Goal: Information Seeking & Learning: Learn about a topic

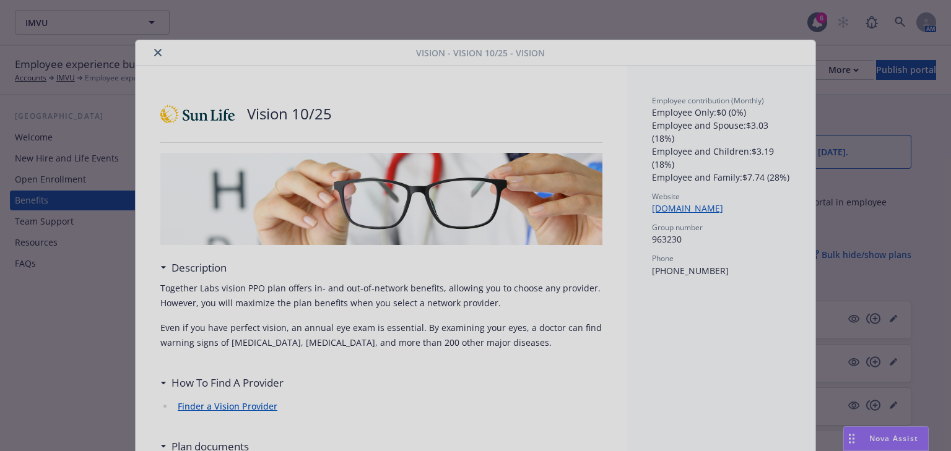
scroll to position [495, 0]
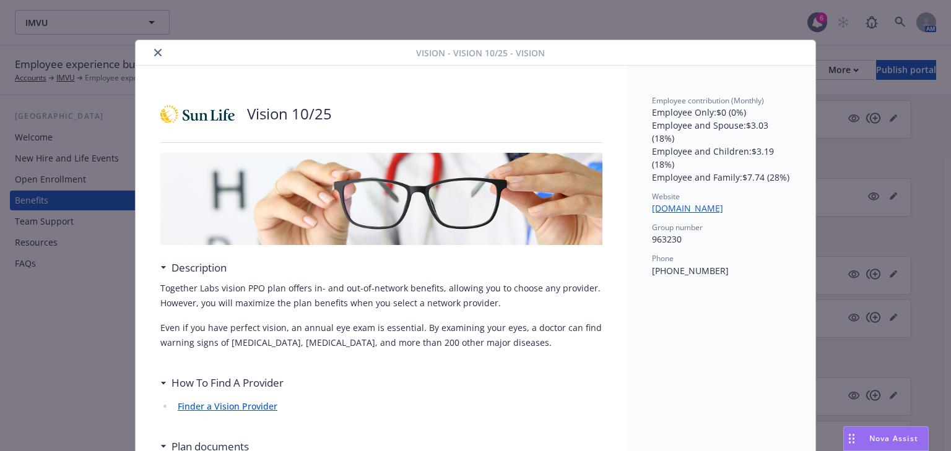
click at [154, 56] on icon "close" at bounding box center [157, 52] width 7 height 7
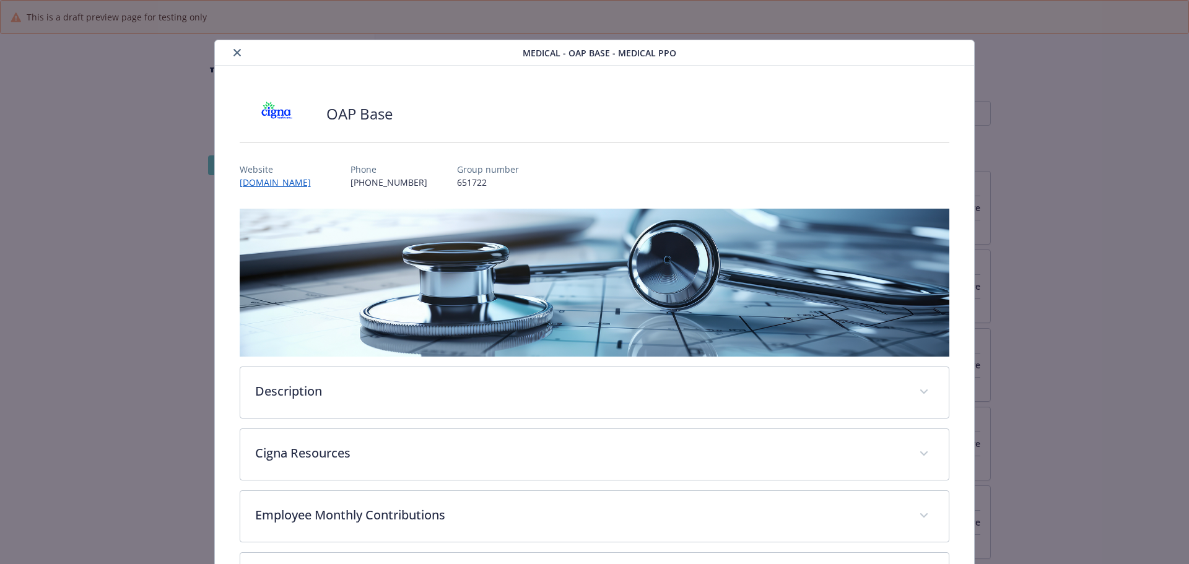
scroll to position [37, 0]
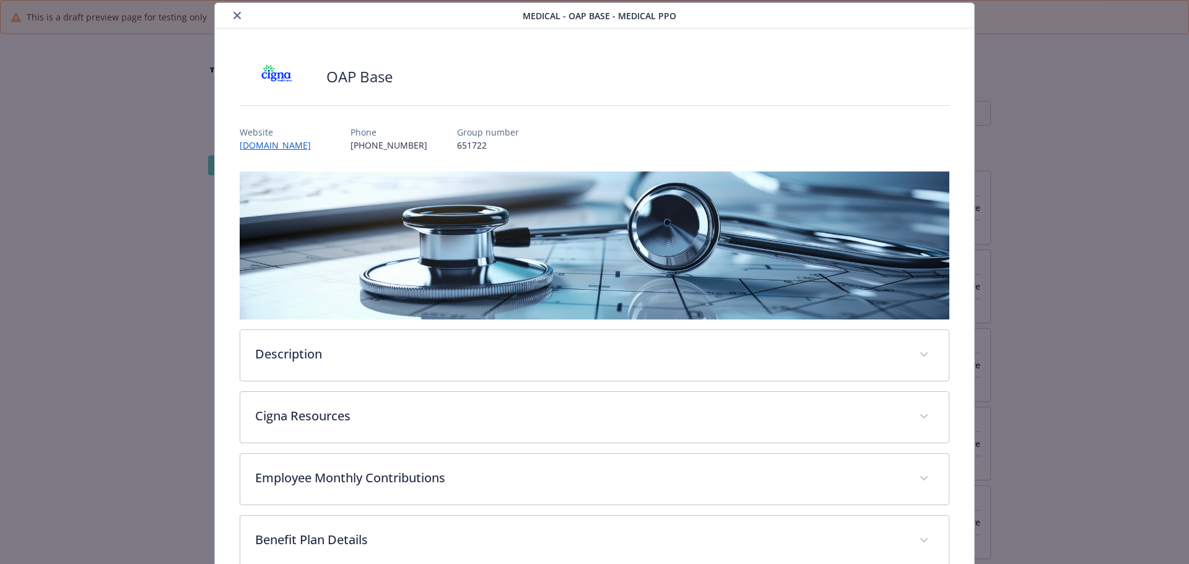
click at [235, 13] on icon "close" at bounding box center [236, 15] width 7 height 7
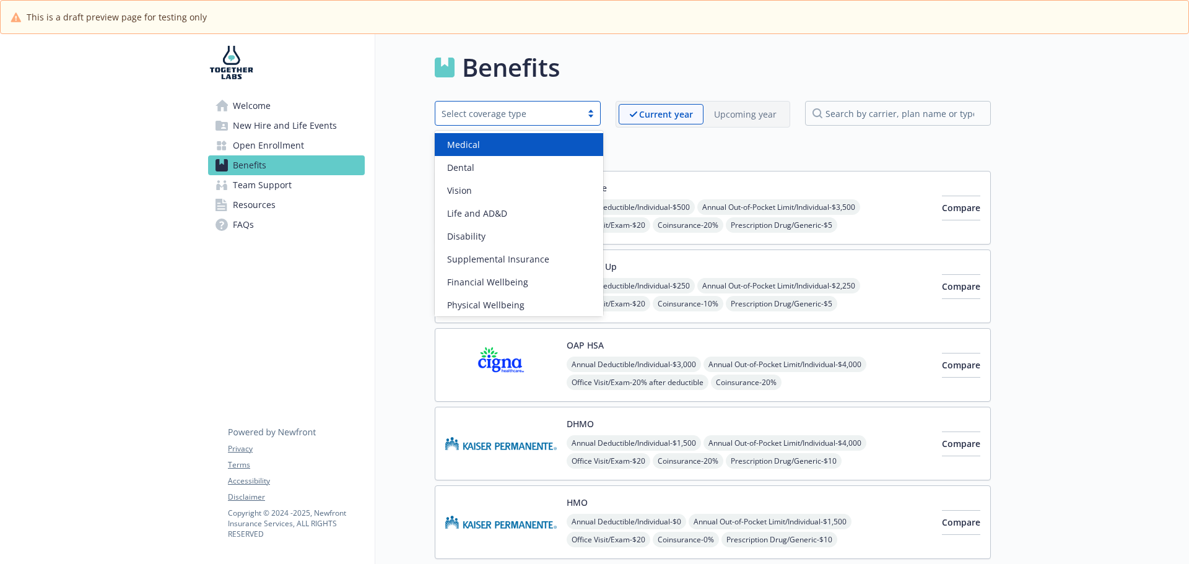
click at [572, 117] on div "Select coverage type" at bounding box center [509, 113] width 134 height 13
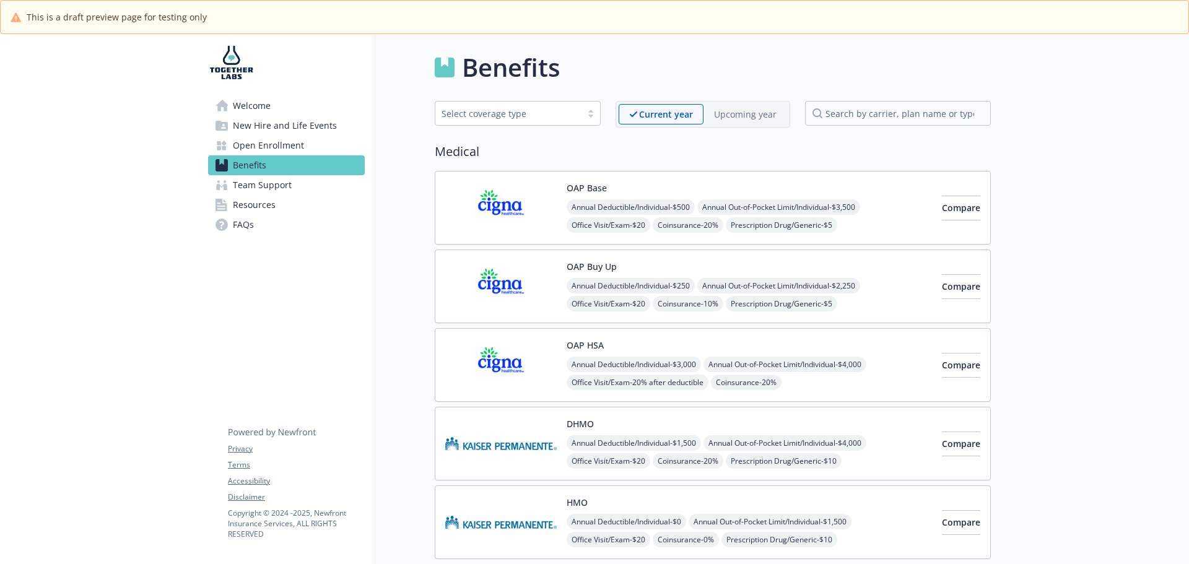
click at [362, 97] on link "Welcome" at bounding box center [286, 106] width 157 height 20
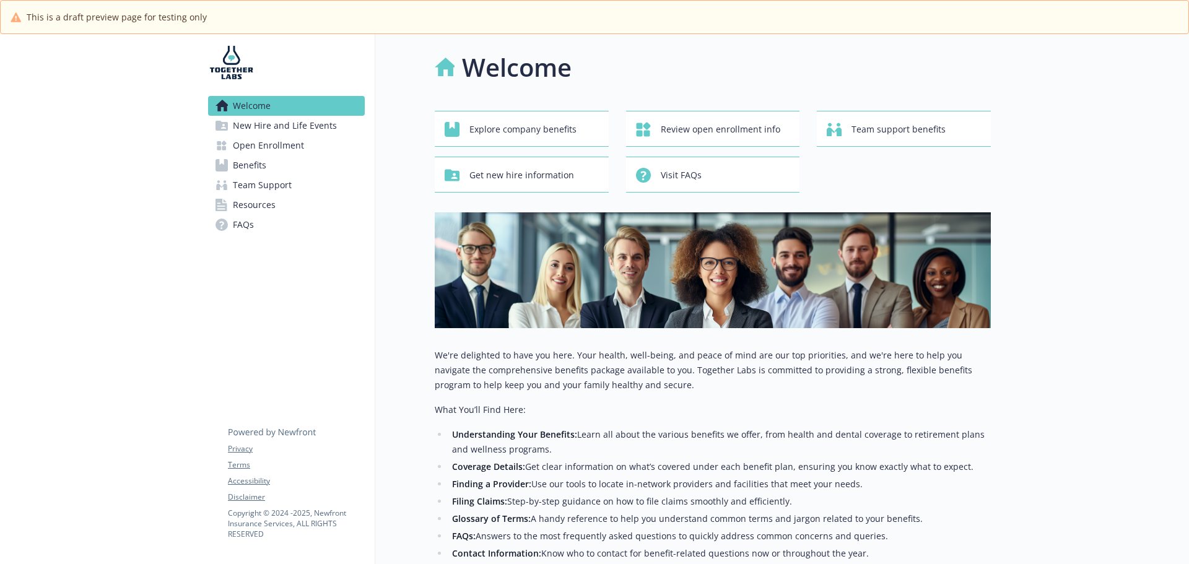
click at [257, 159] on span "Benefits" at bounding box center [249, 165] width 33 height 20
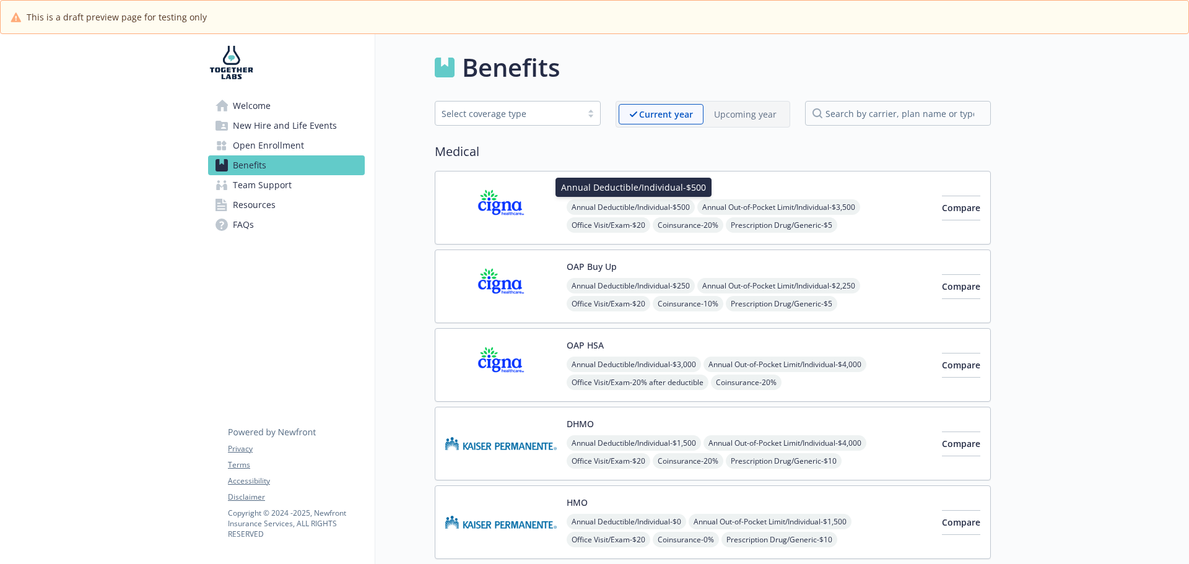
click at [544, 199] on img at bounding box center [500, 207] width 111 height 53
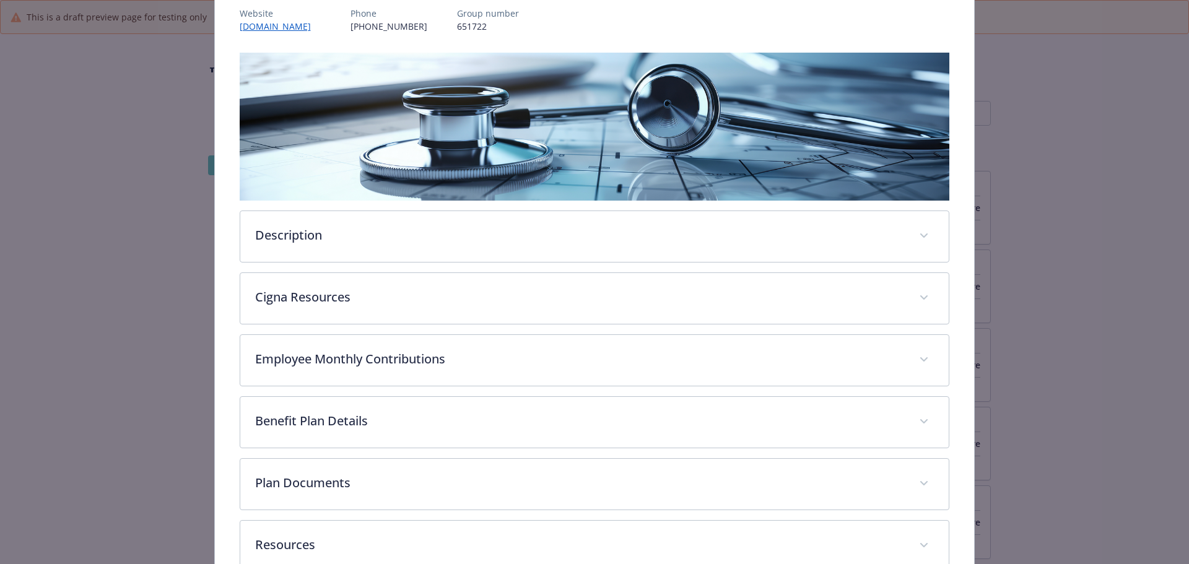
scroll to position [161, 0]
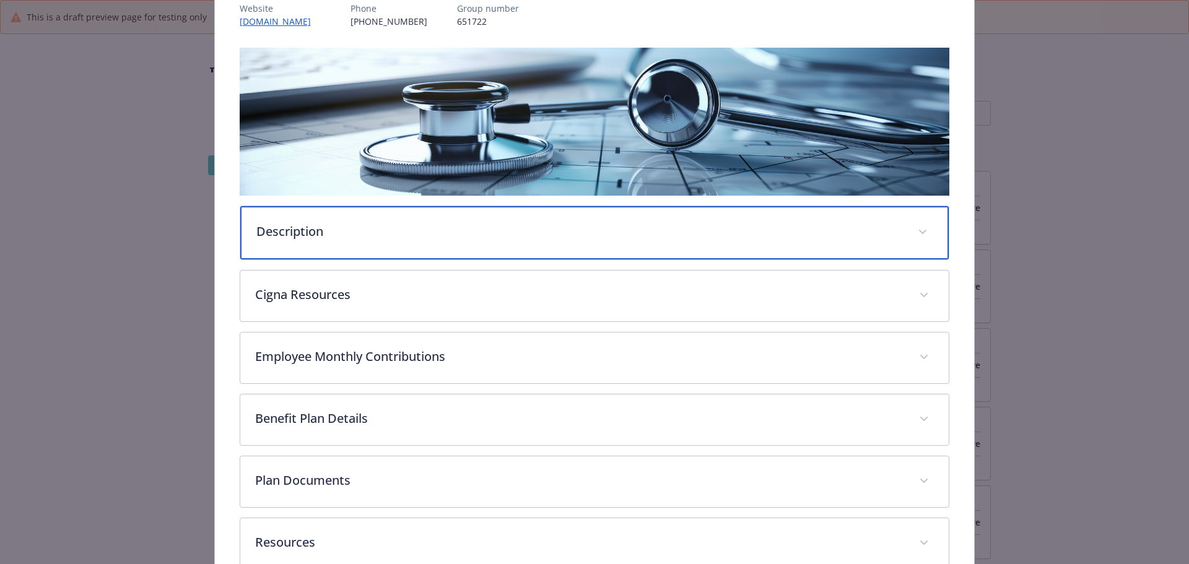
click at [453, 235] on p "Description" at bounding box center [579, 231] width 647 height 19
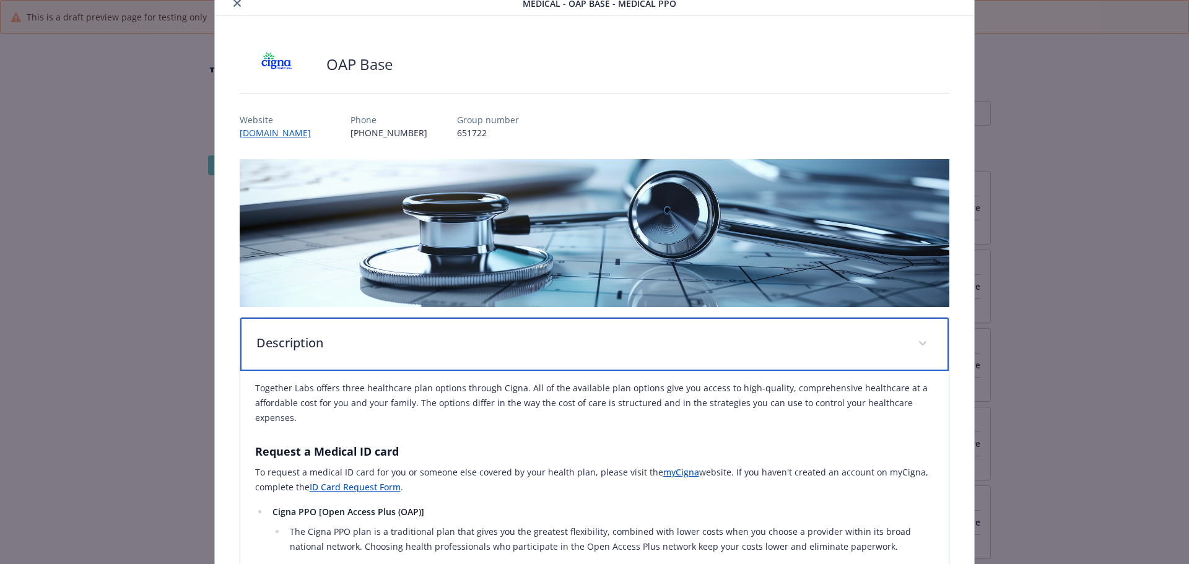
scroll to position [0, 0]
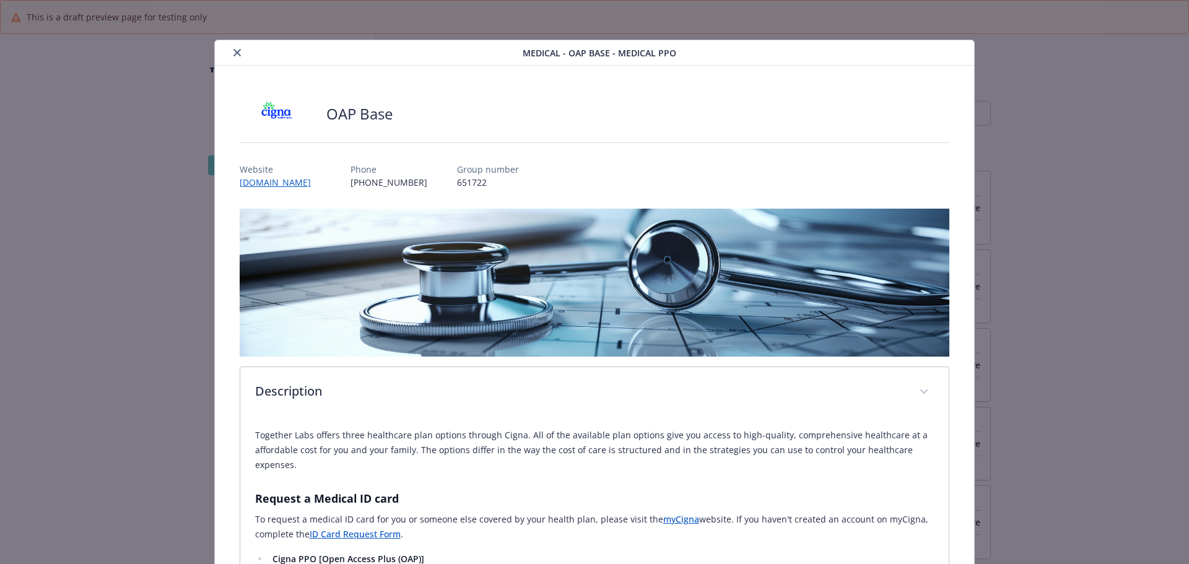
click at [241, 53] on button "close" at bounding box center [237, 52] width 15 height 15
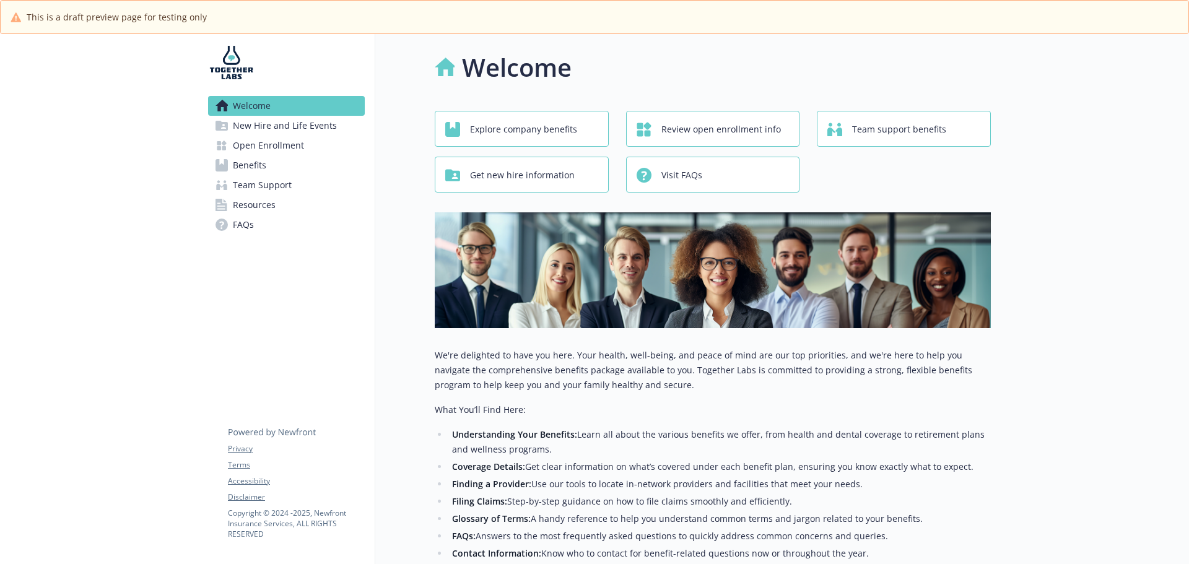
click at [258, 159] on span "Benefits" at bounding box center [249, 165] width 33 height 20
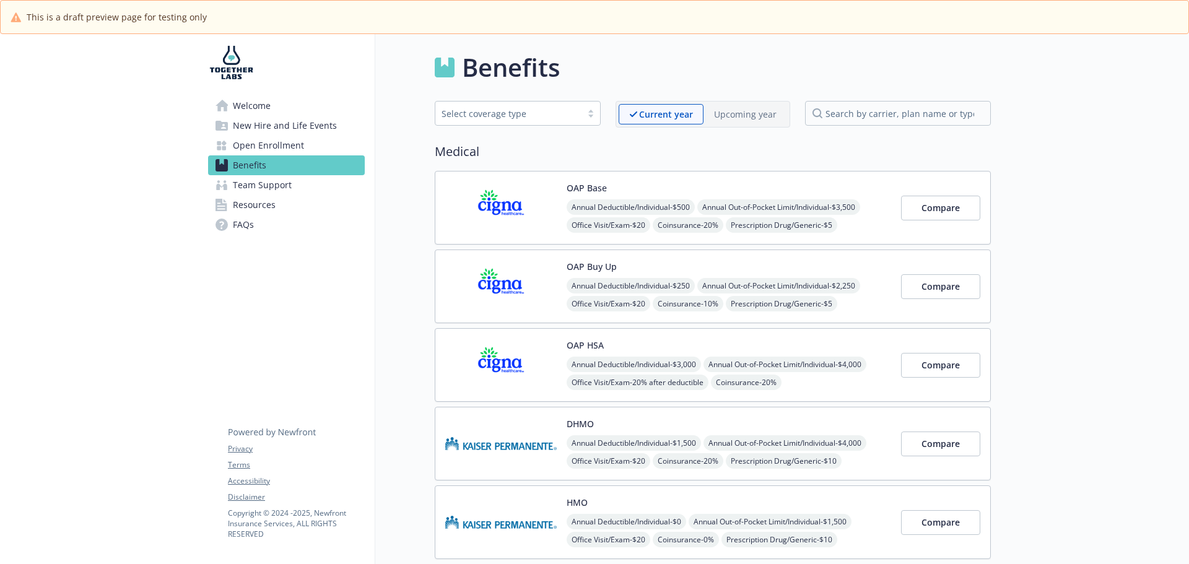
click at [586, 188] on button "OAP Base" at bounding box center [587, 187] width 40 height 13
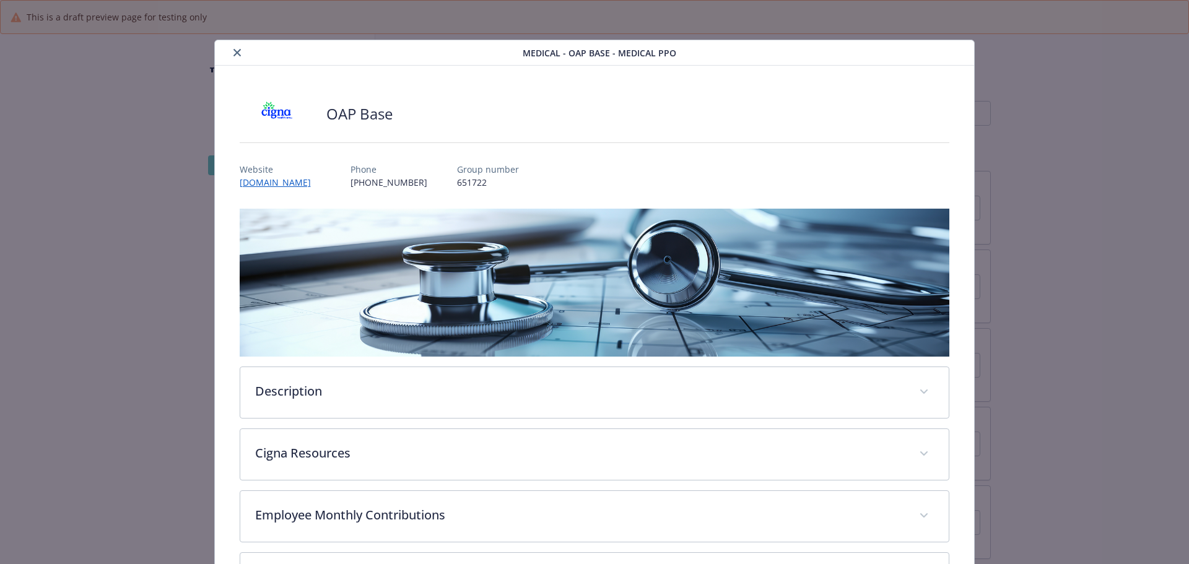
scroll to position [37, 0]
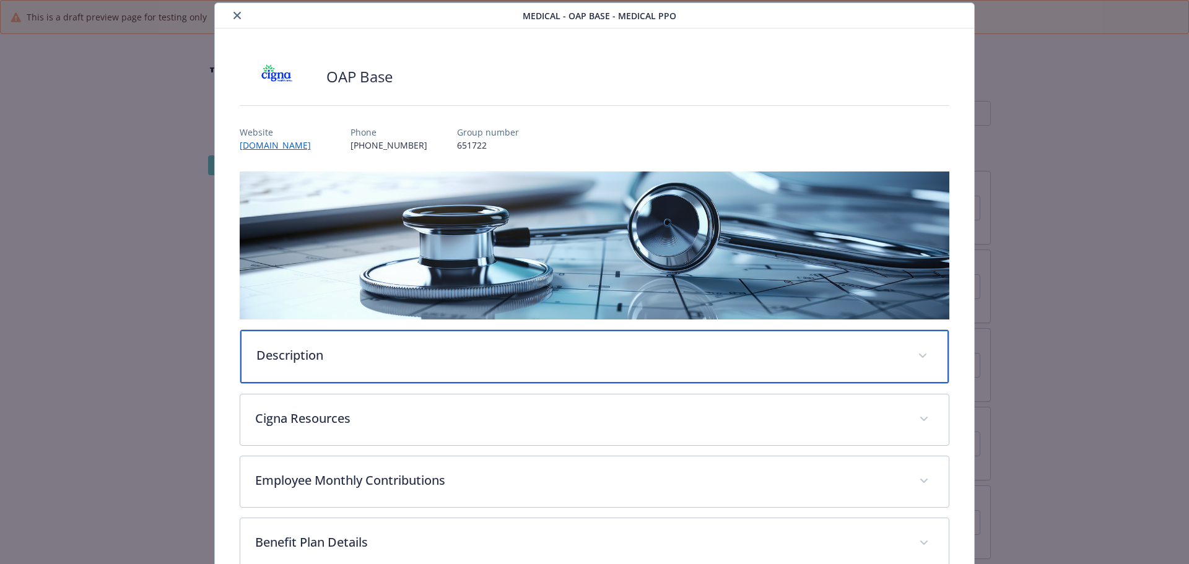
click at [417, 349] on p "Description" at bounding box center [579, 355] width 647 height 19
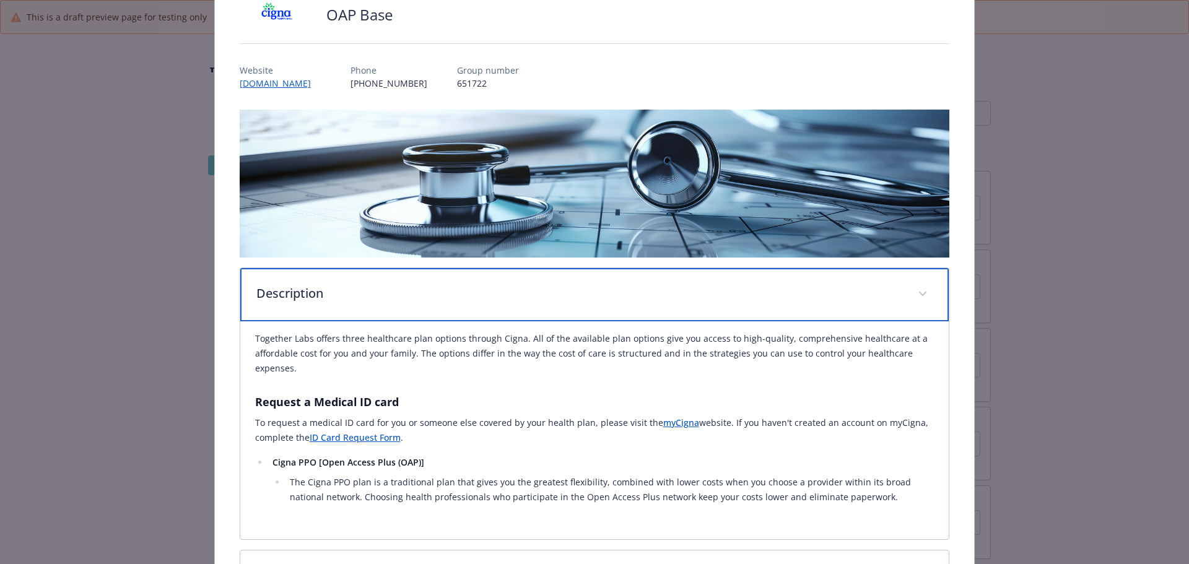
scroll to position [0, 0]
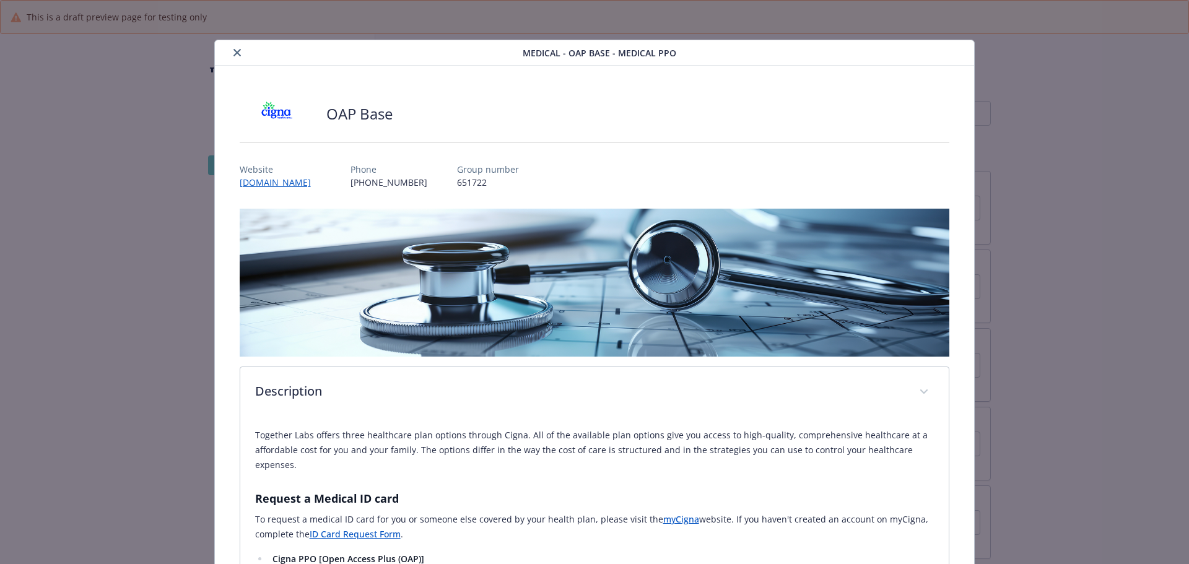
click at [236, 53] on icon "close" at bounding box center [236, 52] width 7 height 7
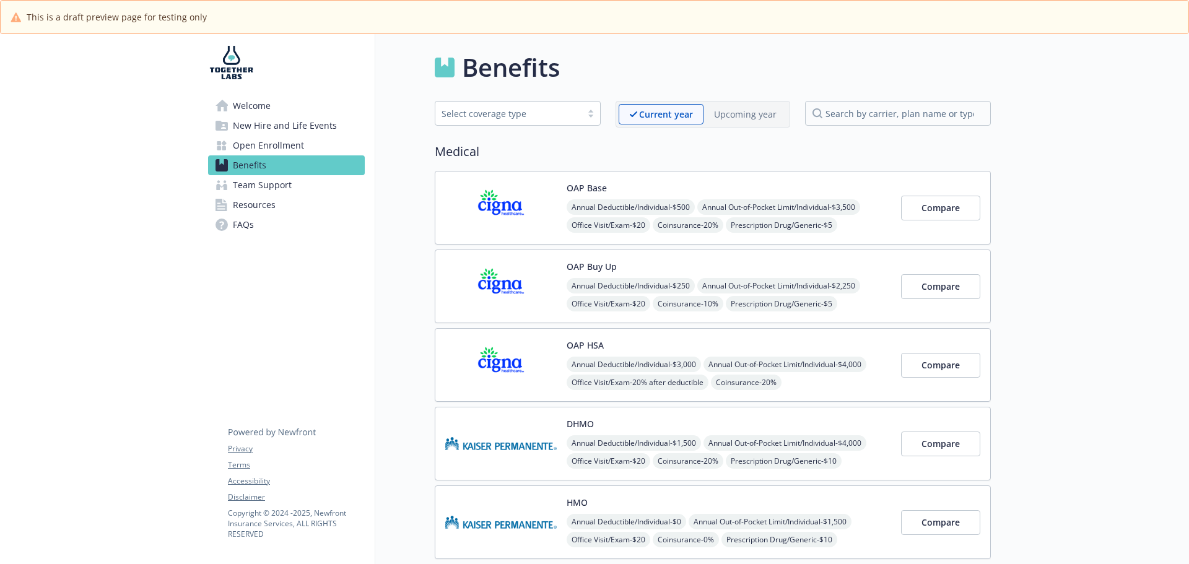
click at [252, 110] on span "Welcome" at bounding box center [252, 106] width 38 height 20
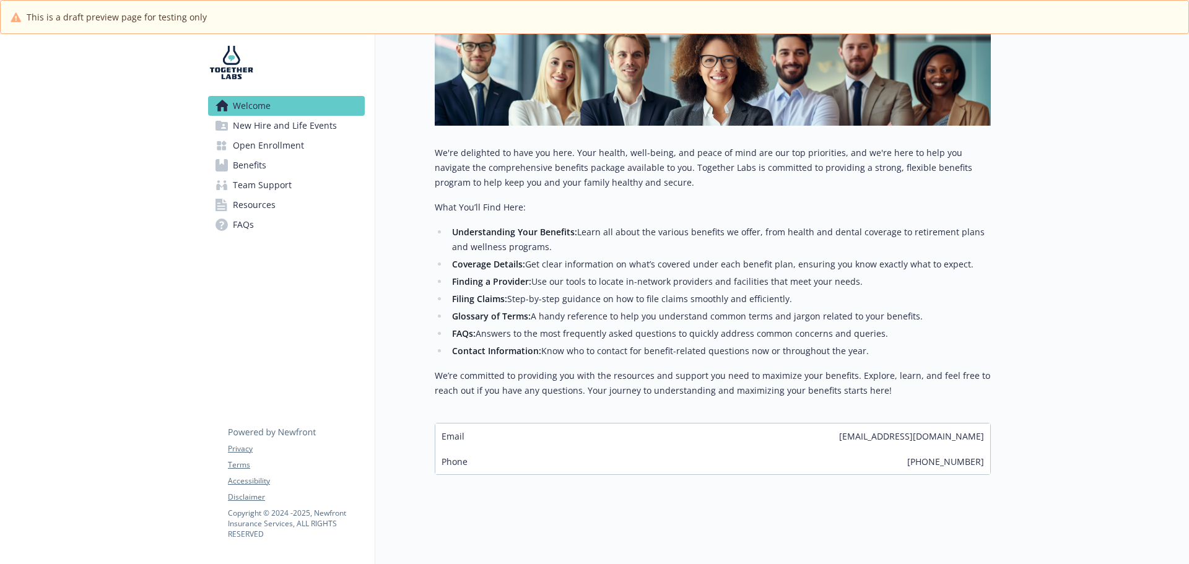
scroll to position [212, 0]
click at [311, 121] on span "New Hire and Life Events" at bounding box center [285, 126] width 104 height 20
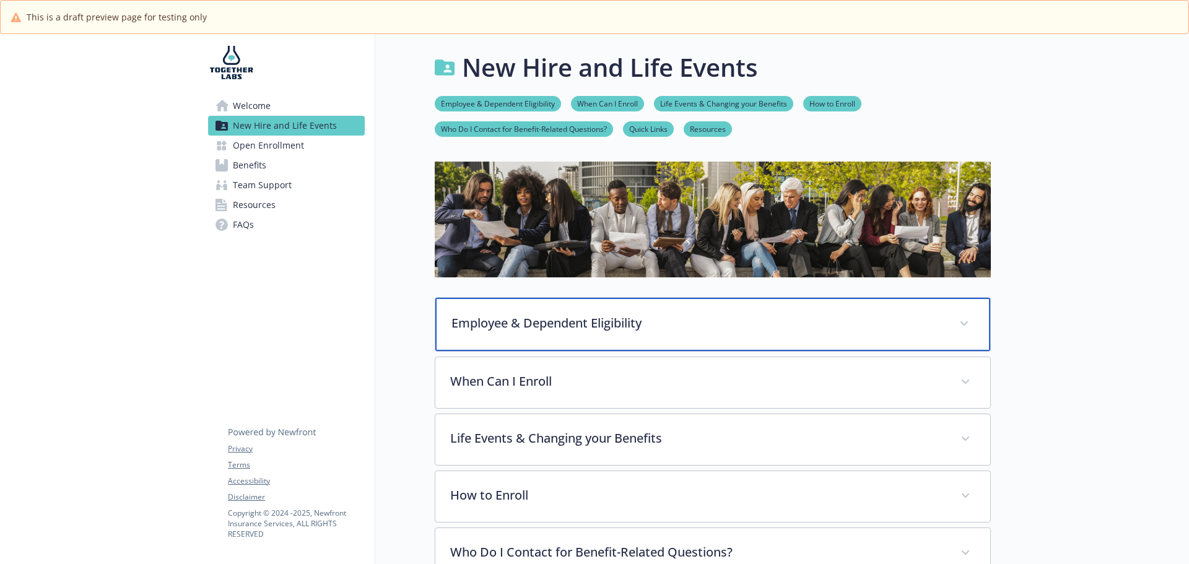
click at [498, 318] on p "Employee & Dependent Eligibility" at bounding box center [697, 323] width 493 height 19
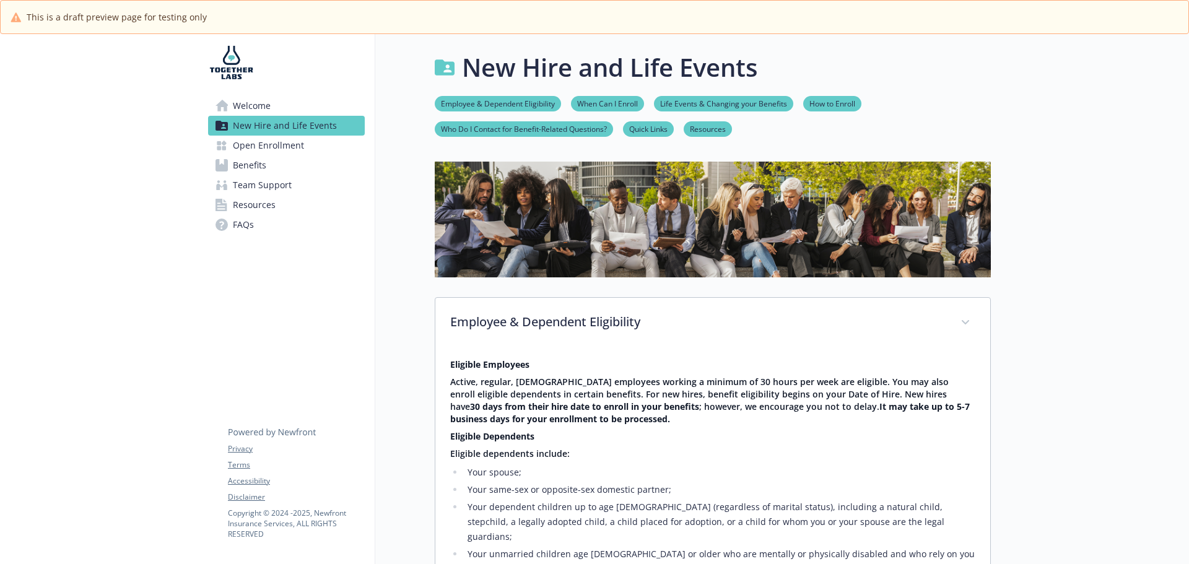
click at [467, 104] on link "Employee & Dependent Eligibility" at bounding box center [498, 103] width 126 height 12
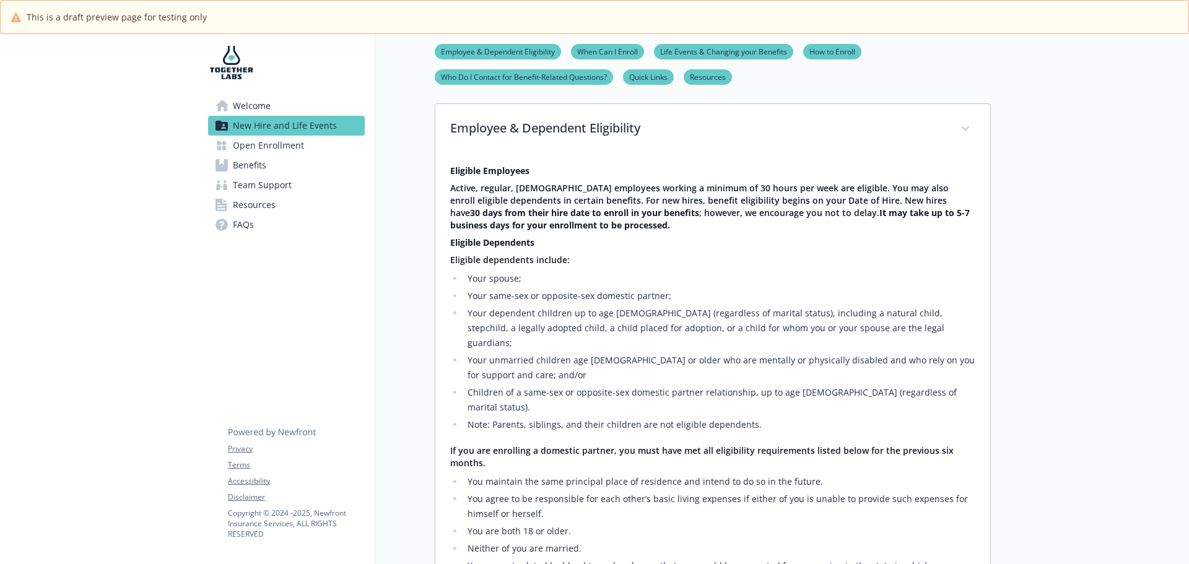
scroll to position [200, 9]
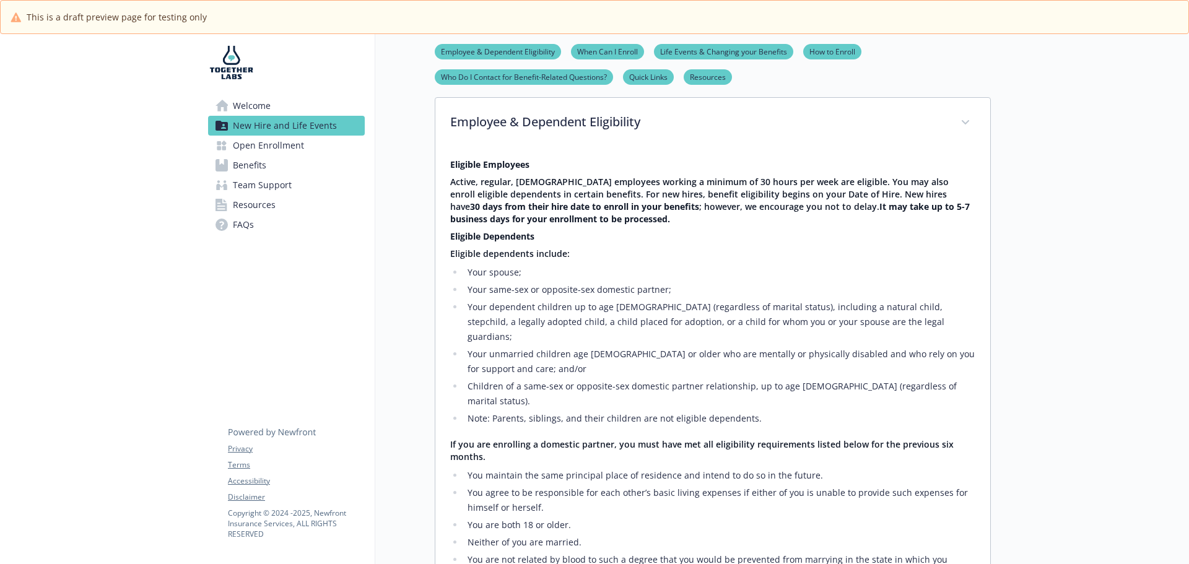
click at [601, 51] on link "When Can I Enroll" at bounding box center [607, 51] width 73 height 12
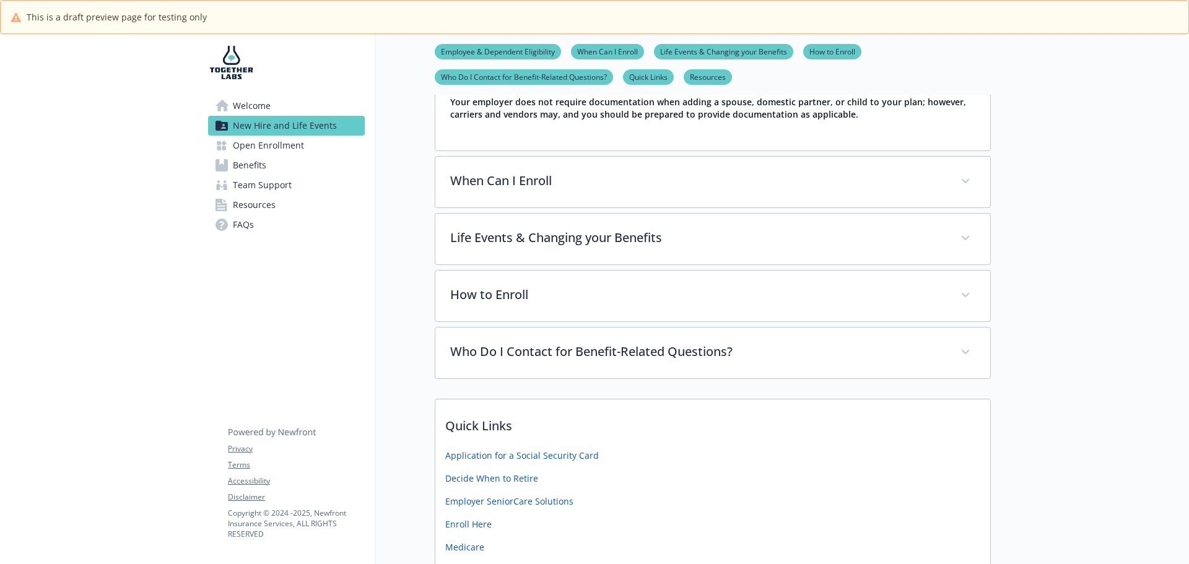
scroll to position [943, 9]
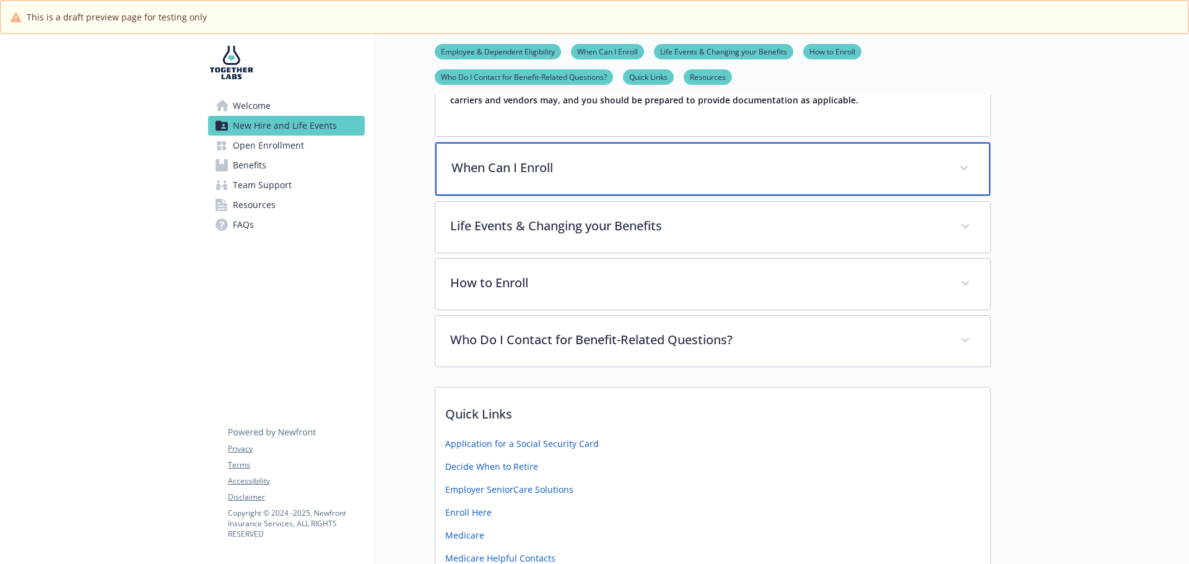
click at [565, 142] on div "When Can I Enroll" at bounding box center [712, 168] width 555 height 53
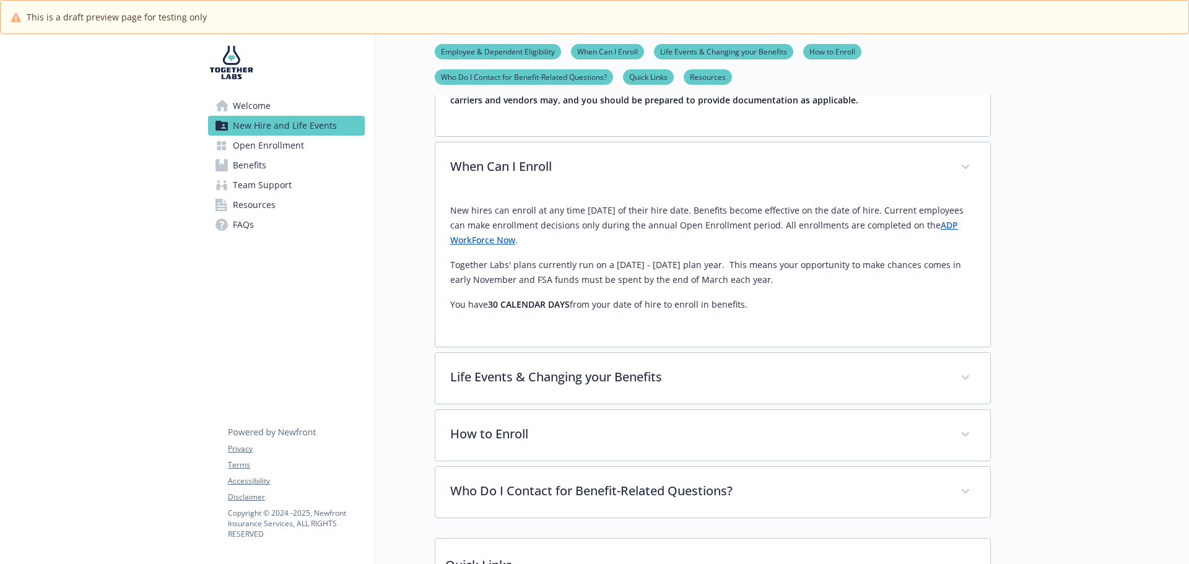
click at [682, 56] on link "Life Events & Changing your Benefits" at bounding box center [723, 51] width 139 height 12
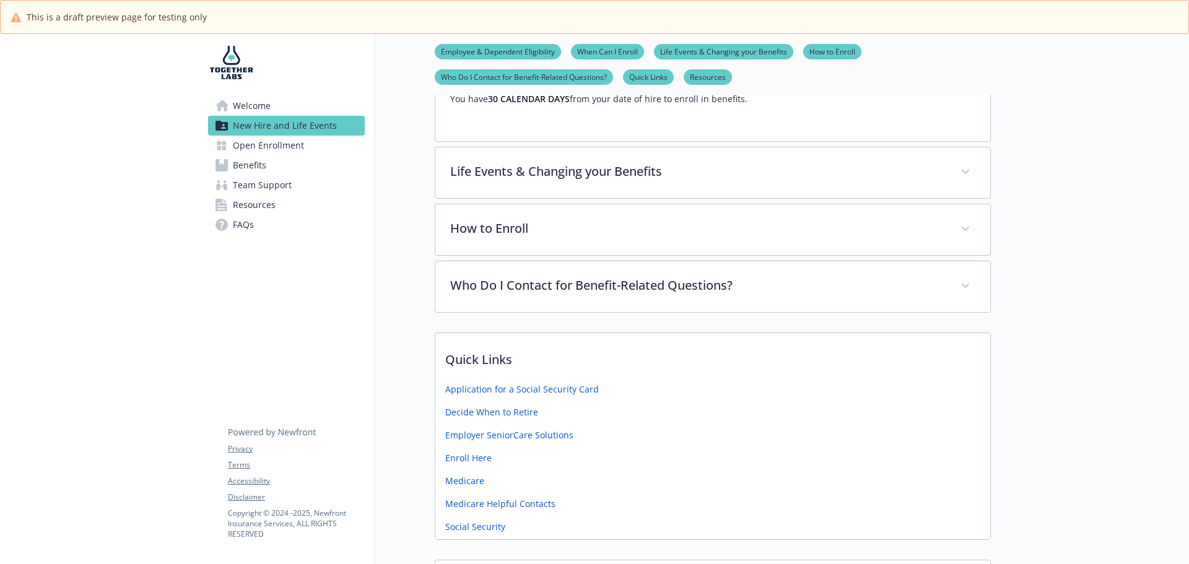
scroll to position [1154, 9]
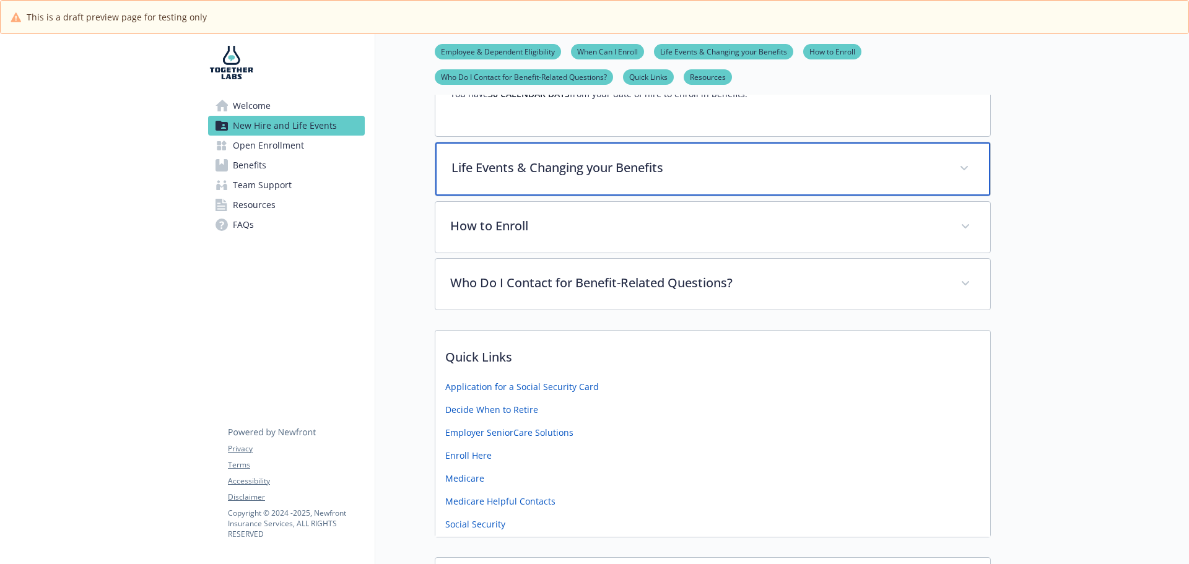
click at [576, 159] on p "Life Events & Changing your Benefits" at bounding box center [697, 168] width 493 height 19
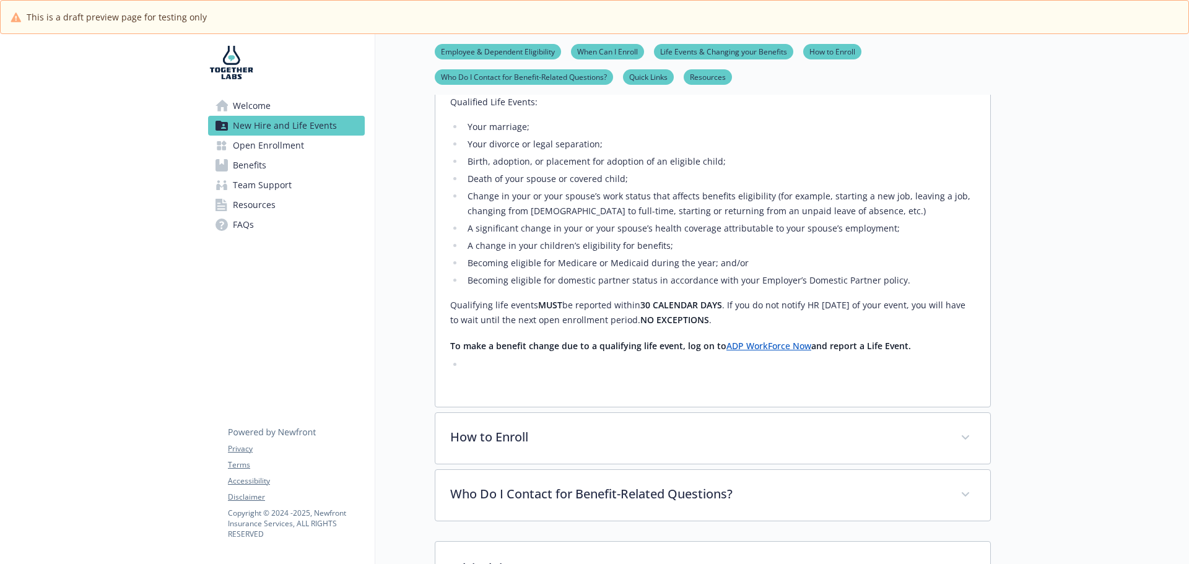
scroll to position [1401, 9]
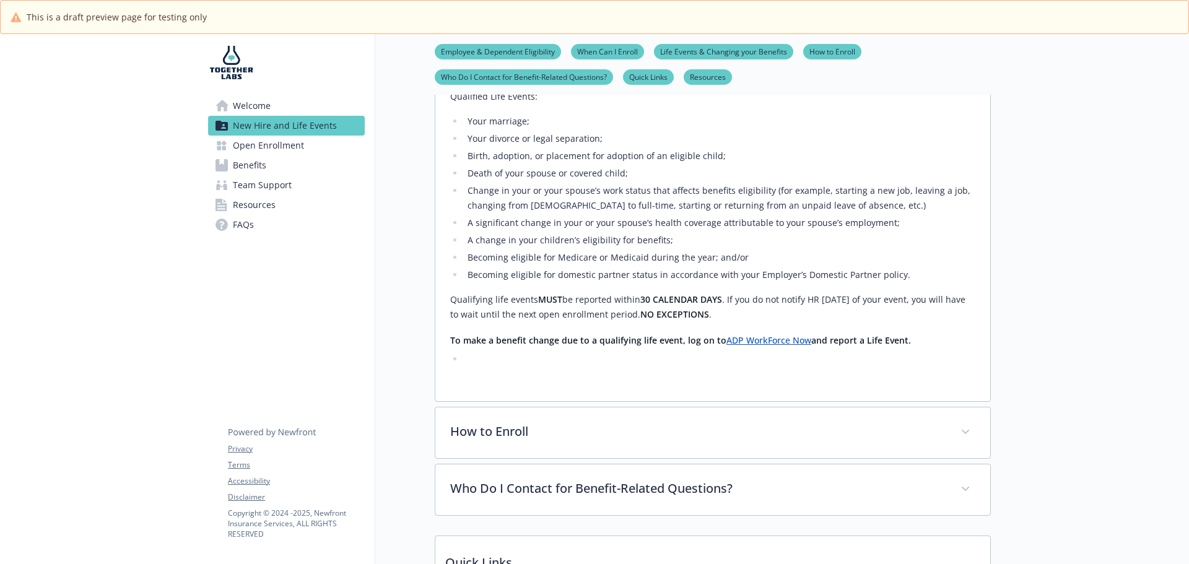
click at [806, 46] on link "How to Enroll" at bounding box center [832, 51] width 58 height 12
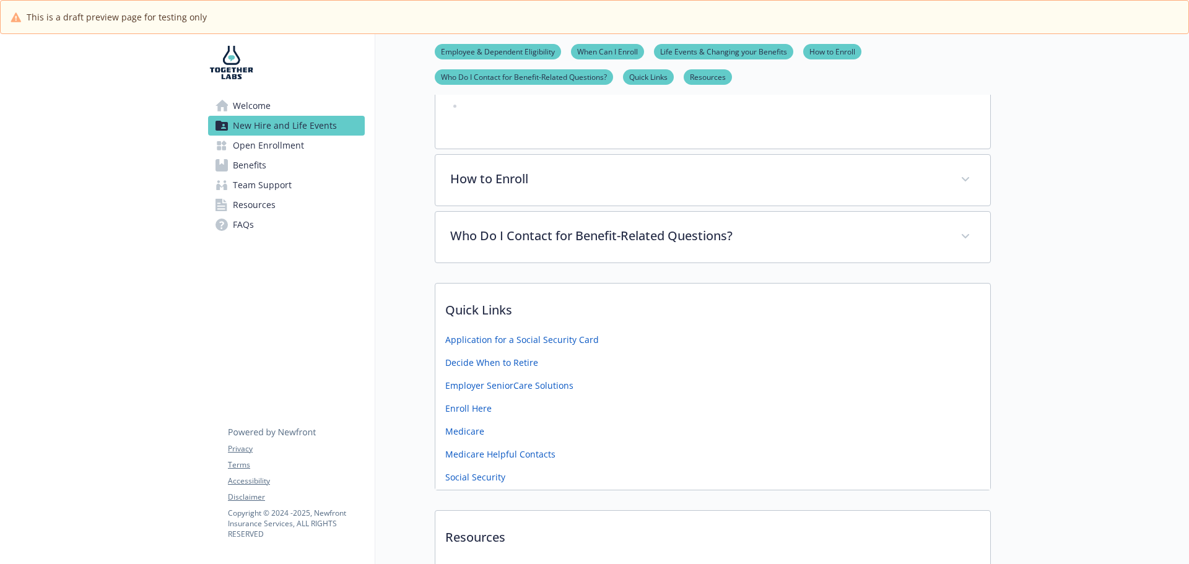
scroll to position [1666, 9]
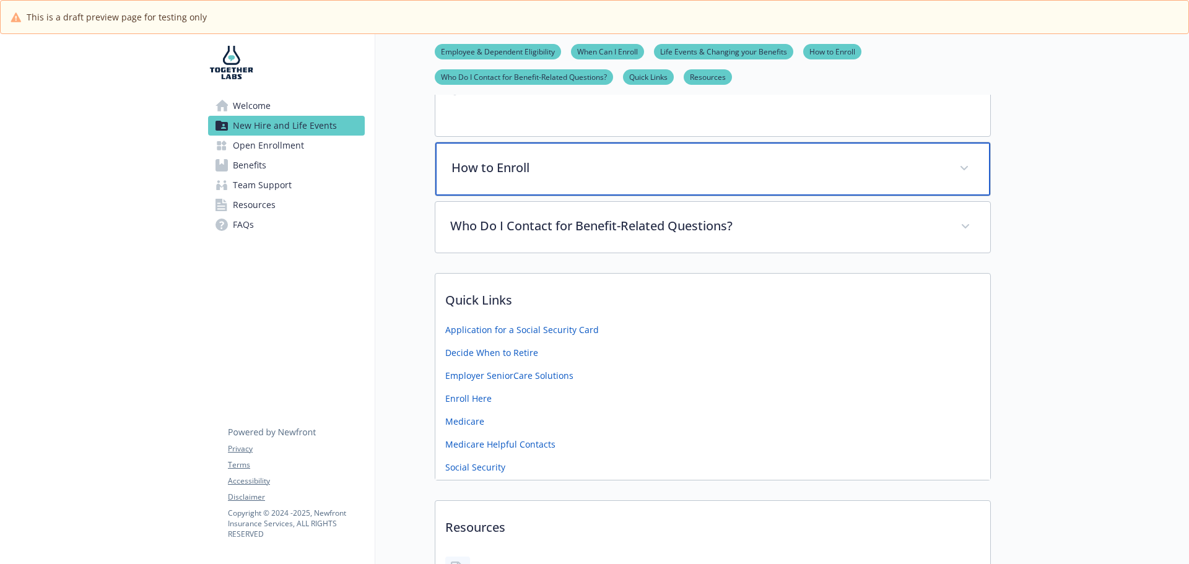
click at [520, 159] on p "How to Enroll" at bounding box center [697, 168] width 493 height 19
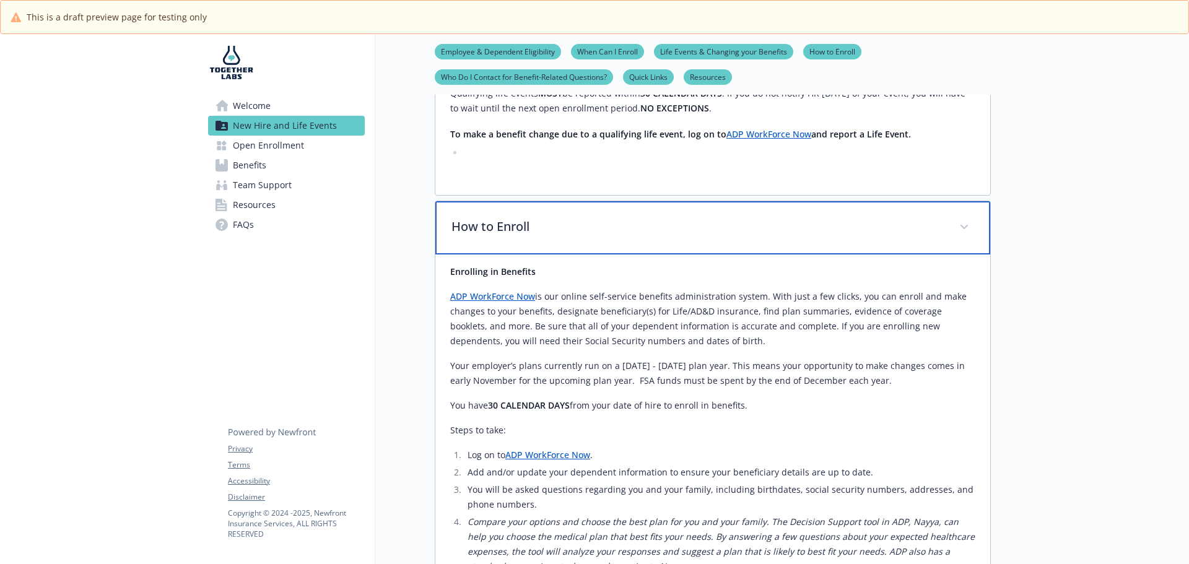
scroll to position [1604, 9]
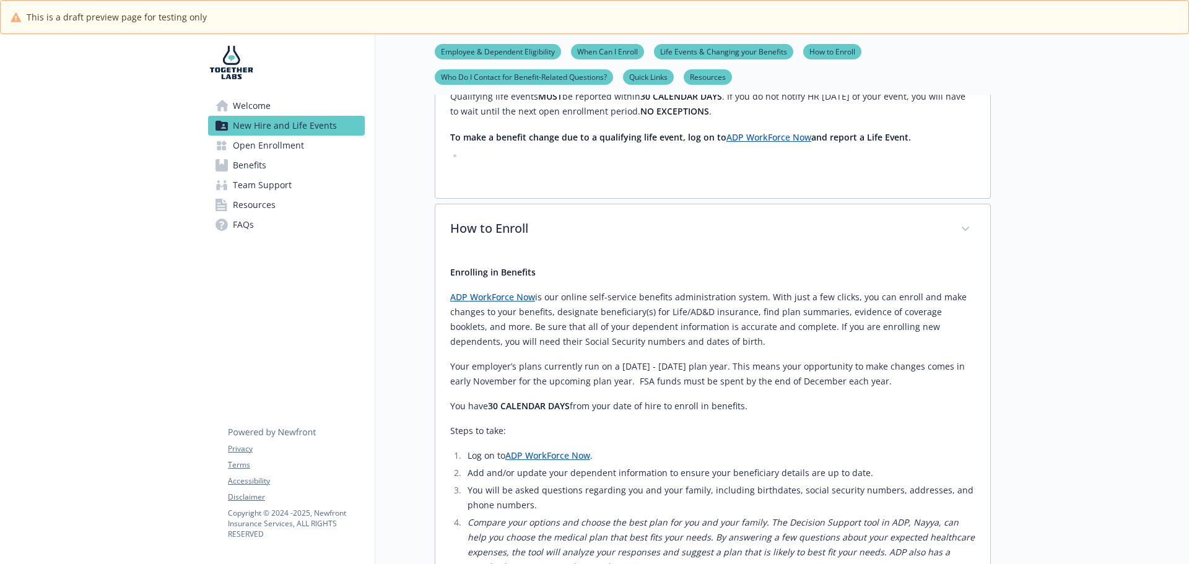
click at [486, 79] on link "Who Do I Contact for Benefit-Related Questions?" at bounding box center [524, 77] width 178 height 12
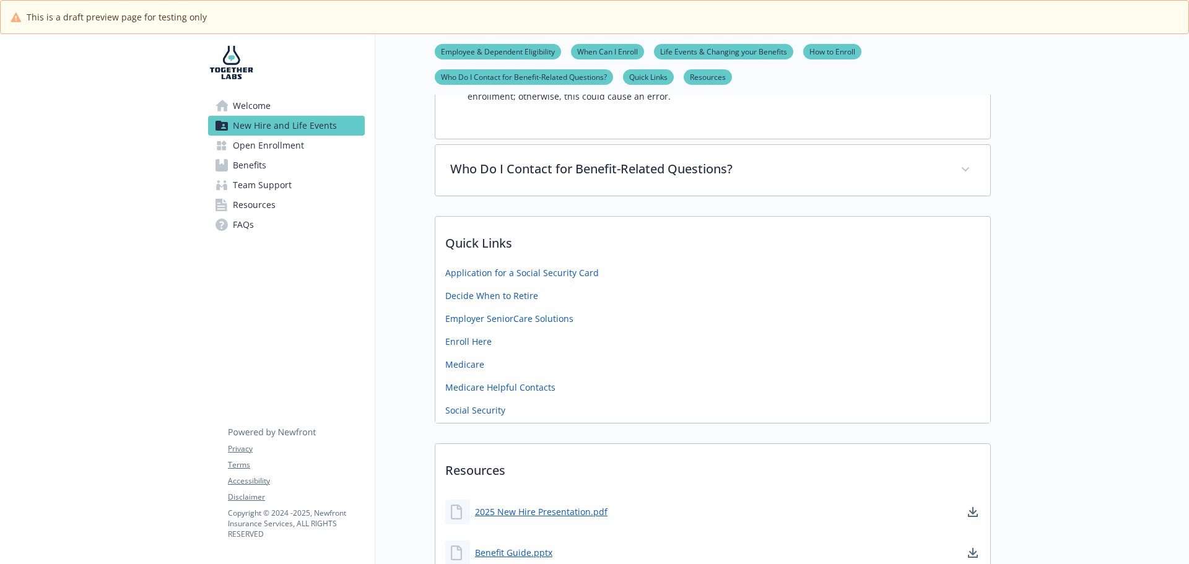
scroll to position [2206, 9]
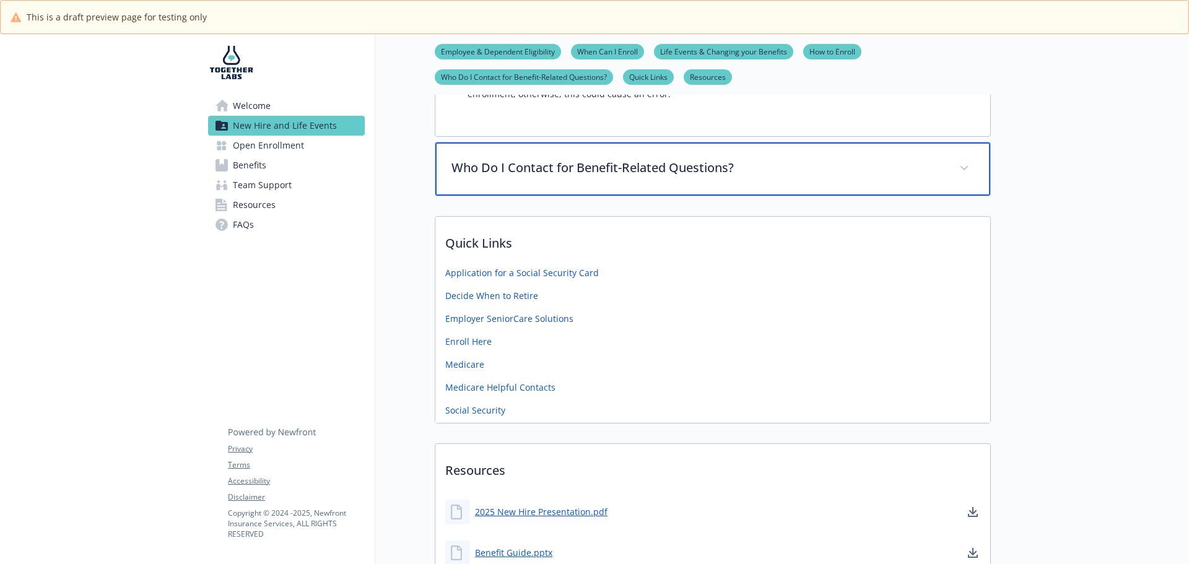
click at [590, 159] on p "Who Do I Contact for Benefit-Related Questions?" at bounding box center [697, 168] width 493 height 19
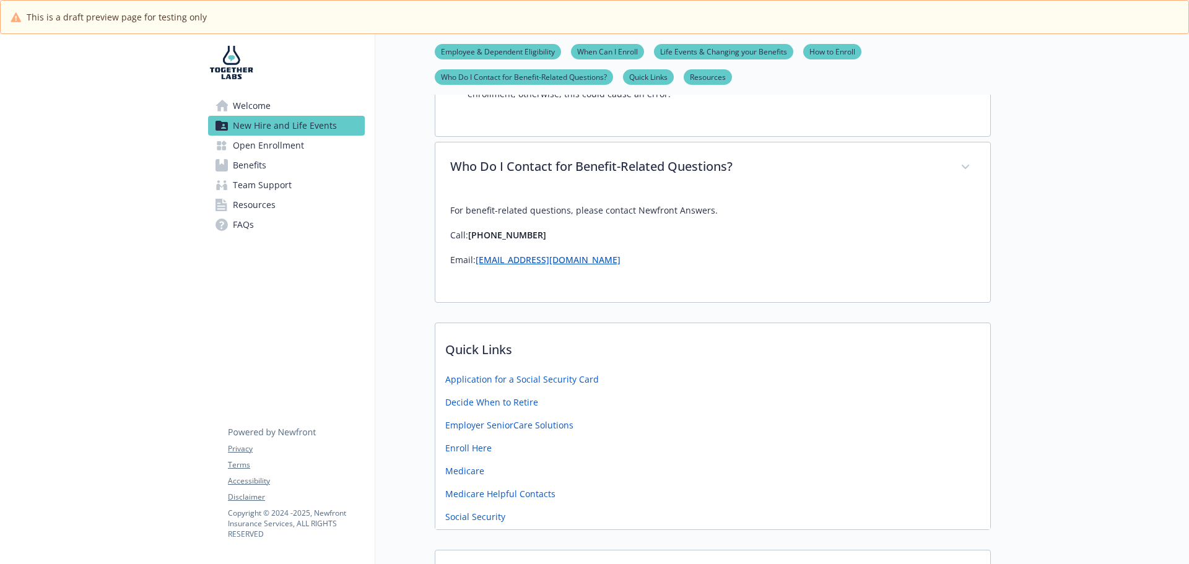
click at [629, 78] on link "Quick Links" at bounding box center [648, 77] width 51 height 12
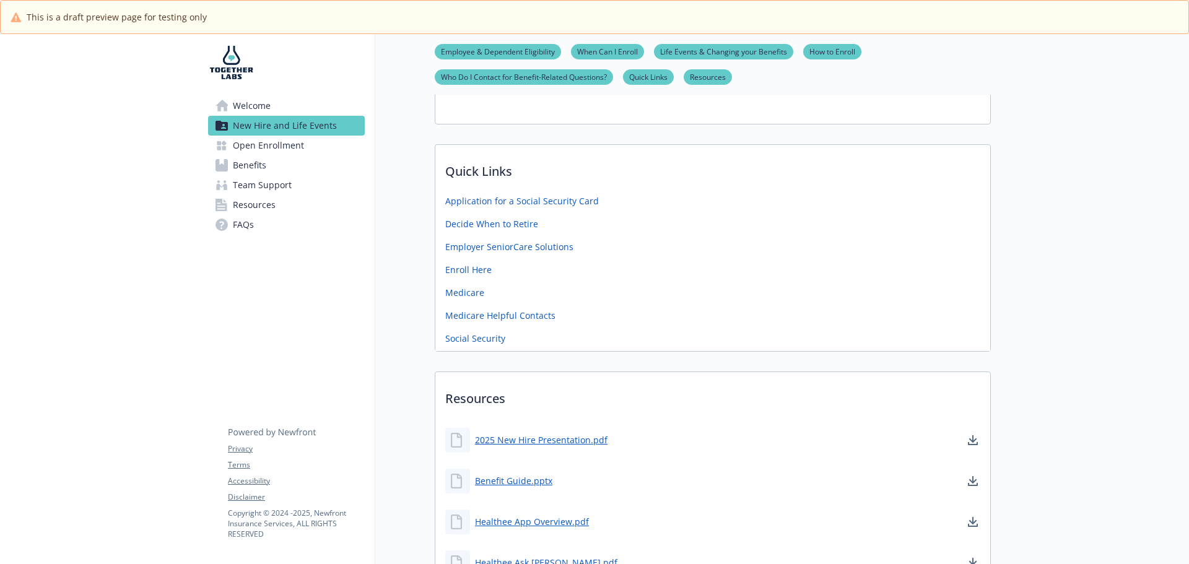
scroll to position [2387, 9]
click at [695, 77] on link "Resources" at bounding box center [708, 77] width 48 height 12
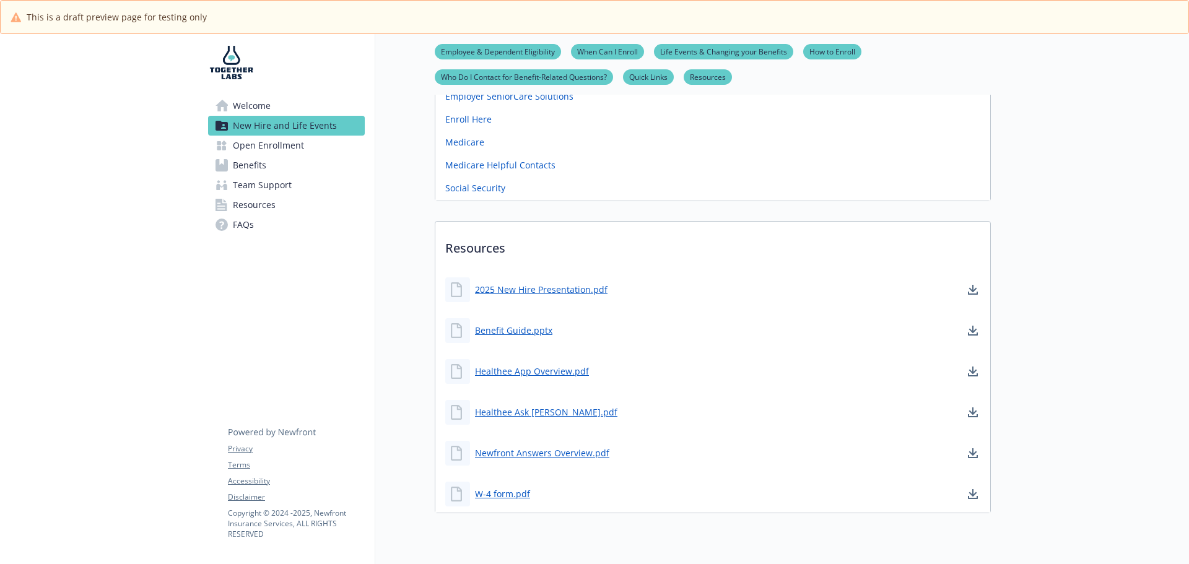
scroll to position [2538, 9]
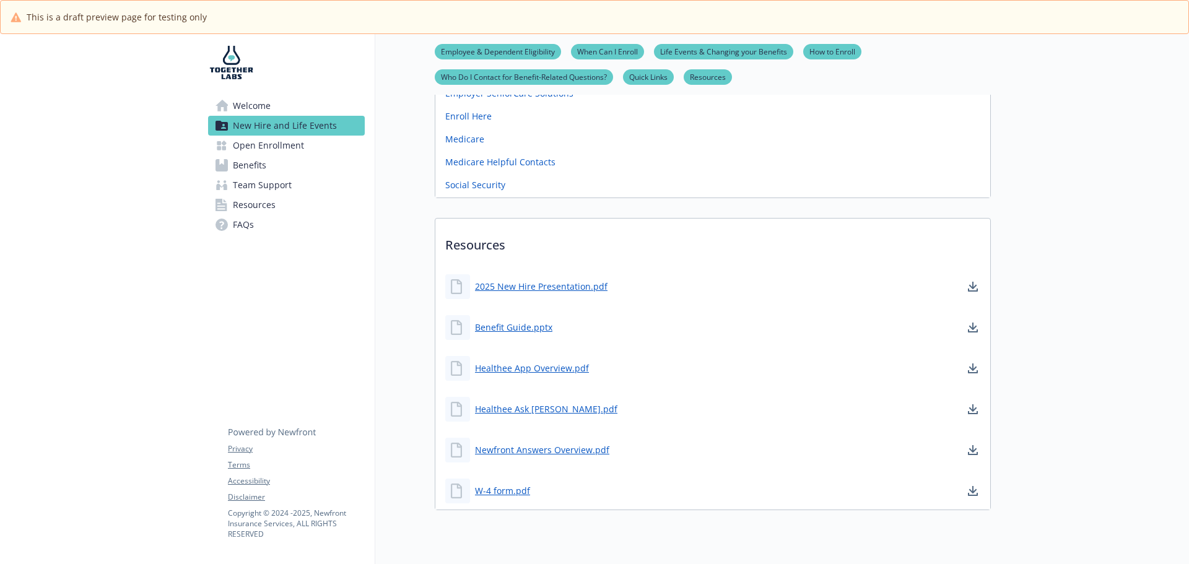
click at [271, 148] on span "Open Enrollment" at bounding box center [268, 146] width 71 height 20
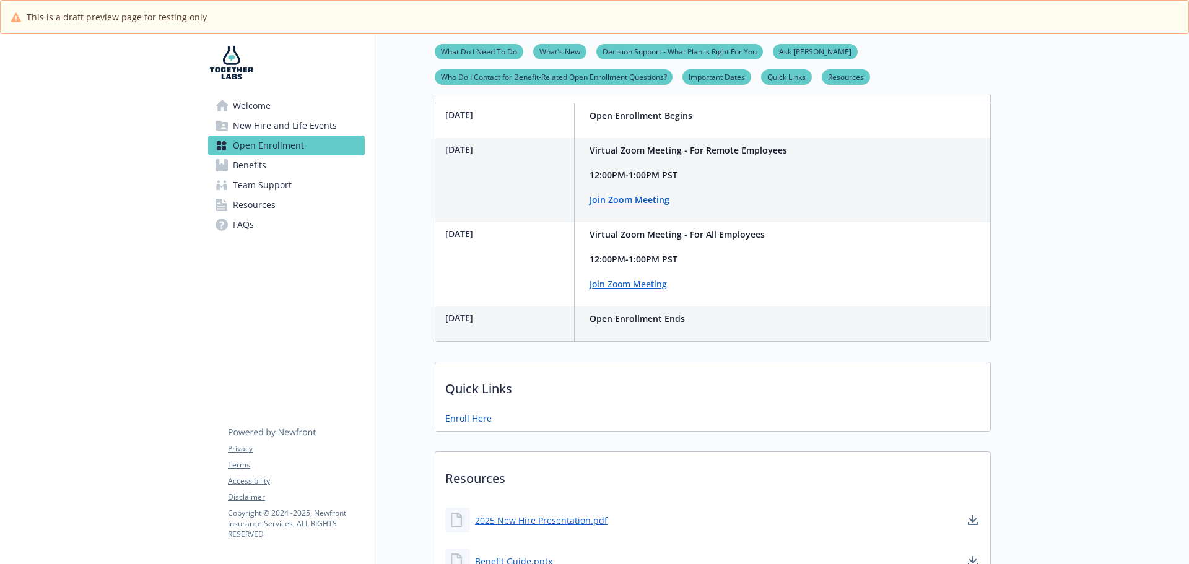
scroll to position [739, 9]
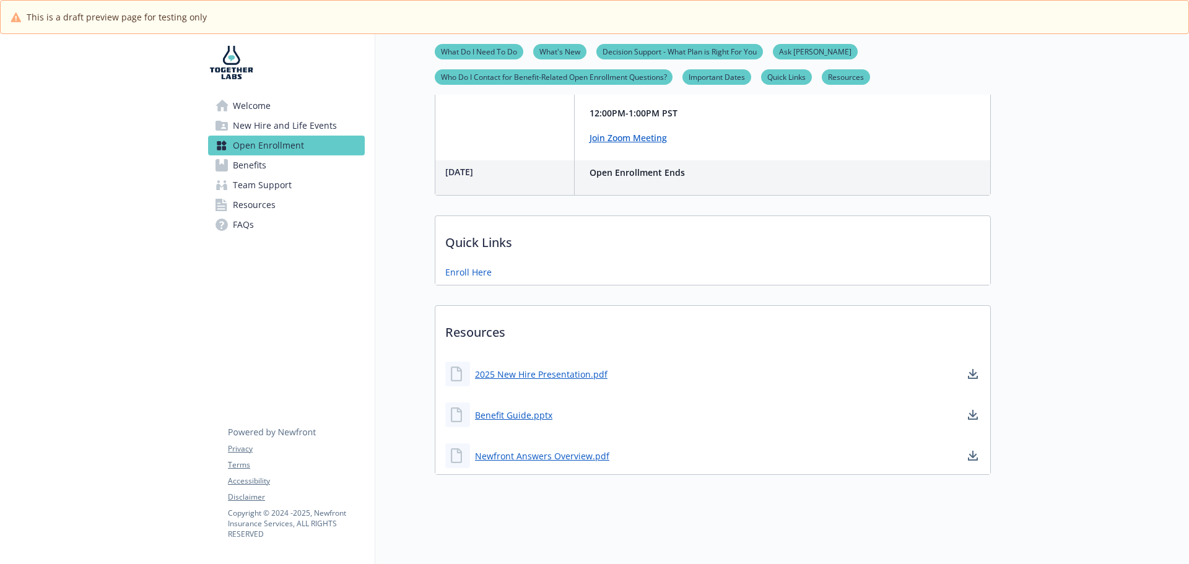
click at [250, 167] on span "Benefits" at bounding box center [249, 165] width 33 height 20
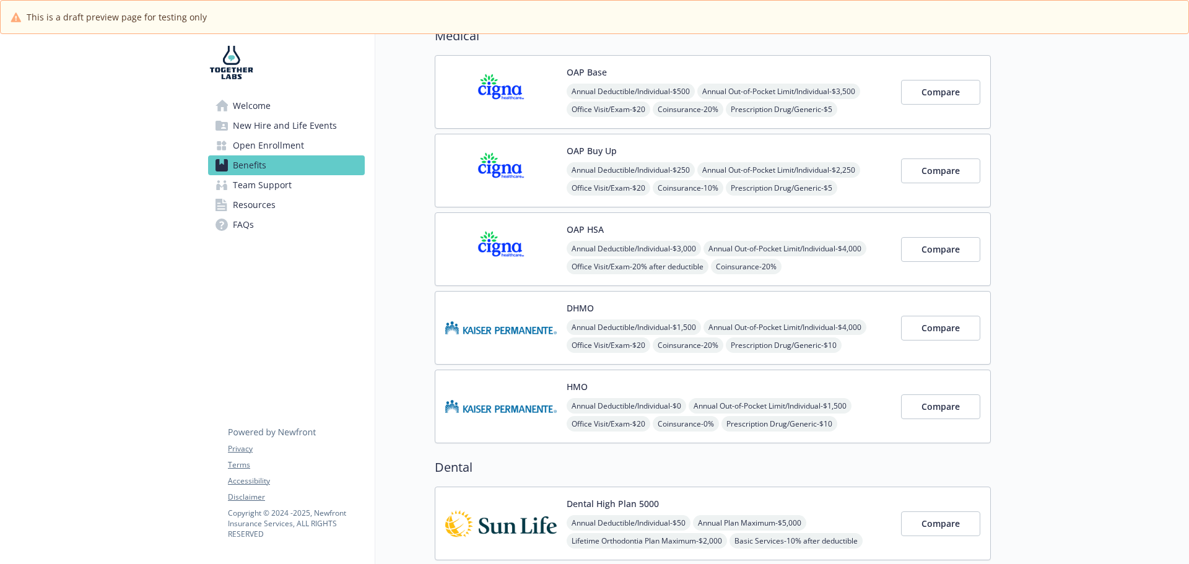
scroll to position [0, 9]
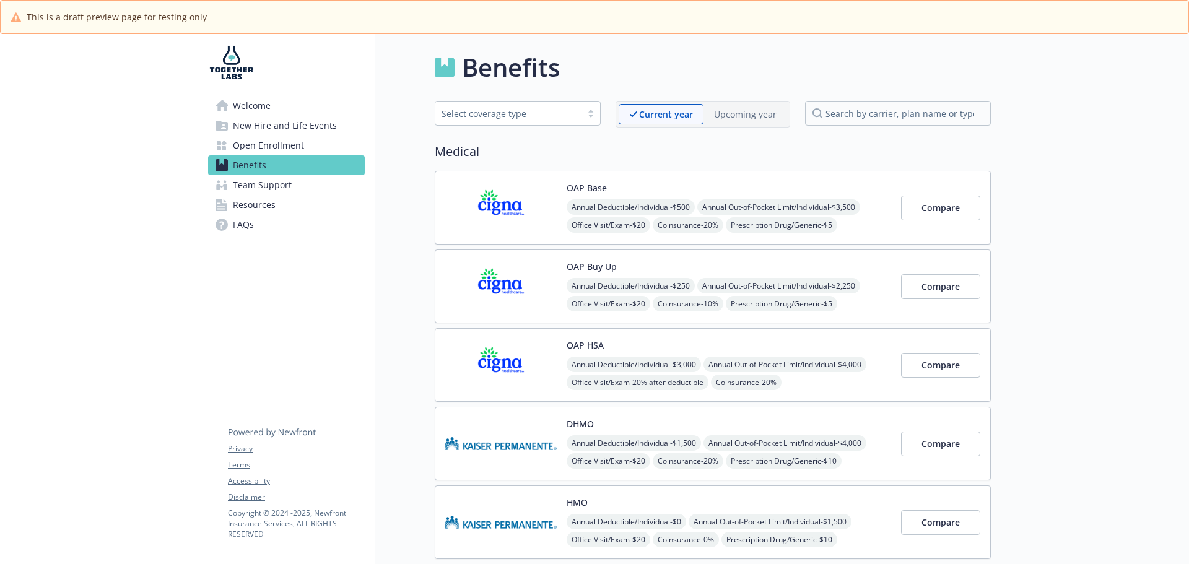
click at [510, 201] on img at bounding box center [500, 207] width 111 height 53
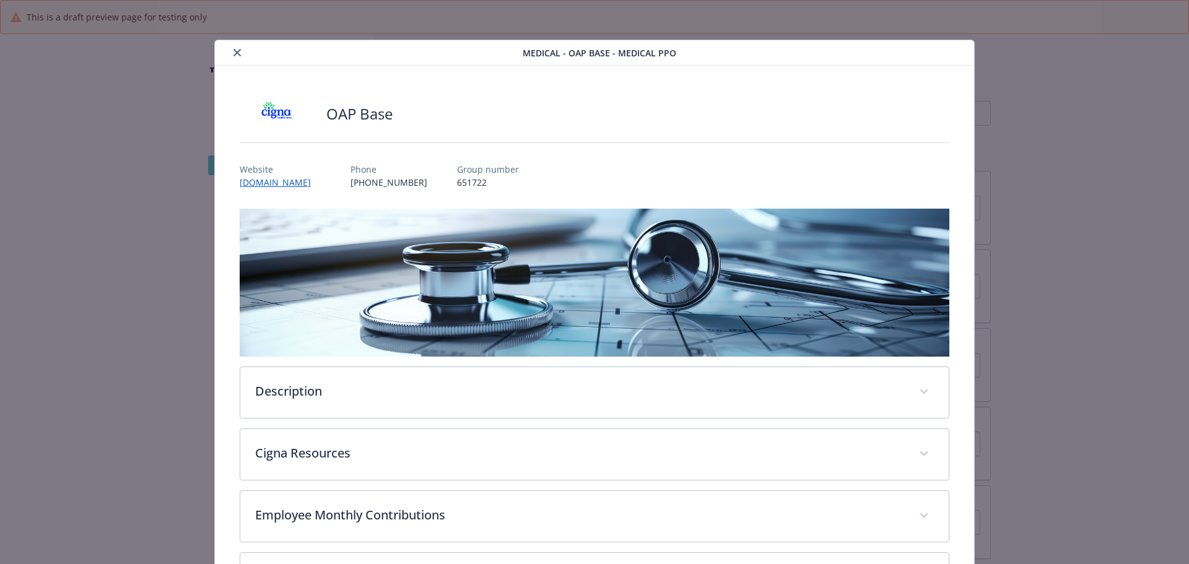
scroll to position [37, 0]
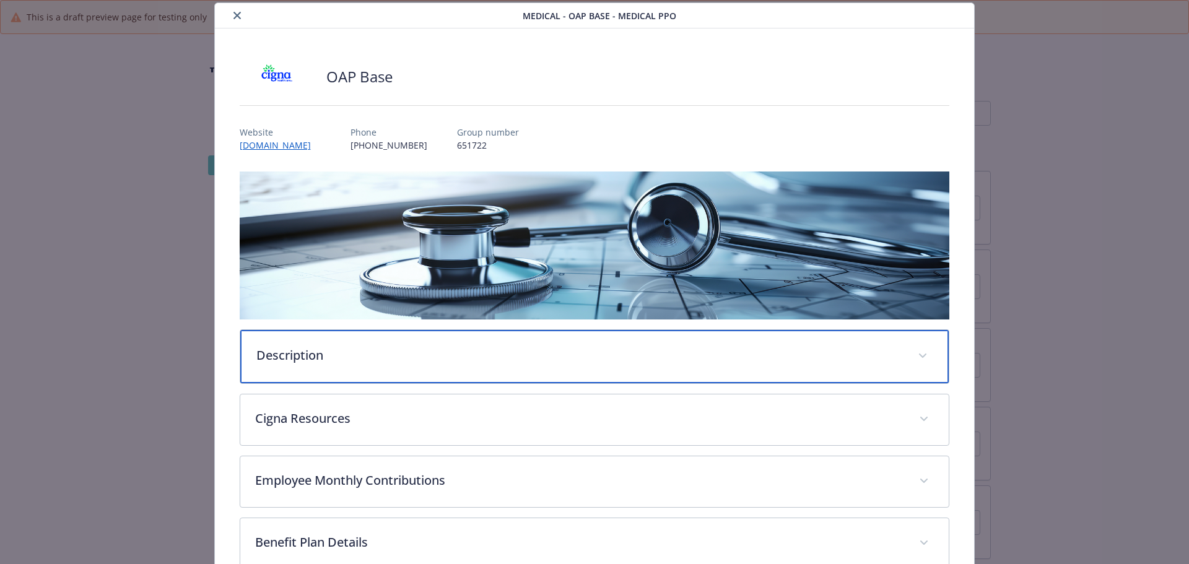
click at [472, 358] on p "Description" at bounding box center [579, 355] width 647 height 19
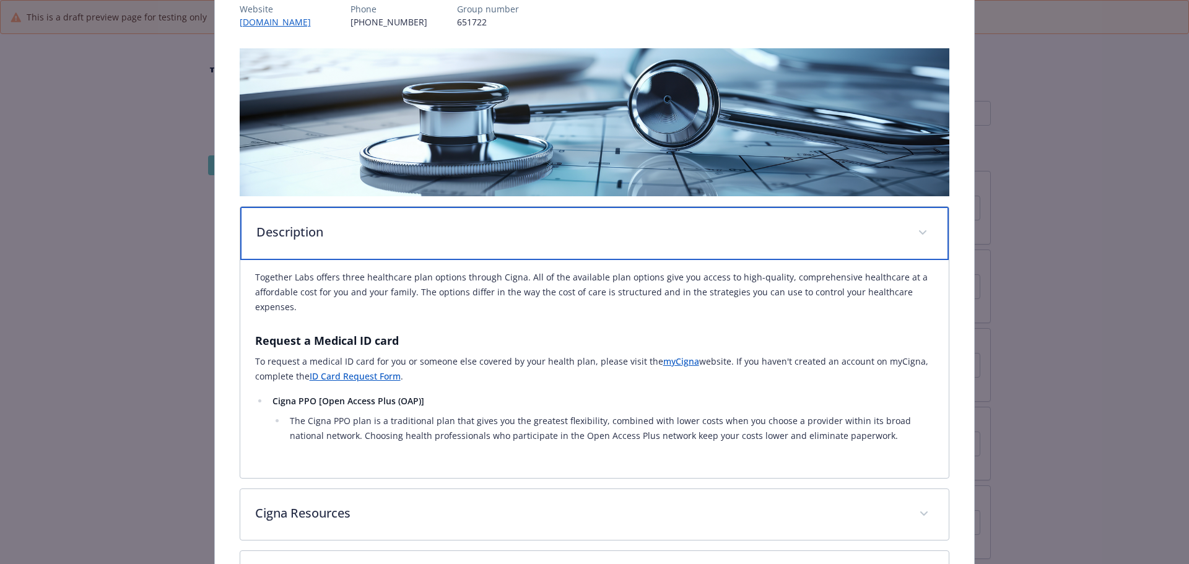
scroll to position [0, 0]
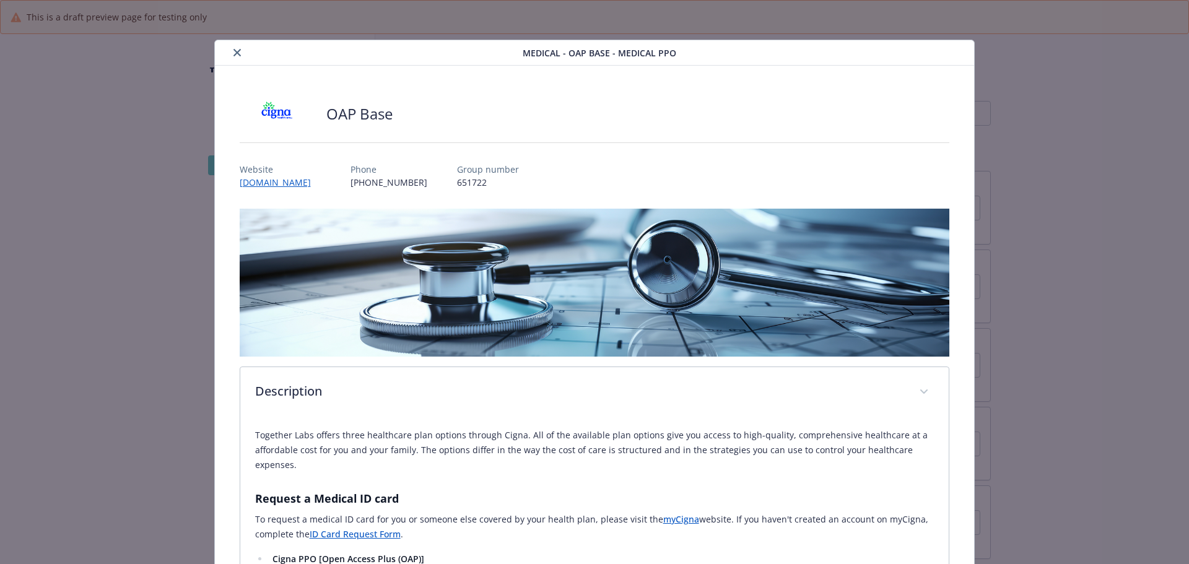
click at [238, 52] on icon "close" at bounding box center [236, 52] width 7 height 7
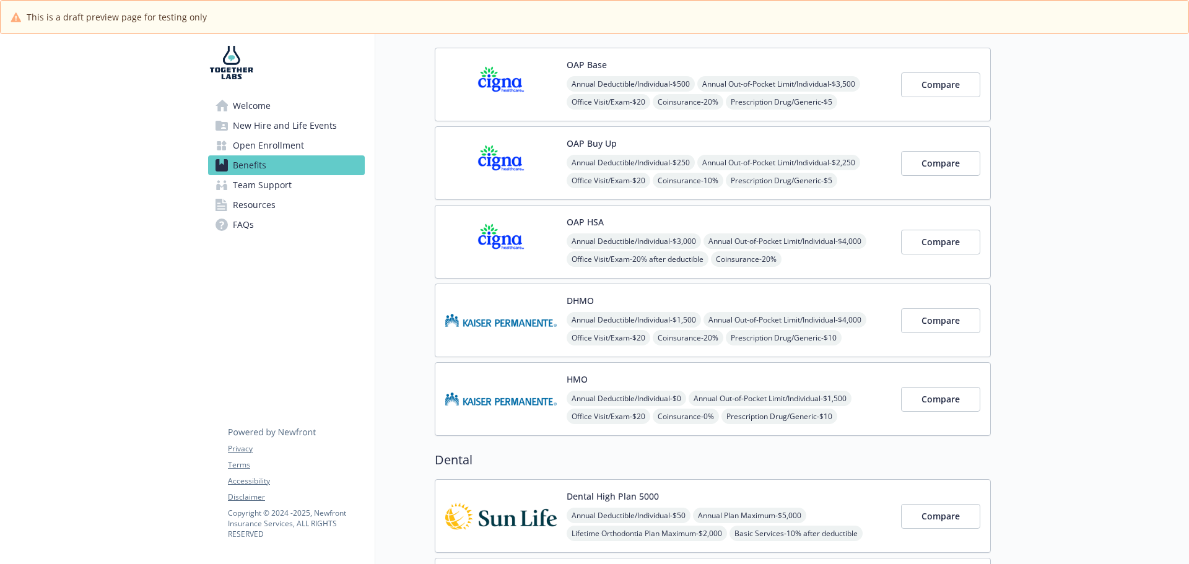
scroll to position [124, 9]
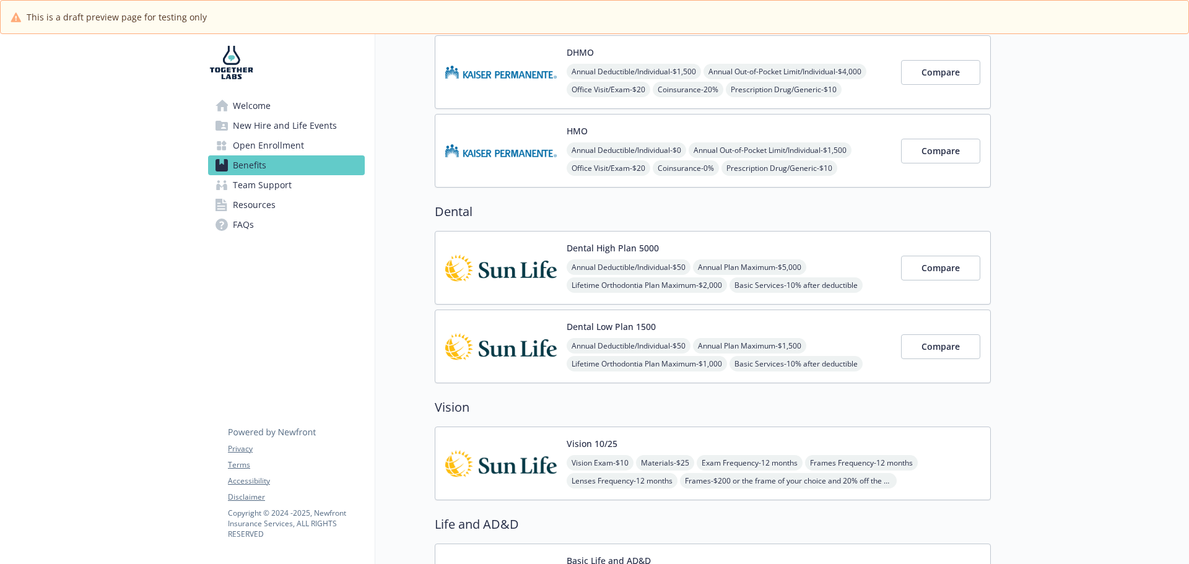
click at [599, 255] on div "Dental High Plan 5000 Annual Deductible/Individual - $50 Annual Plan Maximum - …" at bounding box center [729, 267] width 324 height 53
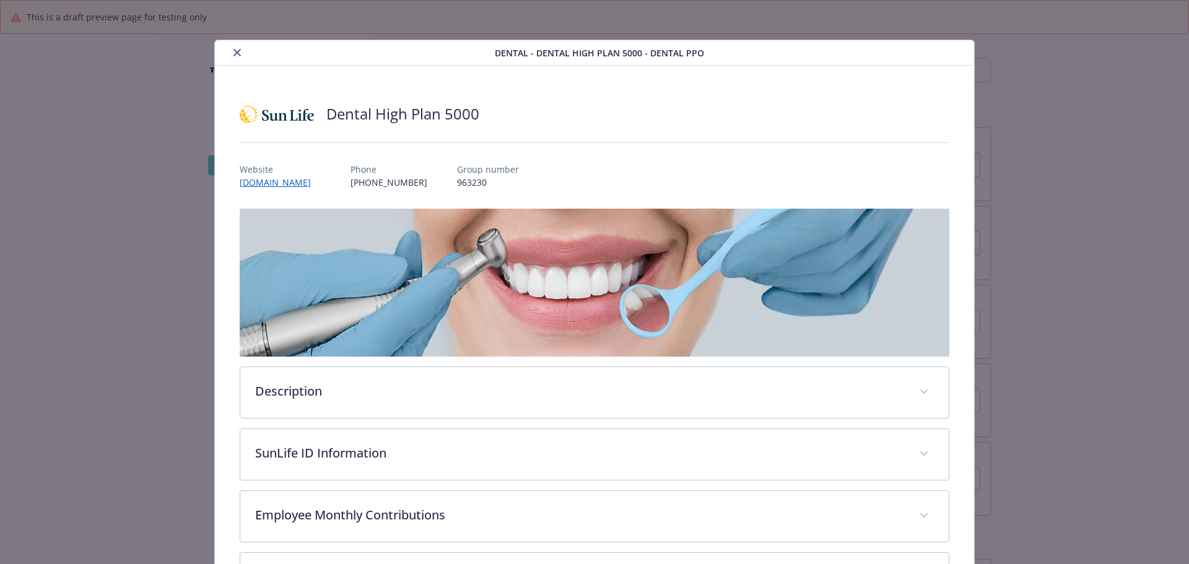
scroll to position [372, 9]
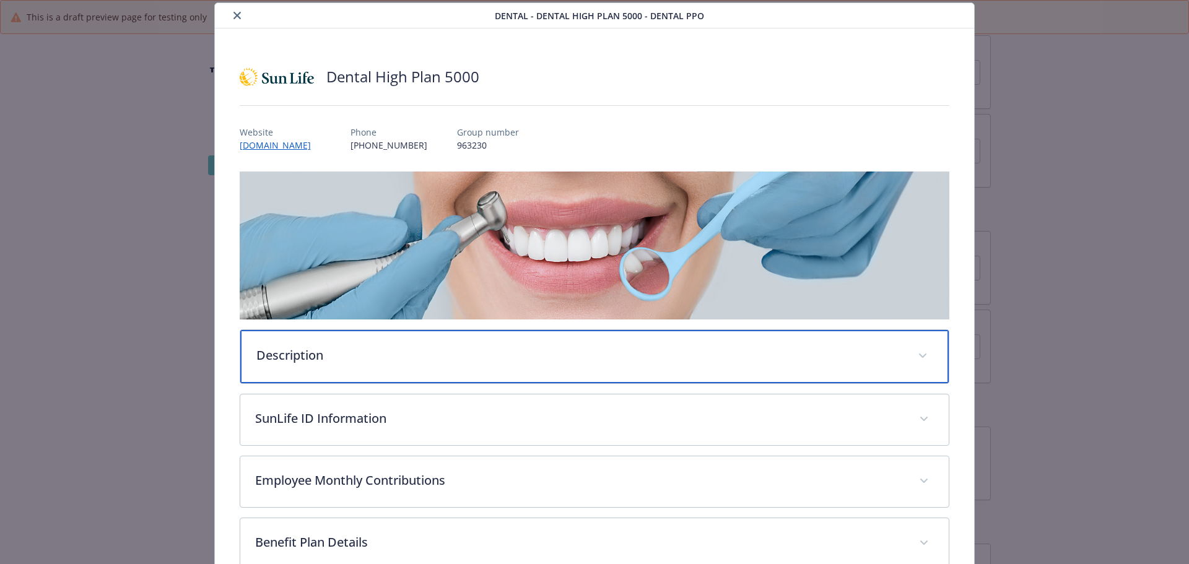
drag, startPoint x: 403, startPoint y: 361, endPoint x: 413, endPoint y: 359, distance: 10.1
click at [405, 361] on p "Description" at bounding box center [579, 355] width 647 height 19
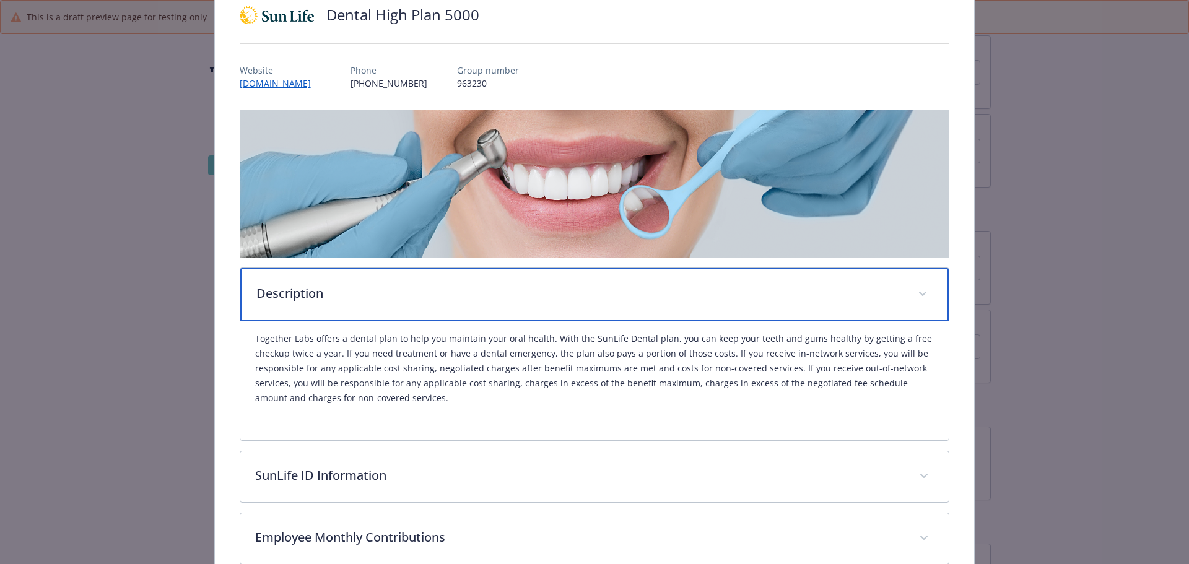
scroll to position [0, 0]
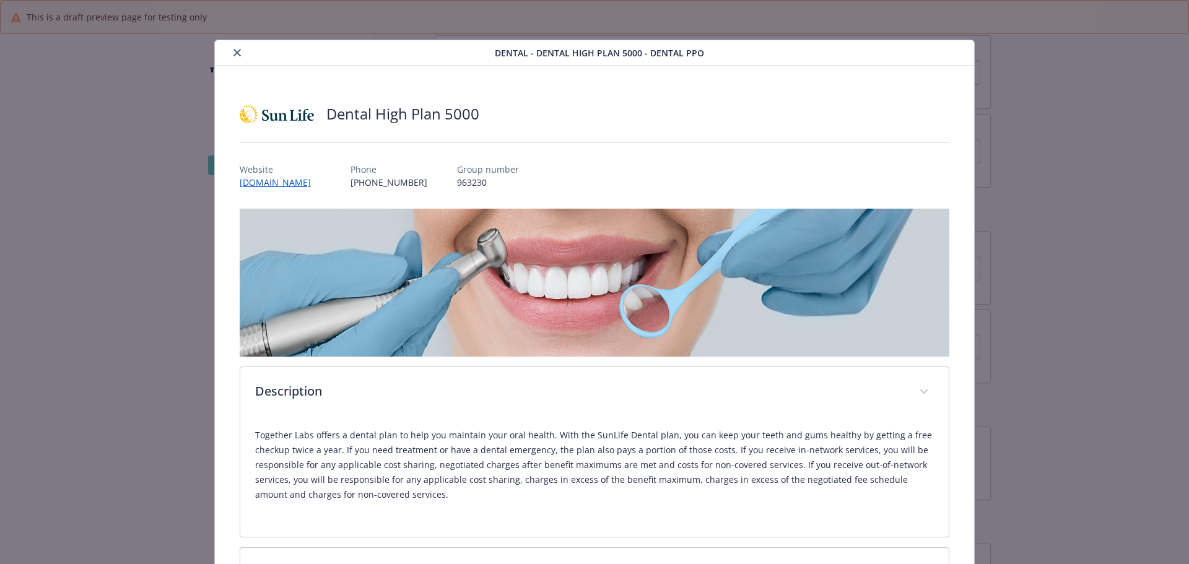
click at [237, 55] on icon "close" at bounding box center [236, 52] width 7 height 7
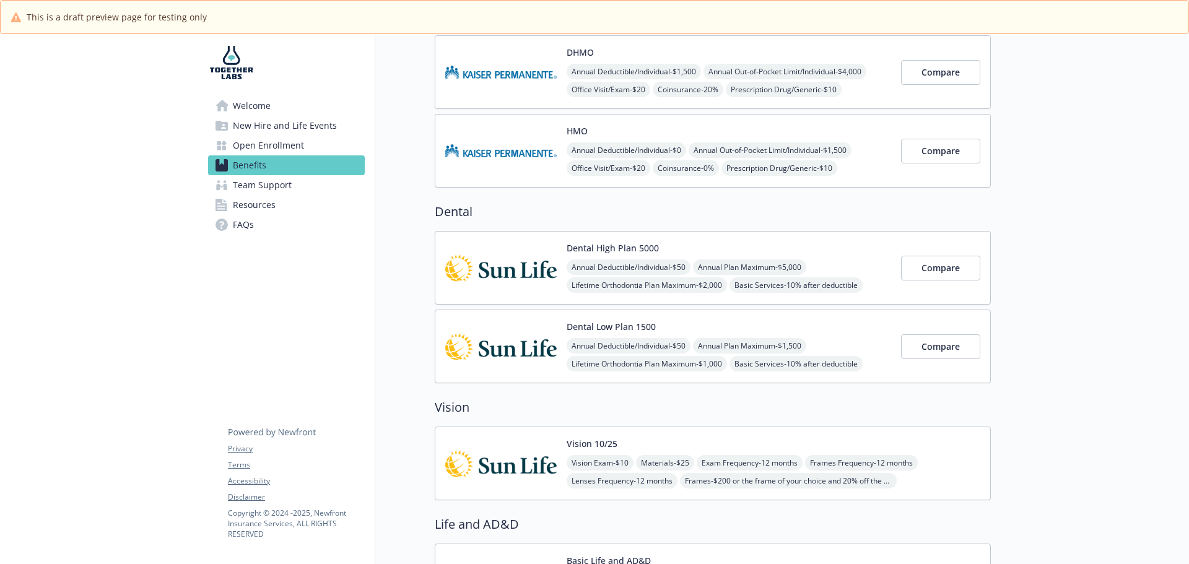
click at [625, 440] on div "Vision 10/25 Vision Exam - $10 Materials - $25 Exam Frequency - 12 months Frame…" at bounding box center [774, 463] width 414 height 53
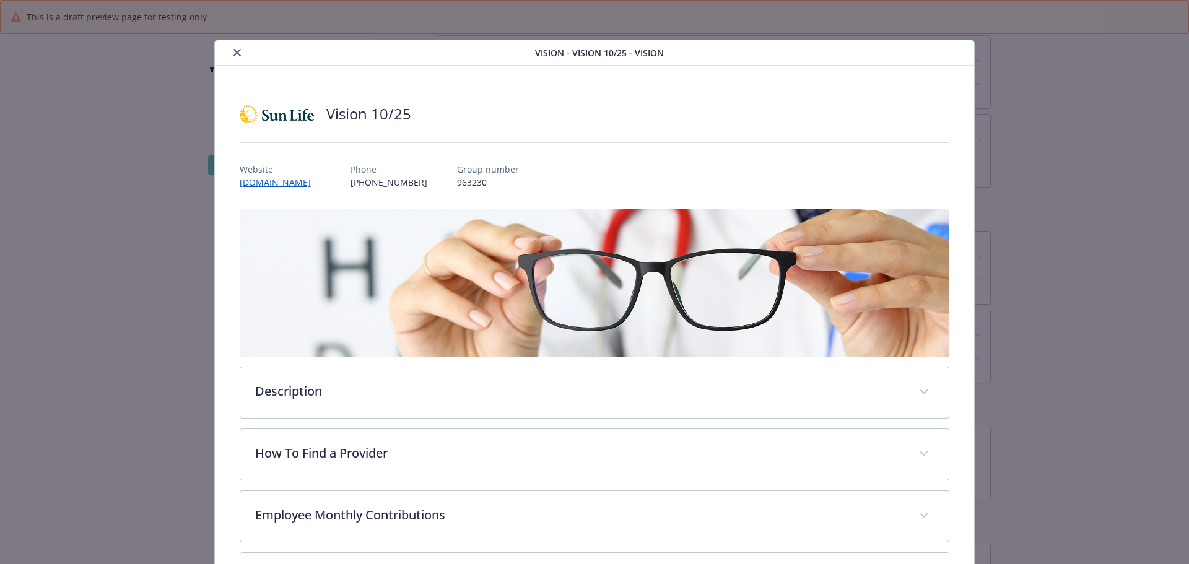
scroll to position [37, 0]
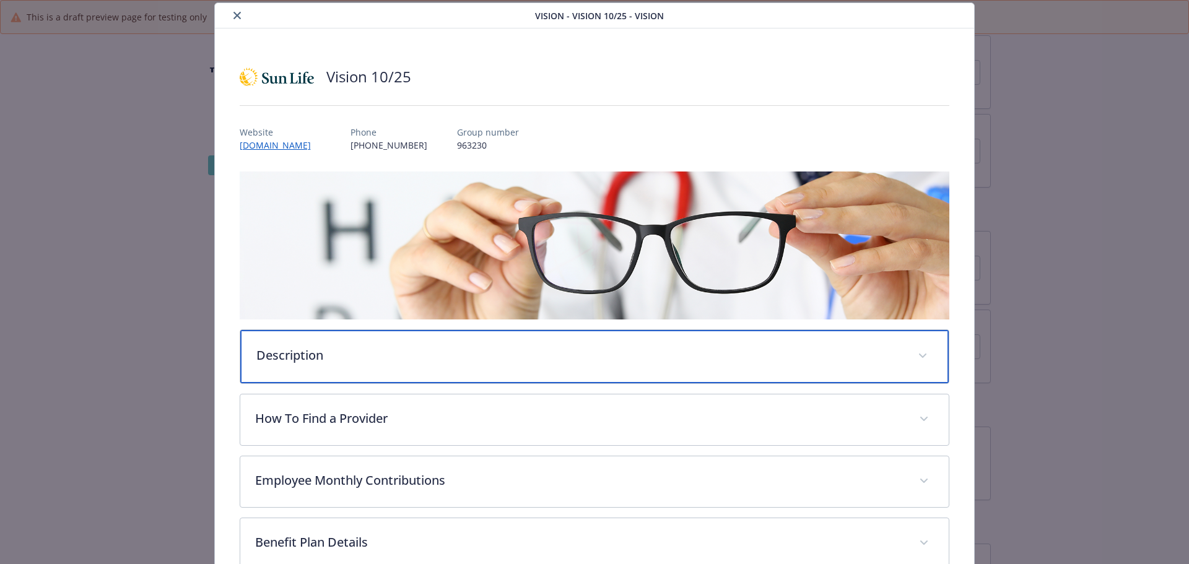
click at [619, 347] on p "Description" at bounding box center [579, 355] width 647 height 19
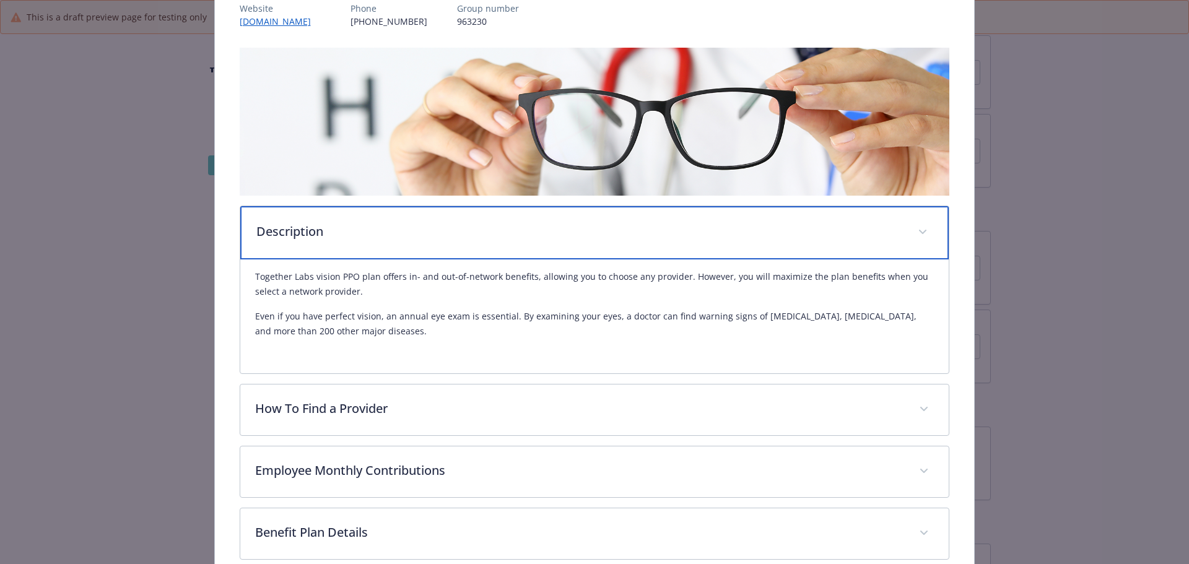
scroll to position [223, 0]
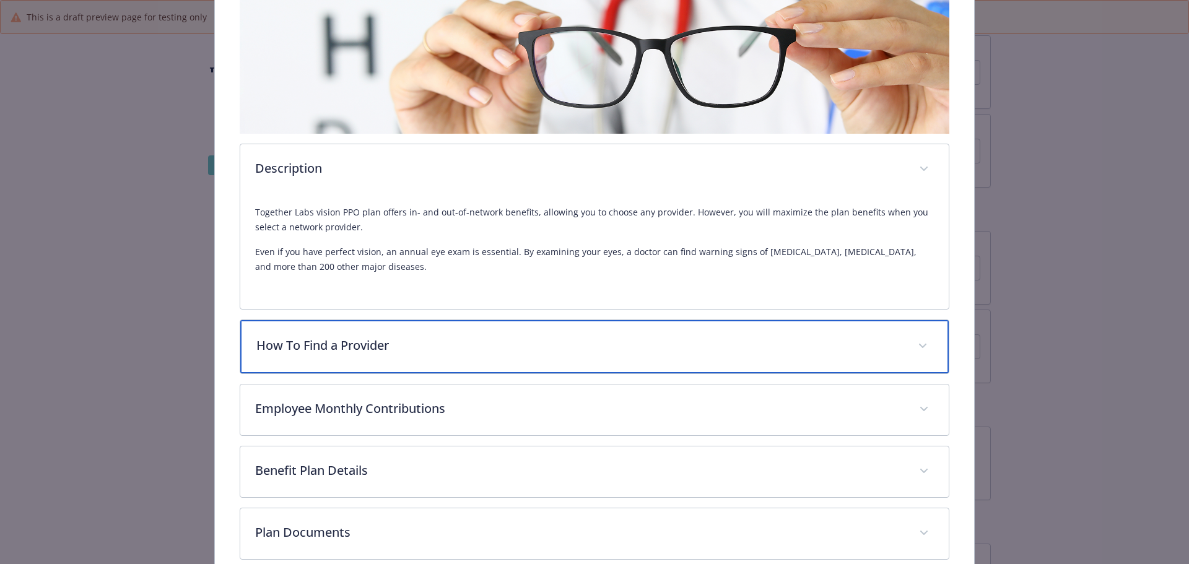
click at [617, 347] on p "How To Find a Provider" at bounding box center [579, 345] width 647 height 19
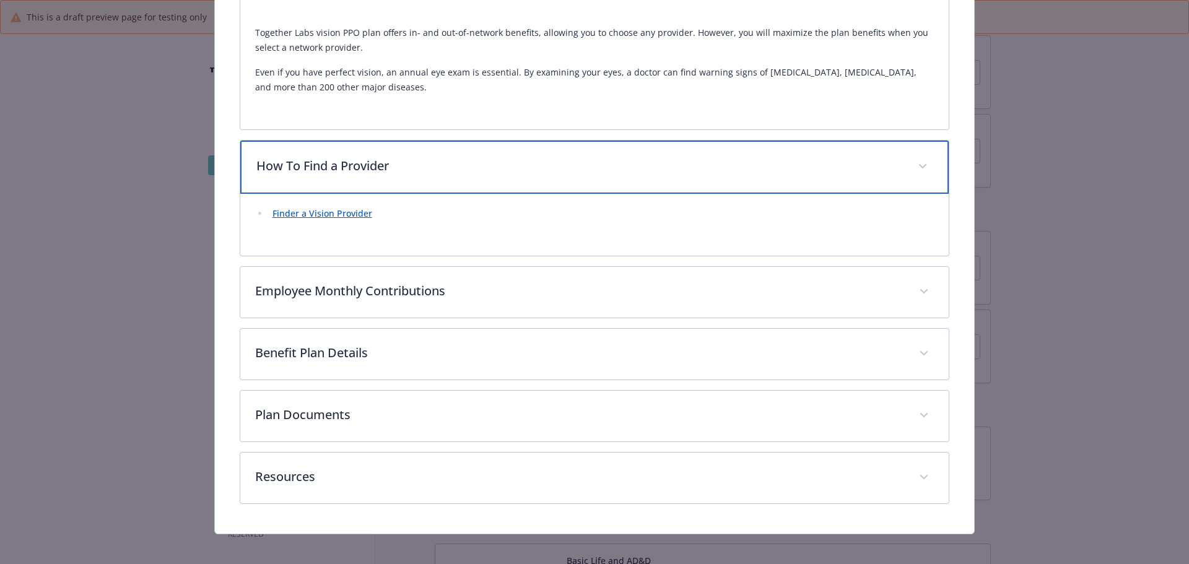
scroll to position [409, 0]
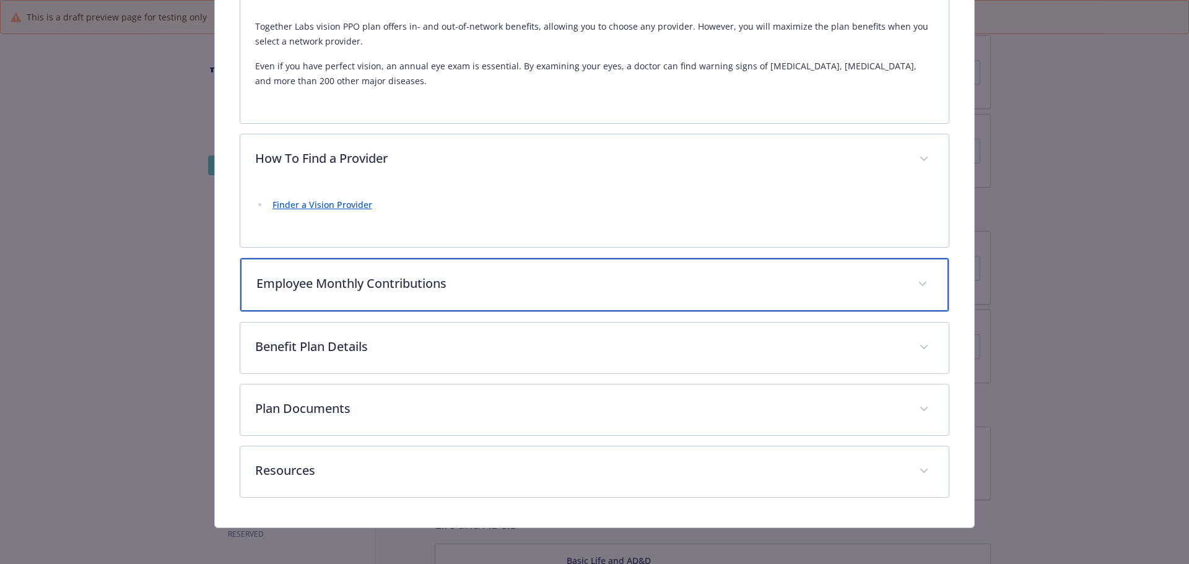
click at [533, 287] on p "Employee Monthly Contributions" at bounding box center [579, 283] width 647 height 19
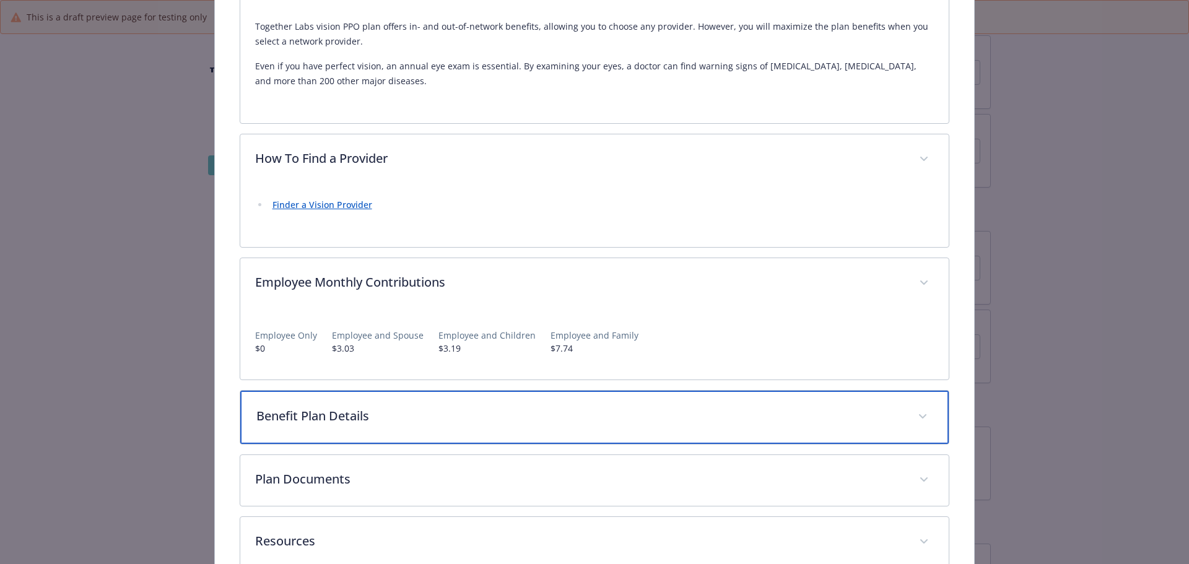
click at [505, 417] on p "Benefit Plan Details" at bounding box center [579, 416] width 647 height 19
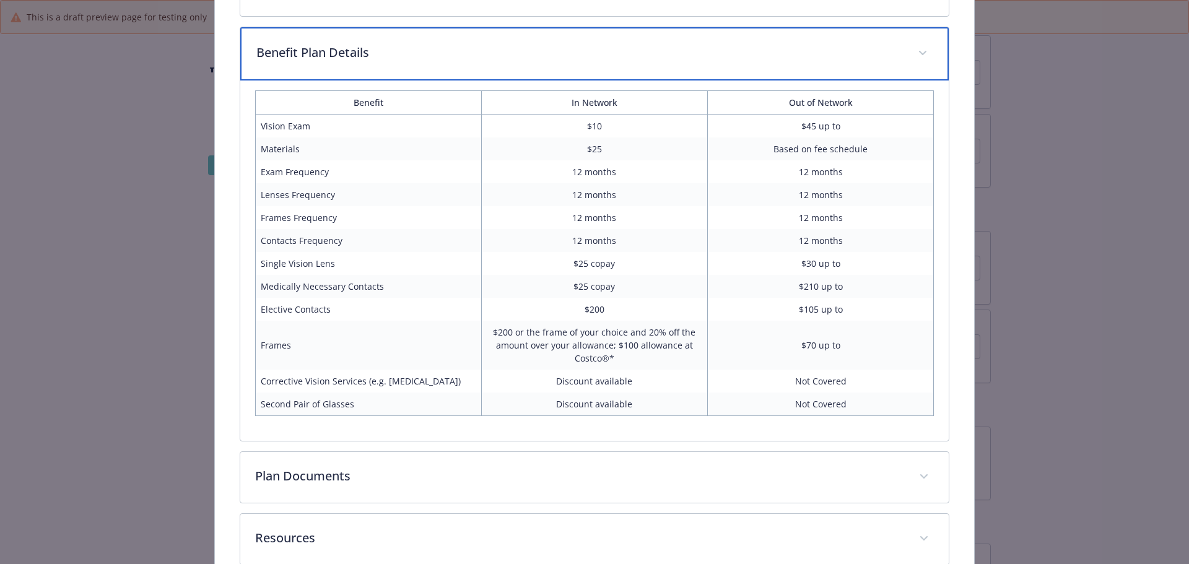
scroll to position [842, 0]
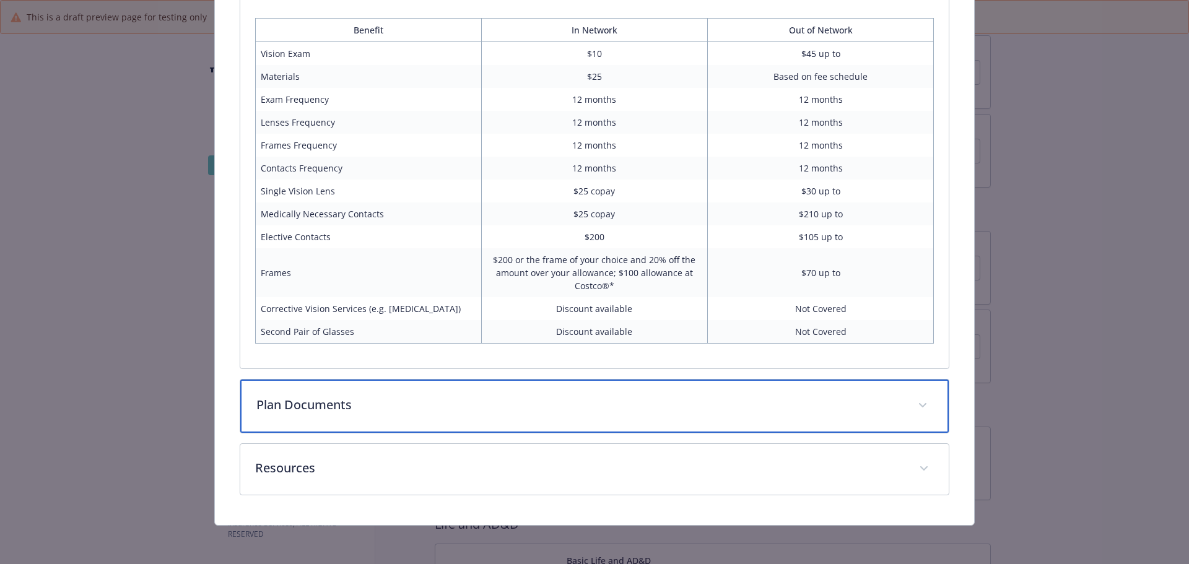
click at [571, 403] on p "Plan Documents" at bounding box center [579, 405] width 647 height 19
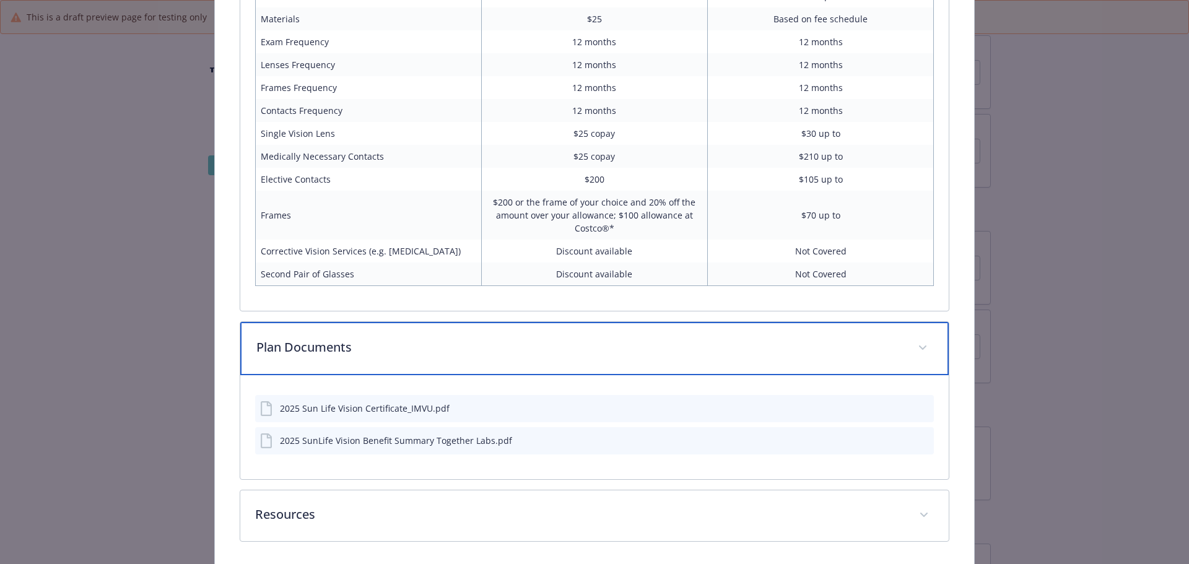
scroll to position [946, 0]
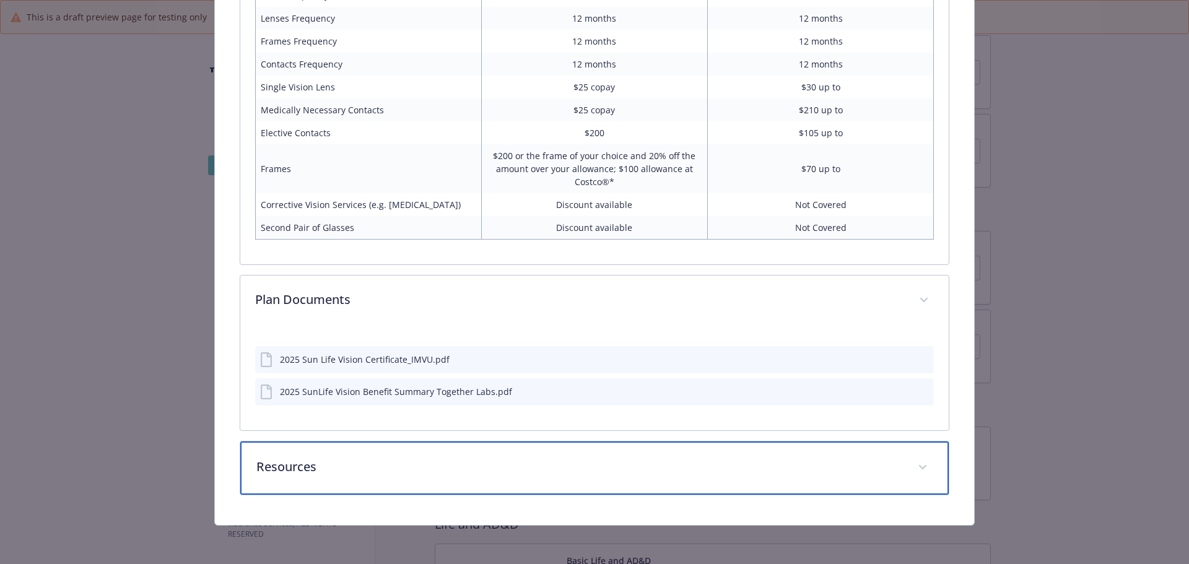
click at [559, 474] on p "Resources" at bounding box center [579, 467] width 647 height 19
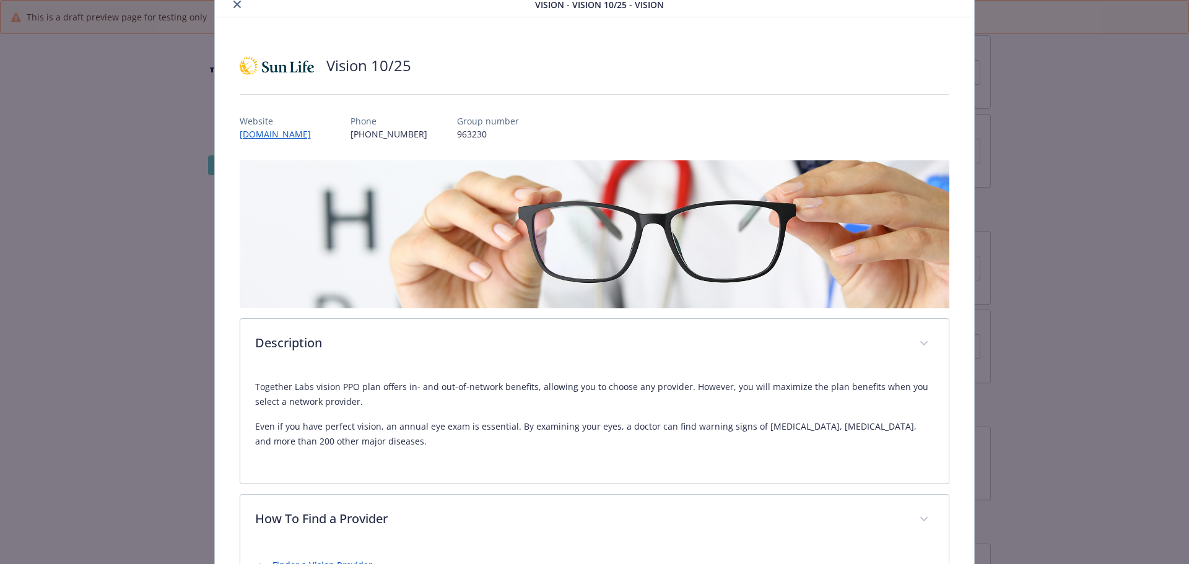
scroll to position [0, 0]
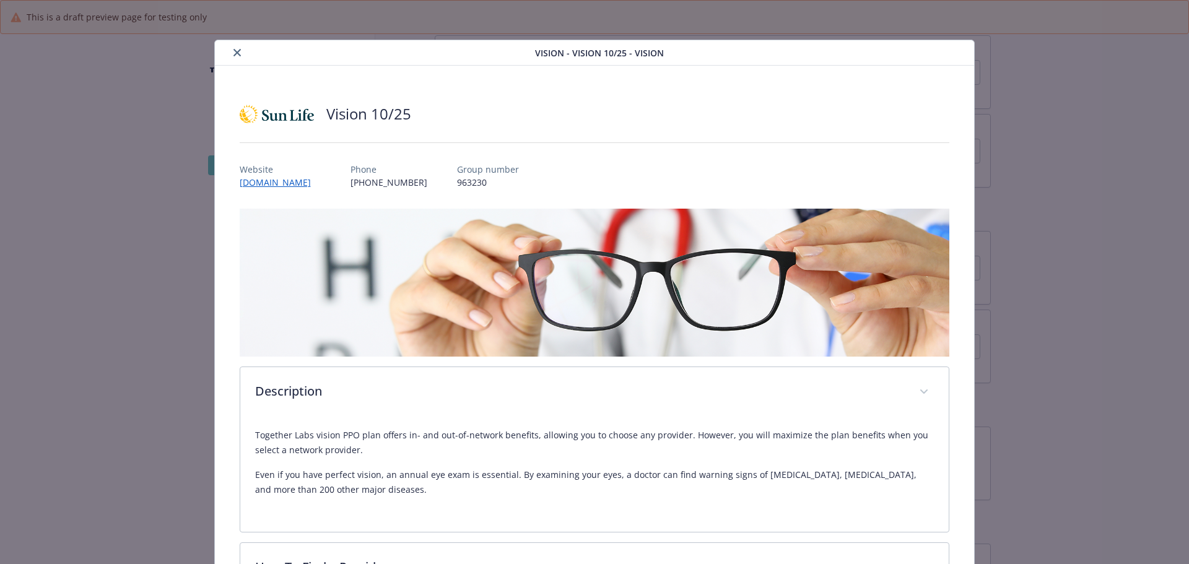
click at [232, 46] on button "close" at bounding box center [237, 52] width 15 height 15
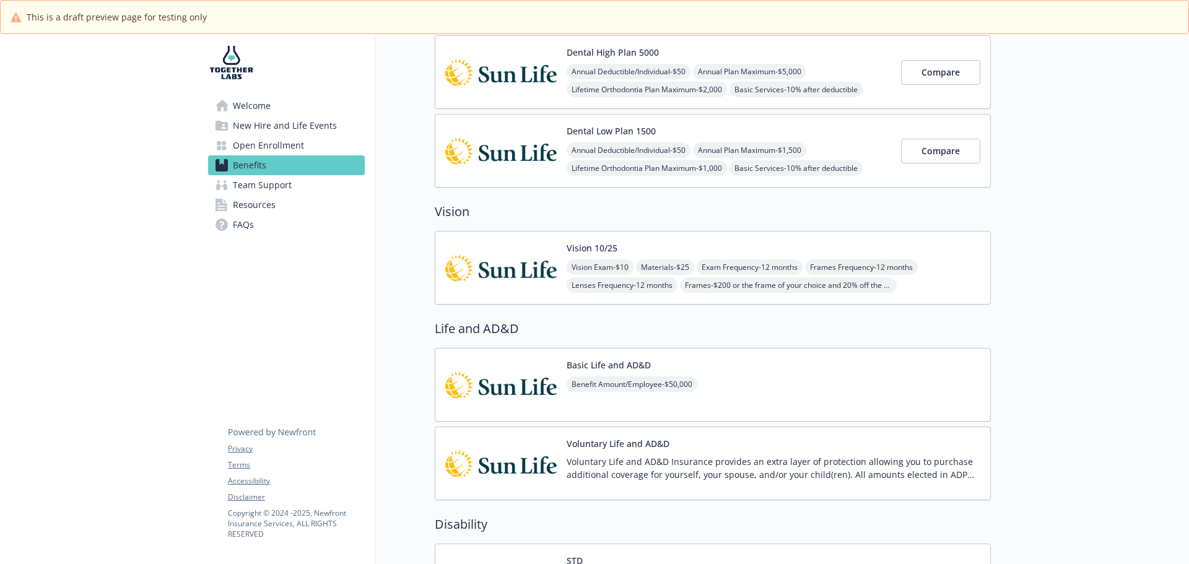
scroll to position [619, 9]
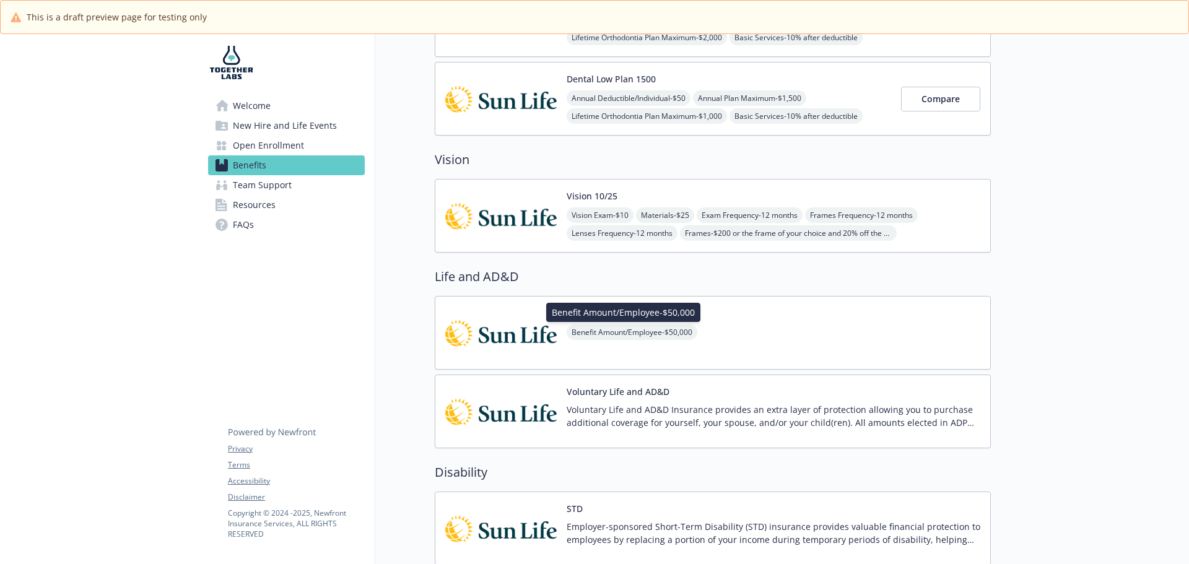
click at [636, 339] on span "Benefit Amount/Employee - $50,000" at bounding box center [632, 331] width 131 height 15
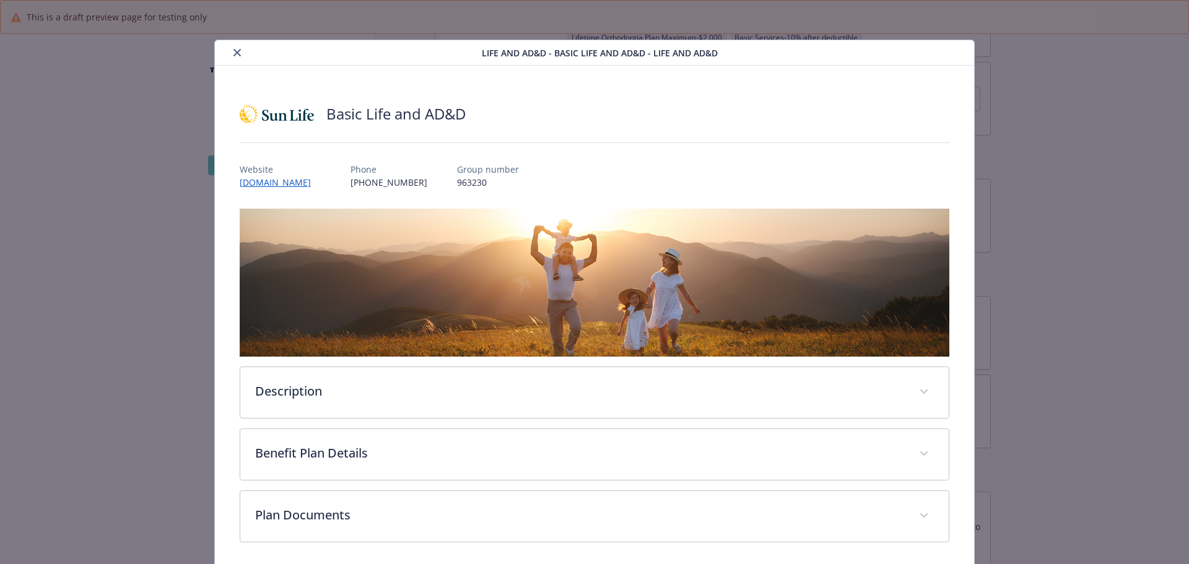
scroll to position [47, 0]
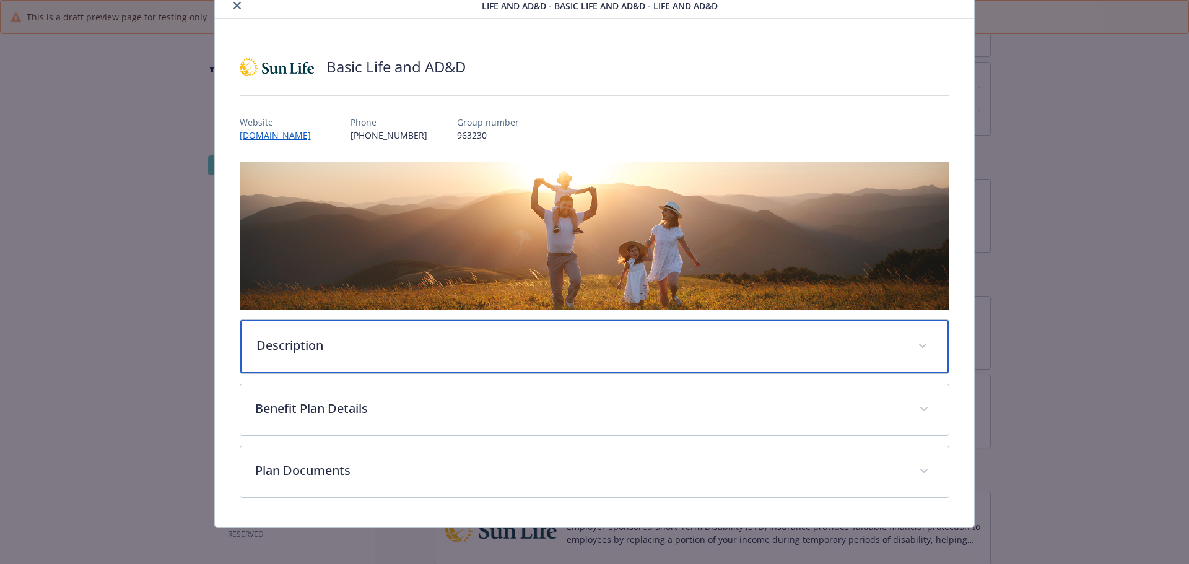
click at [593, 354] on div "Description" at bounding box center [594, 346] width 709 height 53
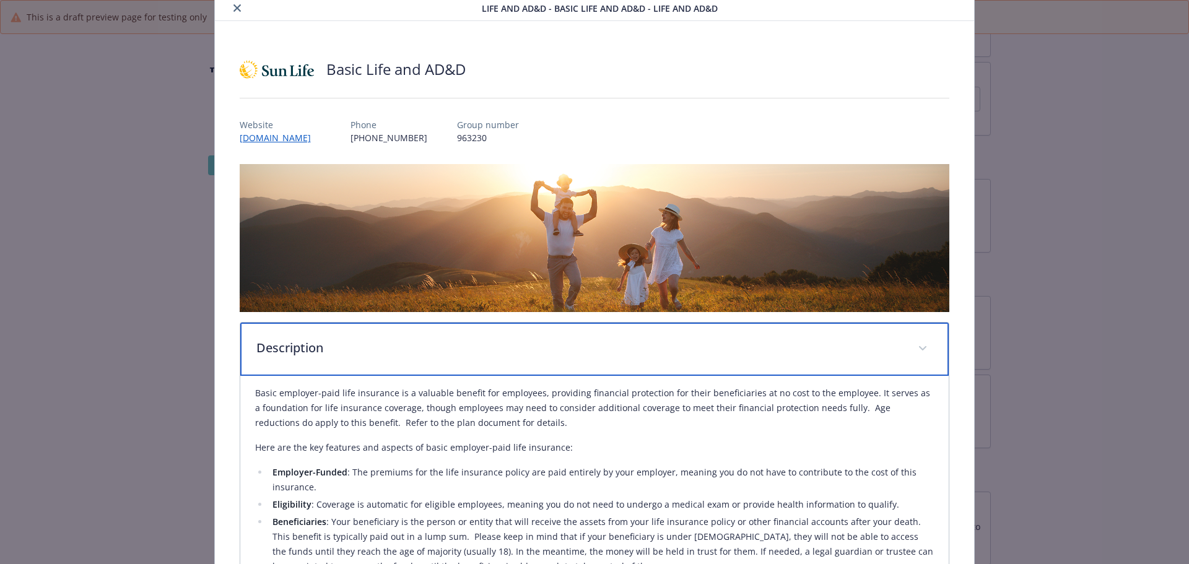
scroll to position [11, 0]
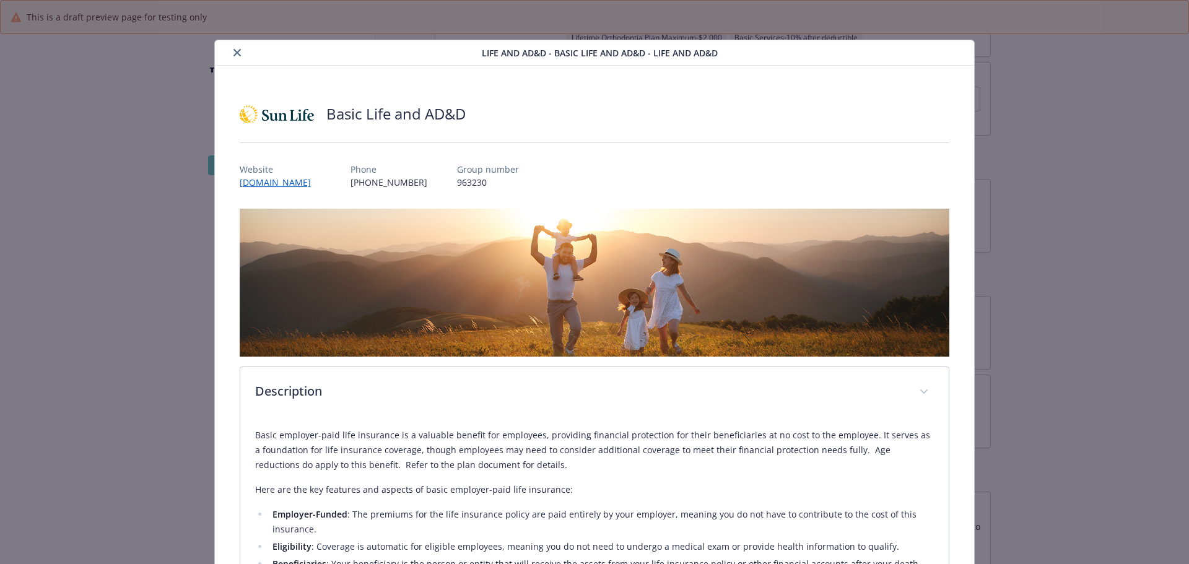
click at [236, 57] on button "close" at bounding box center [237, 52] width 15 height 15
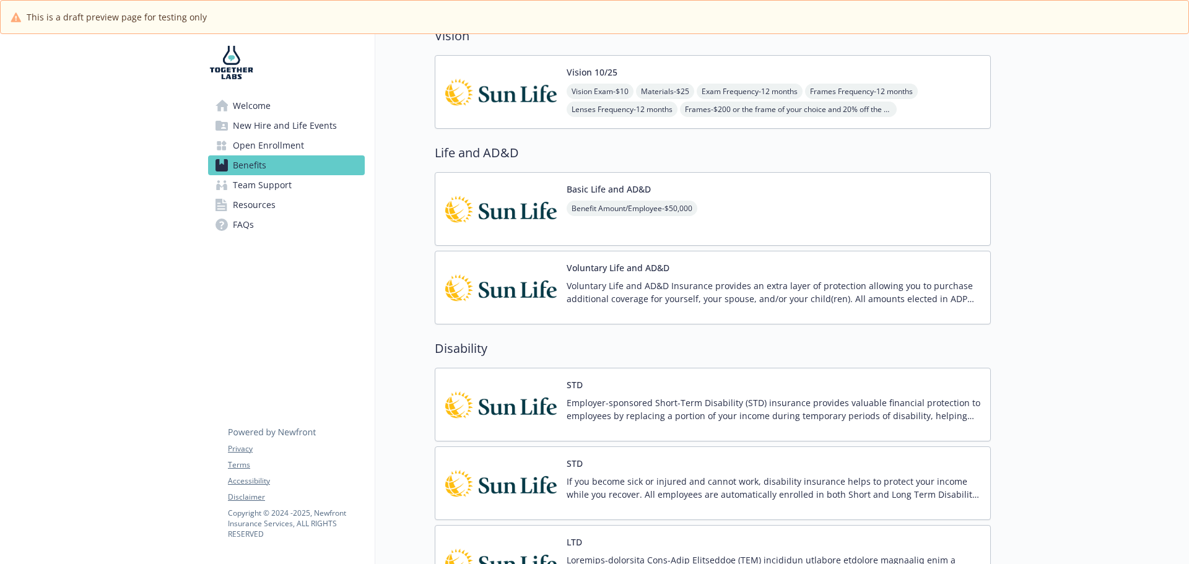
click at [652, 298] on p "Voluntary Life and AD&D Insurance provides an extra layer of protection allowin…" at bounding box center [774, 292] width 414 height 26
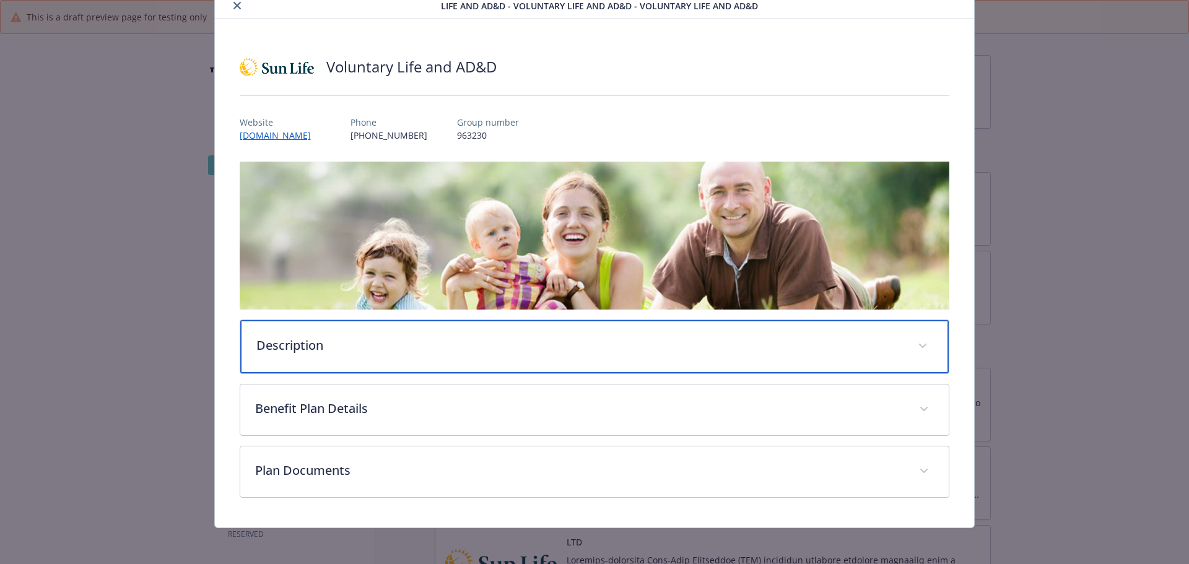
click at [614, 342] on p "Description" at bounding box center [579, 345] width 647 height 19
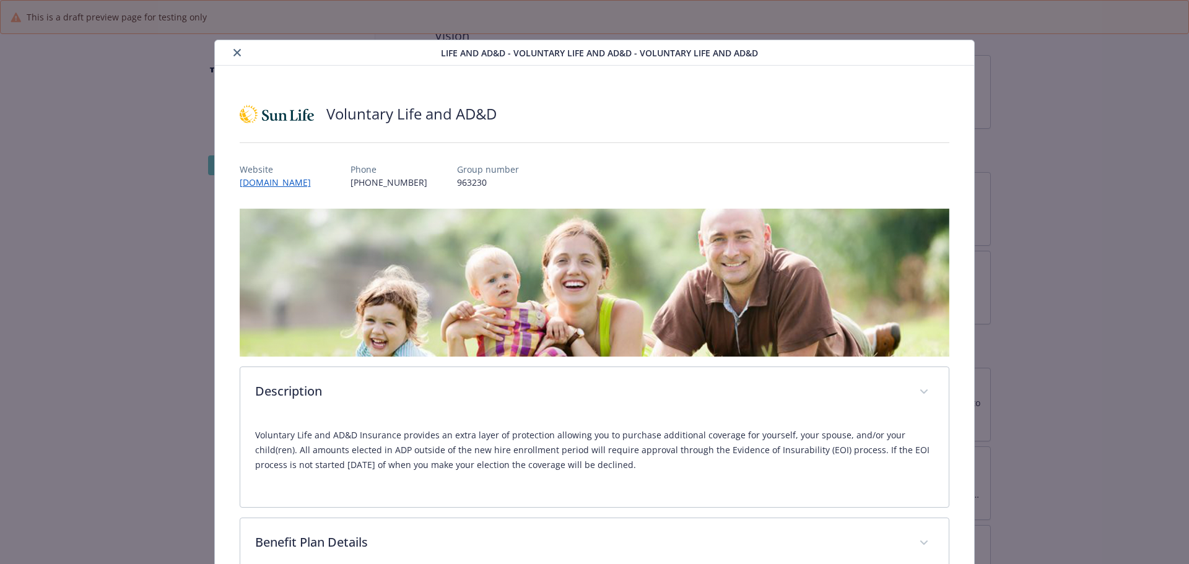
drag, startPoint x: 234, startPoint y: 56, endPoint x: 237, endPoint y: 63, distance: 7.2
click at [235, 56] on icon "close" at bounding box center [236, 52] width 7 height 7
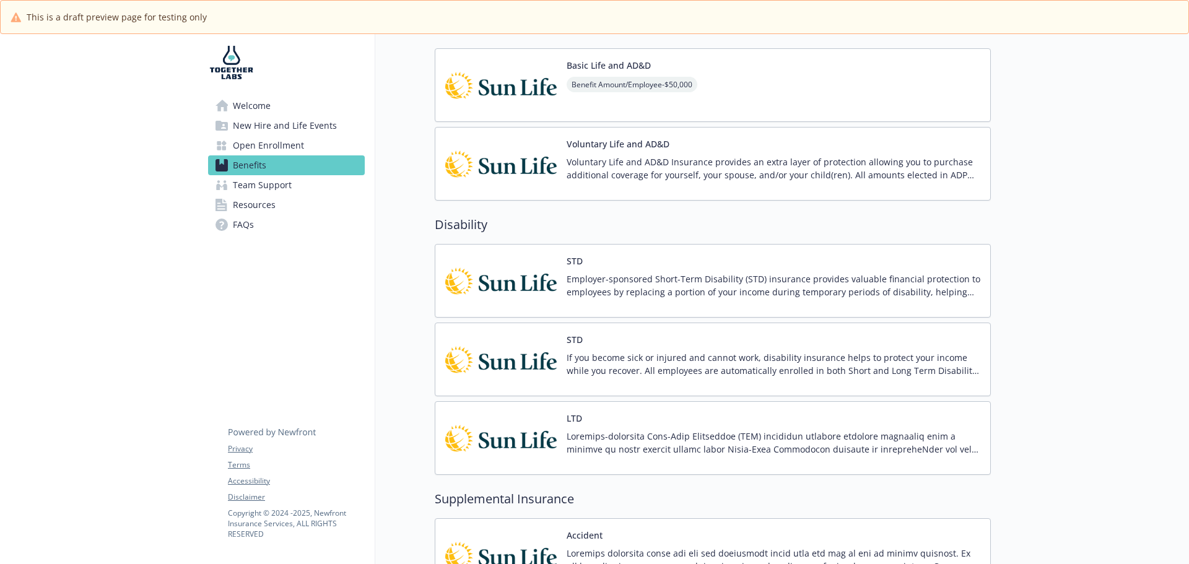
click at [588, 280] on p "Employer-sponsored Short-Term Disability (STD) insurance provides valuable fina…" at bounding box center [774, 285] width 414 height 26
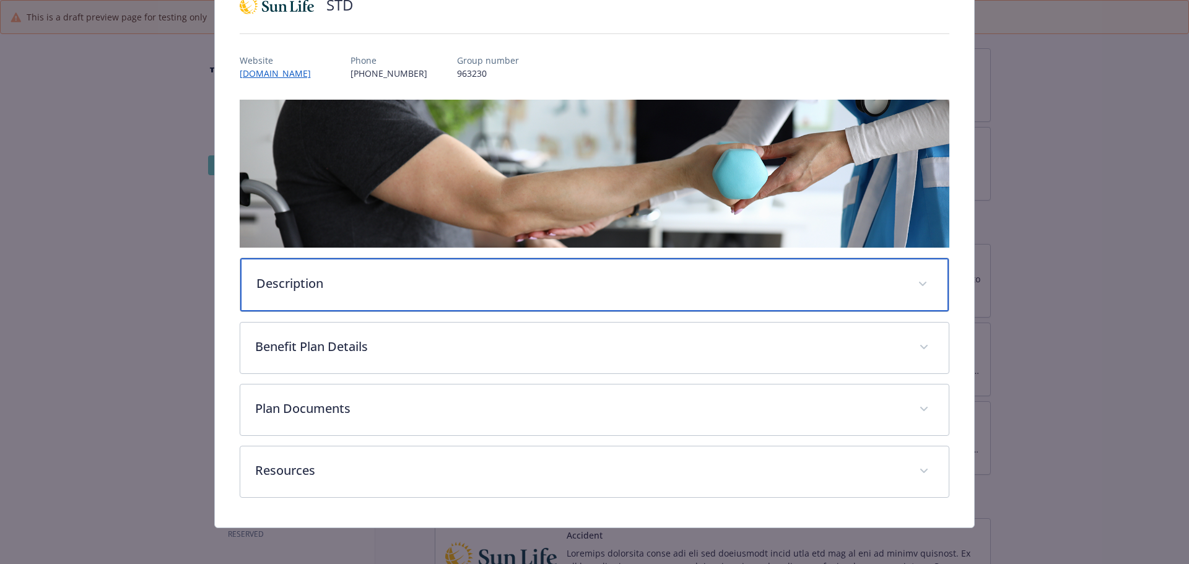
click at [528, 296] on div "Description" at bounding box center [594, 284] width 709 height 53
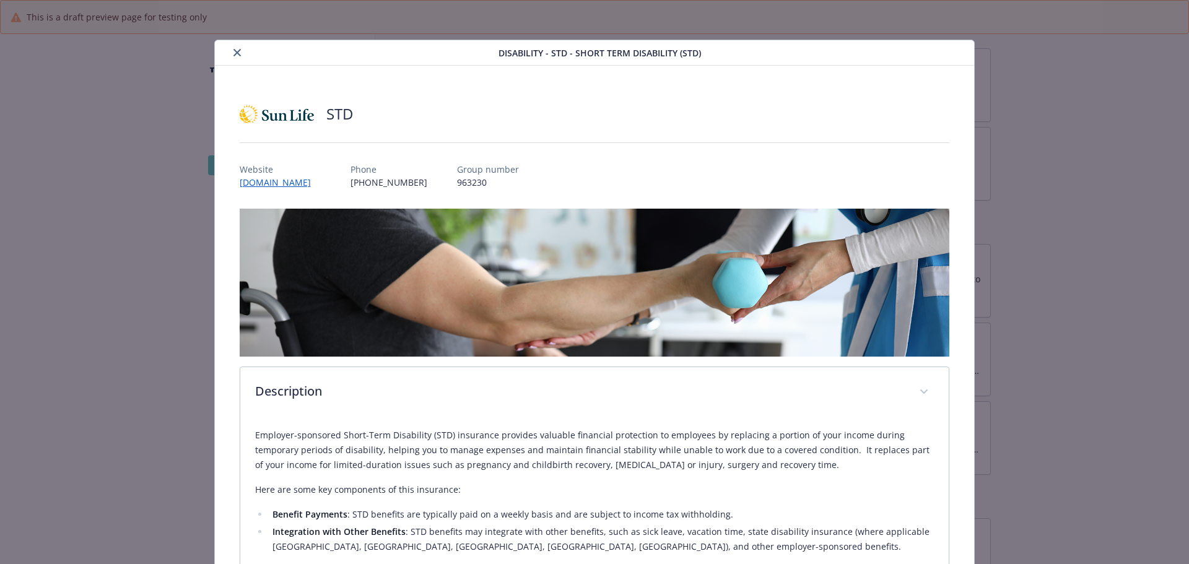
click at [237, 56] on button "close" at bounding box center [237, 52] width 15 height 15
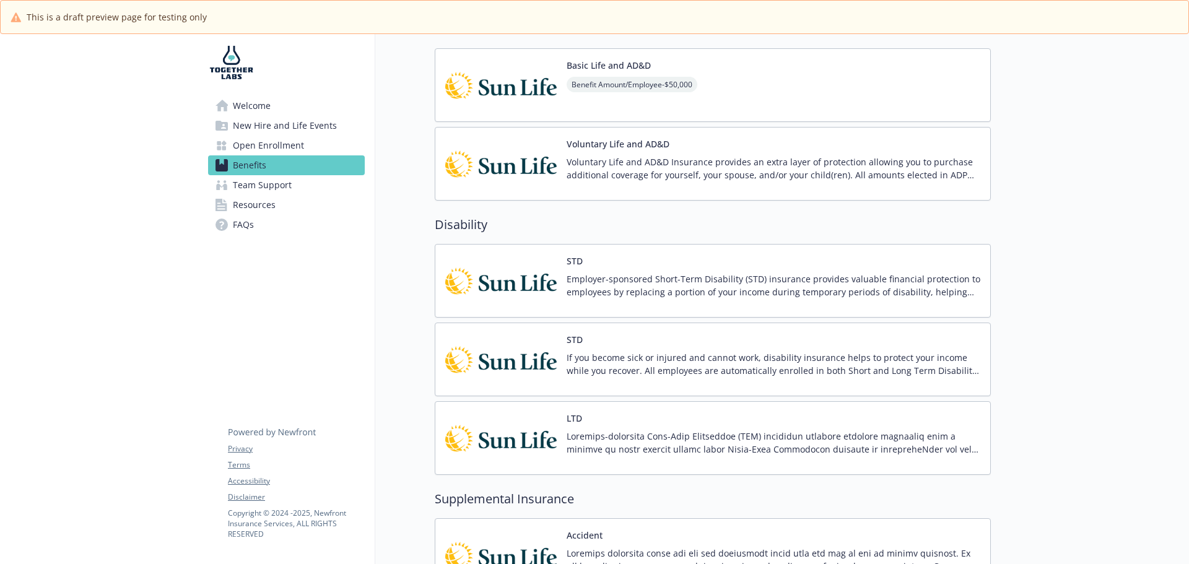
click at [643, 364] on p "If you become sick or injured and cannot work, disability insurance helps to pr…" at bounding box center [774, 364] width 414 height 26
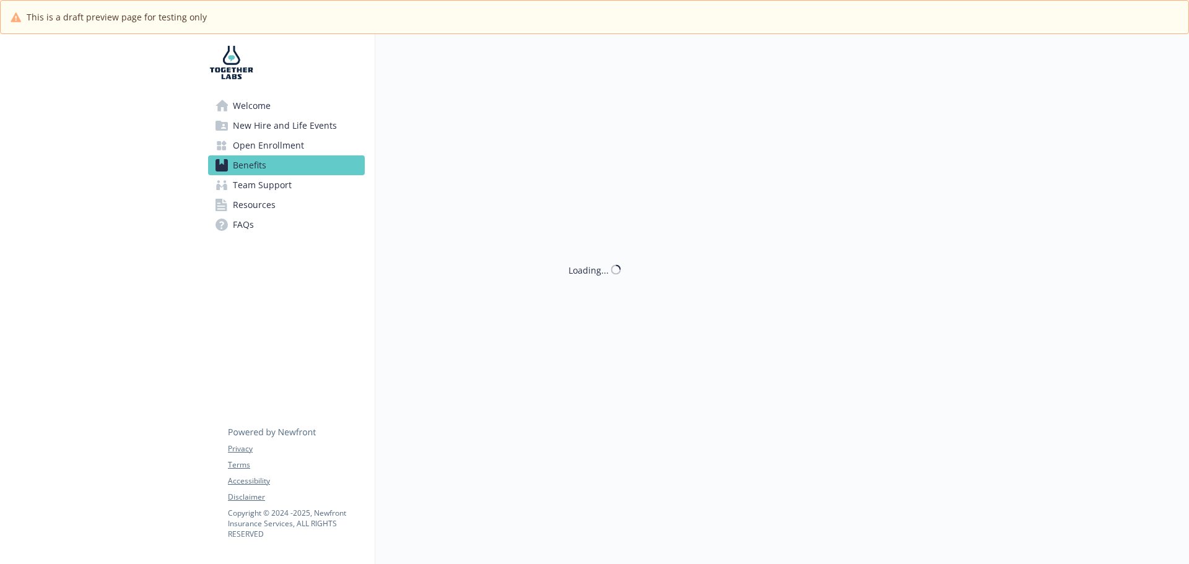
scroll to position [867, 9]
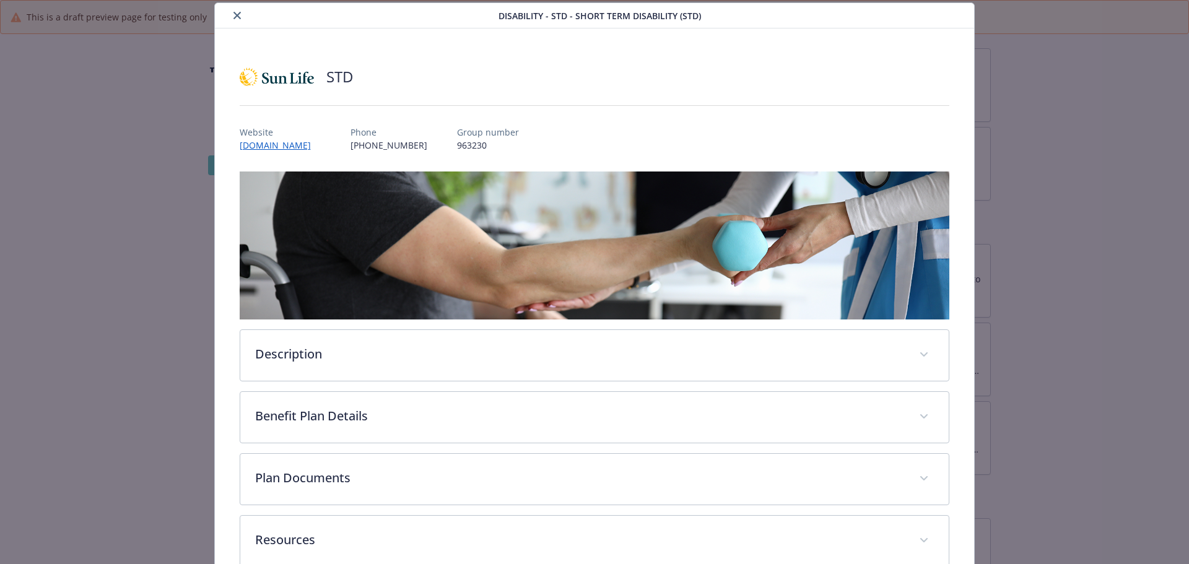
click at [233, 13] on icon "close" at bounding box center [236, 15] width 7 height 7
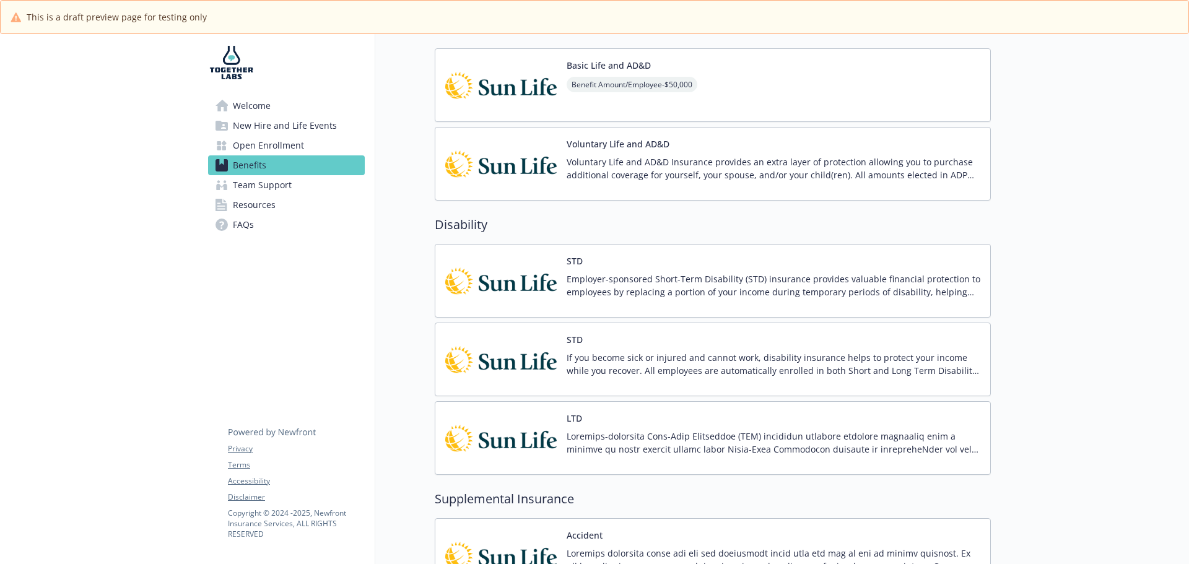
click at [580, 424] on div "LTD" at bounding box center [774, 438] width 414 height 53
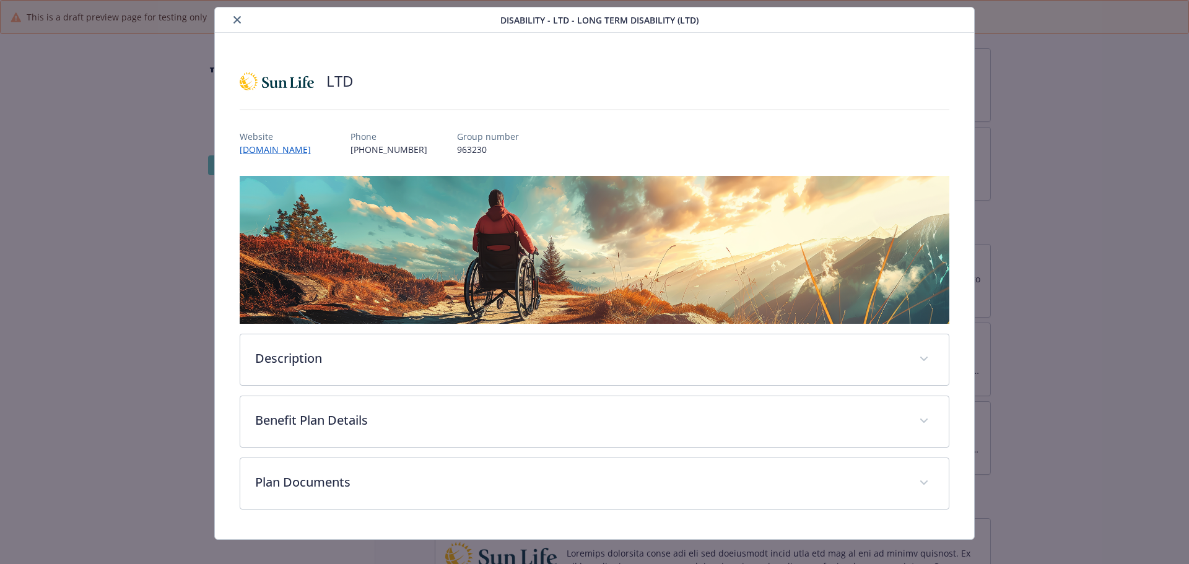
scroll to position [47, 0]
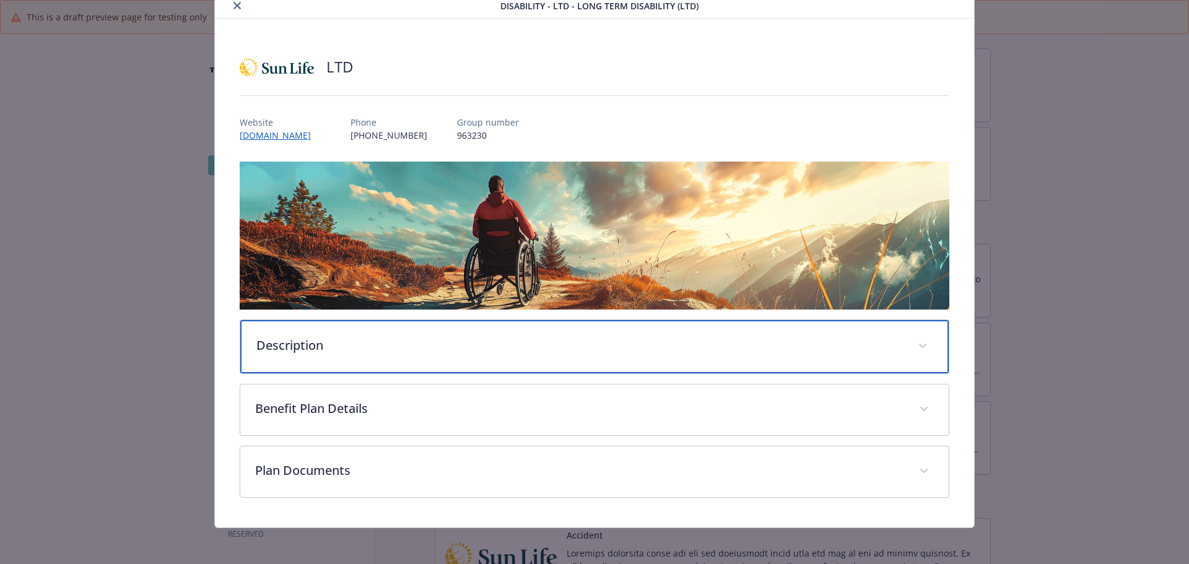
click at [458, 337] on p "Description" at bounding box center [579, 345] width 647 height 19
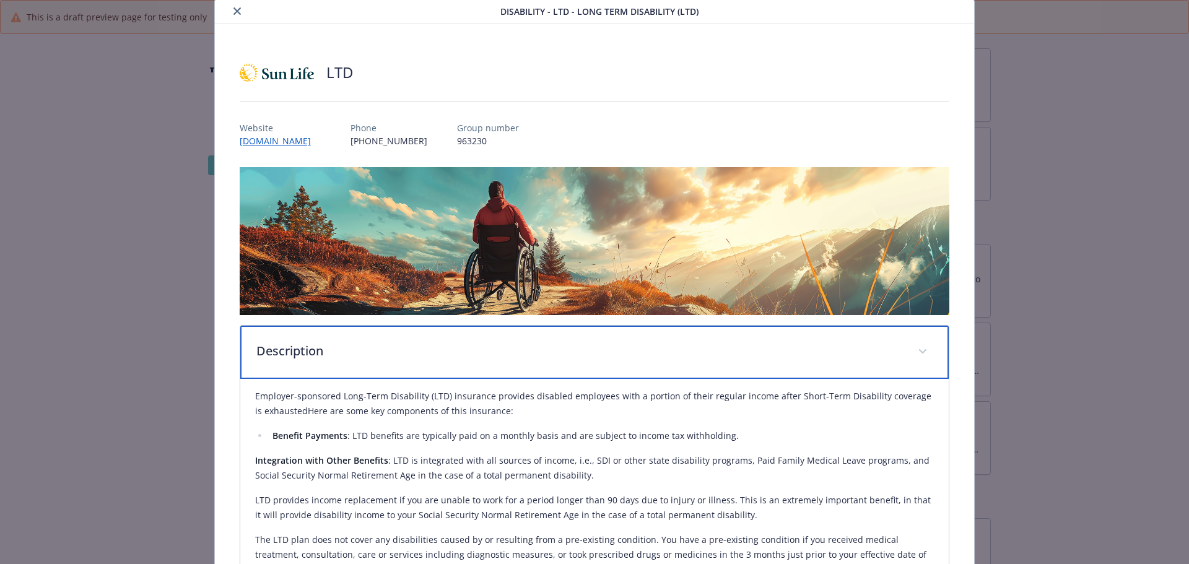
scroll to position [0, 0]
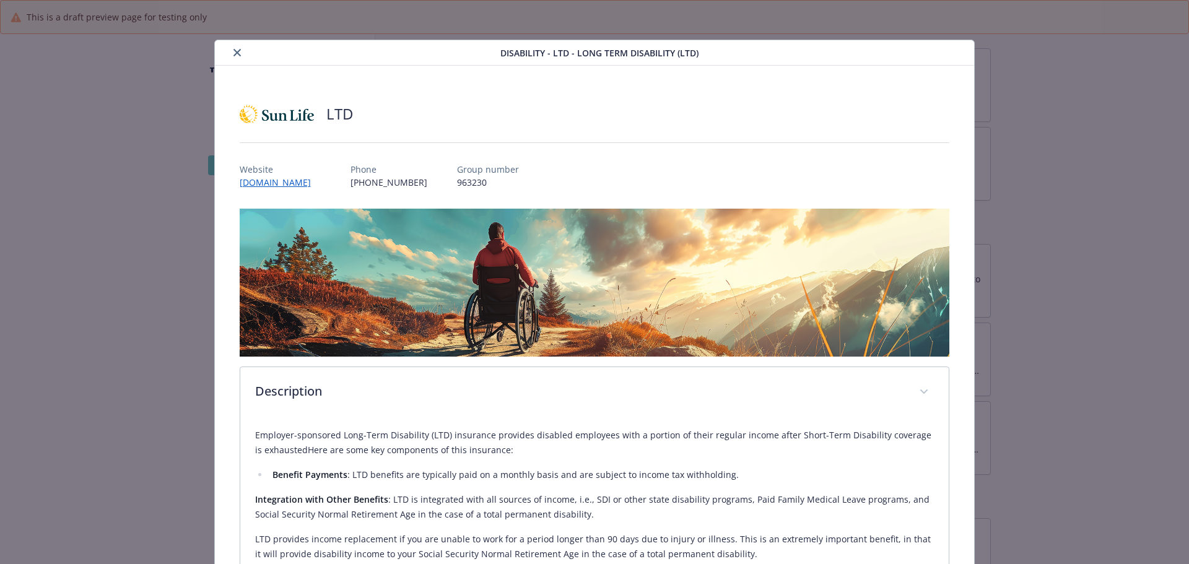
click at [233, 53] on icon "close" at bounding box center [236, 52] width 7 height 7
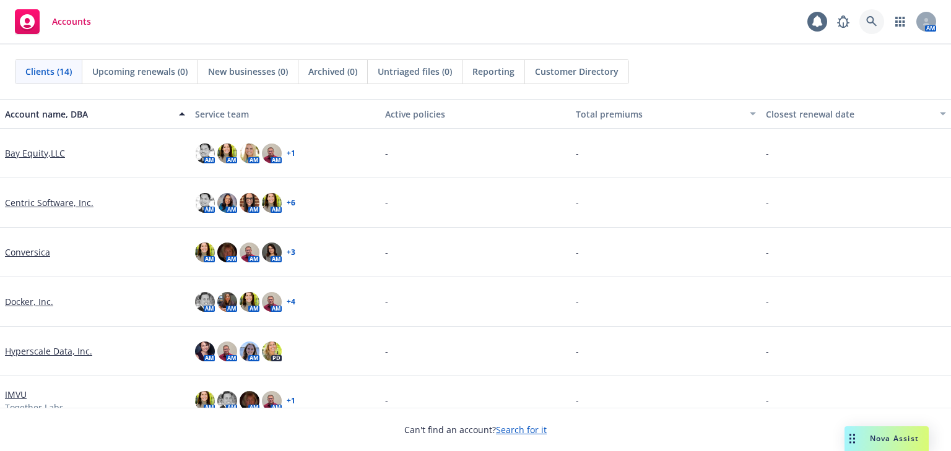
click at [866, 20] on icon at bounding box center [871, 21] width 11 height 11
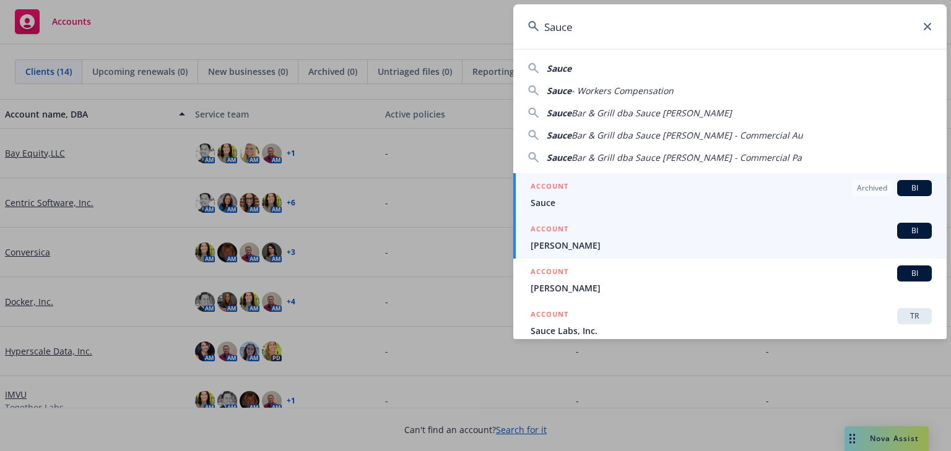
scroll to position [50, 0]
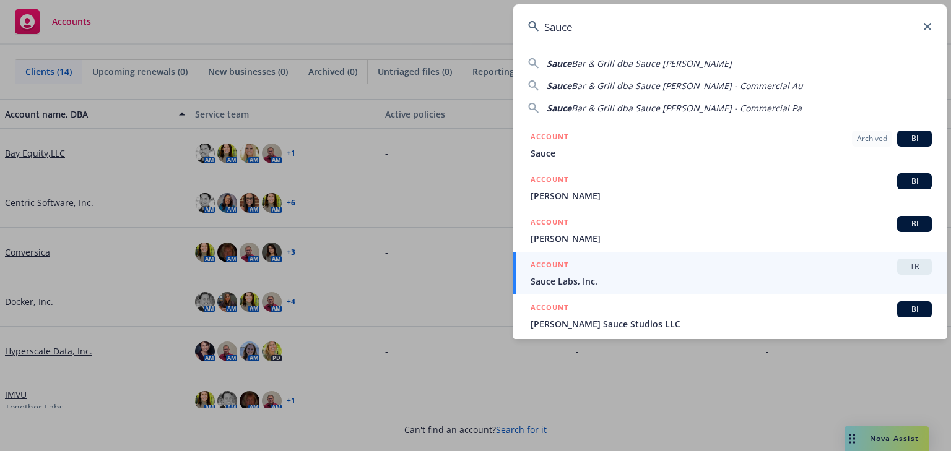
type input "Sauce"
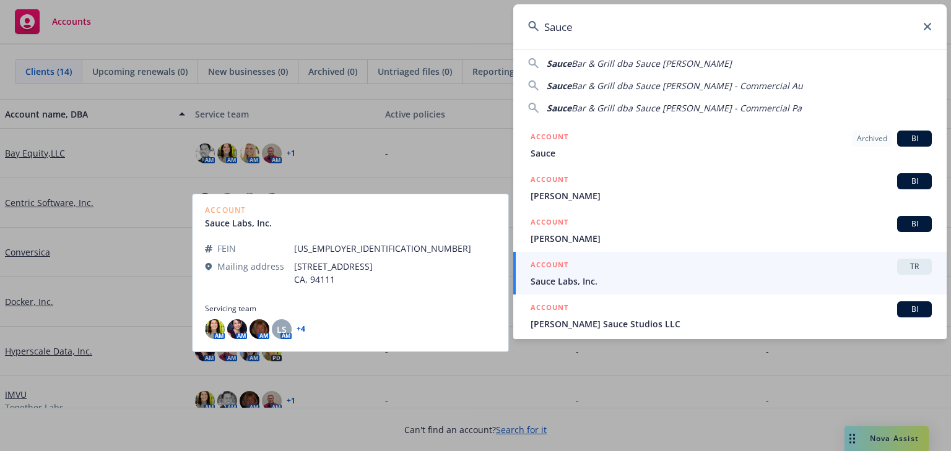
click at [593, 276] on span "Sauce Labs, Inc." at bounding box center [731, 281] width 401 height 13
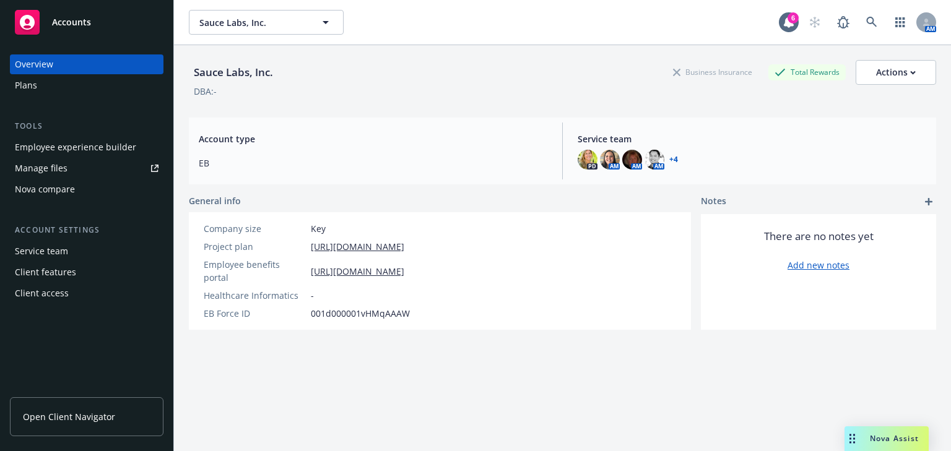
click at [50, 153] on div "Employee experience builder" at bounding box center [75, 147] width 121 height 20
click at [65, 151] on div "Employee experience builder" at bounding box center [75, 147] width 121 height 20
click at [850, 16] on div "AM" at bounding box center [870, 22] width 134 height 25
click at [866, 17] on icon at bounding box center [871, 22] width 11 height 11
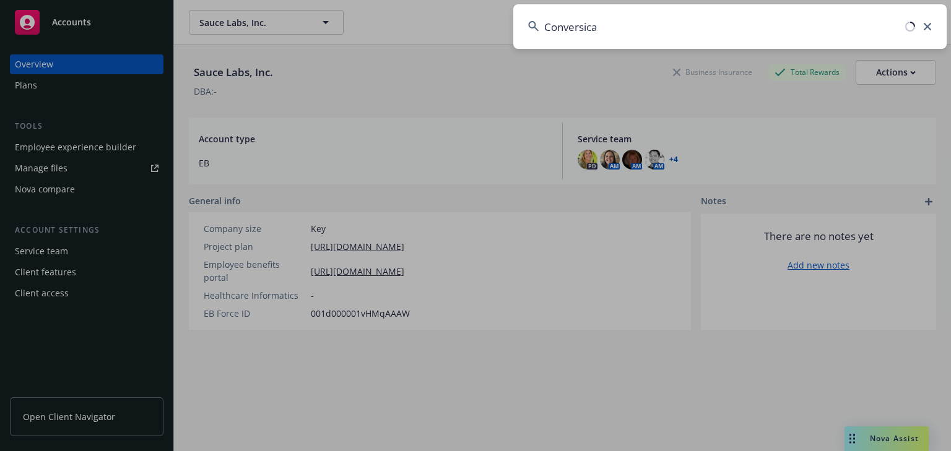
type input "Conversica"
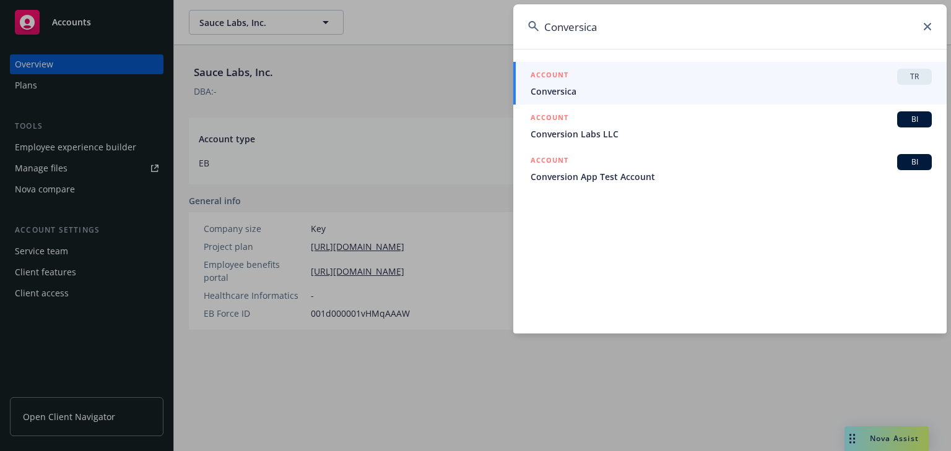
click at [529, 70] on link "ACCOUNT TR Conversica" at bounding box center [729, 83] width 433 height 43
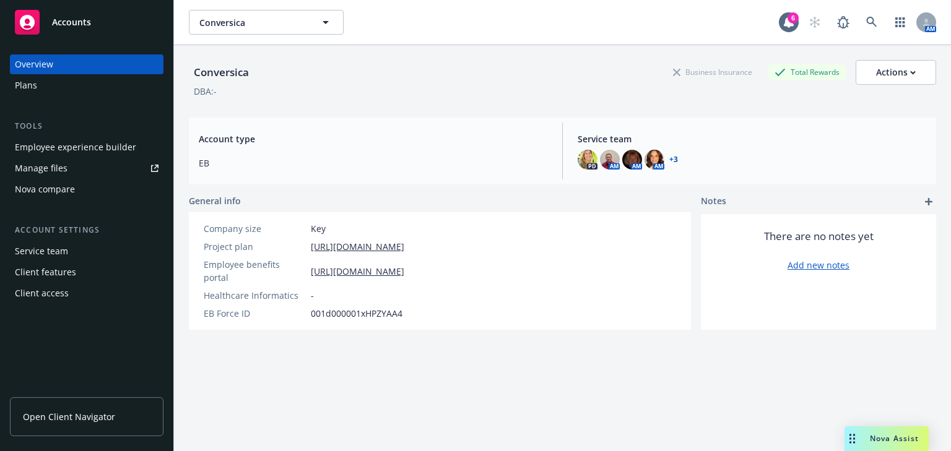
click at [67, 144] on div "Employee experience builder" at bounding box center [75, 147] width 121 height 20
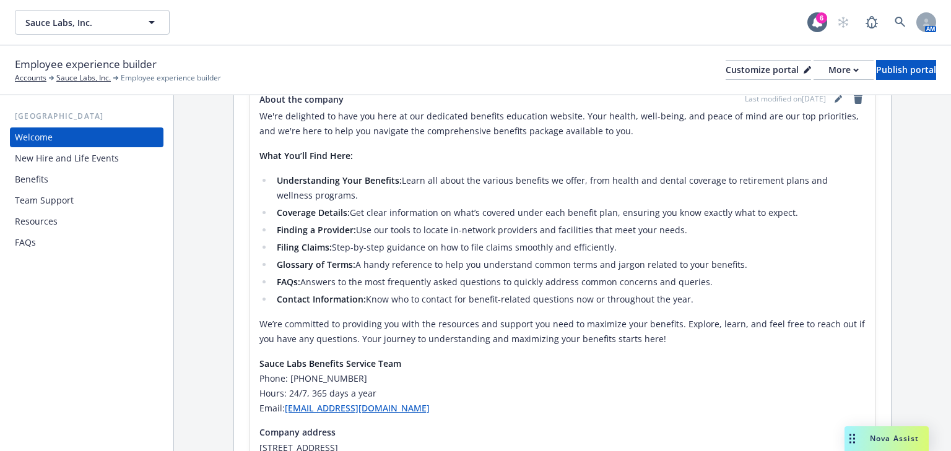
scroll to position [359, 0]
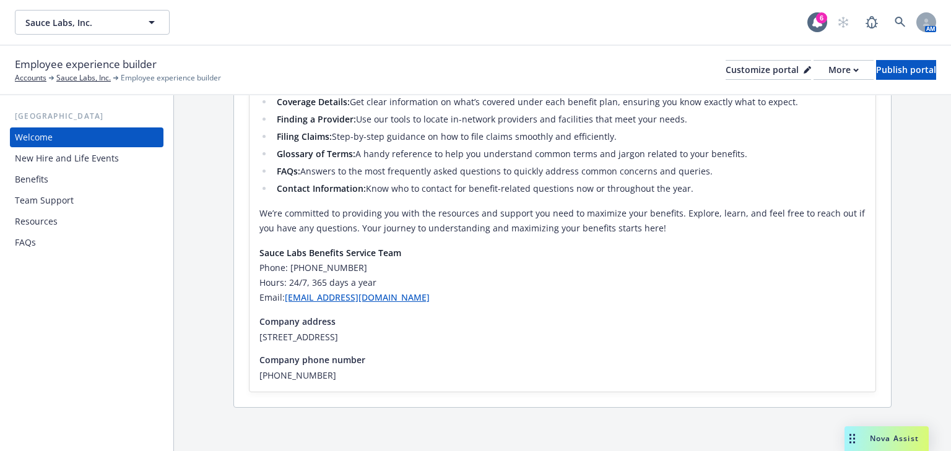
click at [50, 183] on div "Benefits" at bounding box center [87, 180] width 144 height 20
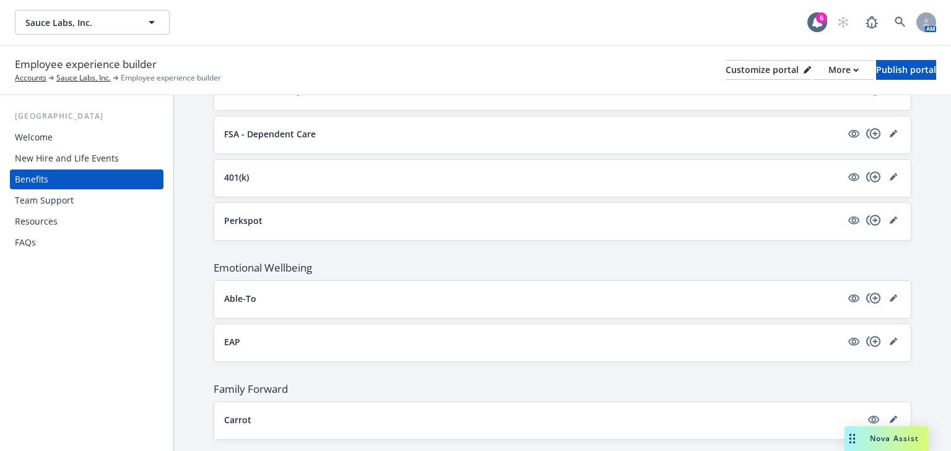
scroll to position [1252, 0]
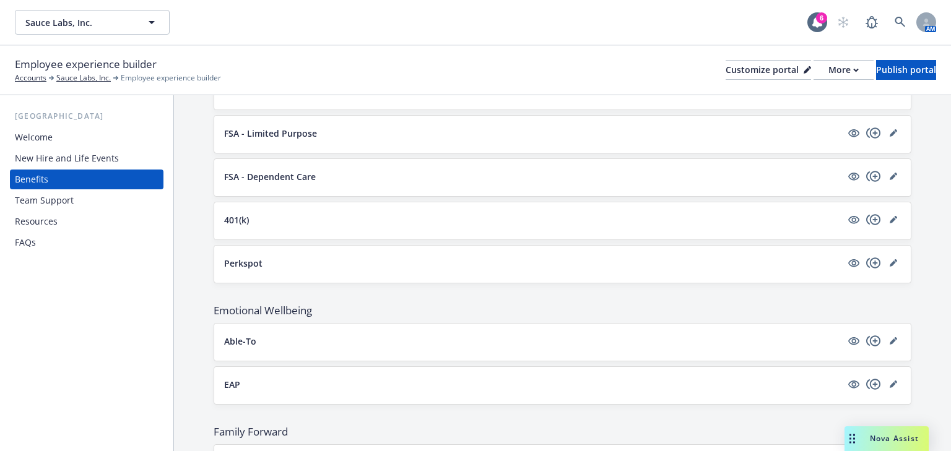
click at [27, 204] on div "Team Support" at bounding box center [44, 201] width 59 height 20
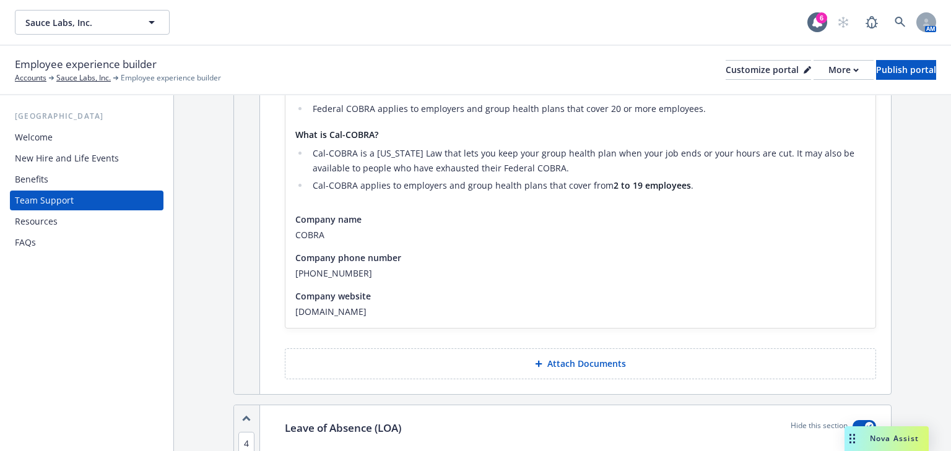
scroll to position [1189, 0]
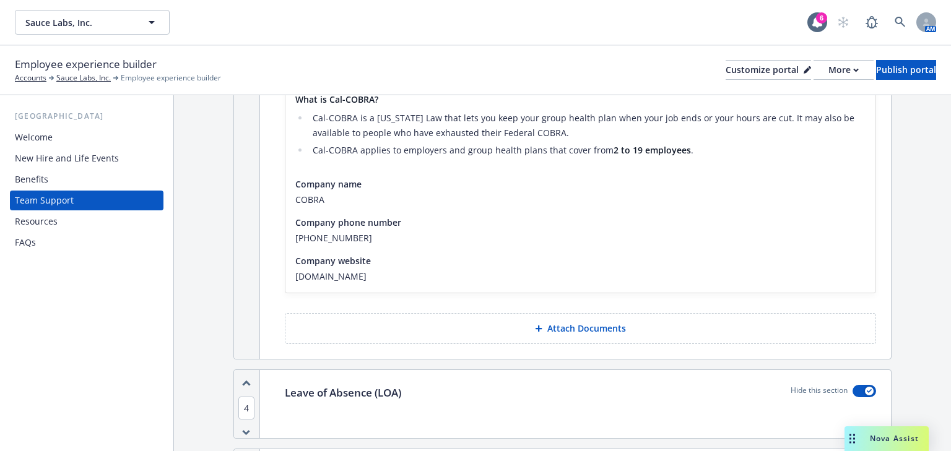
click at [32, 225] on div "Resources" at bounding box center [36, 222] width 43 height 20
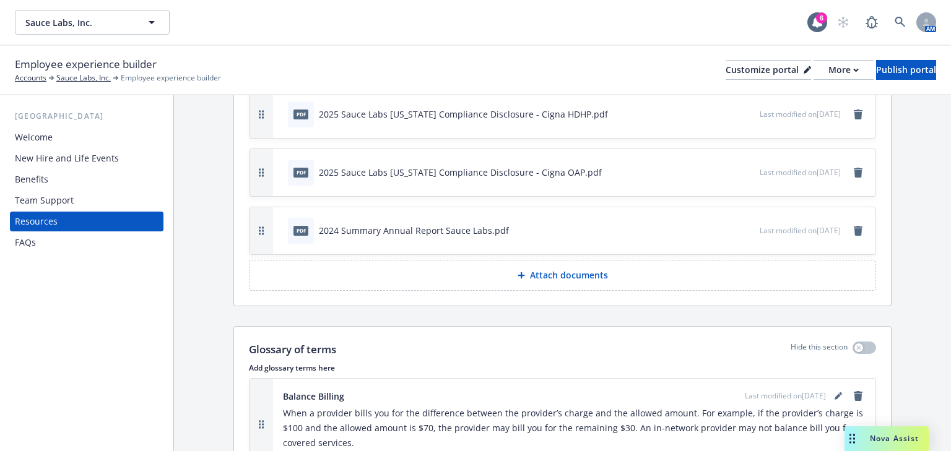
scroll to position [793, 0]
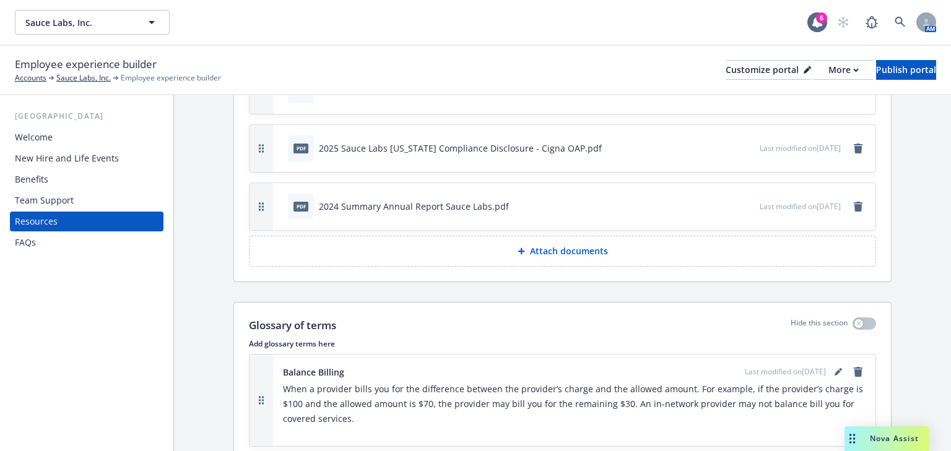
click at [29, 139] on div "Welcome" at bounding box center [34, 138] width 38 height 20
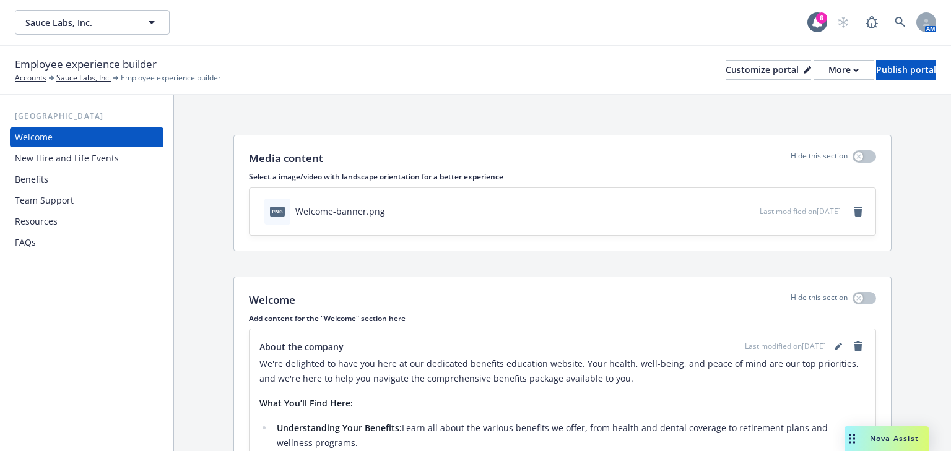
click at [36, 183] on div "Benefits" at bounding box center [31, 180] width 33 height 20
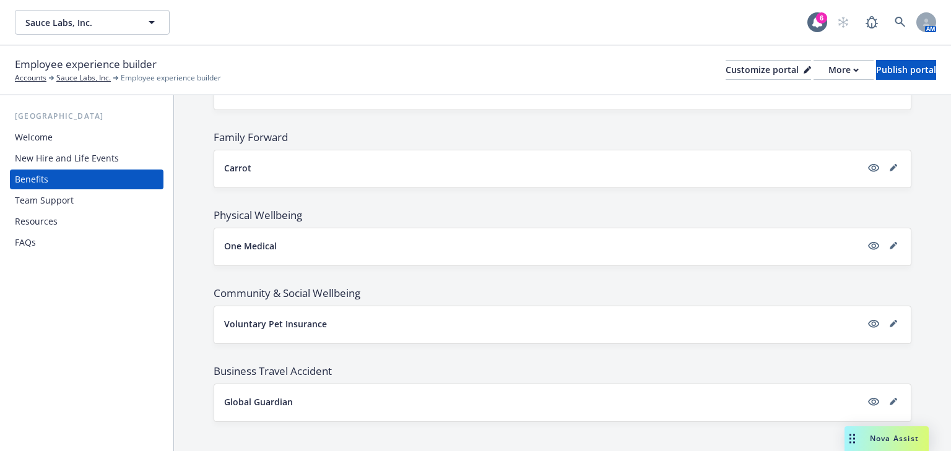
scroll to position [1549, 0]
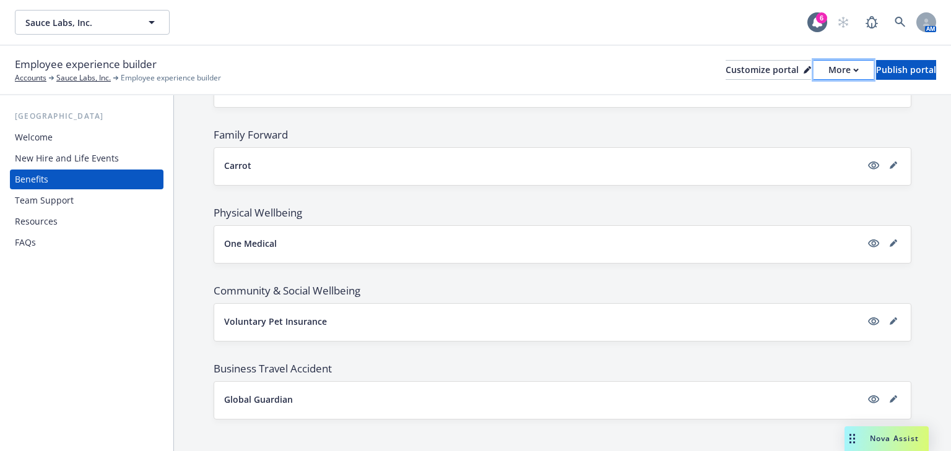
click at [829, 74] on div "More" at bounding box center [844, 70] width 30 height 19
click at [770, 119] on link "Copy portal link" at bounding box center [777, 122] width 113 height 25
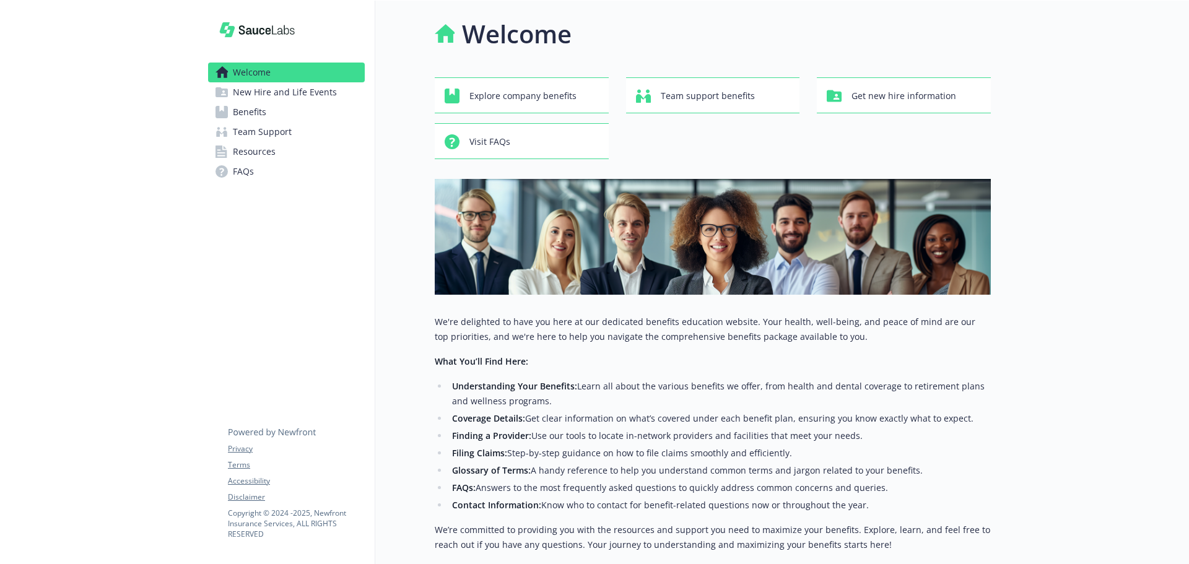
click at [254, 116] on span "Benefits" at bounding box center [249, 112] width 33 height 20
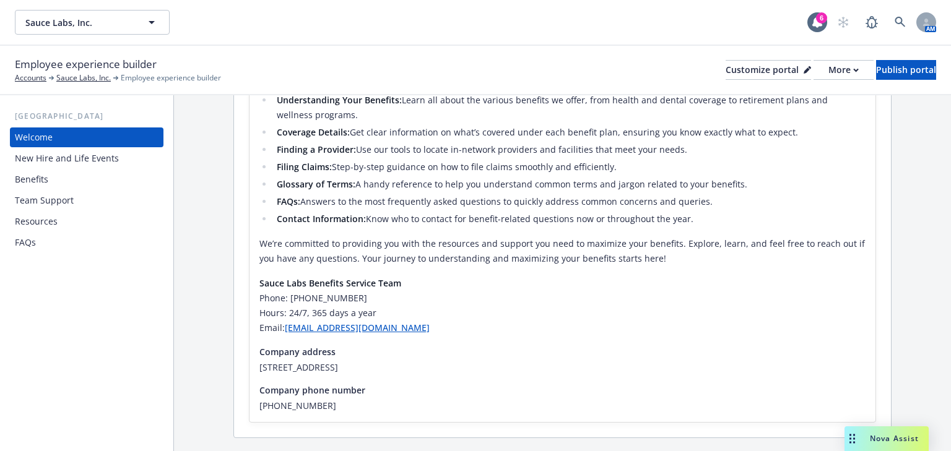
scroll to position [359, 0]
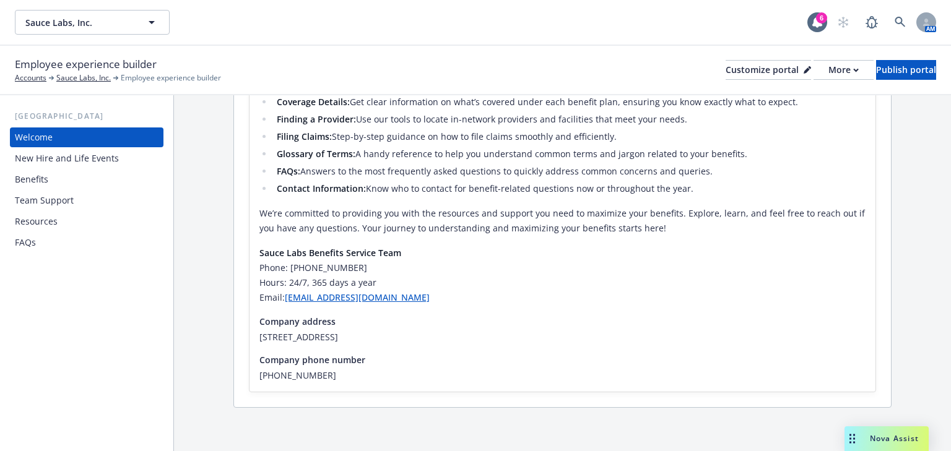
click at [54, 162] on div "New Hire and Life Events" at bounding box center [67, 159] width 104 height 20
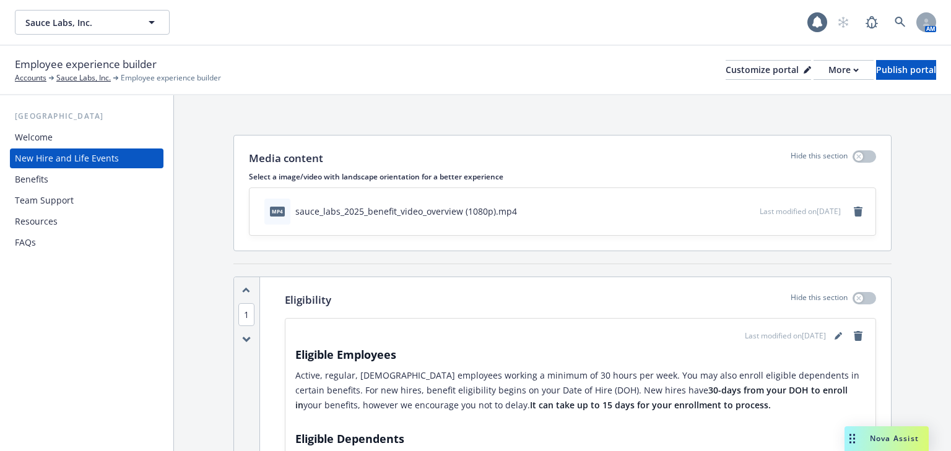
click at [35, 176] on div "Benefits" at bounding box center [31, 180] width 33 height 20
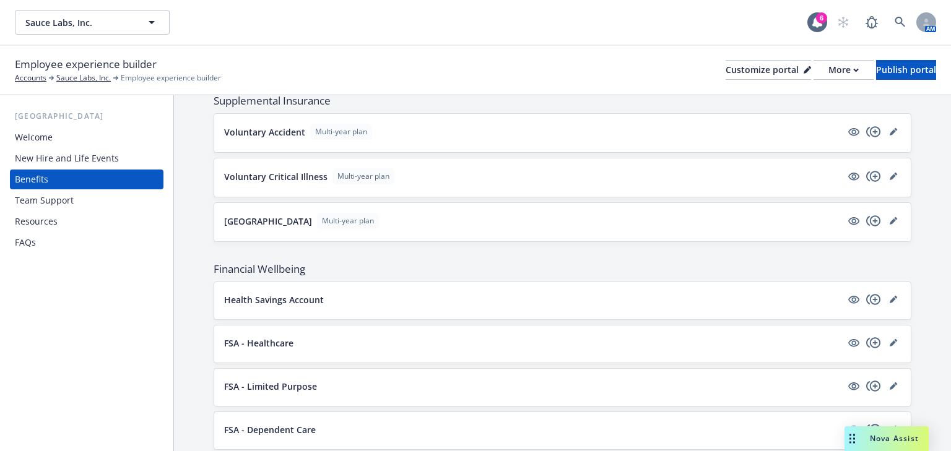
scroll to position [991, 0]
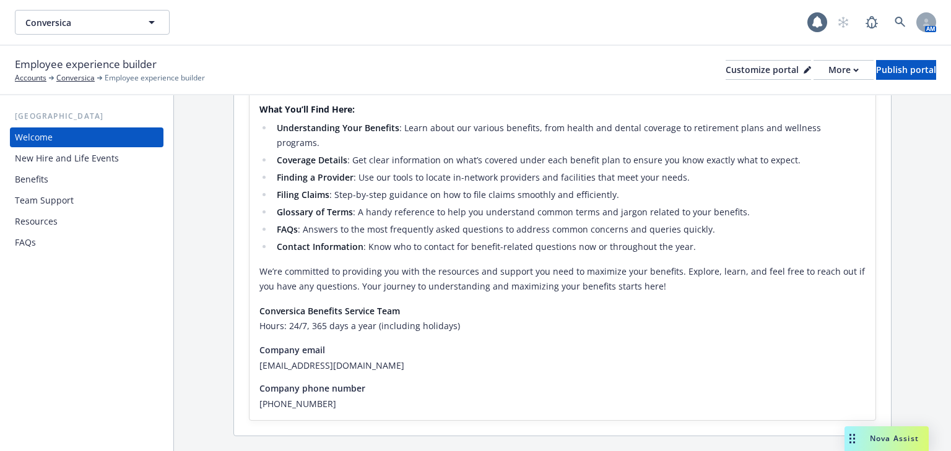
scroll to position [324, 0]
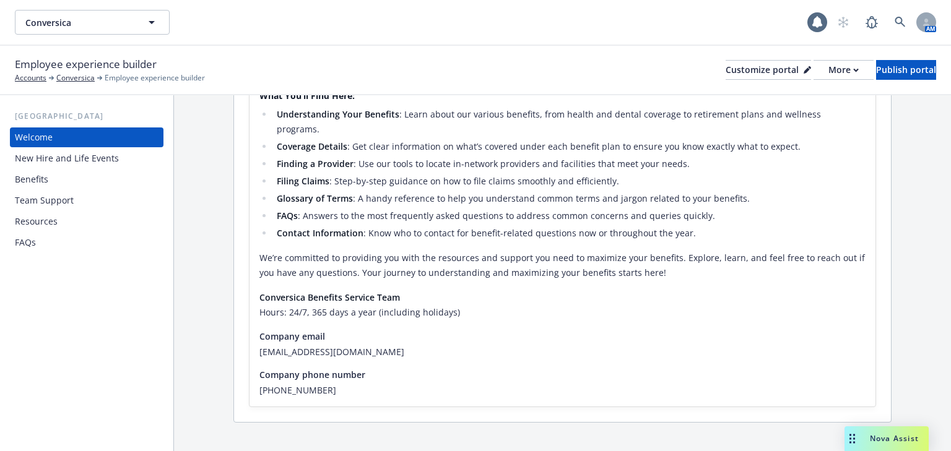
click at [33, 175] on div "Benefits" at bounding box center [31, 180] width 33 height 20
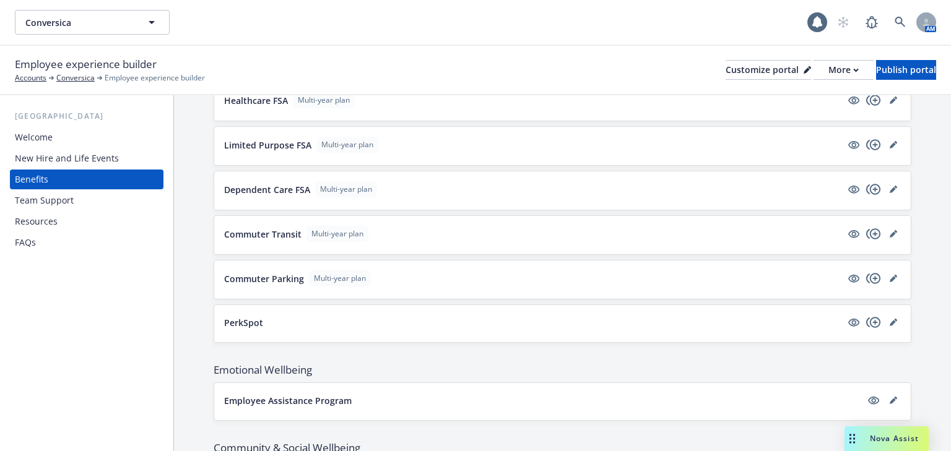
scroll to position [1272, 0]
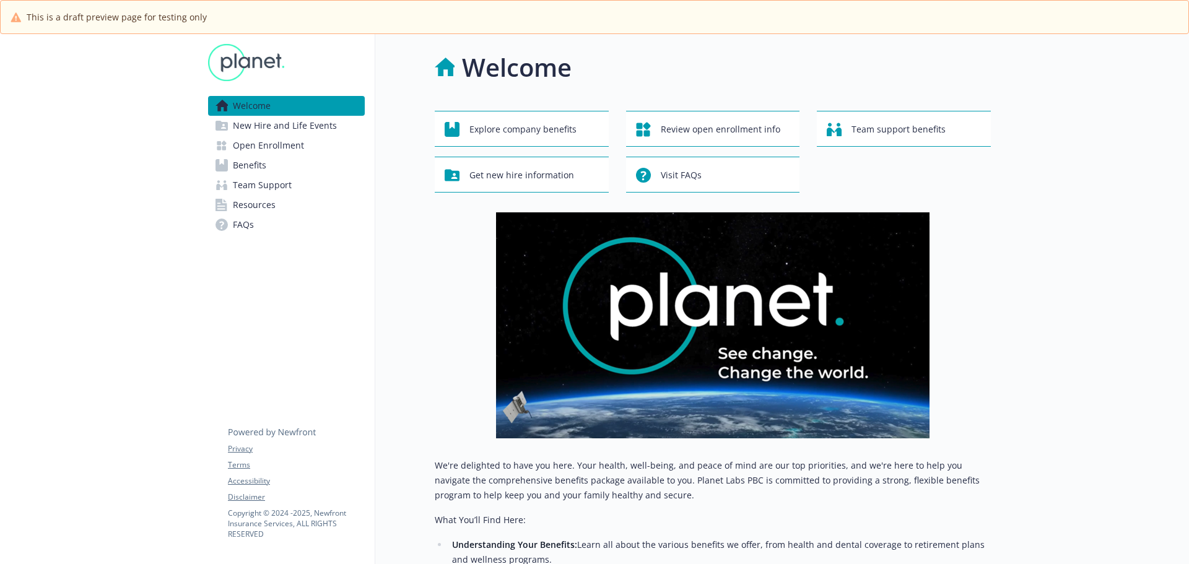
click at [230, 164] on link "Benefits" at bounding box center [286, 165] width 157 height 20
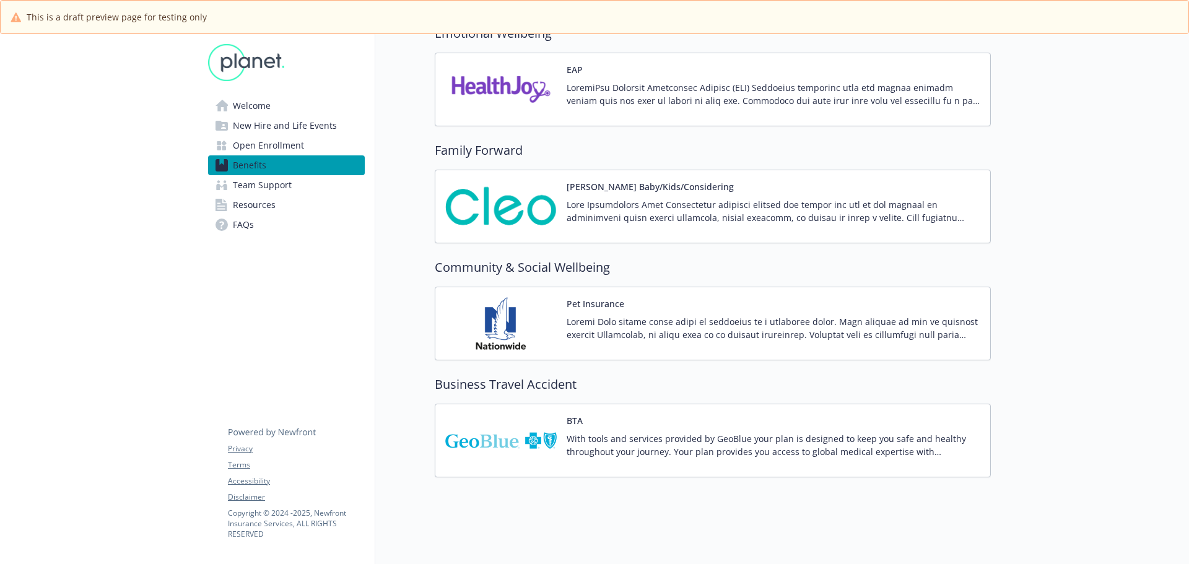
scroll to position [1891, 0]
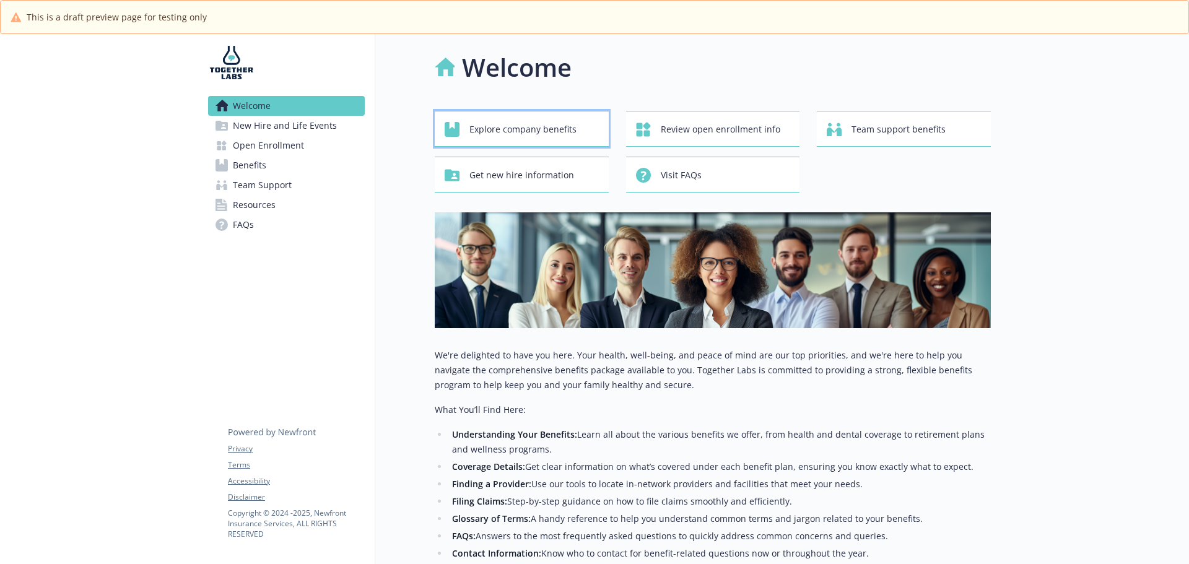
click at [500, 134] on span "Explore company benefits" at bounding box center [522, 130] width 107 height 24
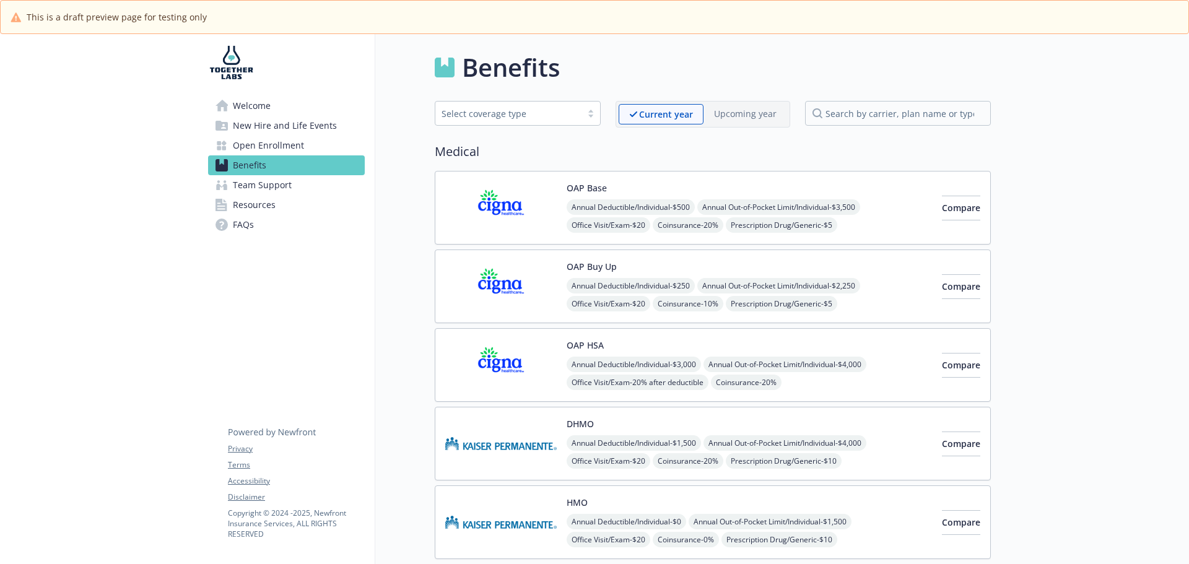
click at [248, 113] on span "Welcome" at bounding box center [252, 106] width 38 height 20
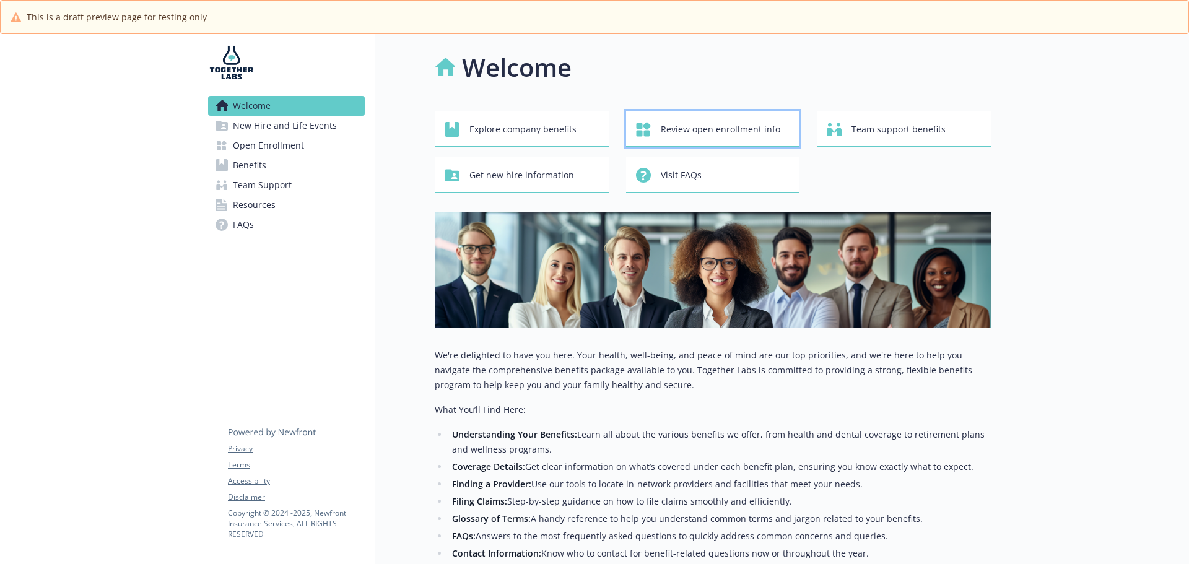
click at [707, 131] on span "Review open enrollment info" at bounding box center [721, 130] width 120 height 24
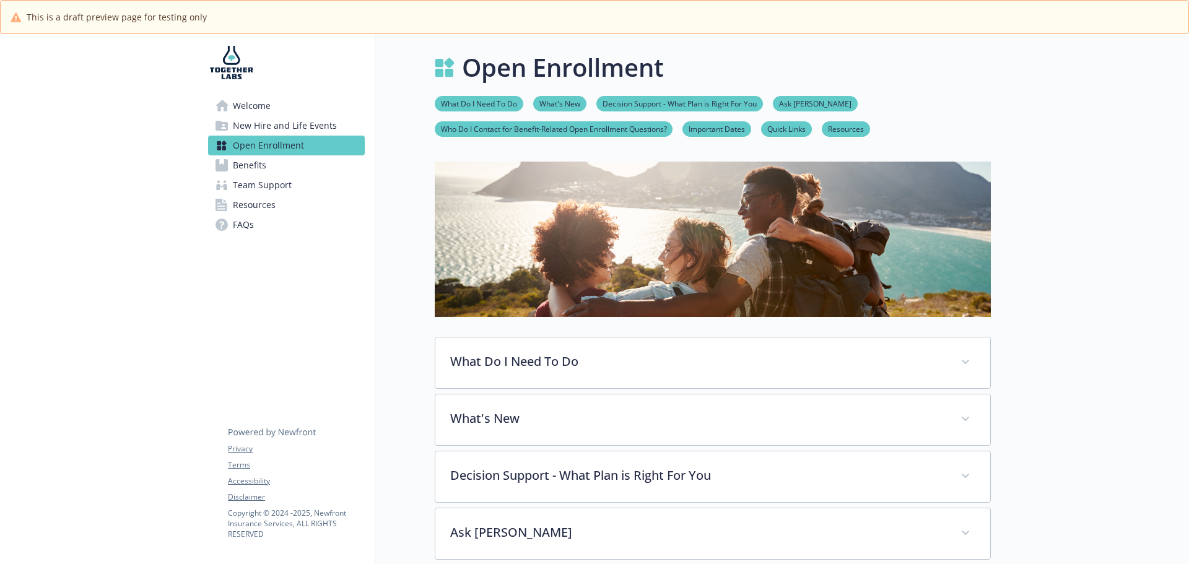
click at [243, 108] on span "Welcome" at bounding box center [252, 106] width 38 height 20
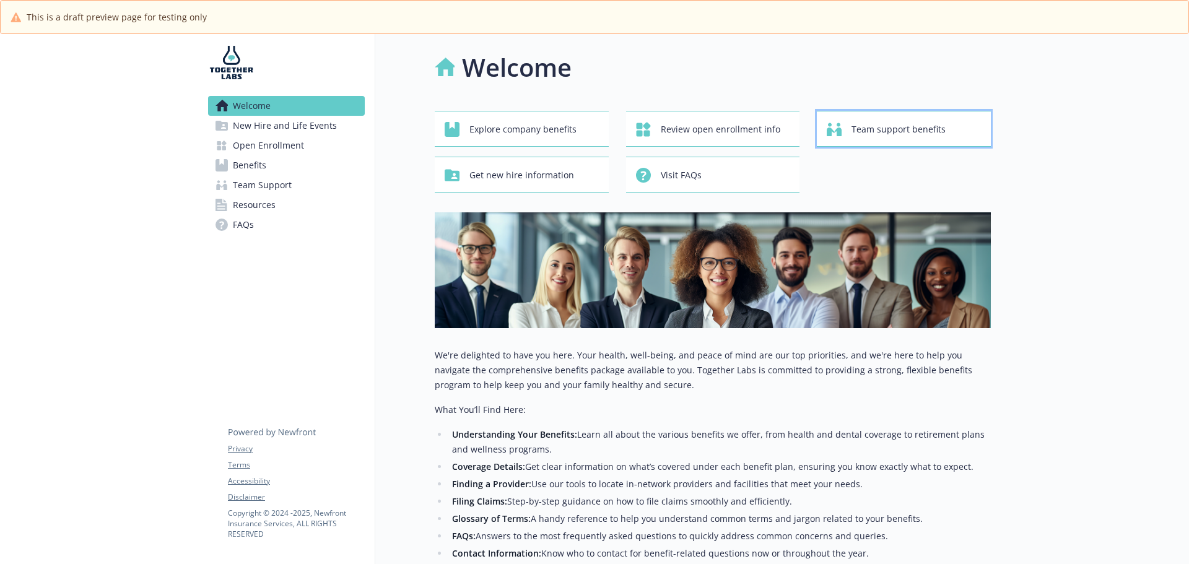
click at [853, 123] on span "Team support benefits" at bounding box center [898, 130] width 94 height 24
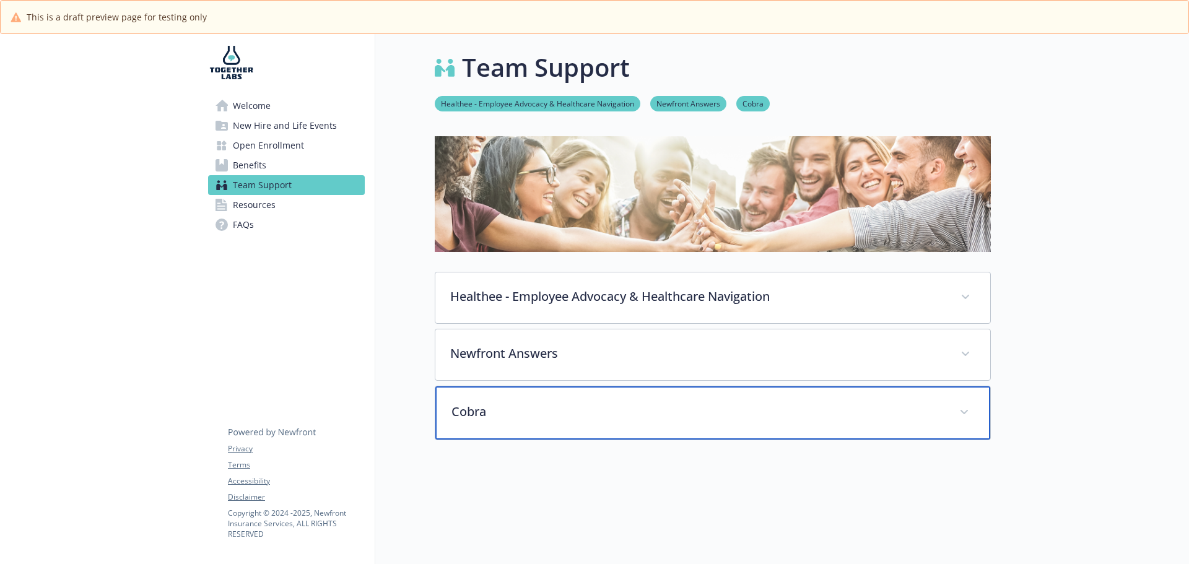
click at [588, 402] on div "Cobra" at bounding box center [712, 412] width 555 height 53
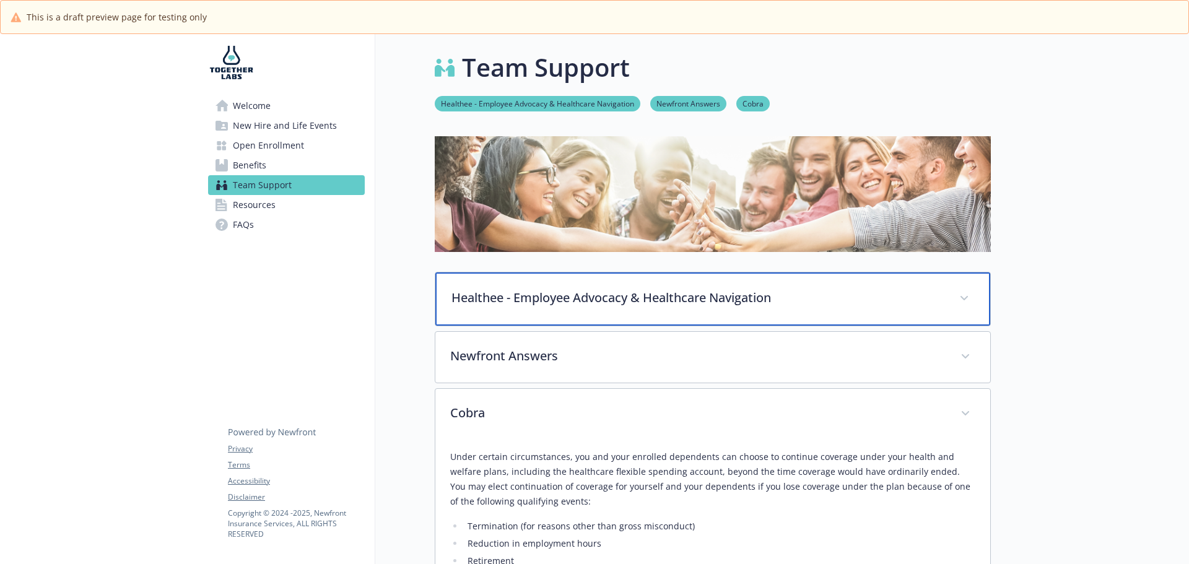
click at [572, 300] on p "Healthee - Employee Advocacy & Healthcare Navigation" at bounding box center [697, 298] width 493 height 19
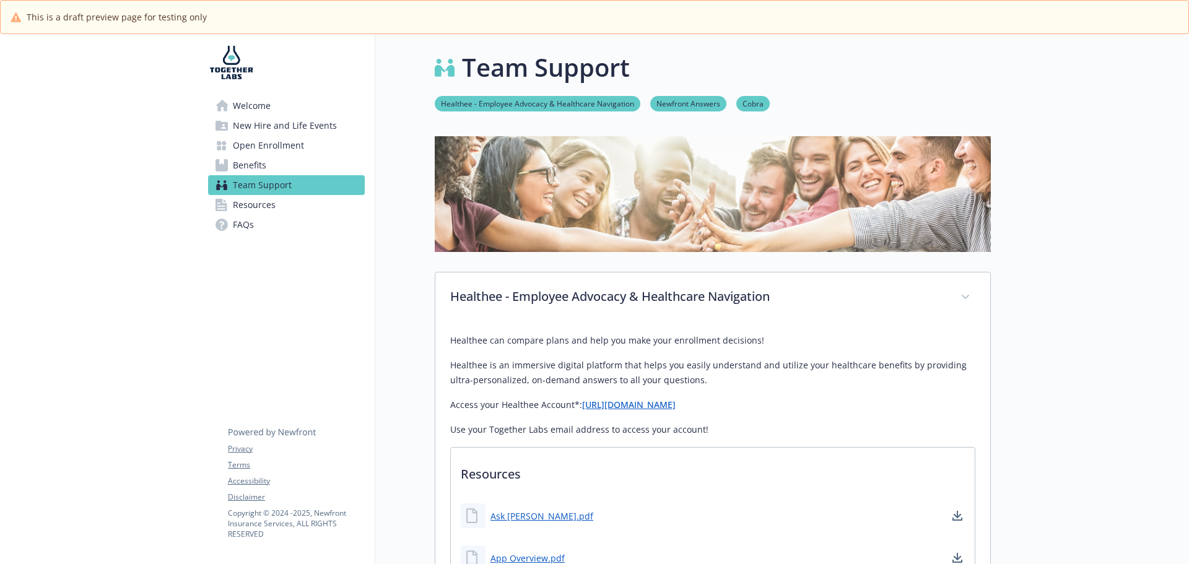
click at [261, 111] on span "Welcome" at bounding box center [252, 106] width 38 height 20
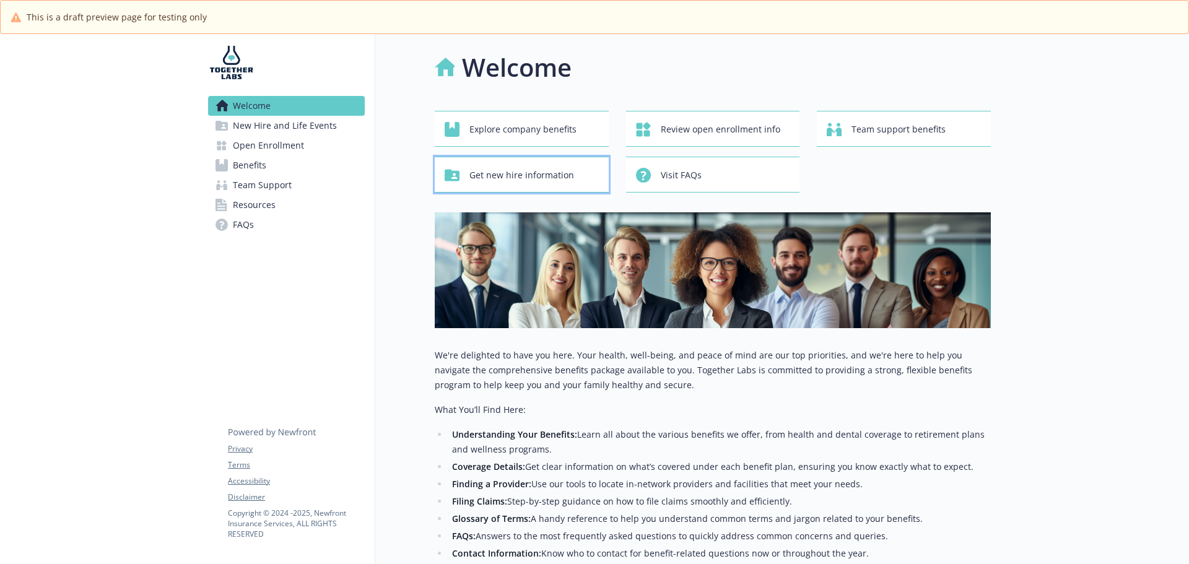
click at [512, 175] on span "Get new hire information" at bounding box center [521, 175] width 105 height 24
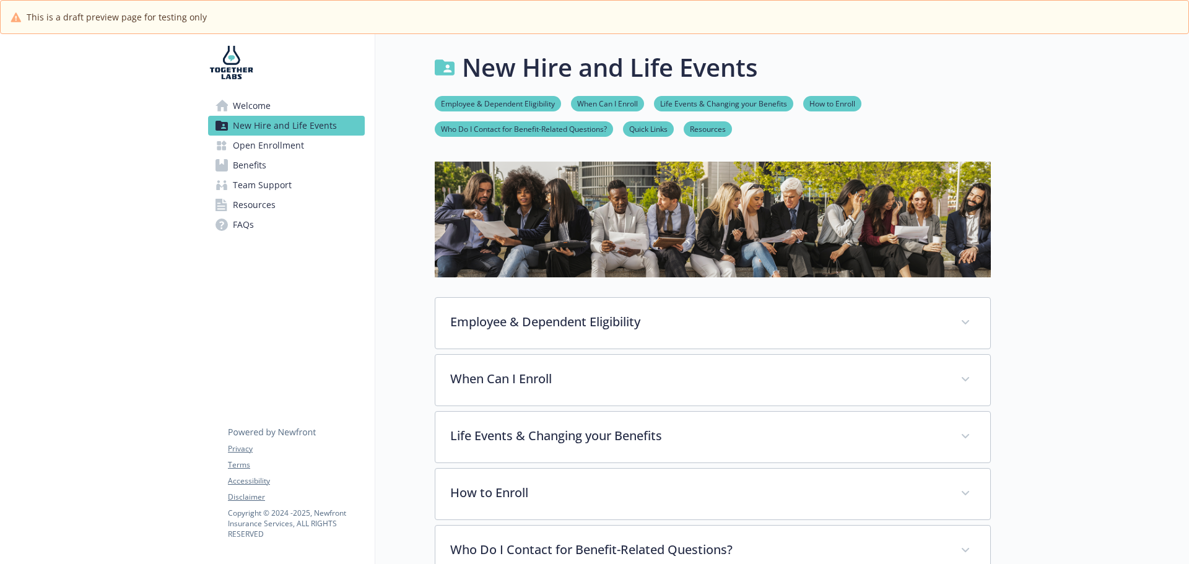
click at [495, 107] on link "Employee & Dependent Eligibility" at bounding box center [498, 103] width 126 height 12
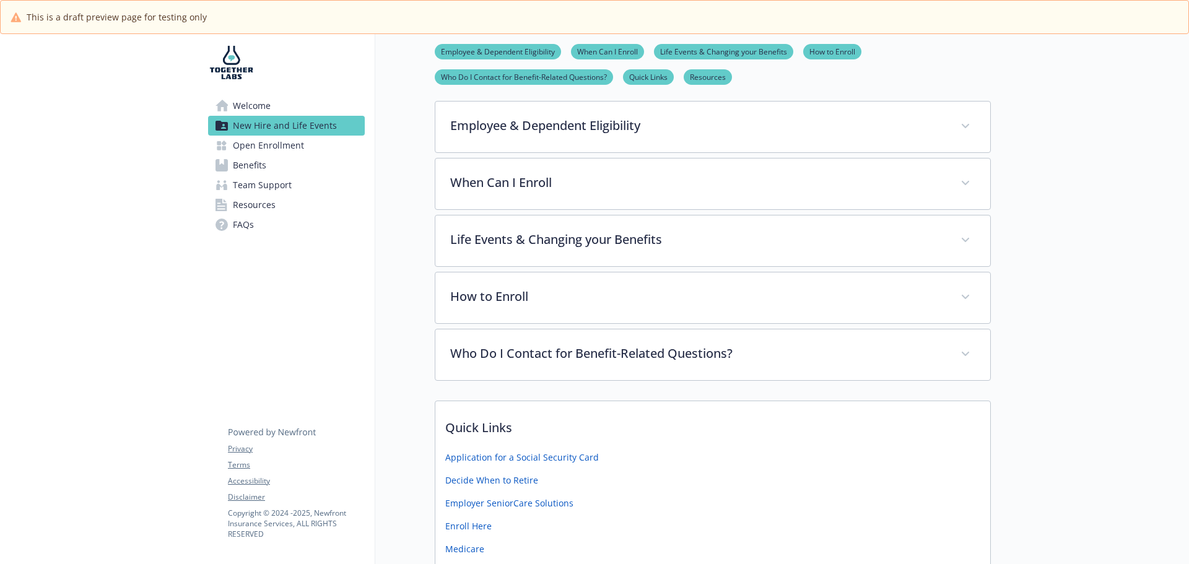
scroll to position [200, 9]
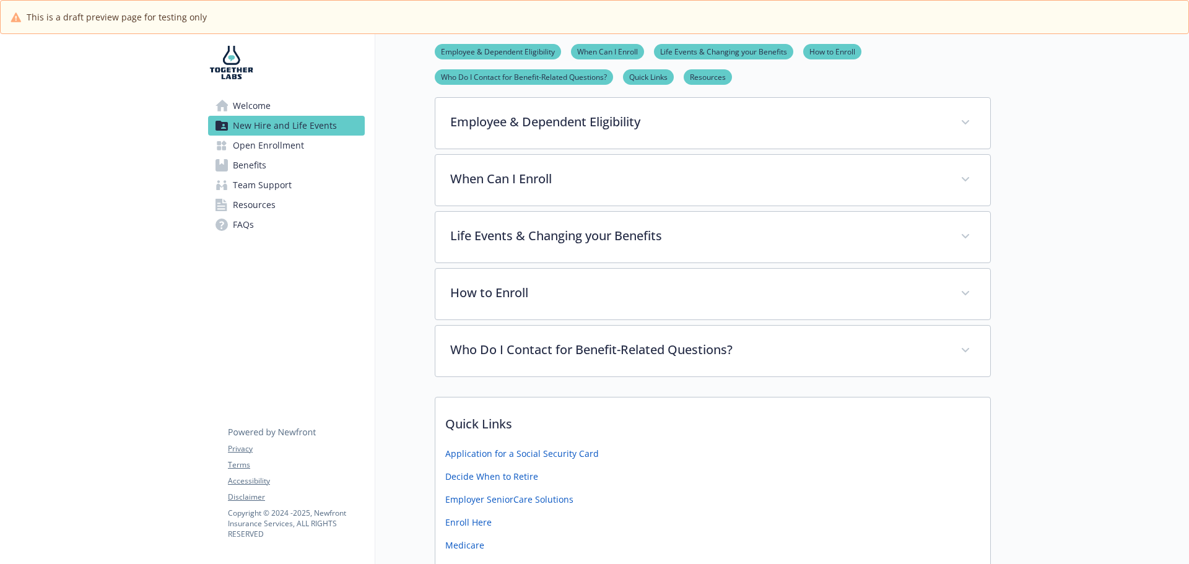
click at [494, 80] on link "Who Do I Contact for Benefit-Related Questions?" at bounding box center [524, 77] width 178 height 12
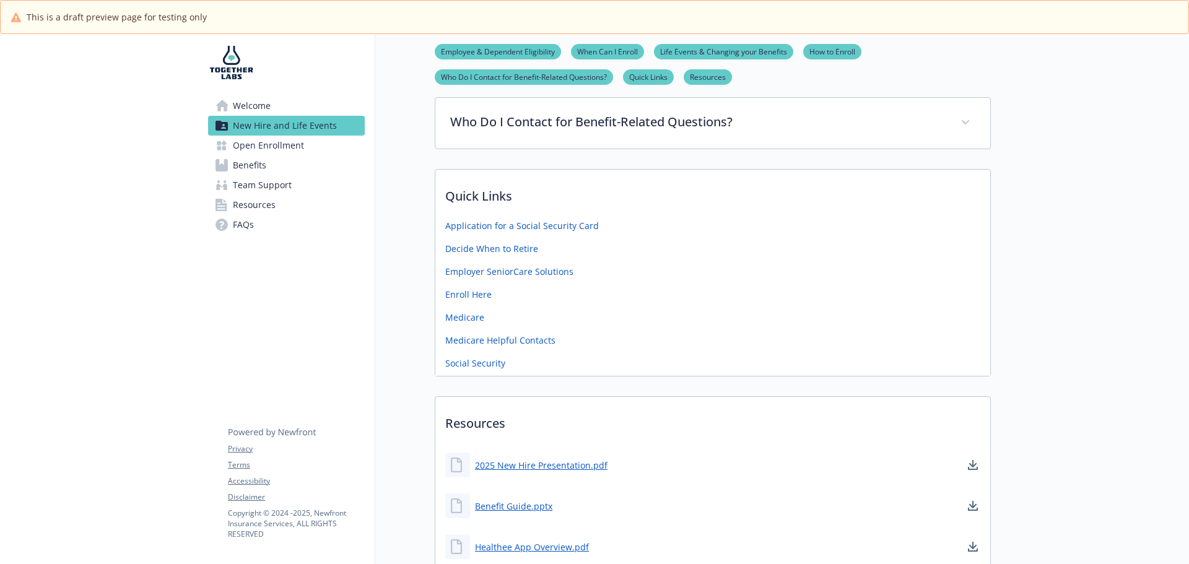
click at [593, 56] on link "When Can I Enroll" at bounding box center [607, 51] width 73 height 12
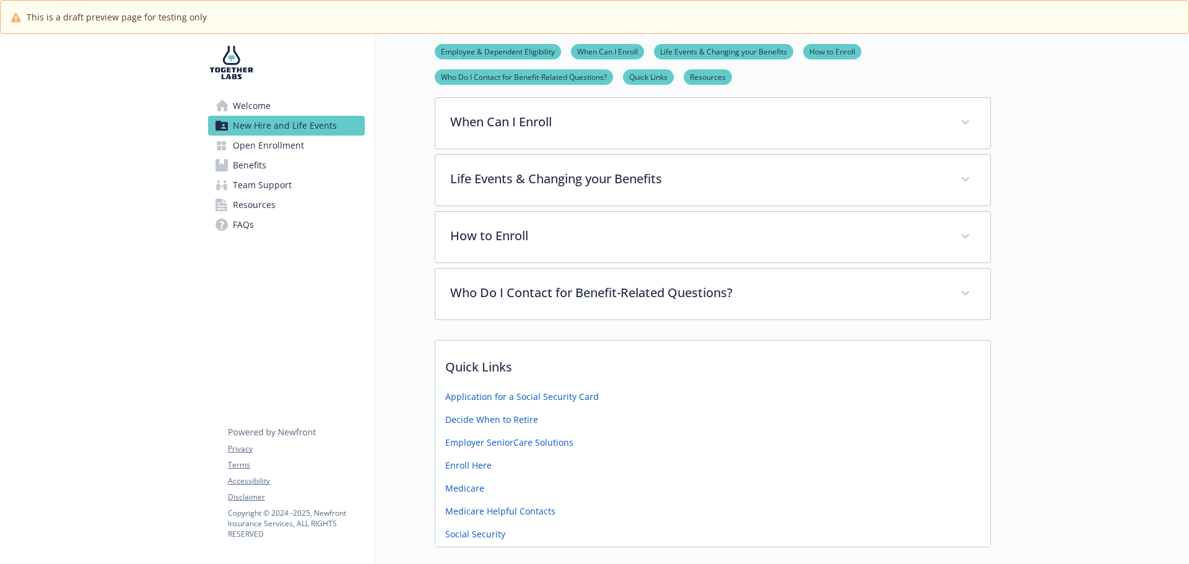
click at [676, 55] on link "Life Events & Changing your Benefits" at bounding box center [723, 51] width 139 height 12
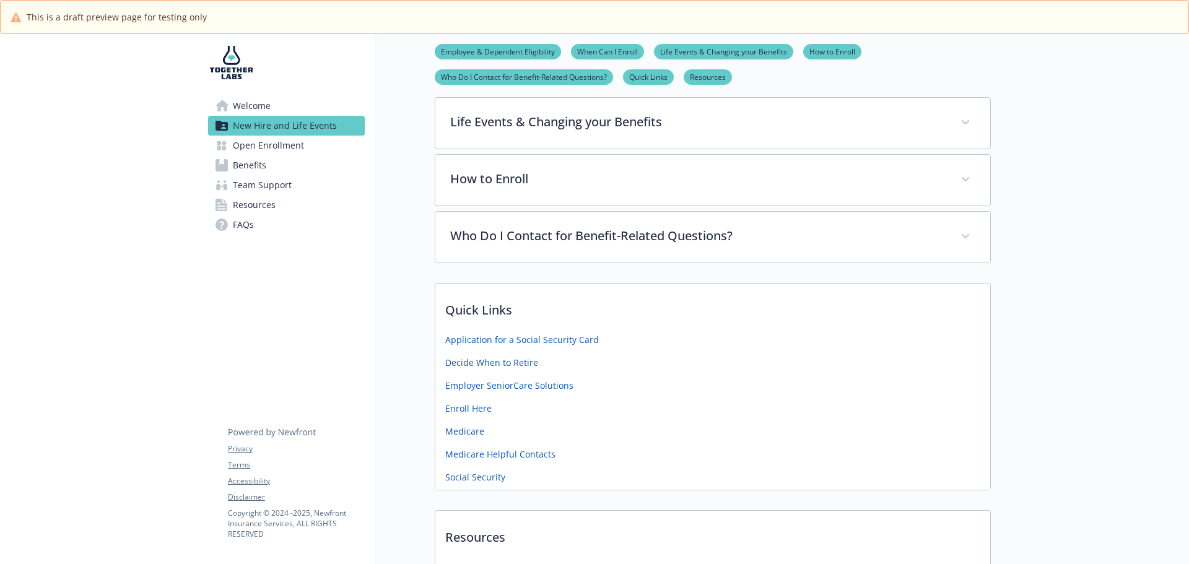
drag, startPoint x: 648, startPoint y: 72, endPoint x: 661, endPoint y: 75, distance: 13.2
click at [646, 73] on link "Quick Links" at bounding box center [648, 77] width 51 height 12
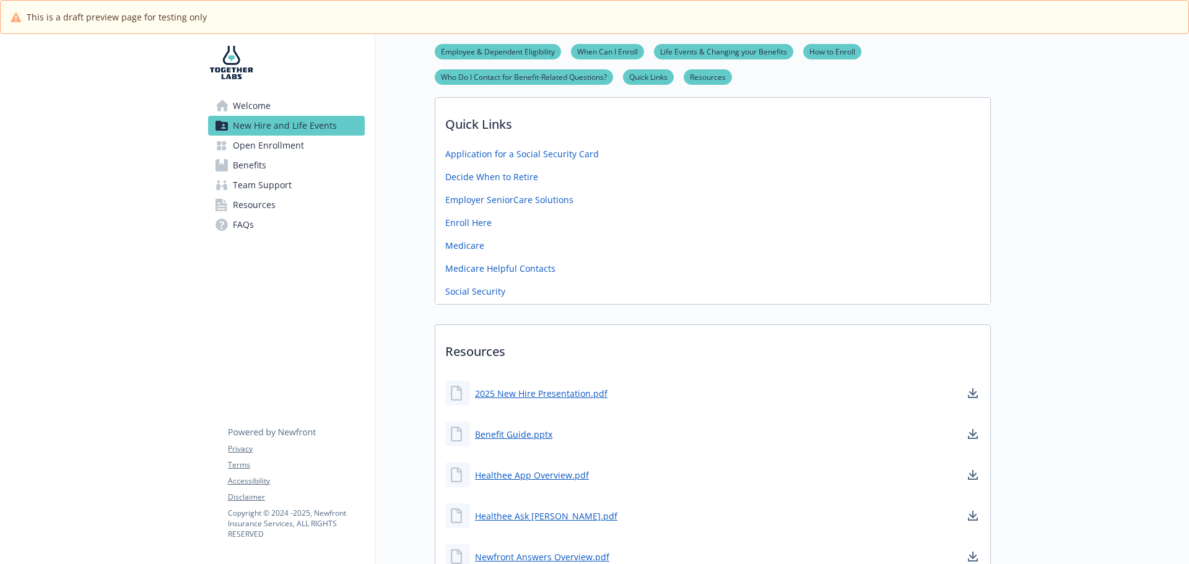
click at [713, 77] on link "Resources" at bounding box center [708, 77] width 48 height 12
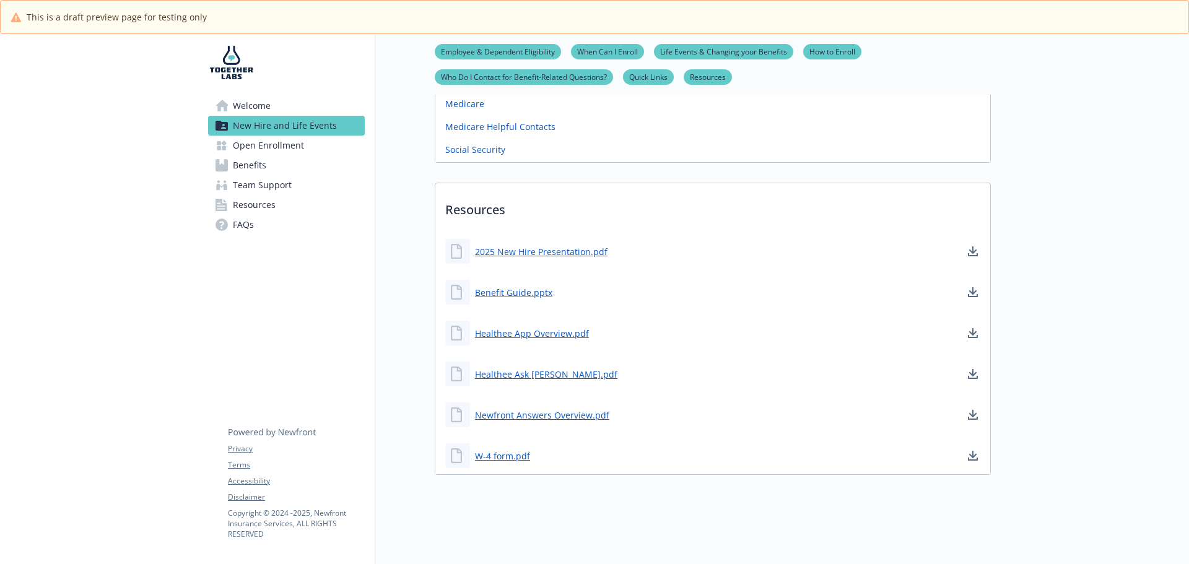
click at [829, 54] on link "How to Enroll" at bounding box center [832, 51] width 58 height 12
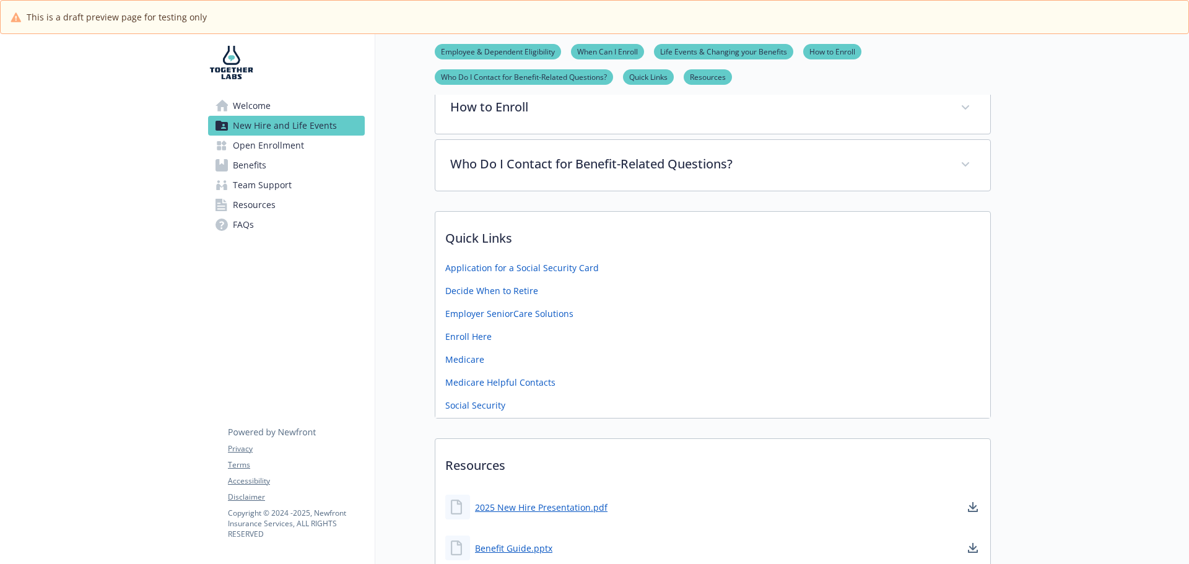
scroll to position [371, 9]
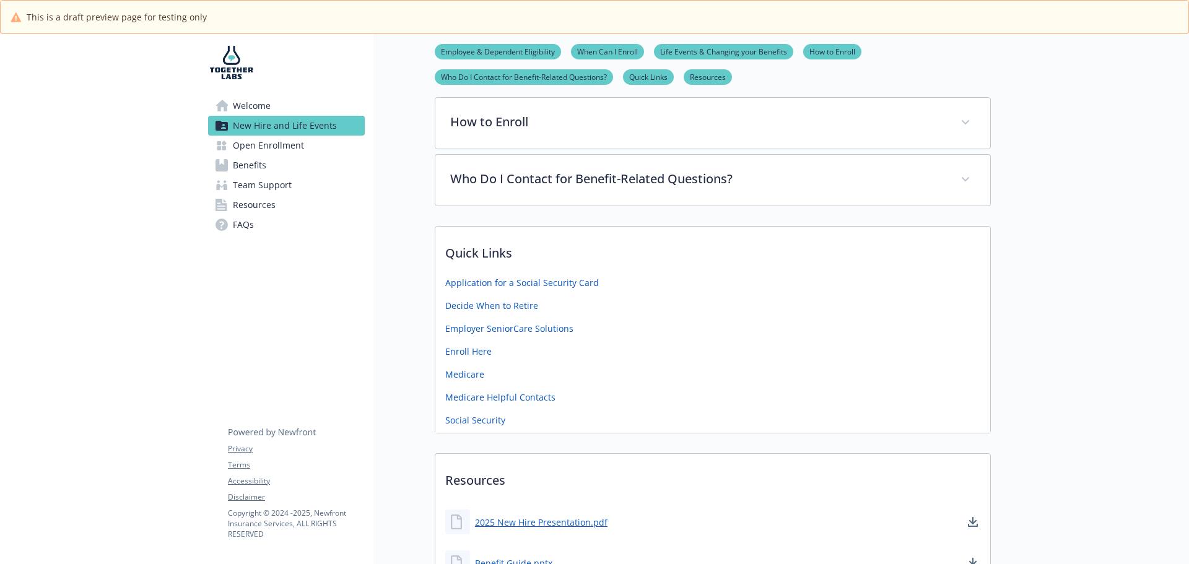
click at [248, 109] on span "Welcome" at bounding box center [252, 106] width 38 height 20
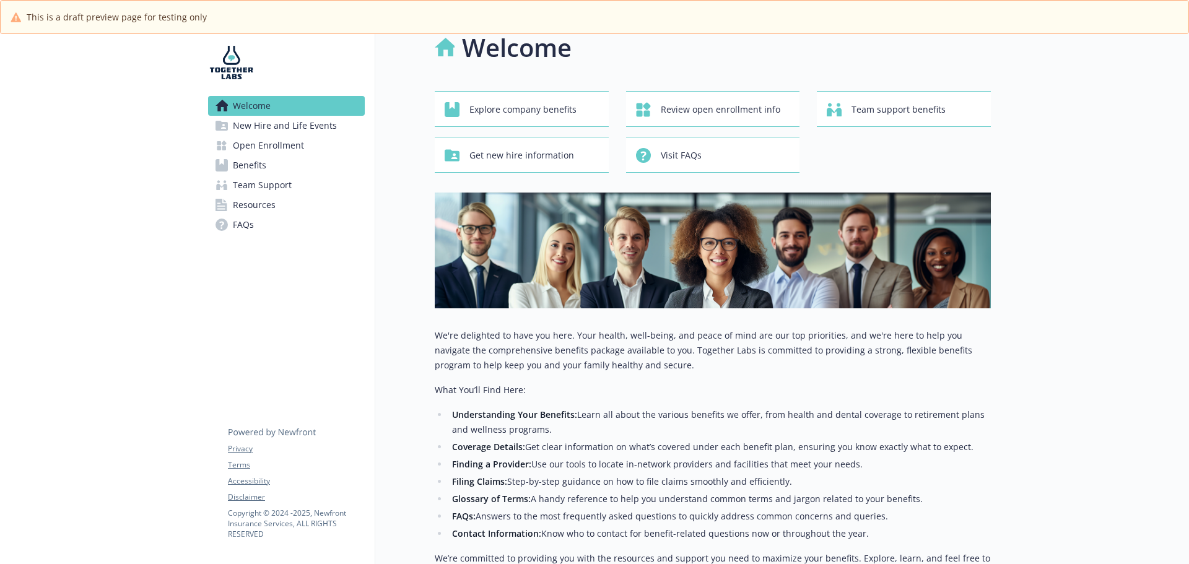
scroll to position [0, 9]
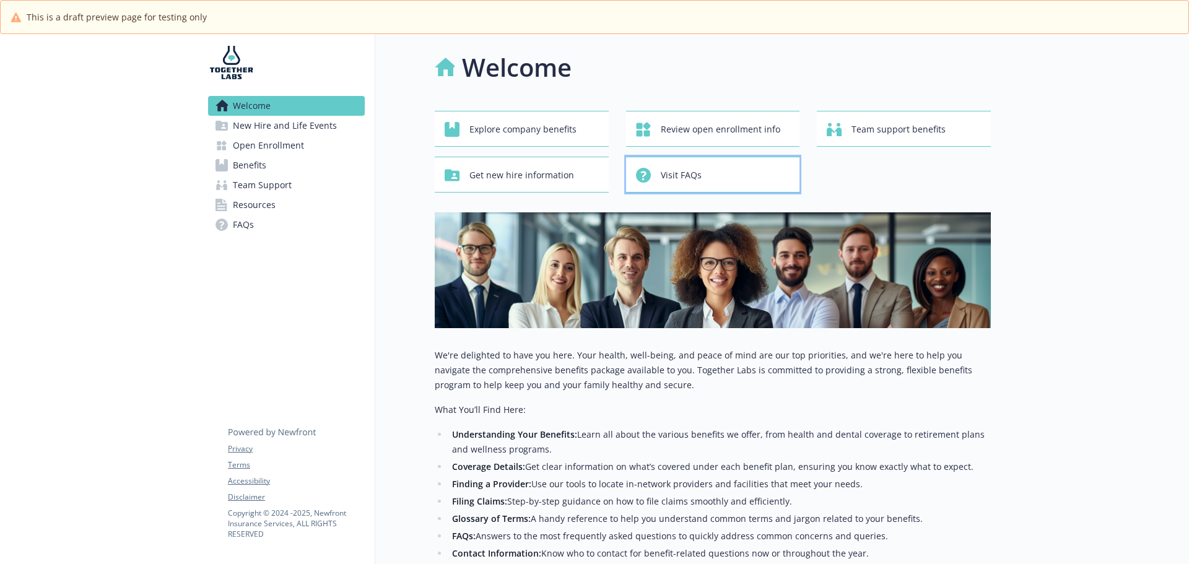
click at [718, 175] on div "Visit FAQs" at bounding box center [715, 175] width 158 height 24
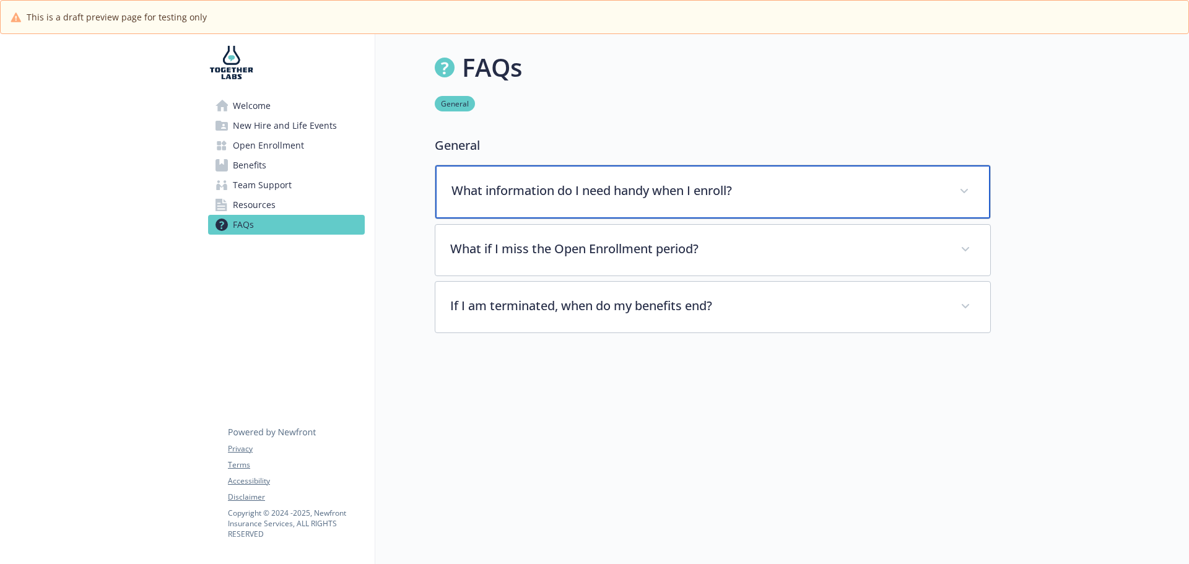
click at [515, 184] on p "What information do I need handy when I enroll?" at bounding box center [697, 190] width 493 height 19
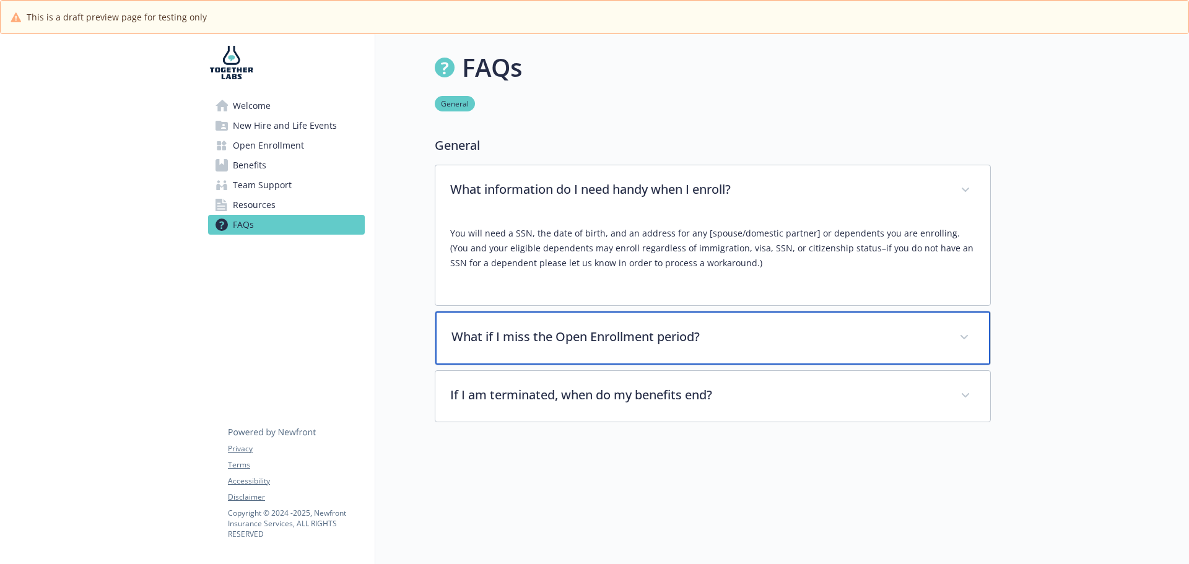
click at [500, 337] on p "What if I miss the Open Enrollment period?" at bounding box center [697, 337] width 493 height 19
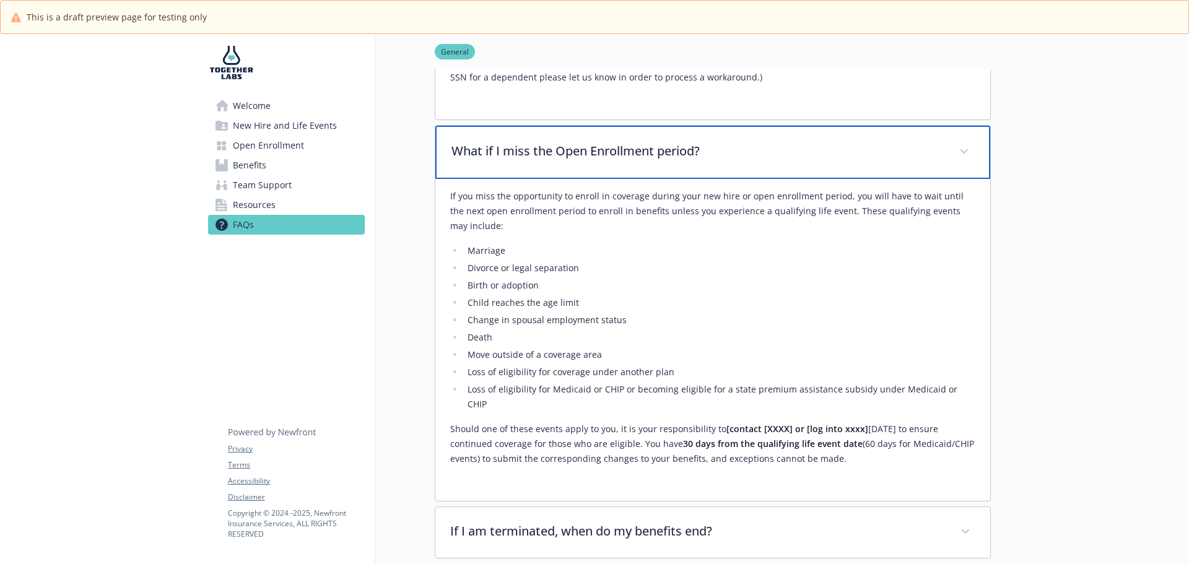
scroll to position [310, 9]
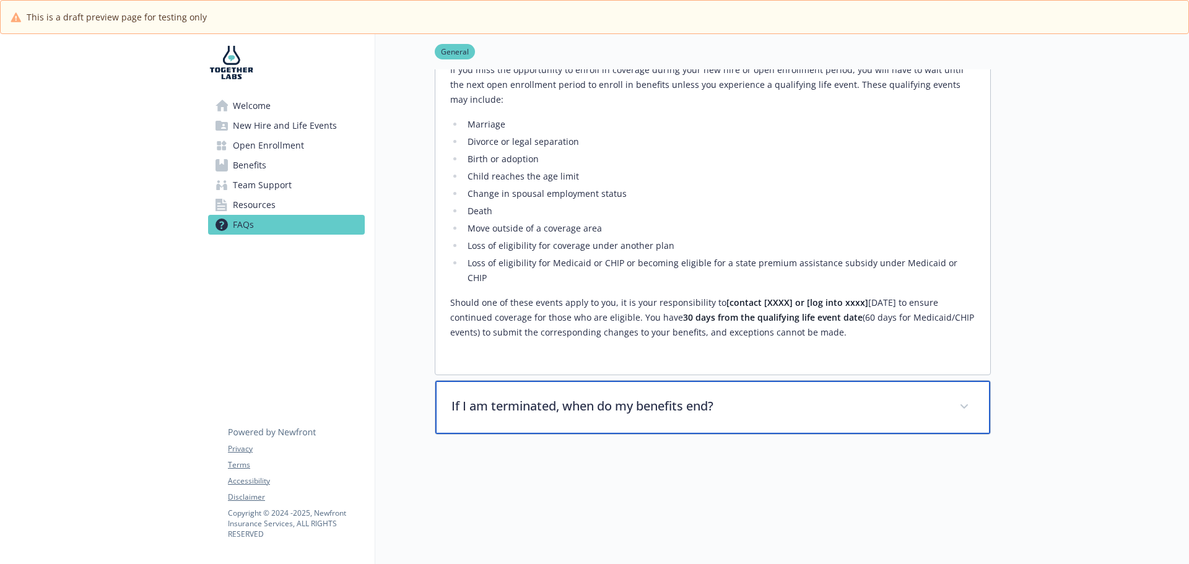
click at [523, 381] on div "If I am terminated, when do my benefits end?" at bounding box center [712, 407] width 555 height 53
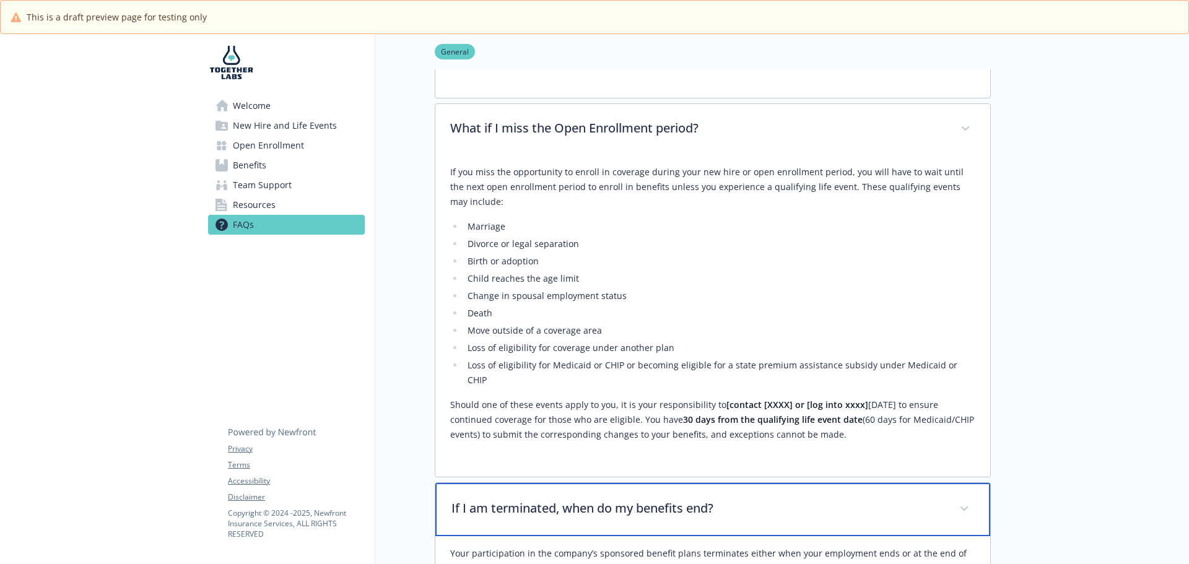
scroll to position [186, 9]
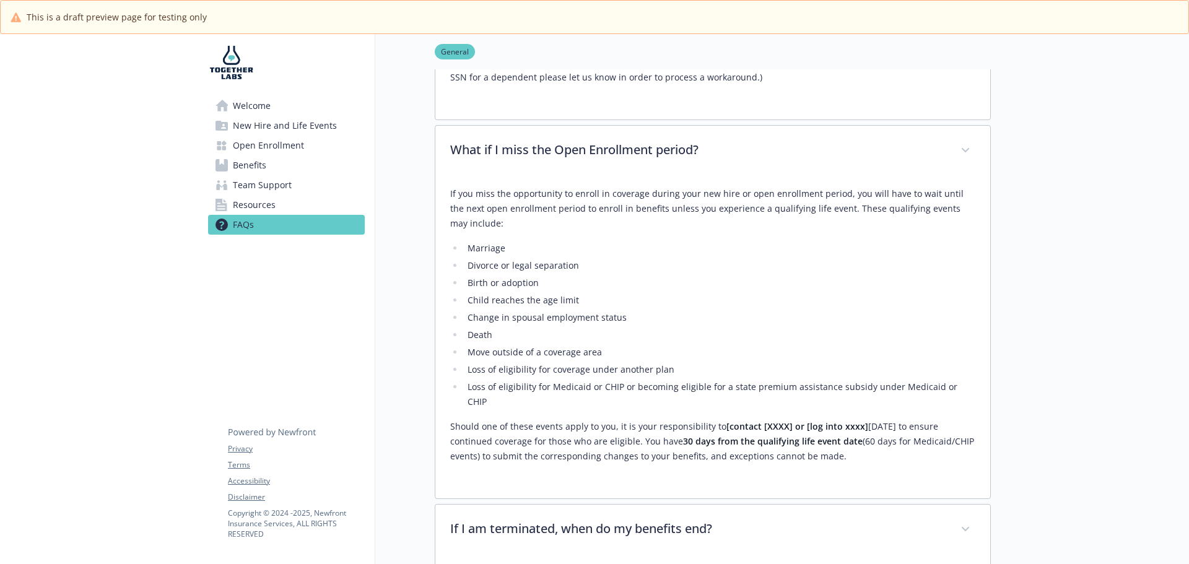
click at [236, 103] on span "Welcome" at bounding box center [252, 106] width 38 height 20
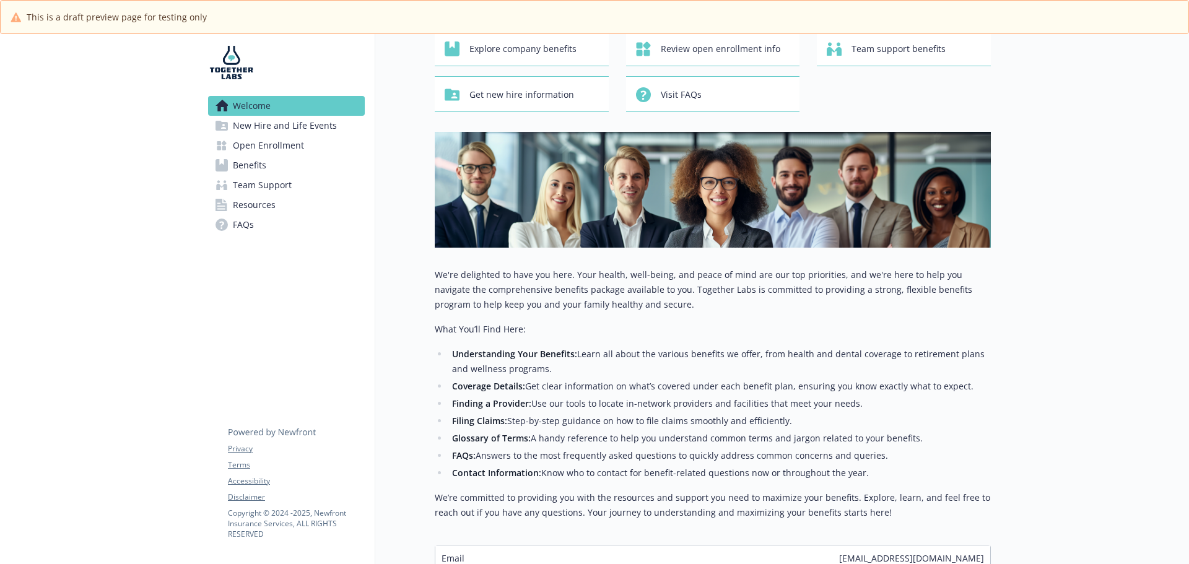
scroll to position [0, 9]
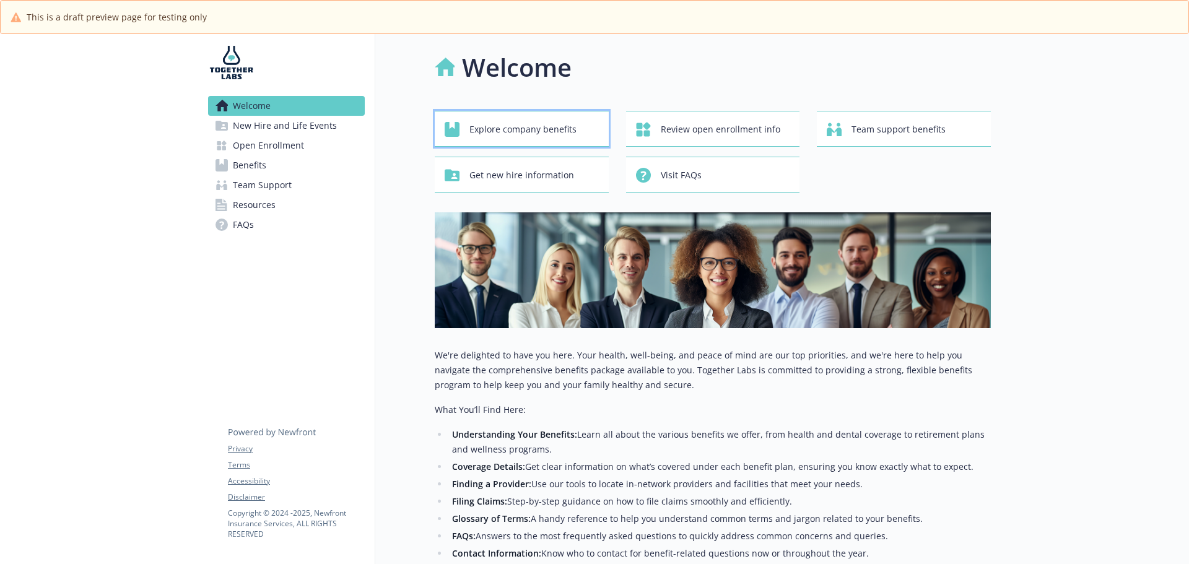
click at [507, 129] on span "Explore company benefits" at bounding box center [522, 130] width 107 height 24
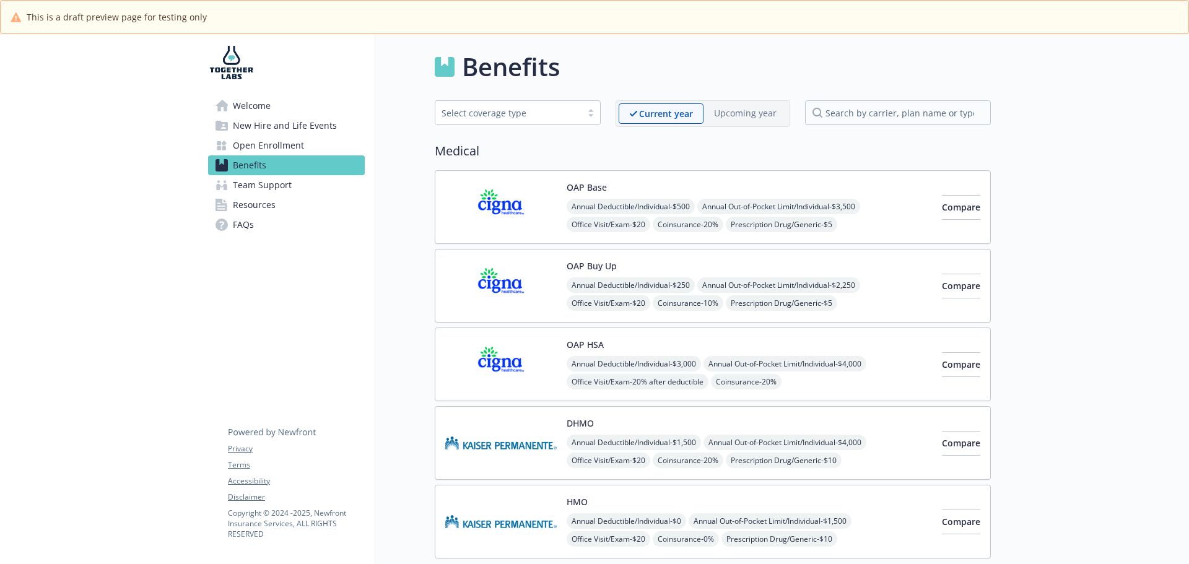
scroll to position [0, 9]
click at [250, 107] on span "Welcome" at bounding box center [252, 106] width 38 height 20
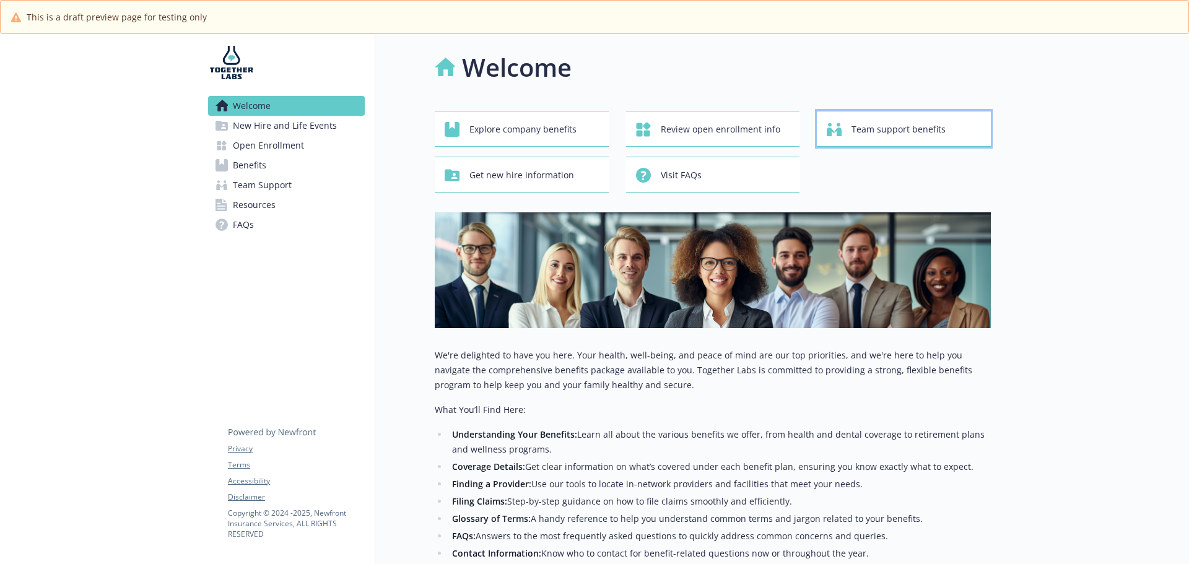
click at [877, 132] on span "Team support benefits" at bounding box center [898, 130] width 94 height 24
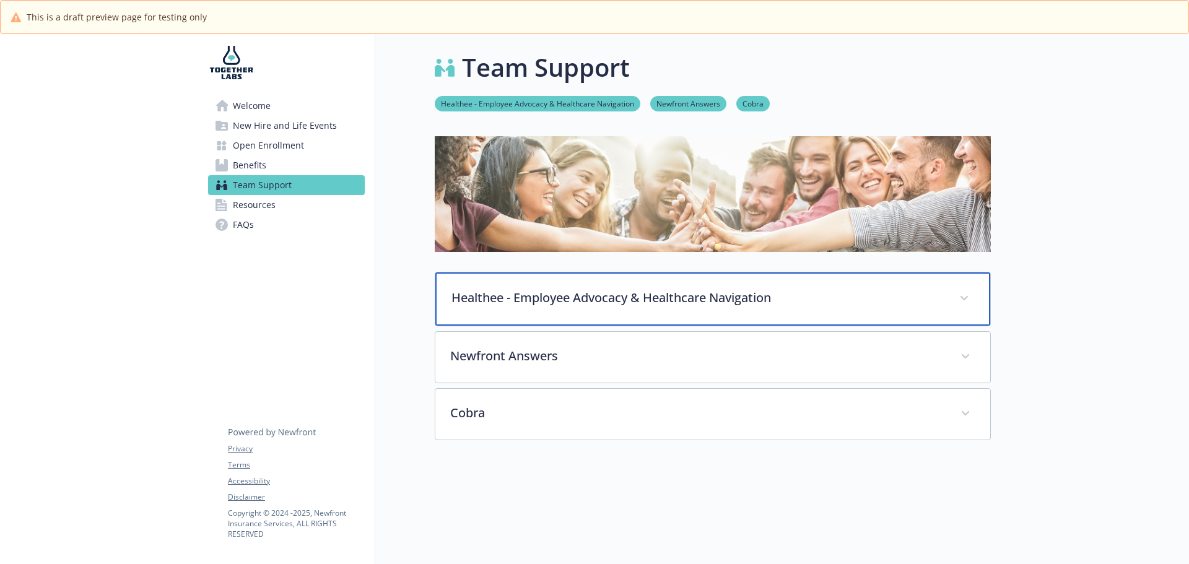
click at [493, 303] on p "Healthee - Employee Advocacy & Healthcare Navigation" at bounding box center [697, 298] width 493 height 19
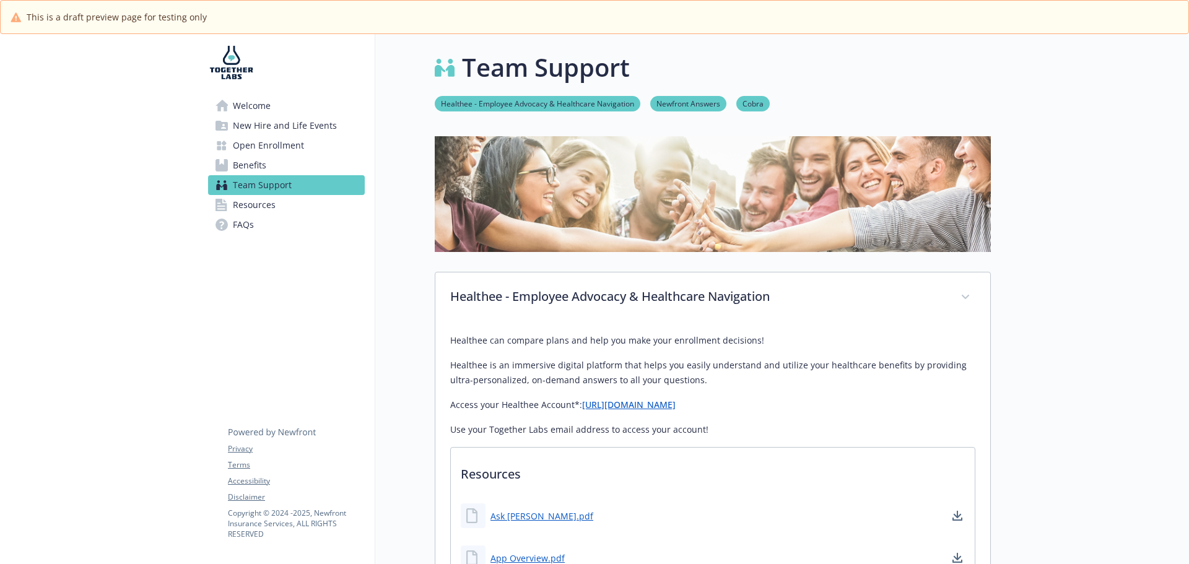
click at [590, 399] on div "Healthee can compare plans and help you make your enrollment decisions! Healthe…" at bounding box center [712, 385] width 525 height 104
click at [596, 404] on link "https://app.healthee.co/account/login" at bounding box center [629, 405] width 94 height 12
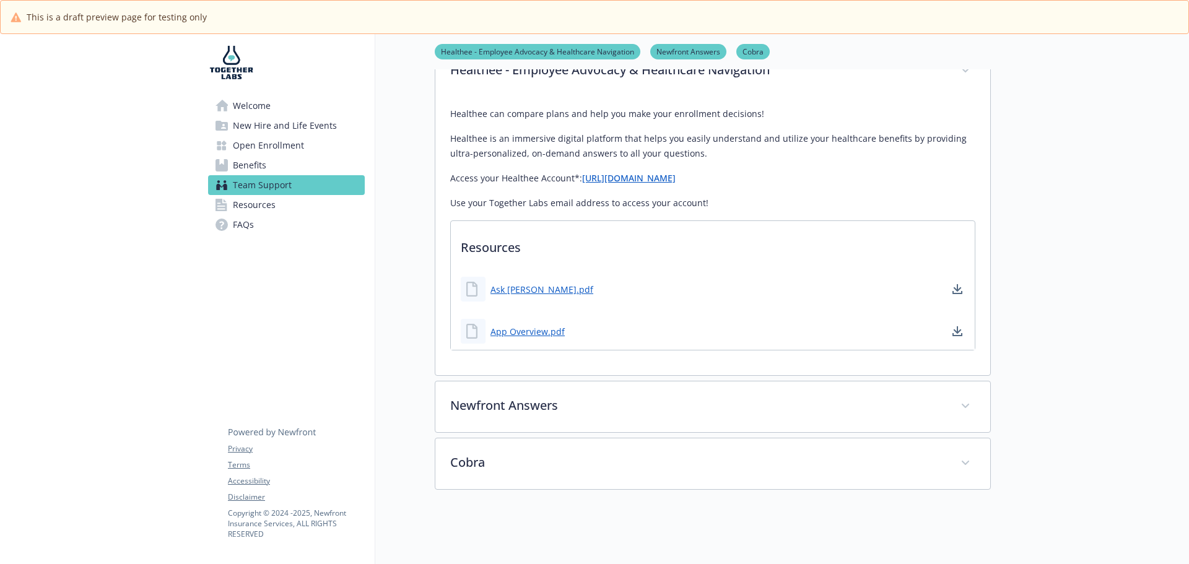
scroll to position [248, 9]
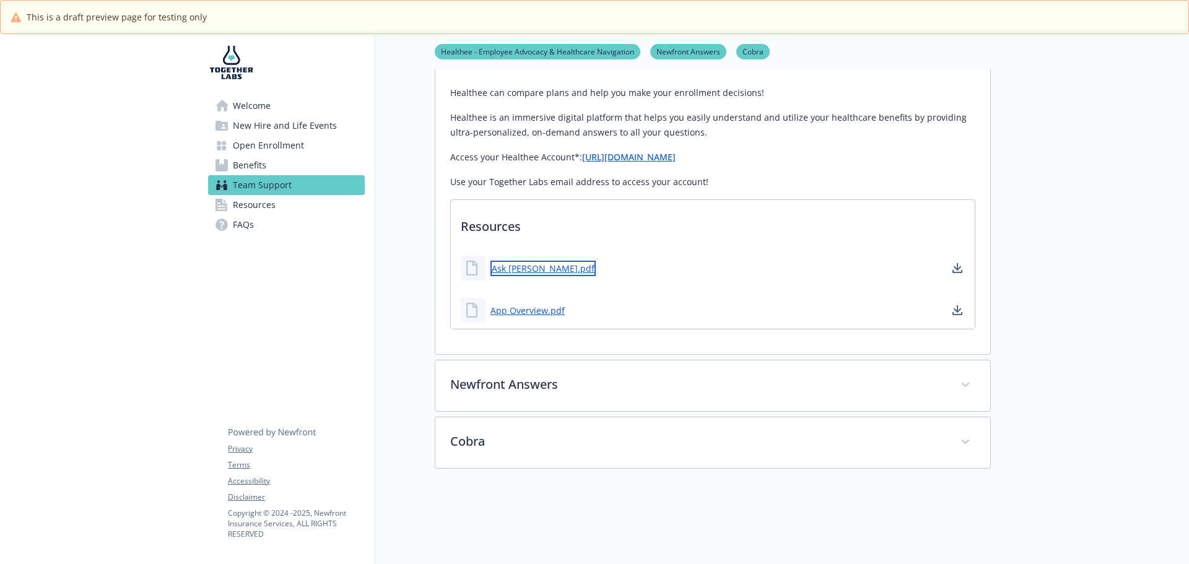
click at [508, 267] on link "Ask Zoe.pdf" at bounding box center [542, 268] width 105 height 15
click at [530, 316] on link "App Overview.pdf" at bounding box center [528, 310] width 77 height 15
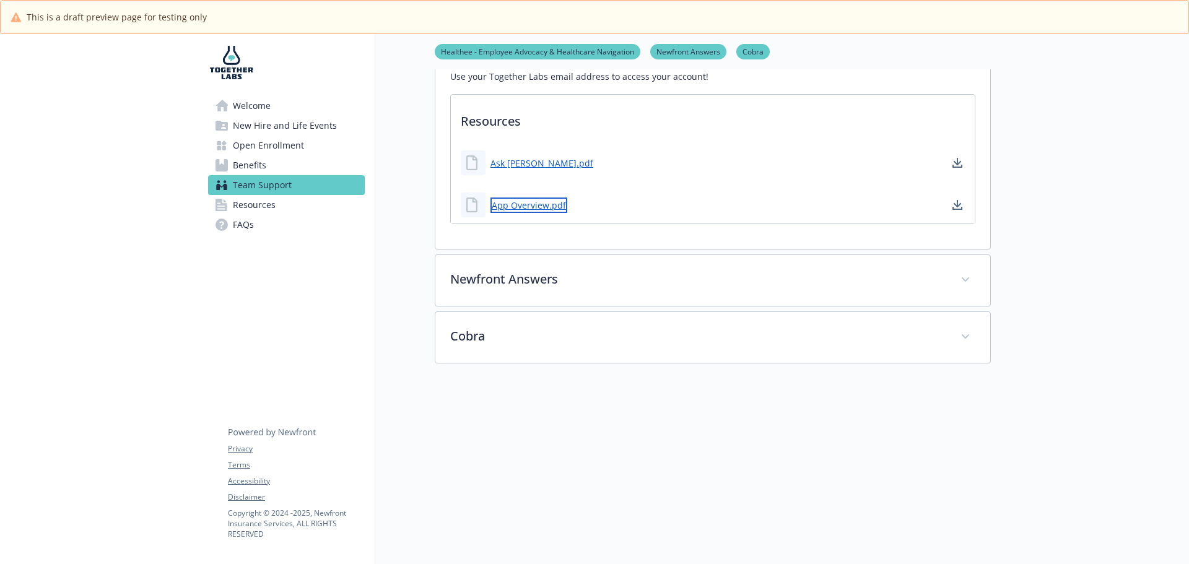
scroll to position [372, 9]
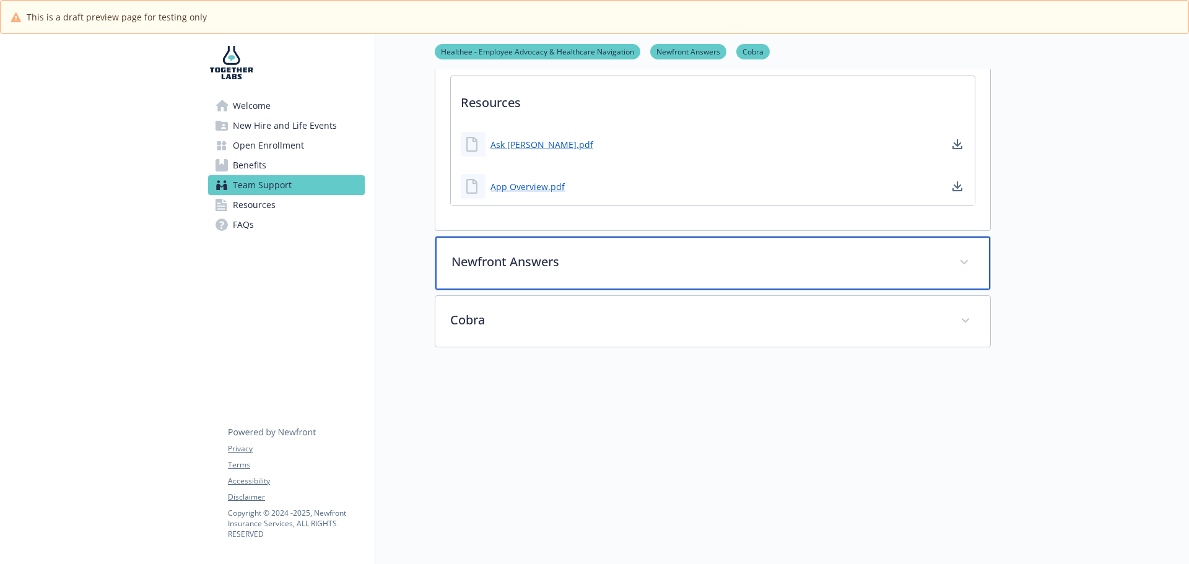
click at [530, 257] on p "Newfront Answers" at bounding box center [697, 262] width 493 height 19
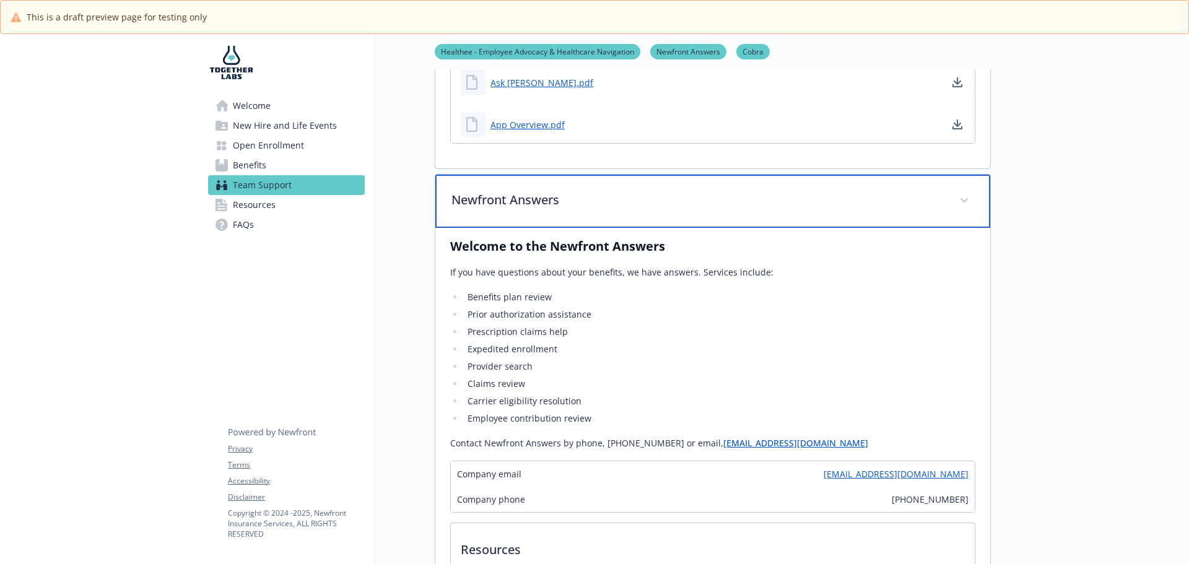
scroll to position [495, 9]
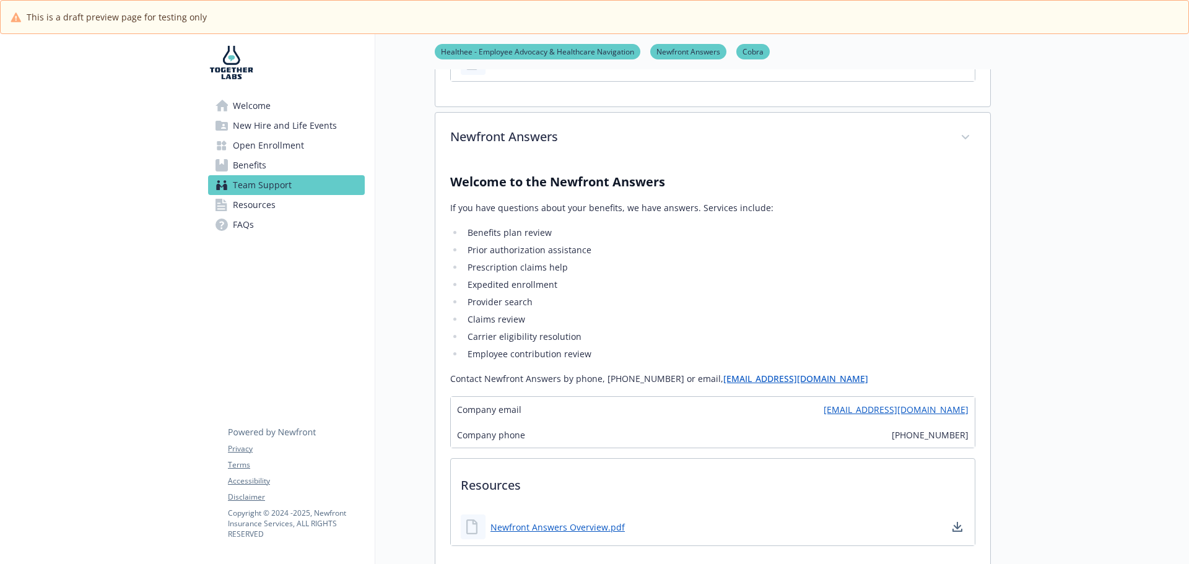
click at [743, 380] on link "Togetherlabsbenefits@answers.newfront.com" at bounding box center [795, 379] width 145 height 12
click at [743, 379] on link "Togetherlabsbenefits@answers.newfront.com" at bounding box center [795, 379] width 145 height 12
click at [795, 372] on p "Contact Newfront Answers by phone, 866-282-2206 or email, Togetherlabsbenefits@…" at bounding box center [712, 379] width 525 height 15
click at [824, 409] on link "Togetherlabsbenefits@answers.newfront.com" at bounding box center [896, 409] width 145 height 13
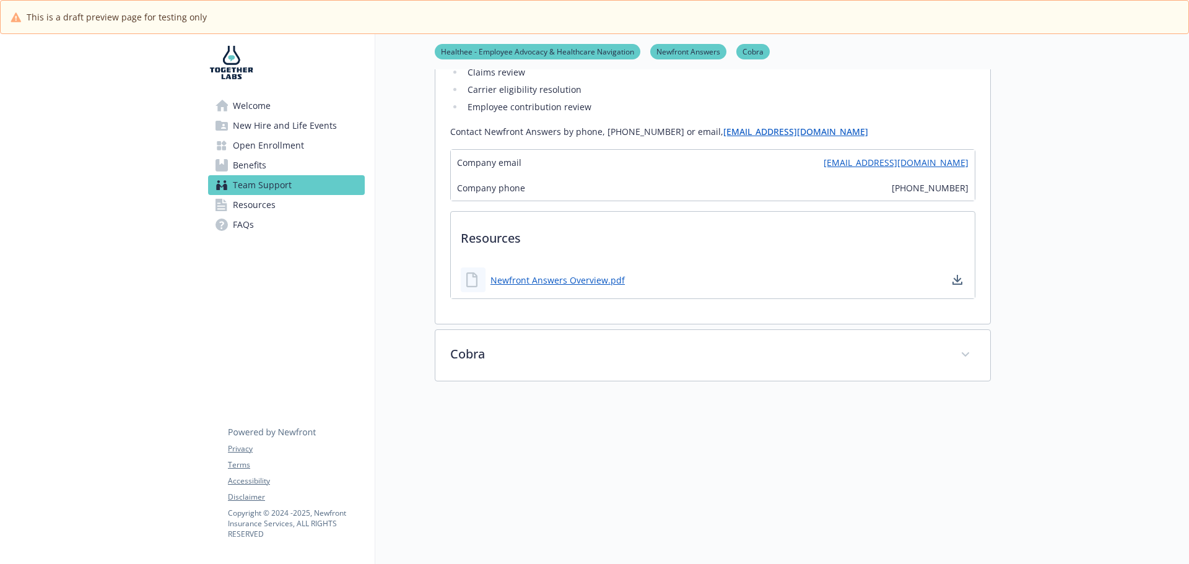
scroll to position [743, 9]
click at [542, 279] on link "Newfront Answers Overview.pdf" at bounding box center [558, 279] width 137 height 15
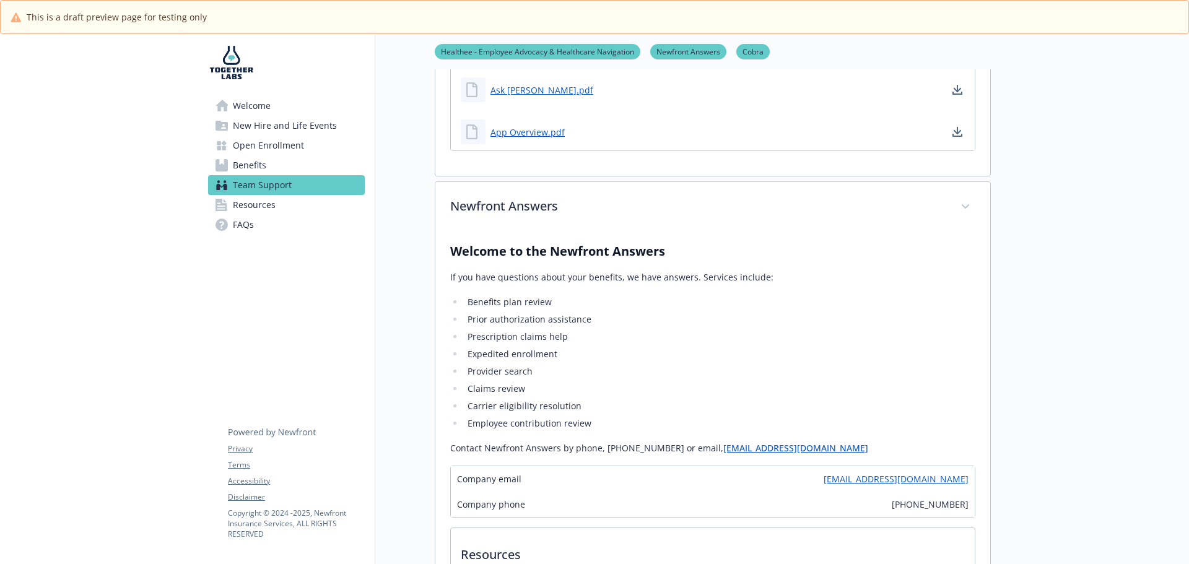
scroll to position [310, 9]
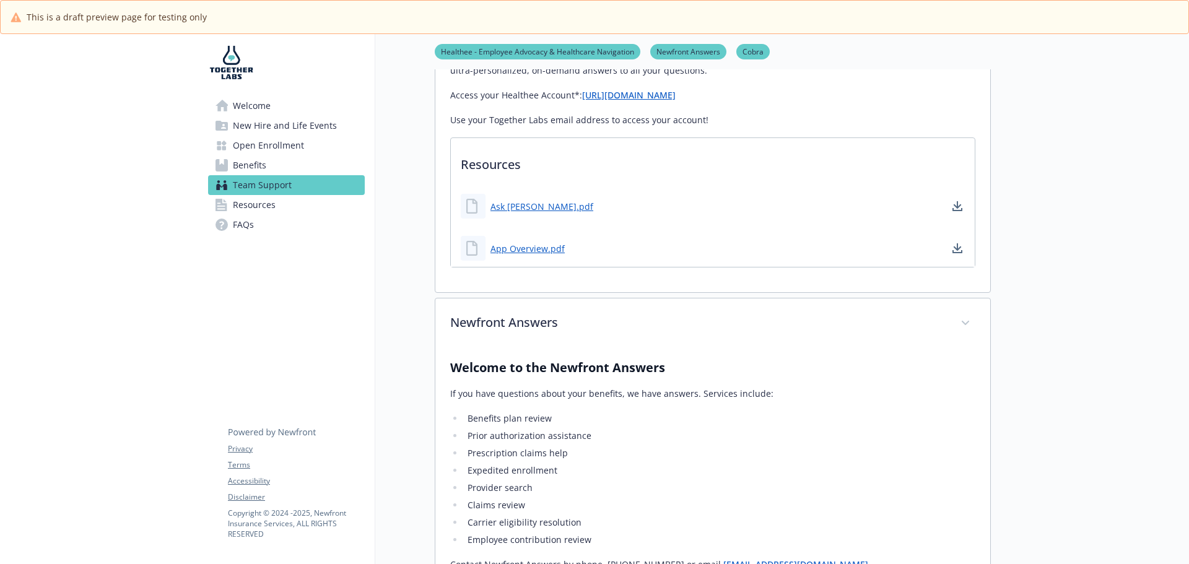
click at [252, 116] on span "New Hire and Life Events" at bounding box center [285, 126] width 104 height 20
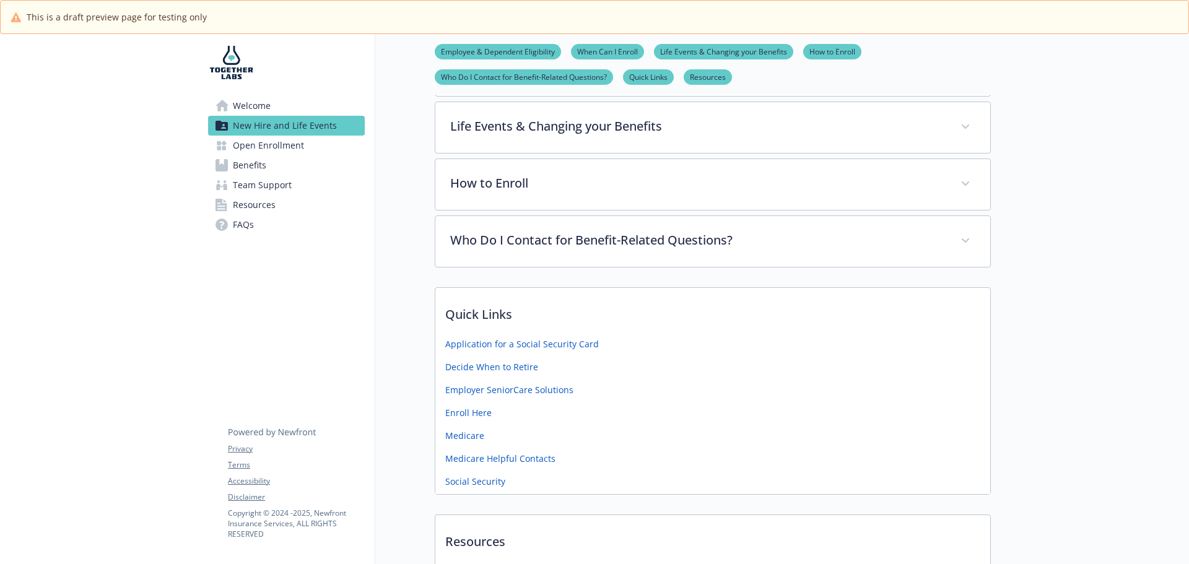
click at [248, 107] on span "Welcome" at bounding box center [252, 106] width 38 height 20
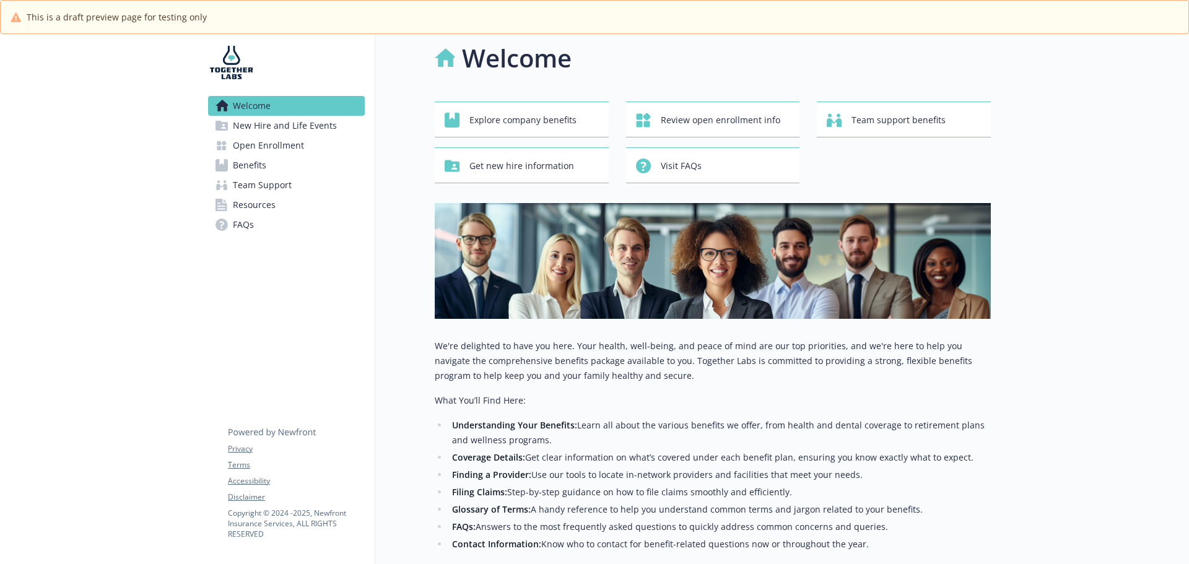
scroll to position [0, 9]
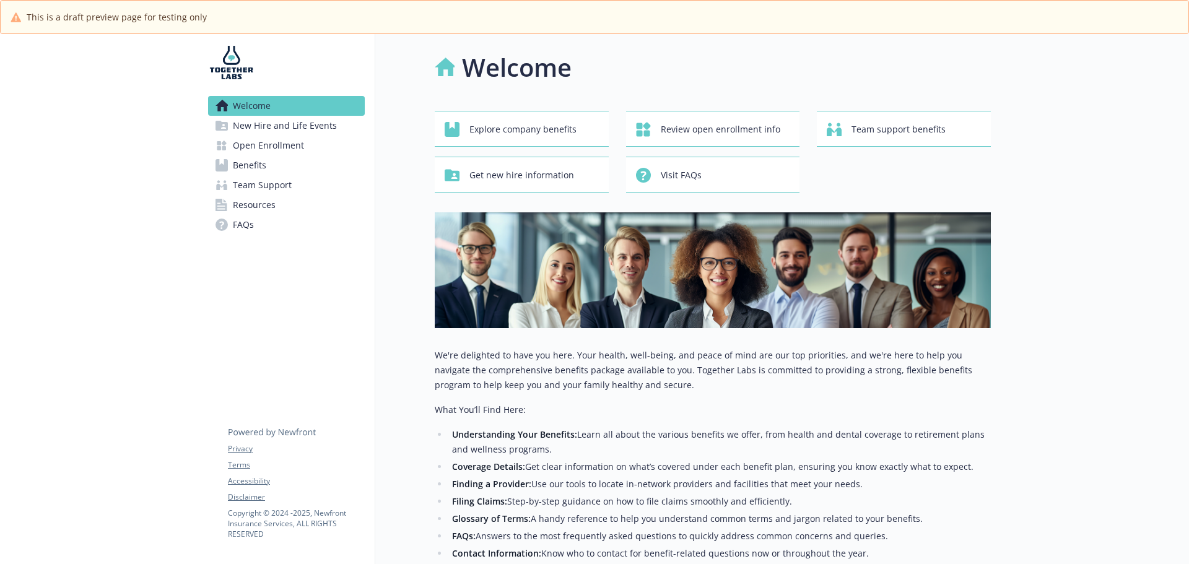
click at [237, 183] on span "Team Support" at bounding box center [262, 185] width 59 height 20
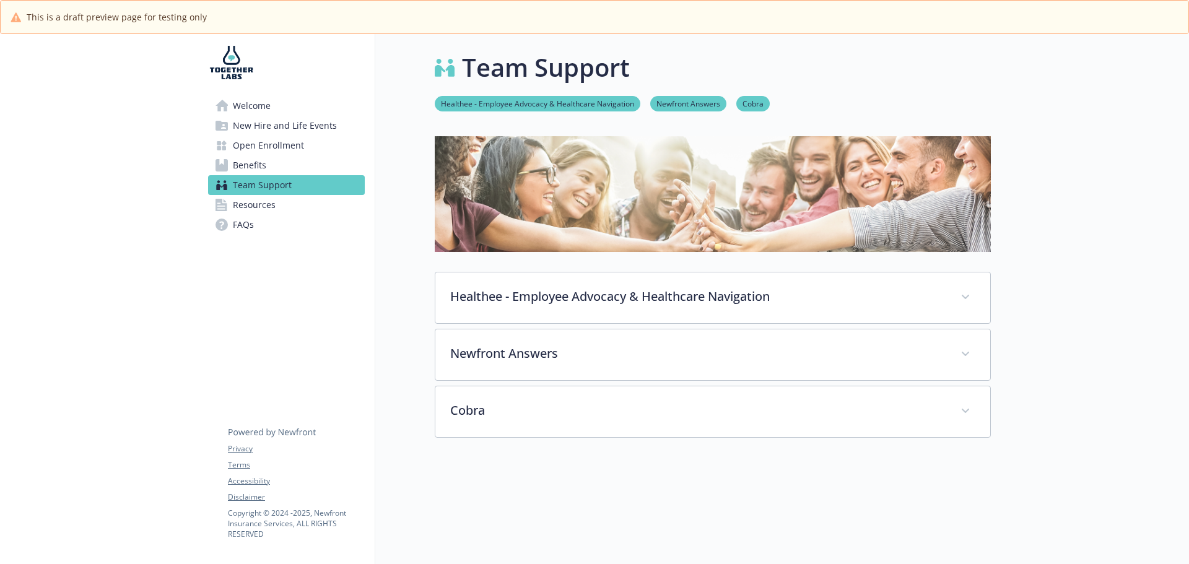
click at [253, 211] on span "Resources" at bounding box center [254, 205] width 43 height 20
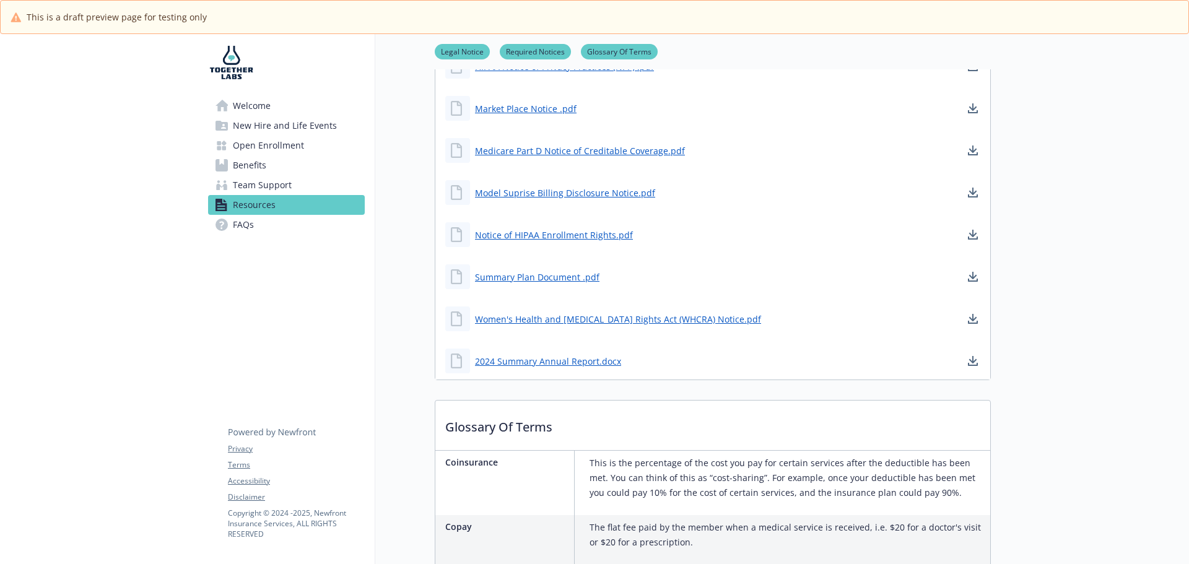
scroll to position [372, 9]
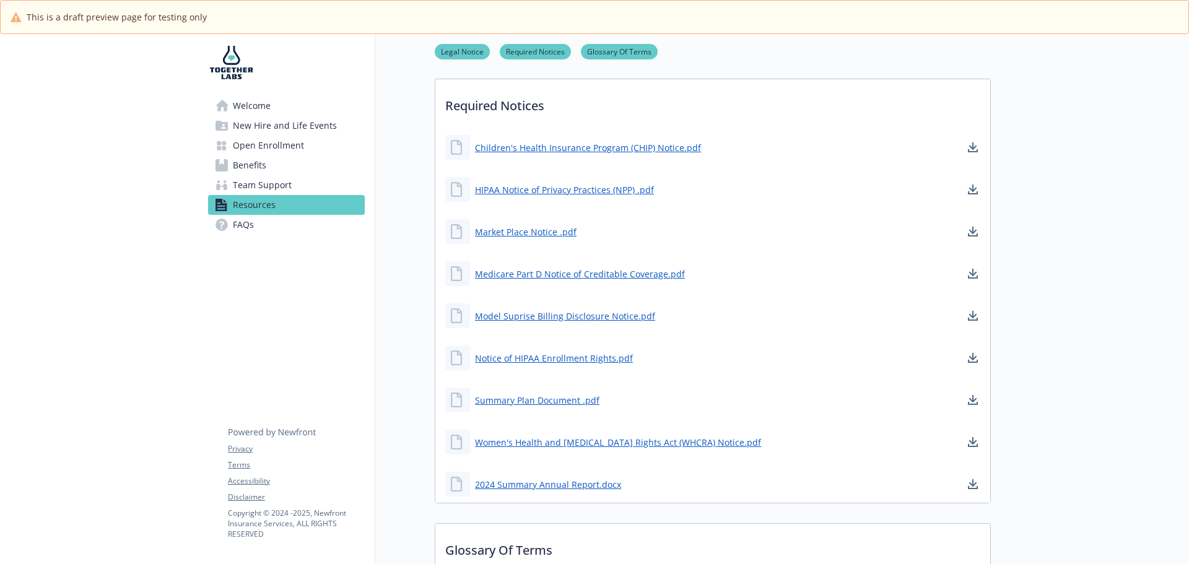
click at [233, 225] on span "FAQs" at bounding box center [243, 225] width 21 height 20
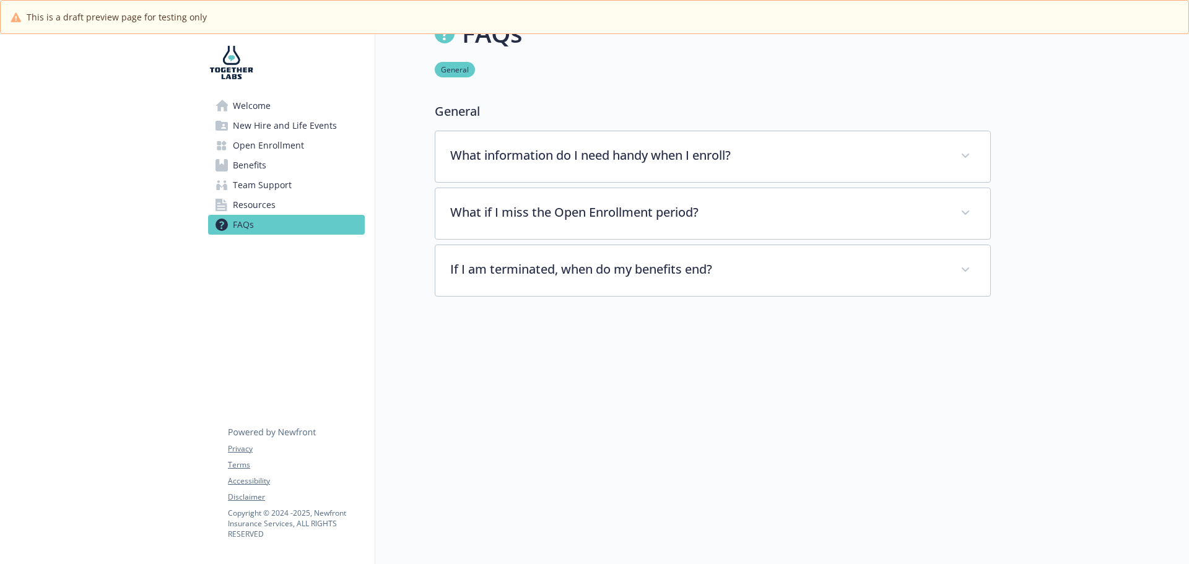
scroll to position [43, 9]
click at [261, 206] on span "Resources" at bounding box center [254, 205] width 43 height 20
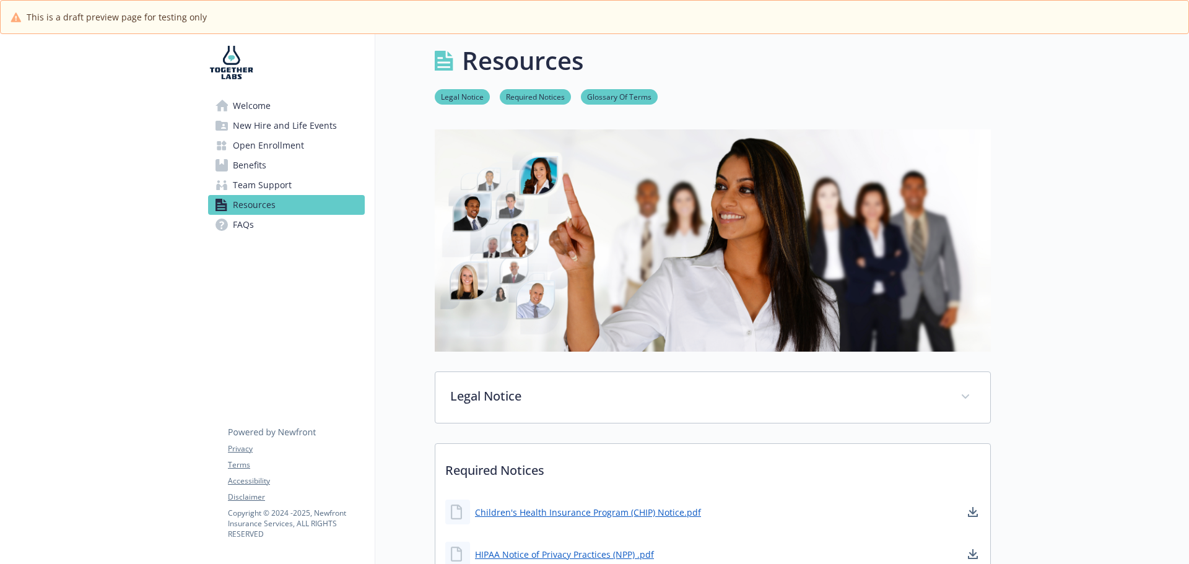
scroll to position [0, 9]
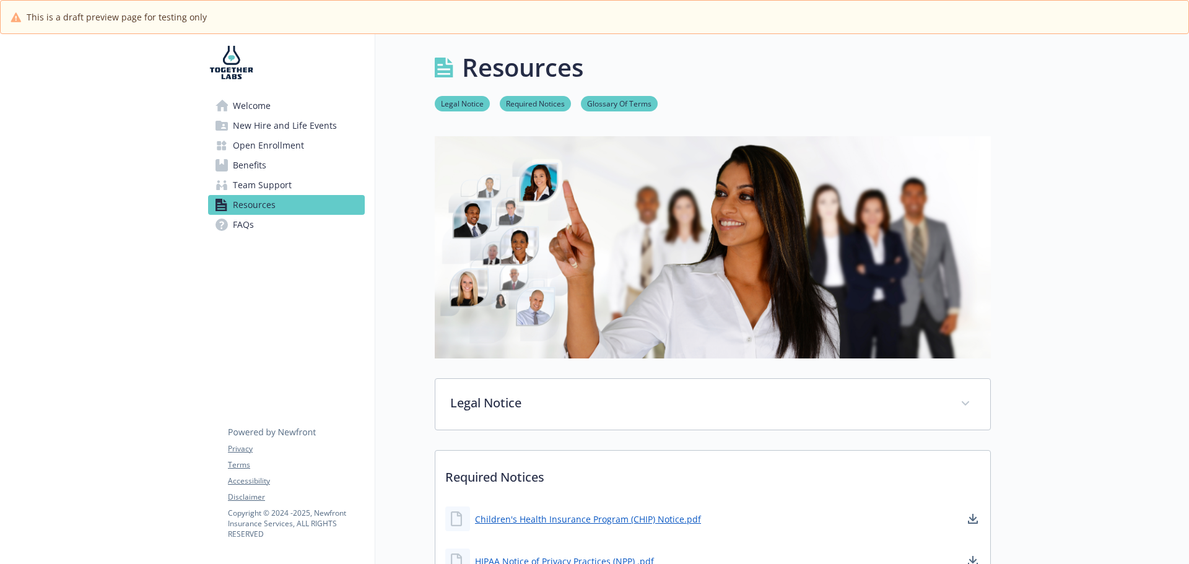
click at [243, 111] on span "Welcome" at bounding box center [252, 106] width 38 height 20
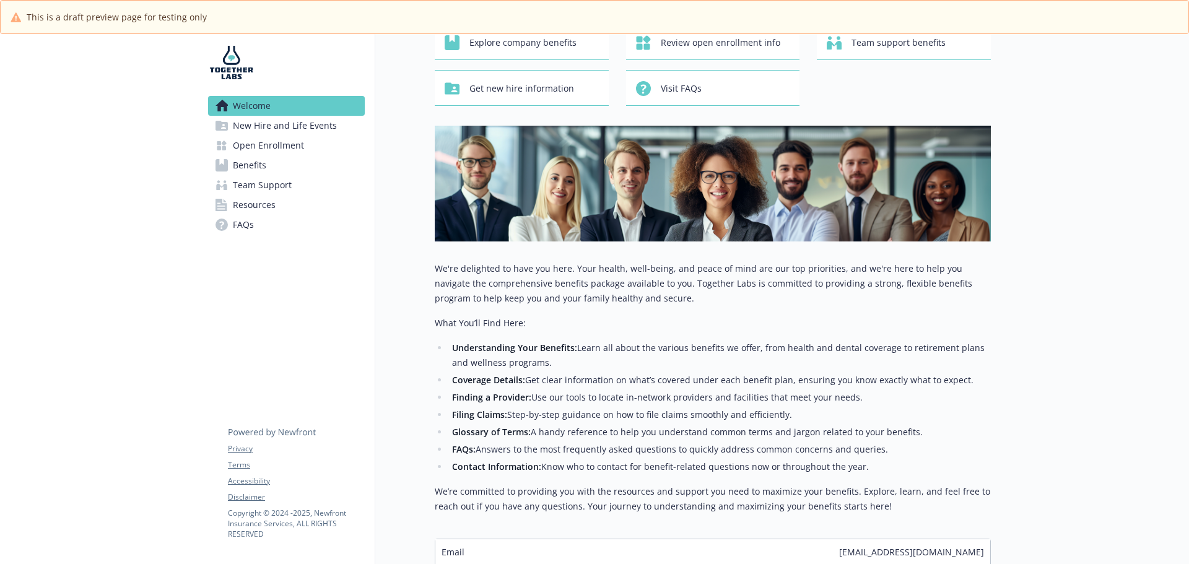
scroll to position [212, 9]
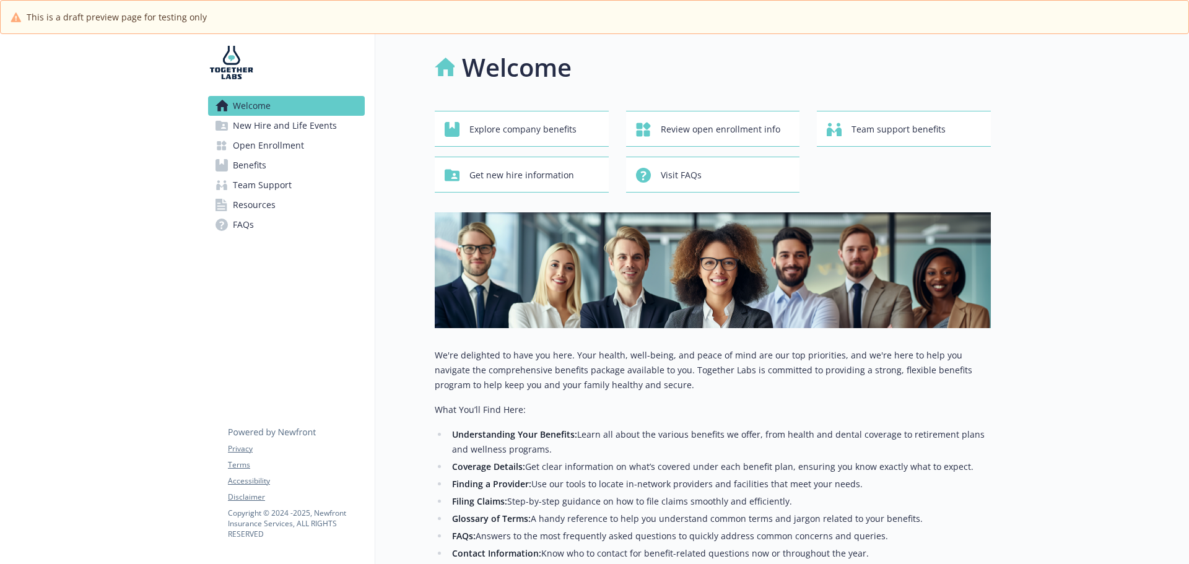
click at [268, 170] on link "Benefits" at bounding box center [286, 165] width 157 height 20
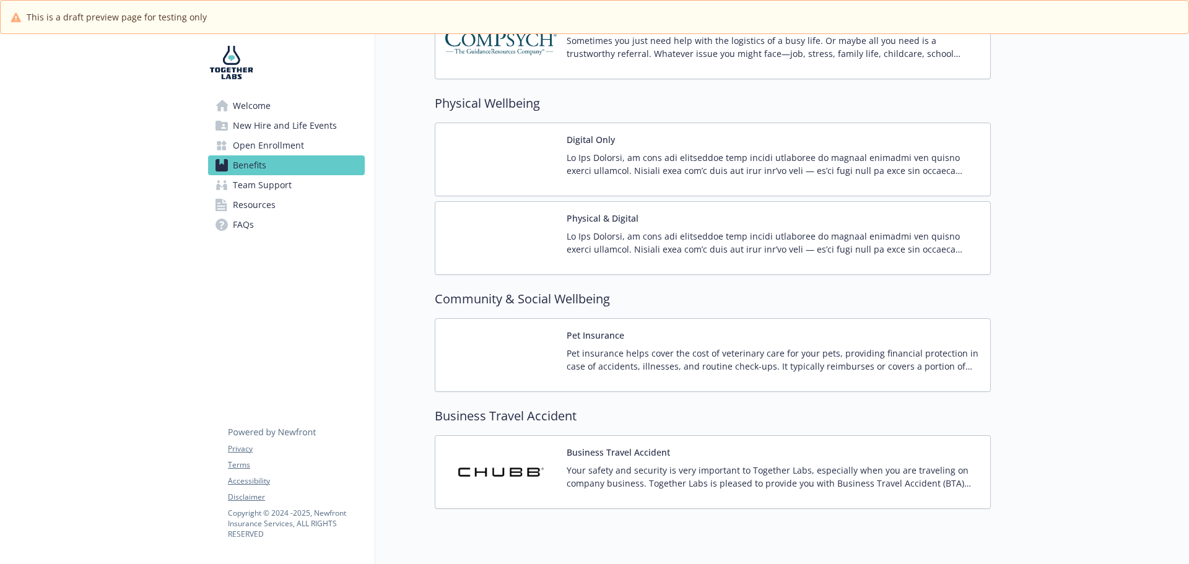
scroll to position [1988, 0]
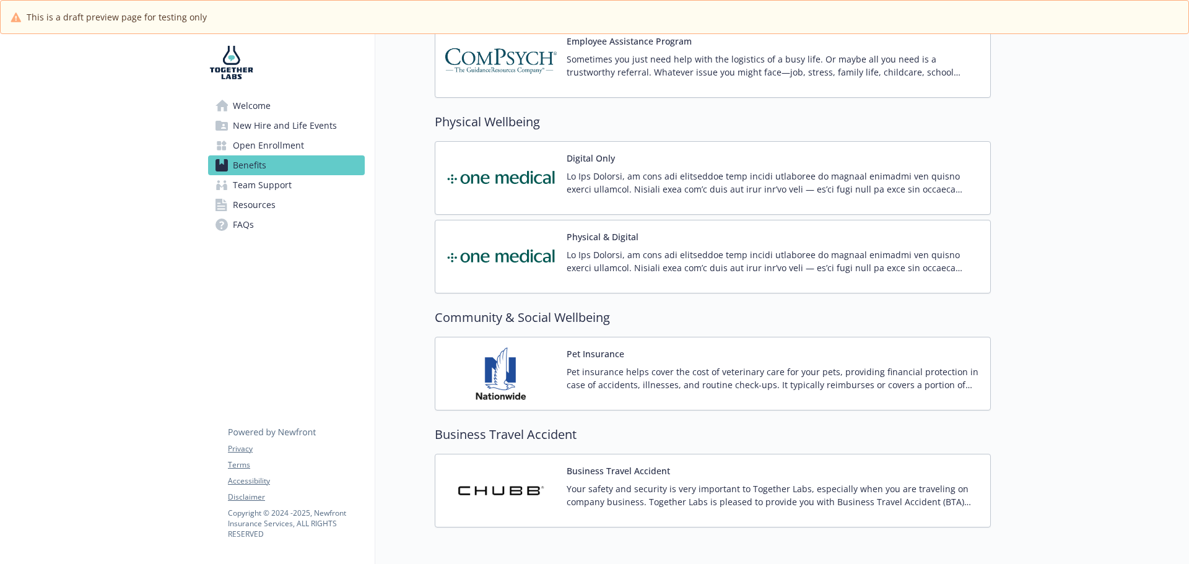
click at [588, 362] on div "Pet Insurance Pet insurance helps cover the cost of veterinary care for your pe…" at bounding box center [774, 373] width 414 height 53
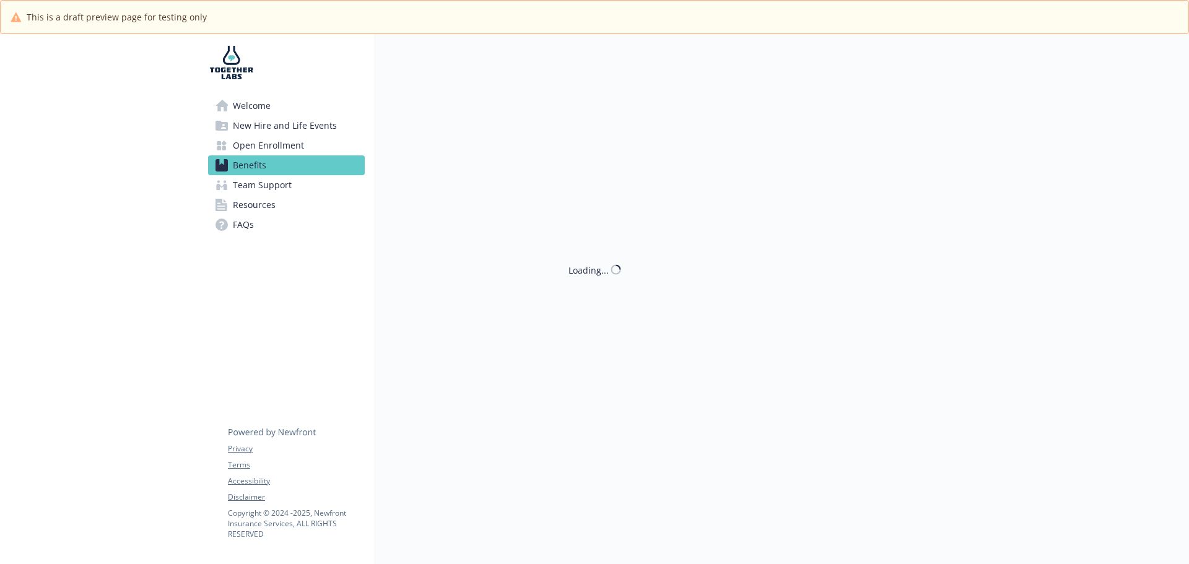
scroll to position [1988, 0]
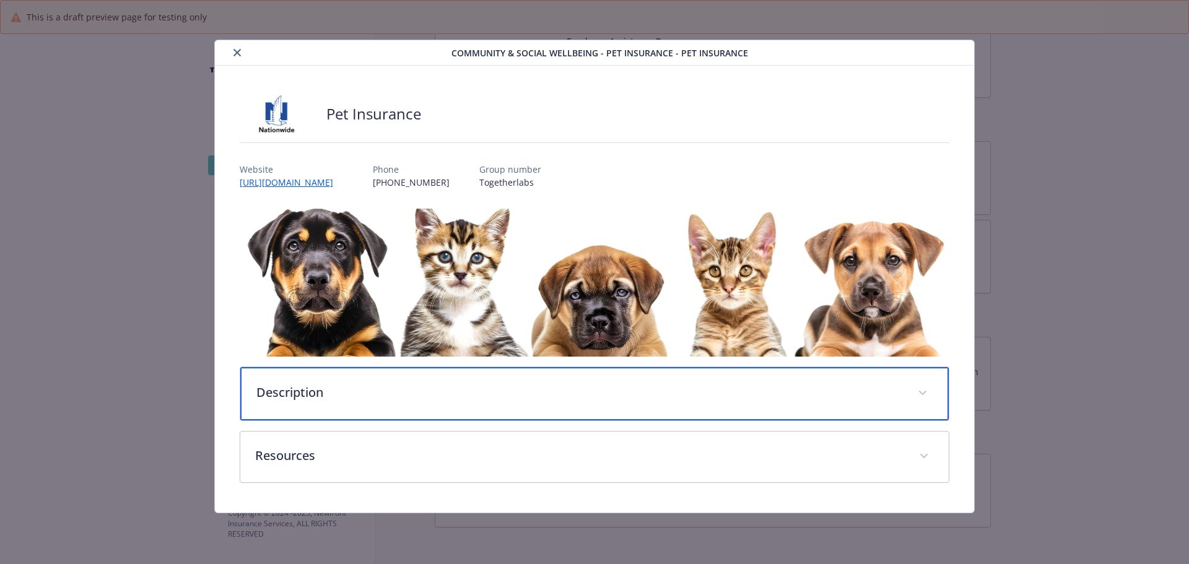
click at [404, 405] on div "Description" at bounding box center [594, 393] width 709 height 53
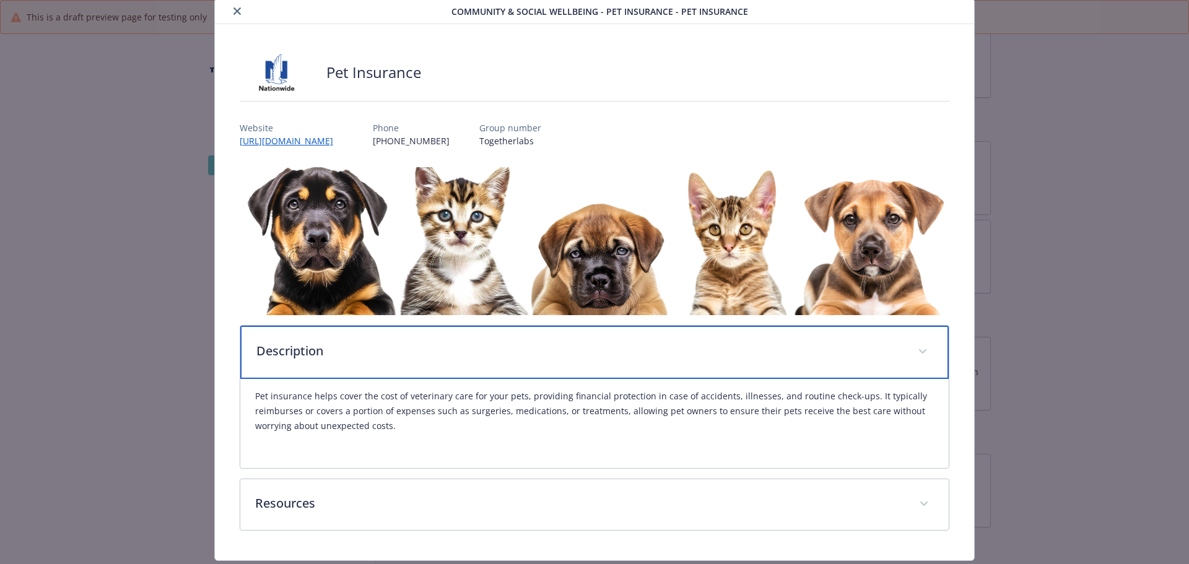
scroll to position [77, 0]
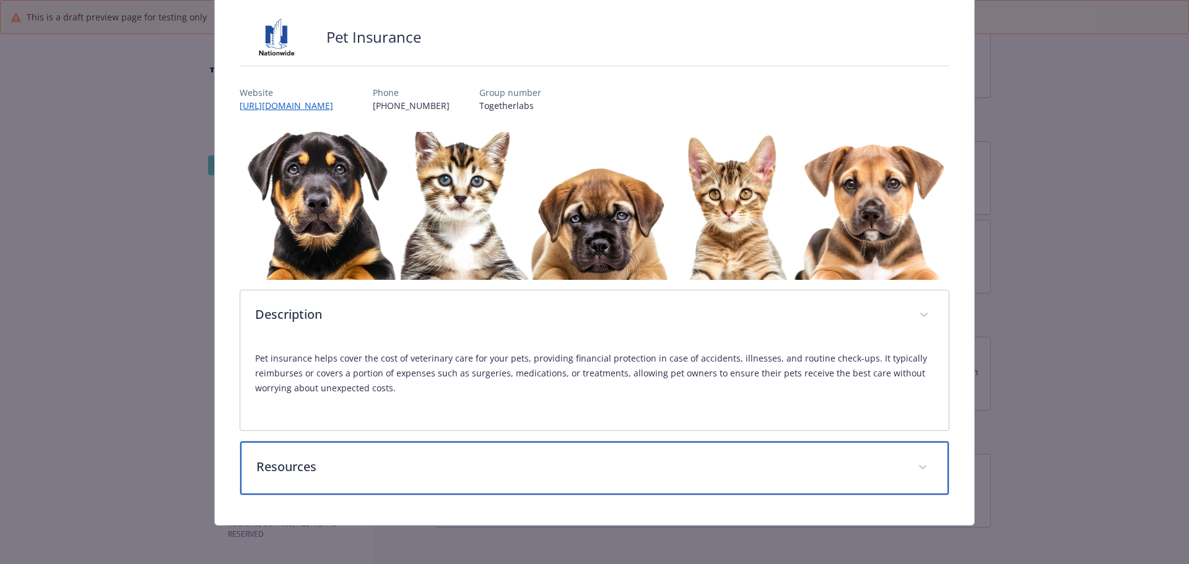
click at [469, 468] on p "Resources" at bounding box center [579, 467] width 647 height 19
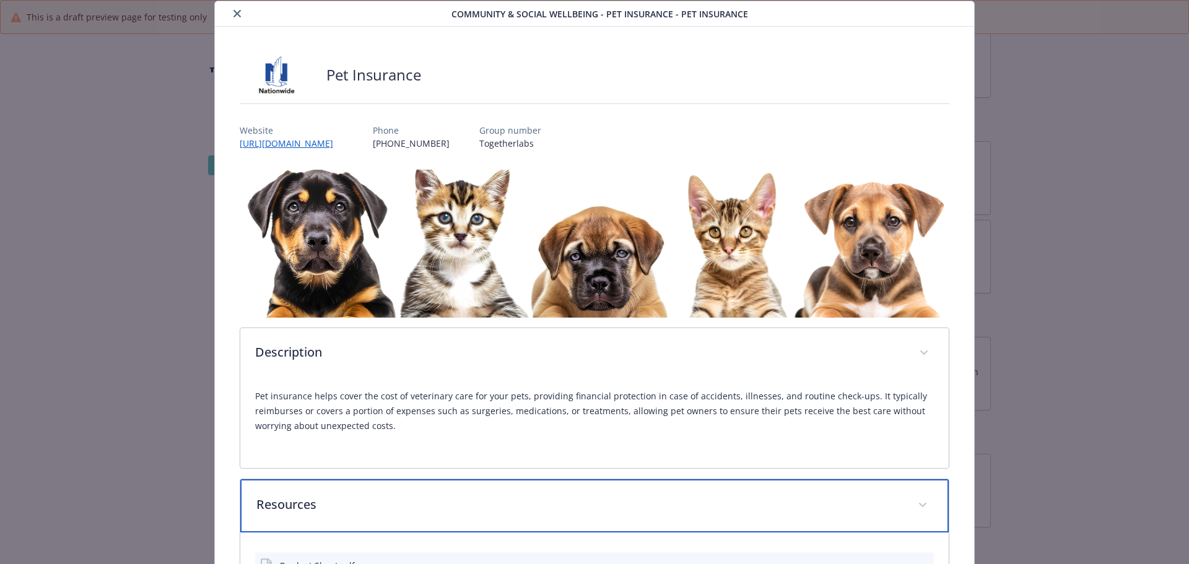
scroll to position [0, 0]
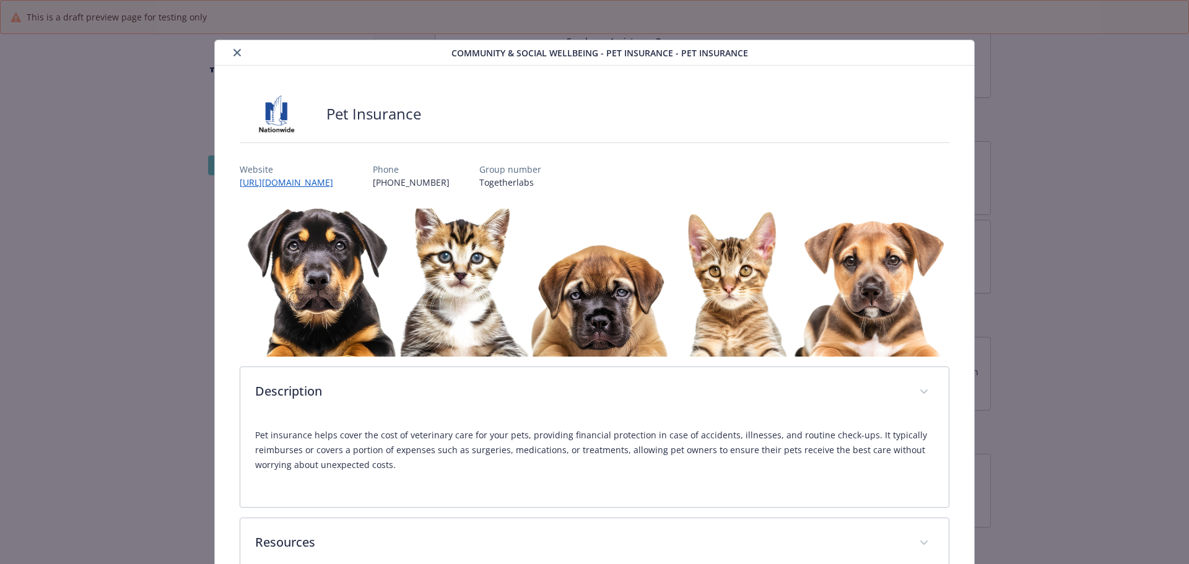
click at [237, 58] on button "close" at bounding box center [237, 52] width 15 height 15
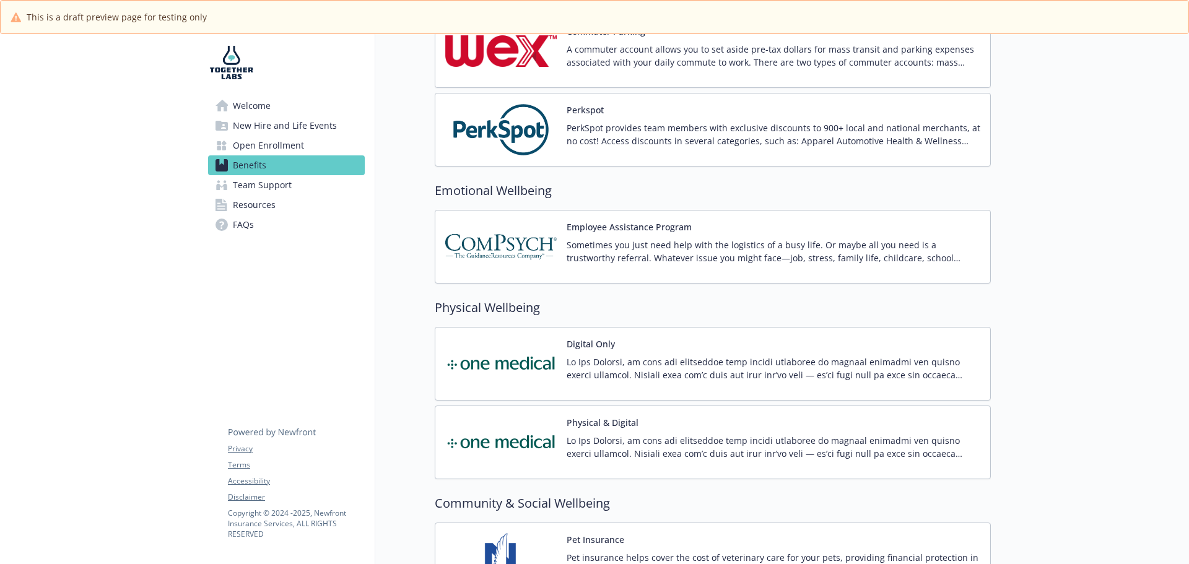
click at [520, 256] on img at bounding box center [500, 246] width 111 height 53
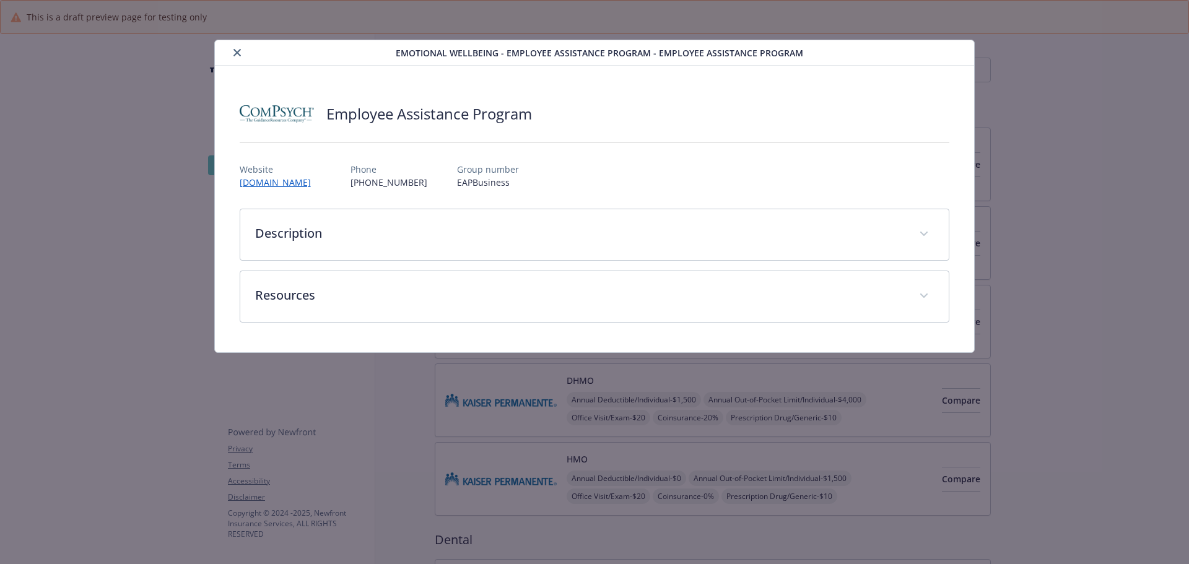
scroll to position [1803, 0]
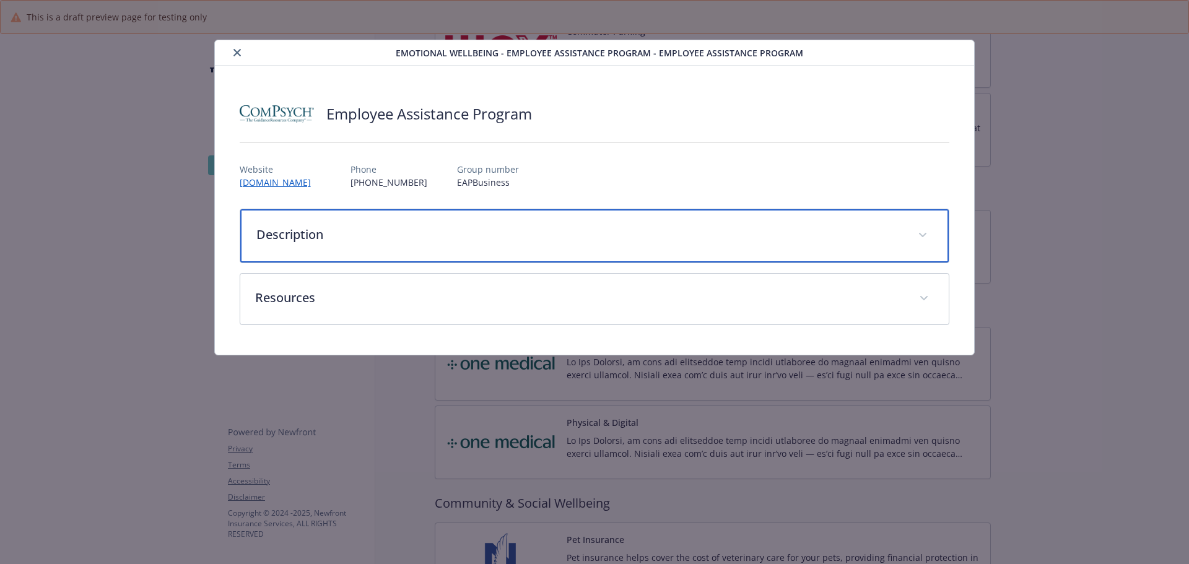
click at [412, 235] on p "Description" at bounding box center [579, 234] width 647 height 19
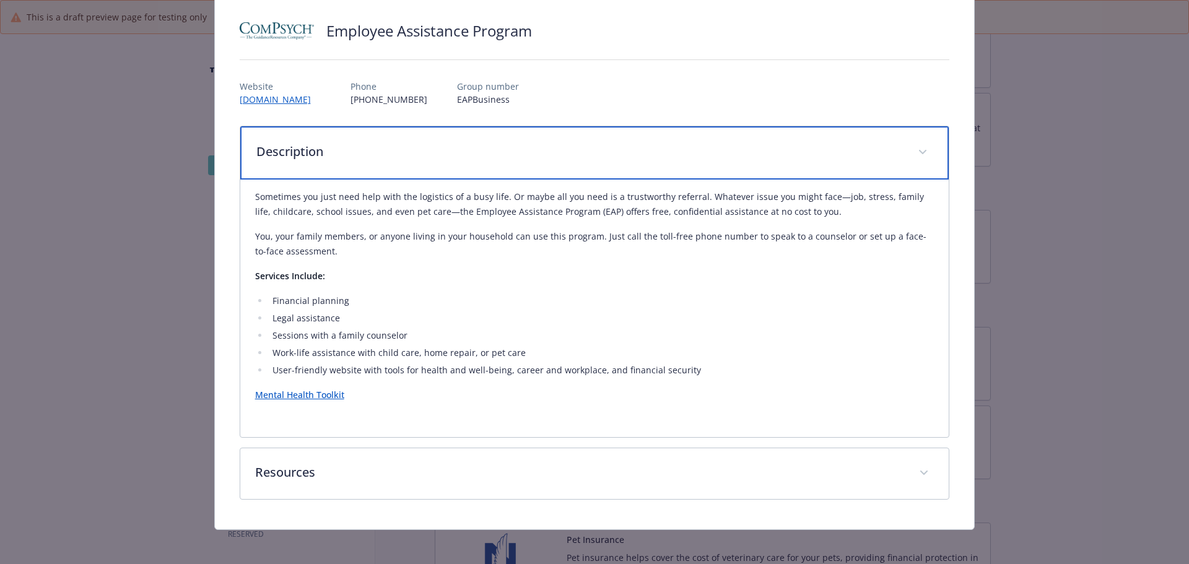
scroll to position [89, 0]
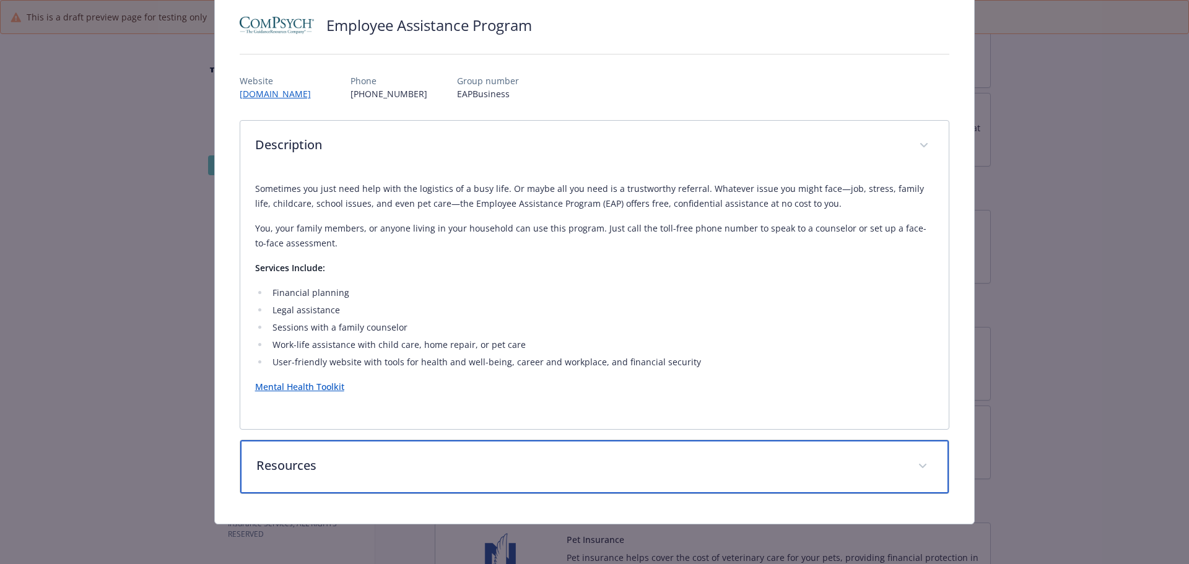
click at [282, 470] on p "Resources" at bounding box center [579, 465] width 647 height 19
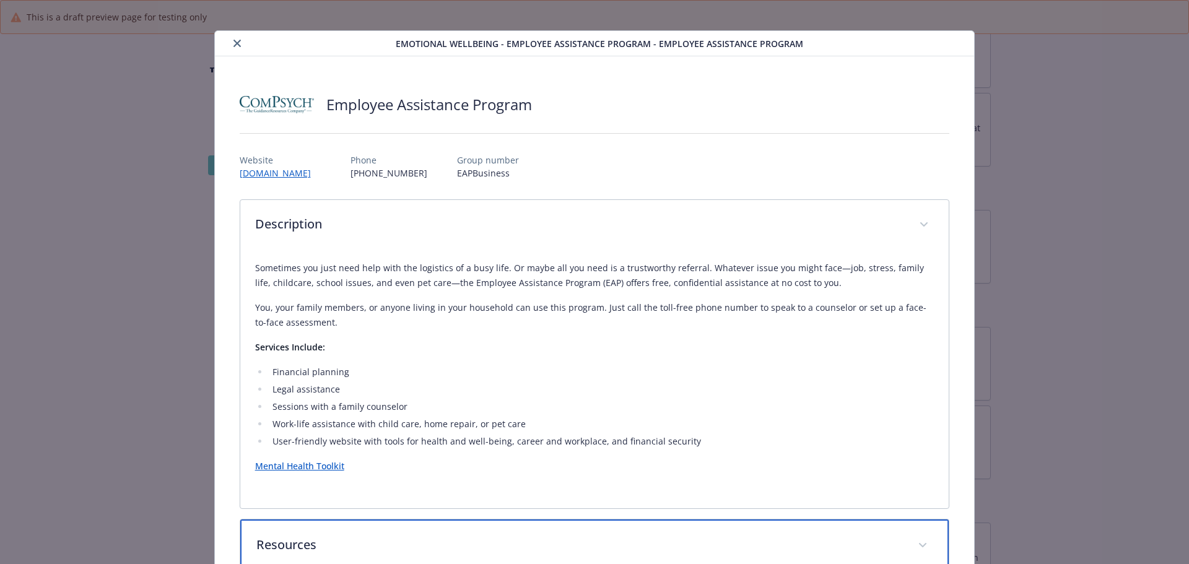
scroll to position [0, 0]
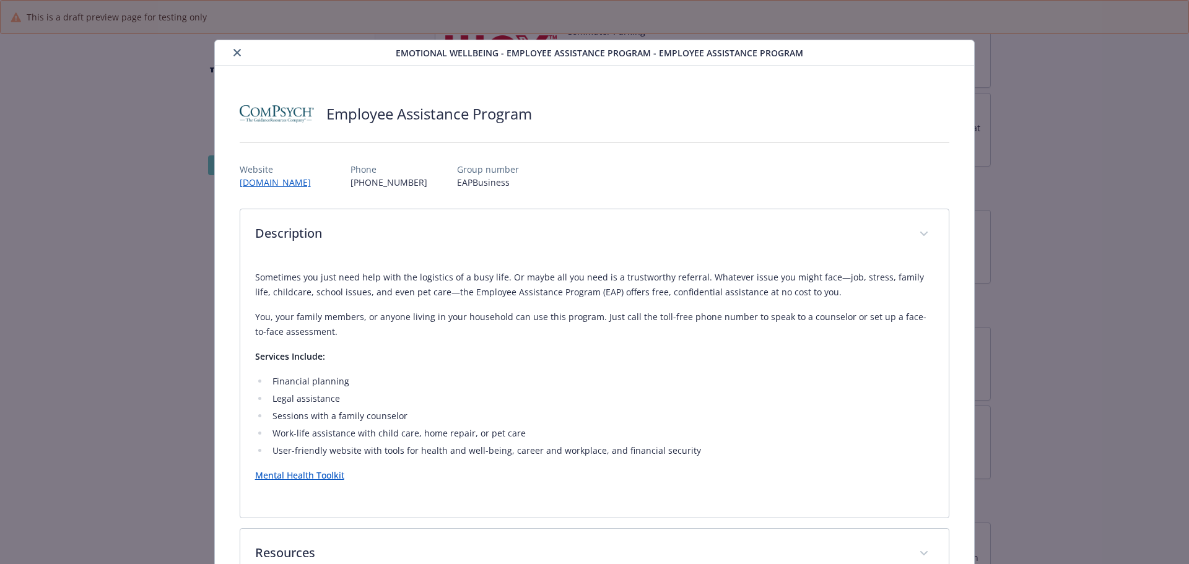
click at [234, 57] on button "close" at bounding box center [237, 52] width 15 height 15
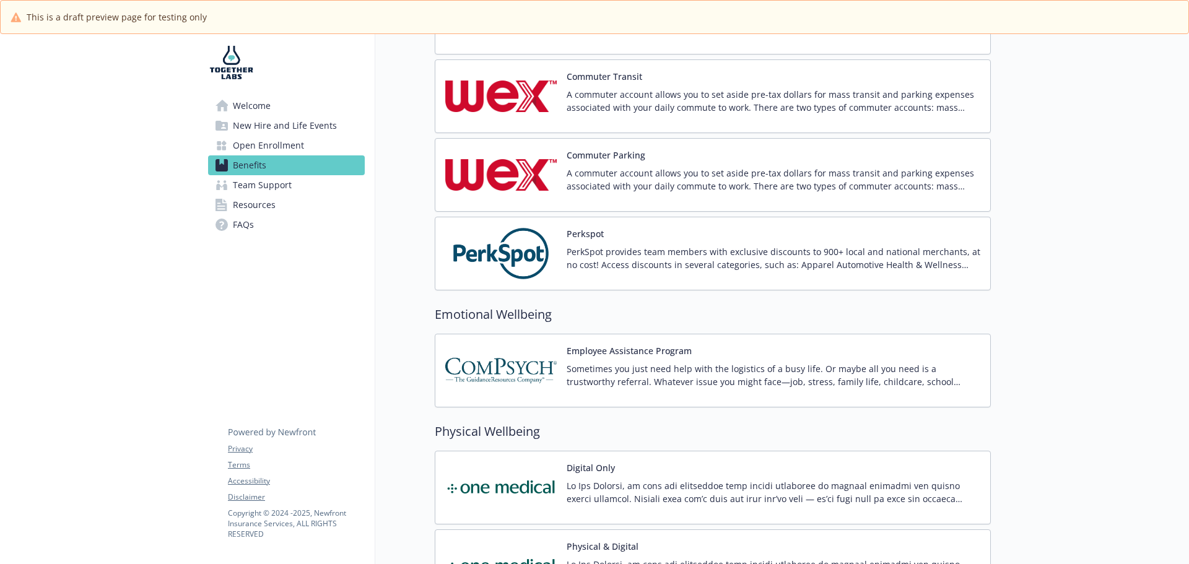
click at [583, 234] on button "Perkspot" at bounding box center [585, 233] width 37 height 13
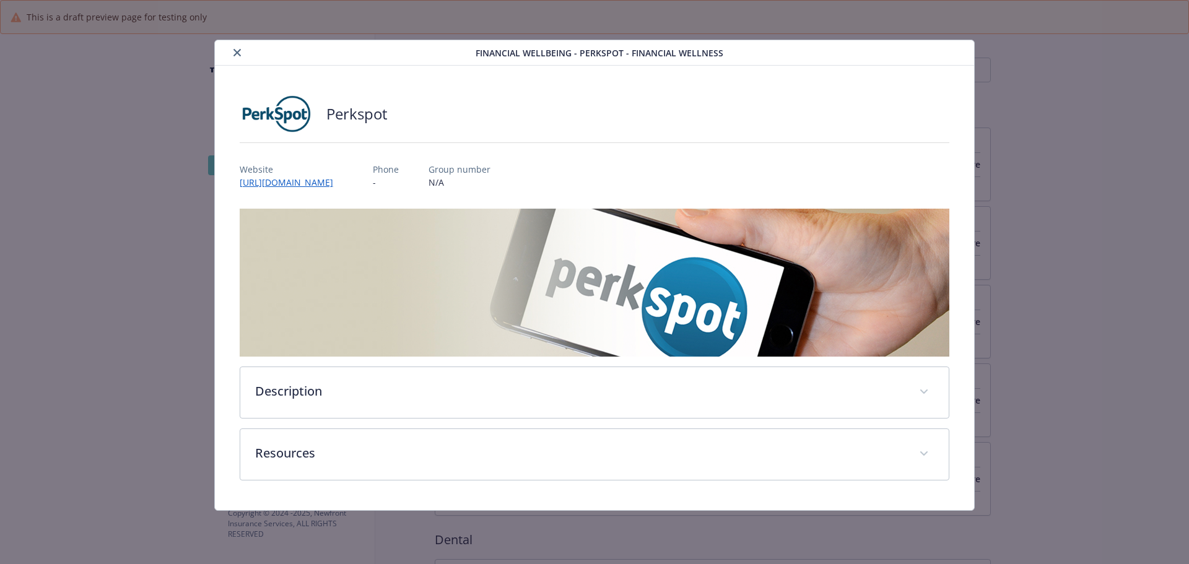
scroll to position [1679, 0]
click at [236, 57] on button "close" at bounding box center [237, 52] width 15 height 15
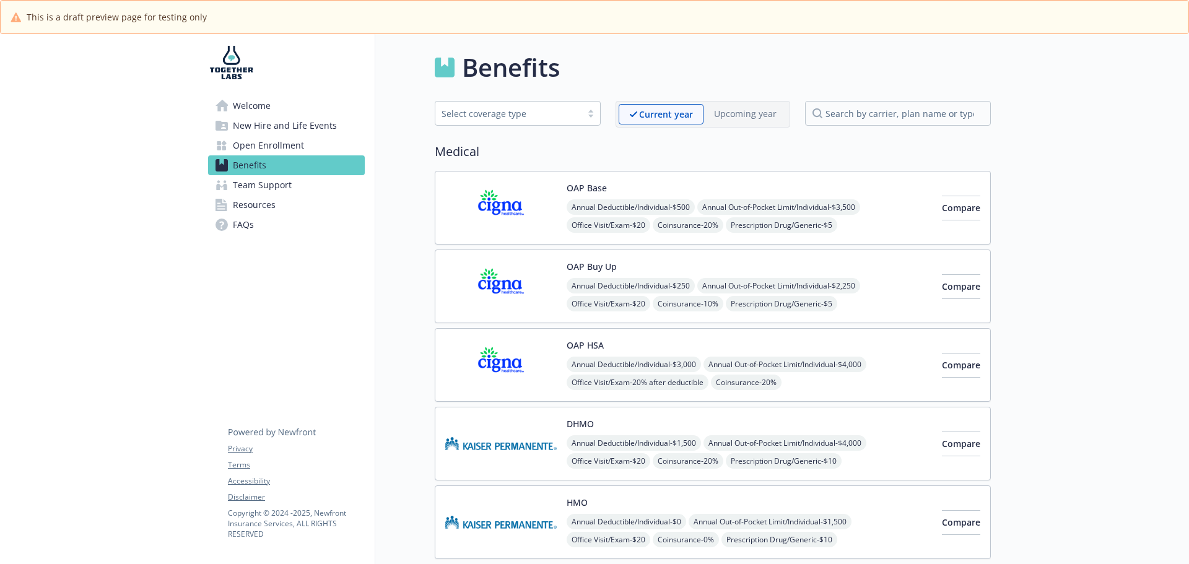
click at [578, 208] on span "Annual Deductible/Individual - $500" at bounding box center [631, 206] width 128 height 15
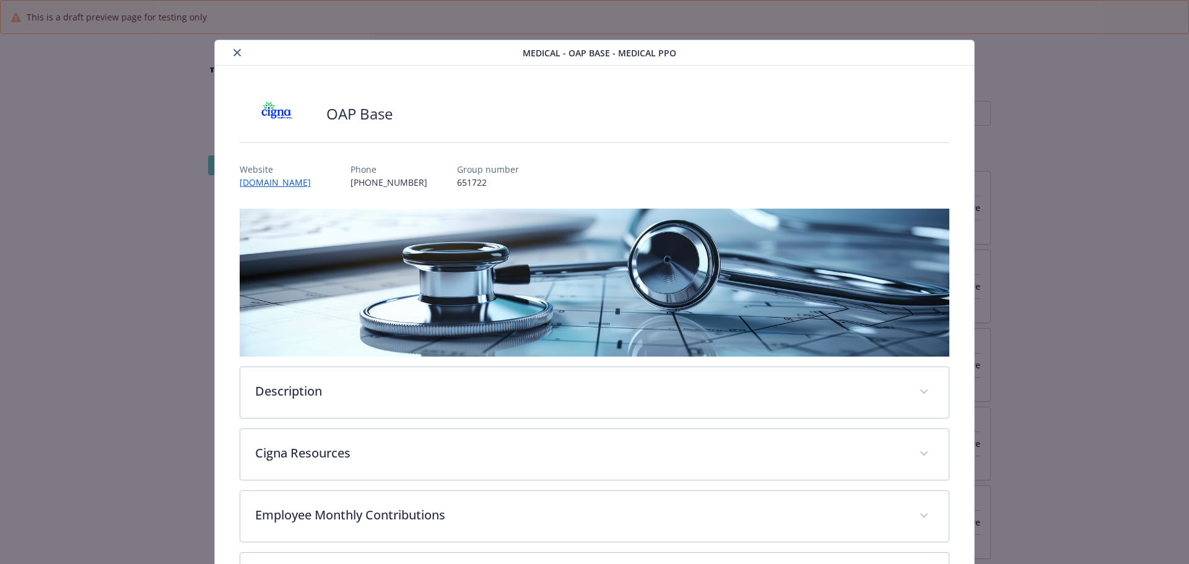
scroll to position [37, 0]
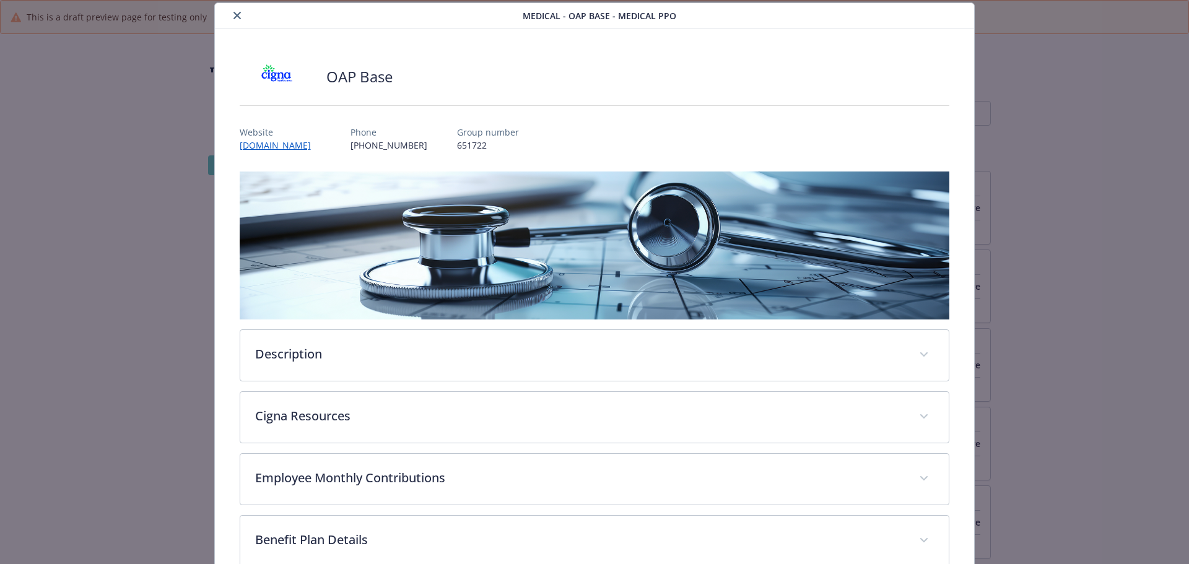
drag, startPoint x: 237, startPoint y: 19, endPoint x: 263, endPoint y: 63, distance: 51.4
click at [236, 19] on icon "close" at bounding box center [236, 15] width 7 height 7
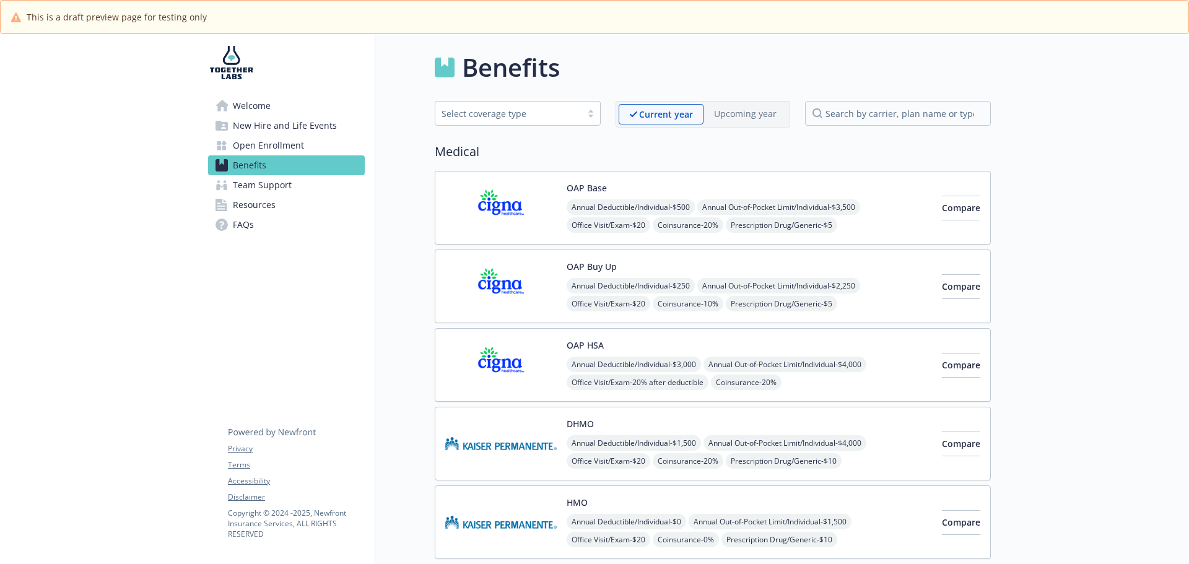
click at [611, 289] on span "Annual Deductible/Individual - $250" at bounding box center [631, 285] width 128 height 15
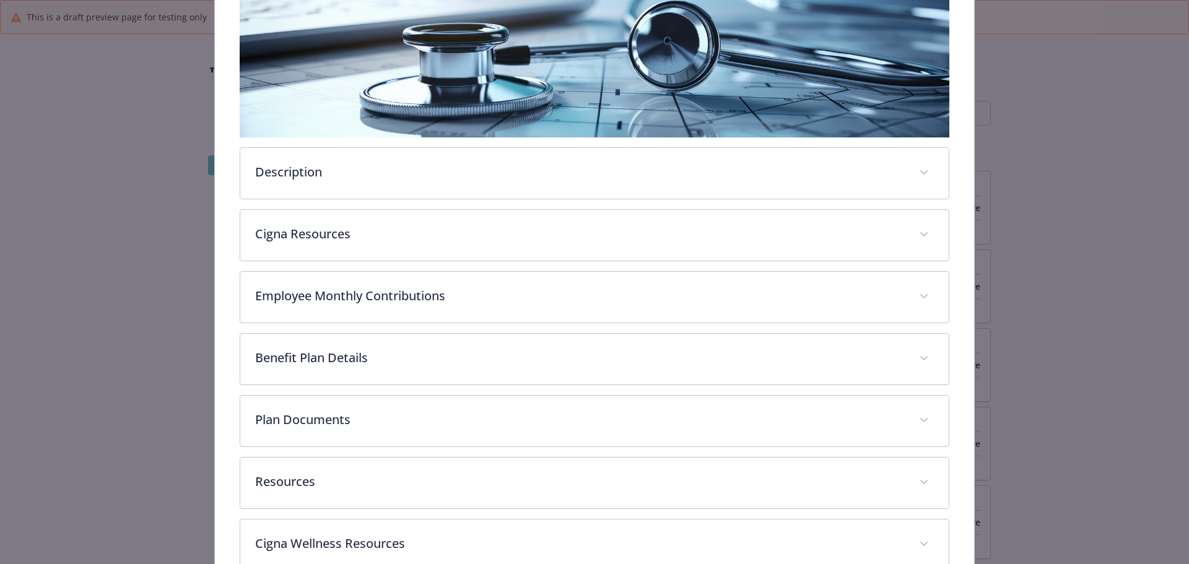
scroll to position [37, 0]
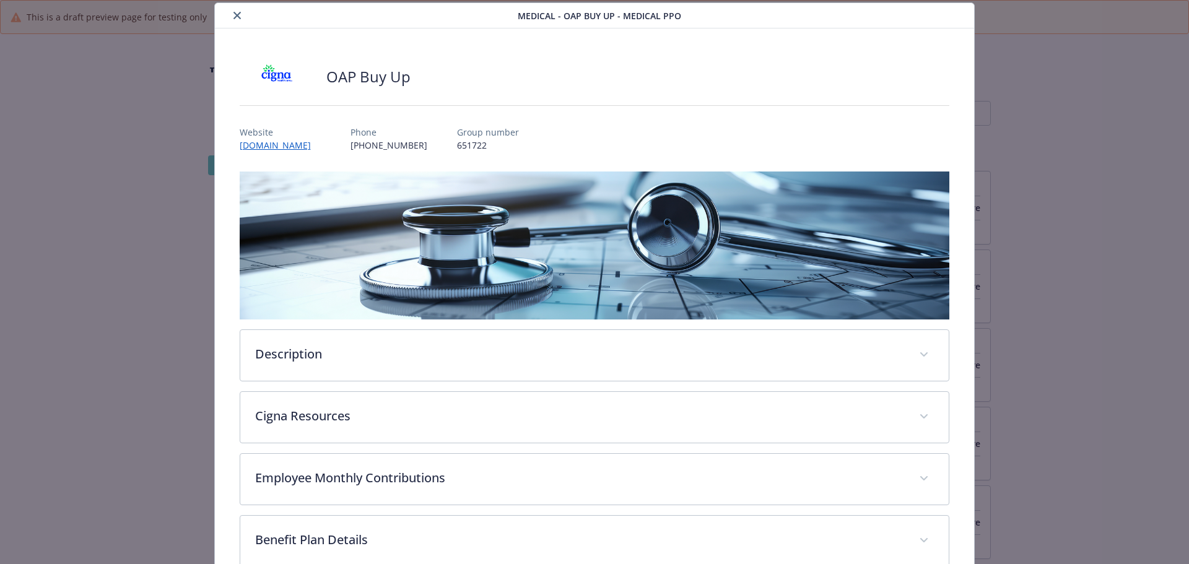
click at [235, 17] on icon "close" at bounding box center [236, 15] width 7 height 7
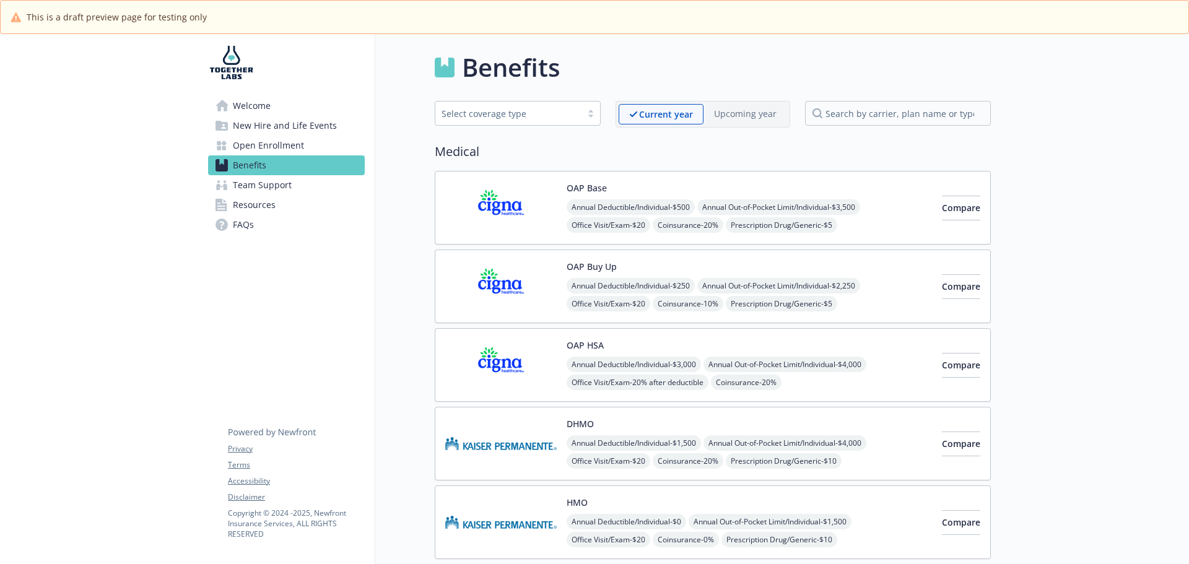
click at [606, 342] on div "OAP HSA Annual Deductible/Individual - $3,000 Annual Out-of-Pocket Limit/Indivi…" at bounding box center [749, 365] width 365 height 53
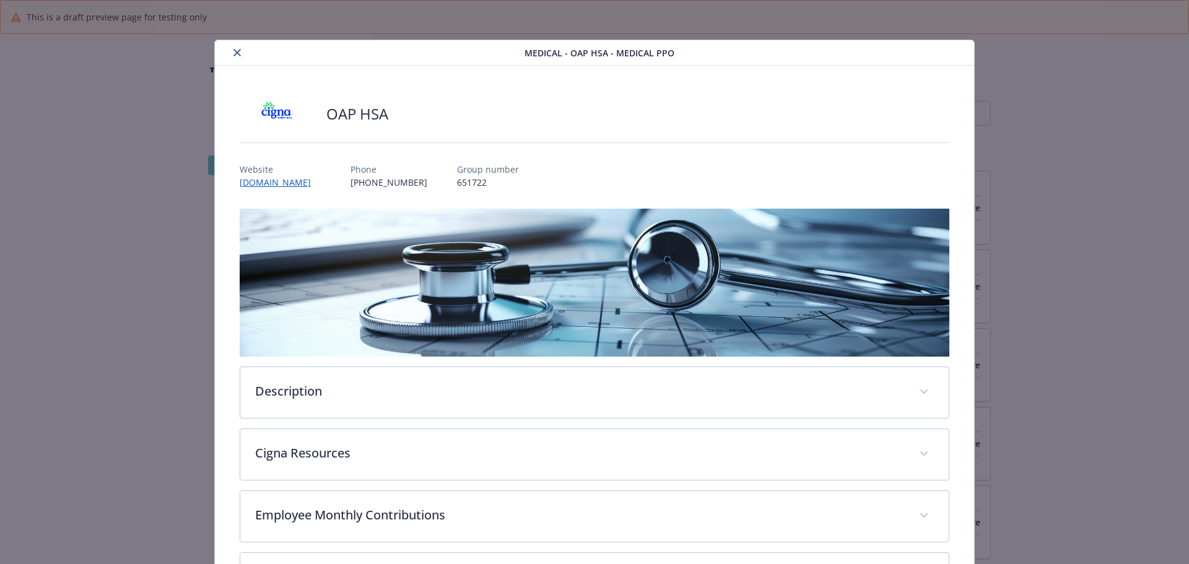
scroll to position [37, 0]
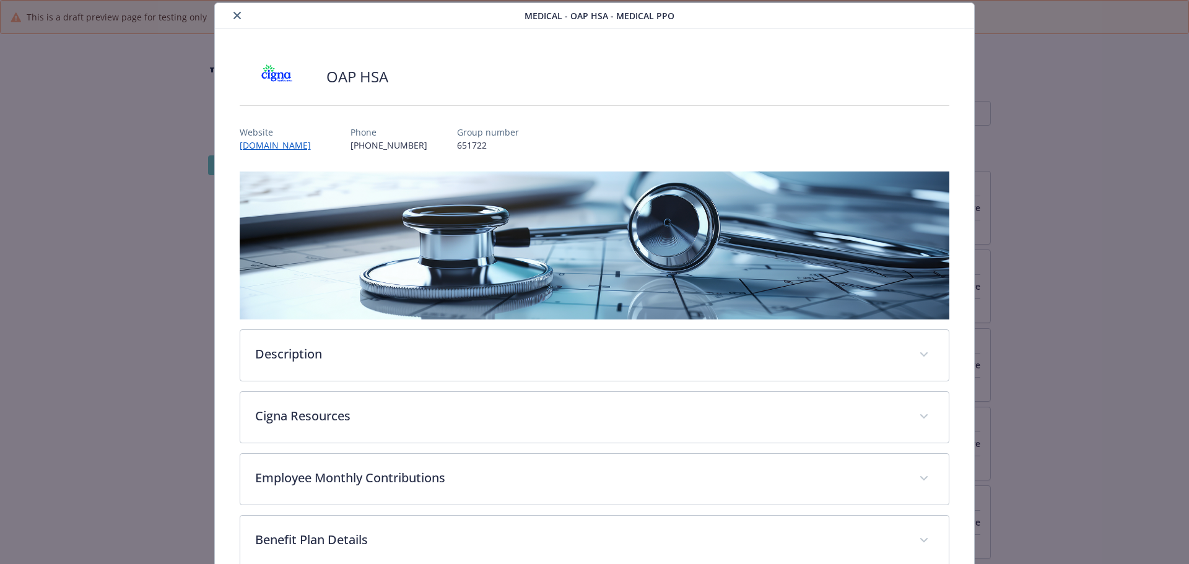
click at [233, 17] on icon "close" at bounding box center [236, 15] width 7 height 7
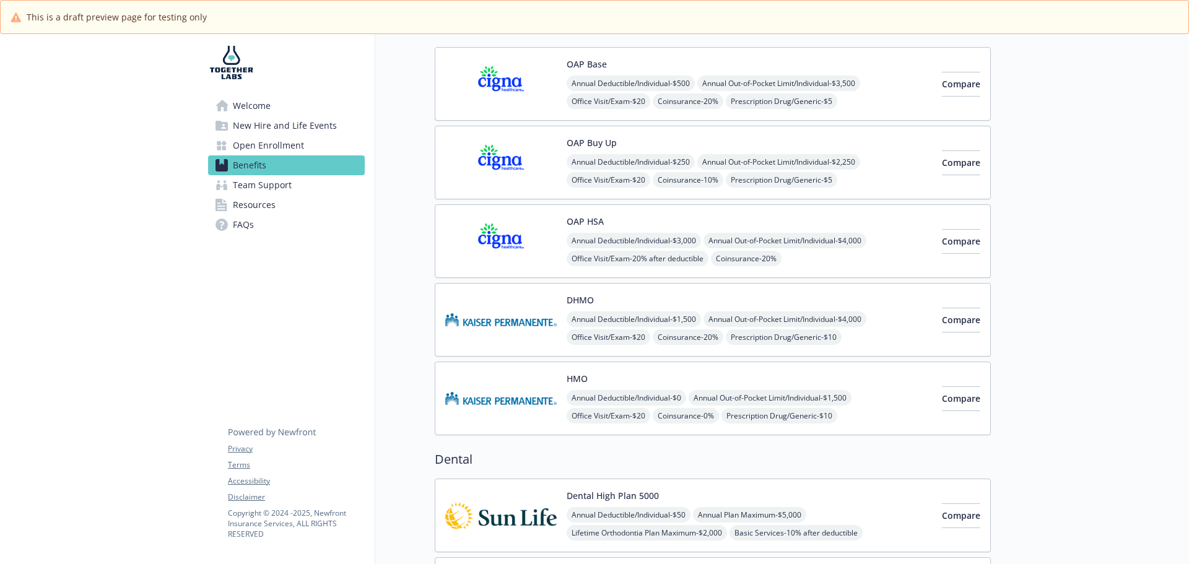
click at [628, 325] on span "Annual Deductible/Individual - $1,500" at bounding box center [634, 318] width 134 height 15
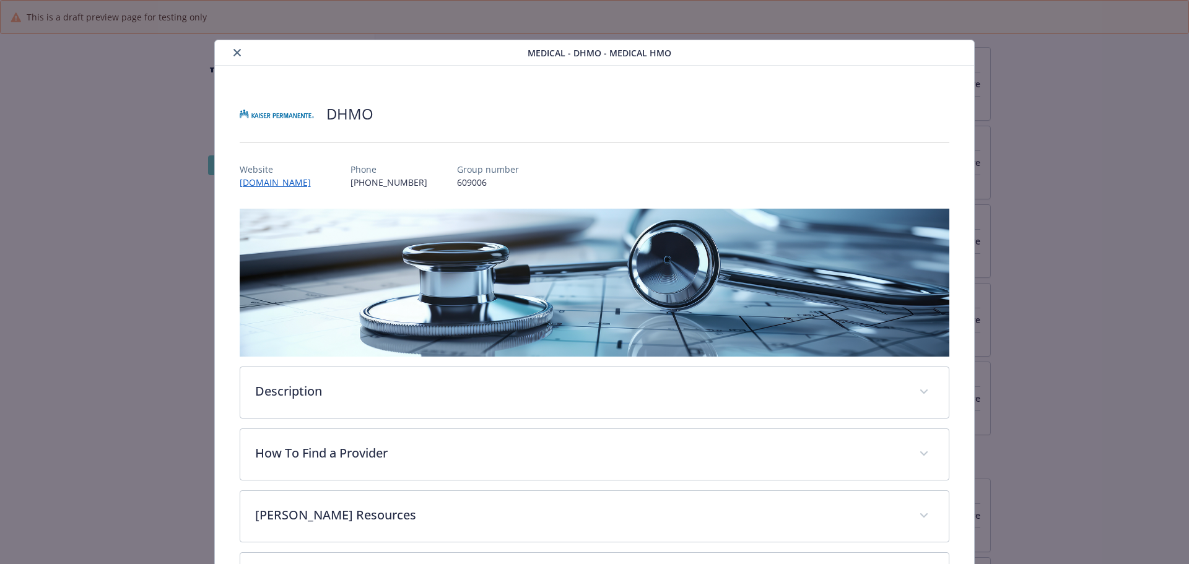
scroll to position [37, 0]
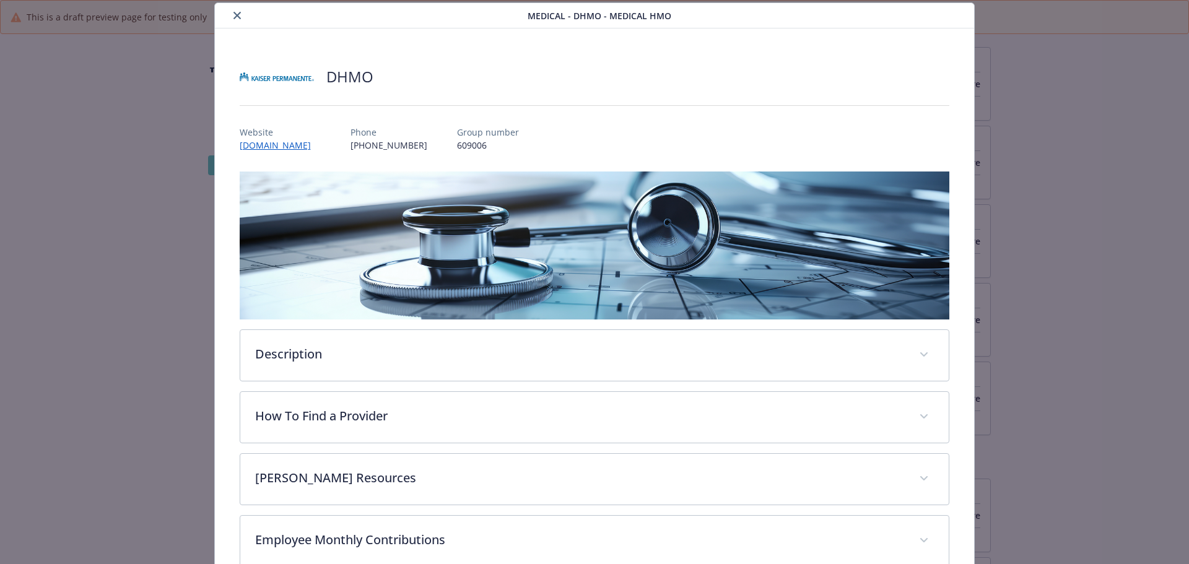
click at [233, 14] on icon "close" at bounding box center [236, 15] width 7 height 7
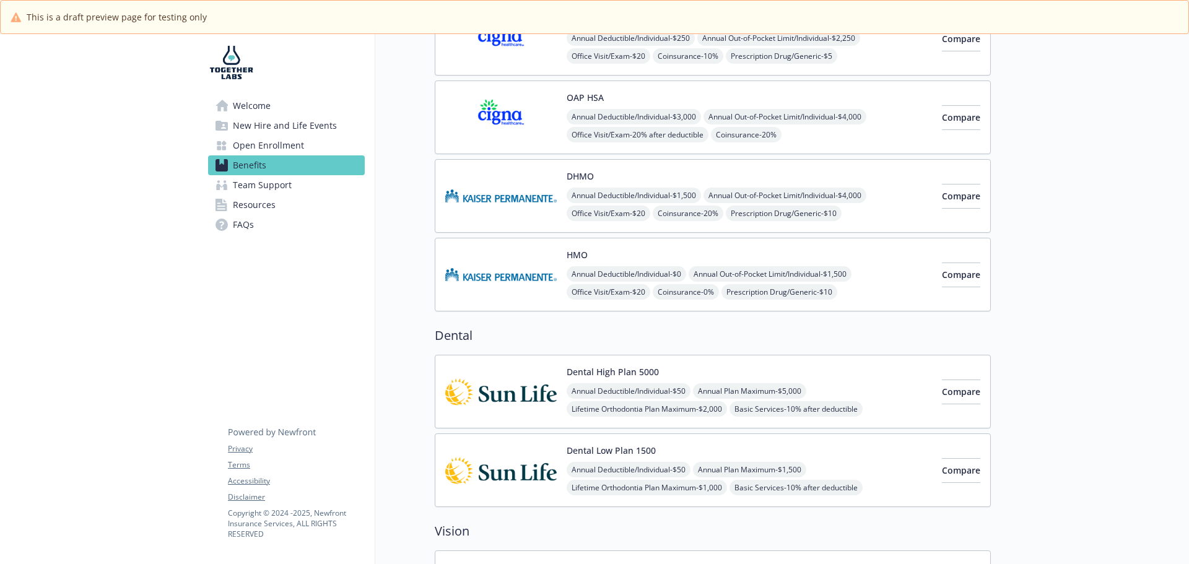
click at [612, 255] on div "HMO Annual Deductible/Individual - $0 Annual Out-of-Pocket Limit/Individual - $…" at bounding box center [749, 274] width 365 height 53
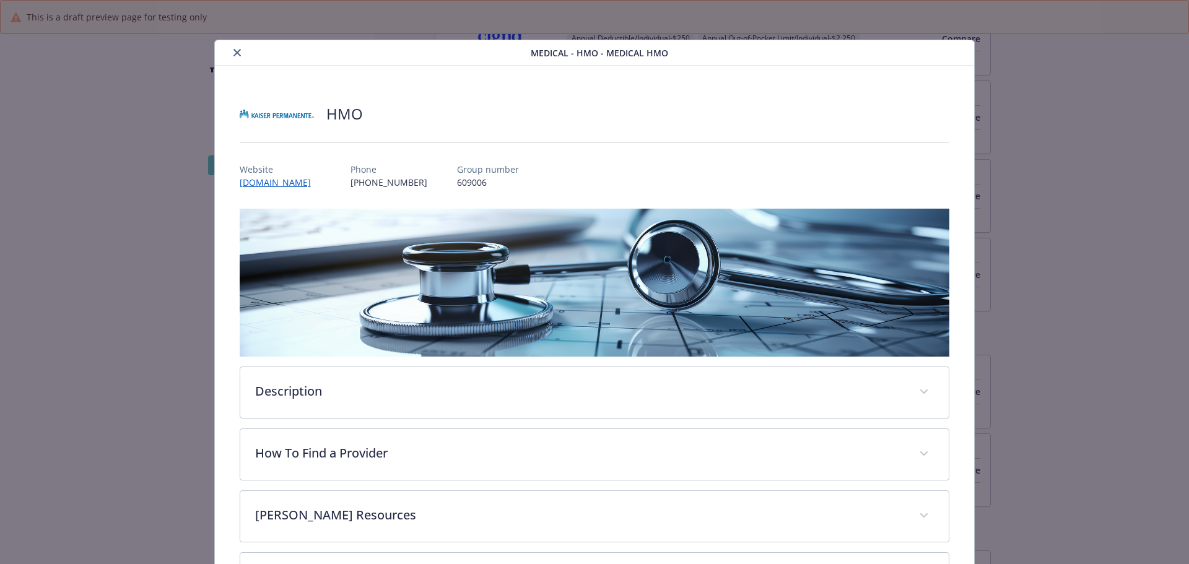
scroll to position [37, 0]
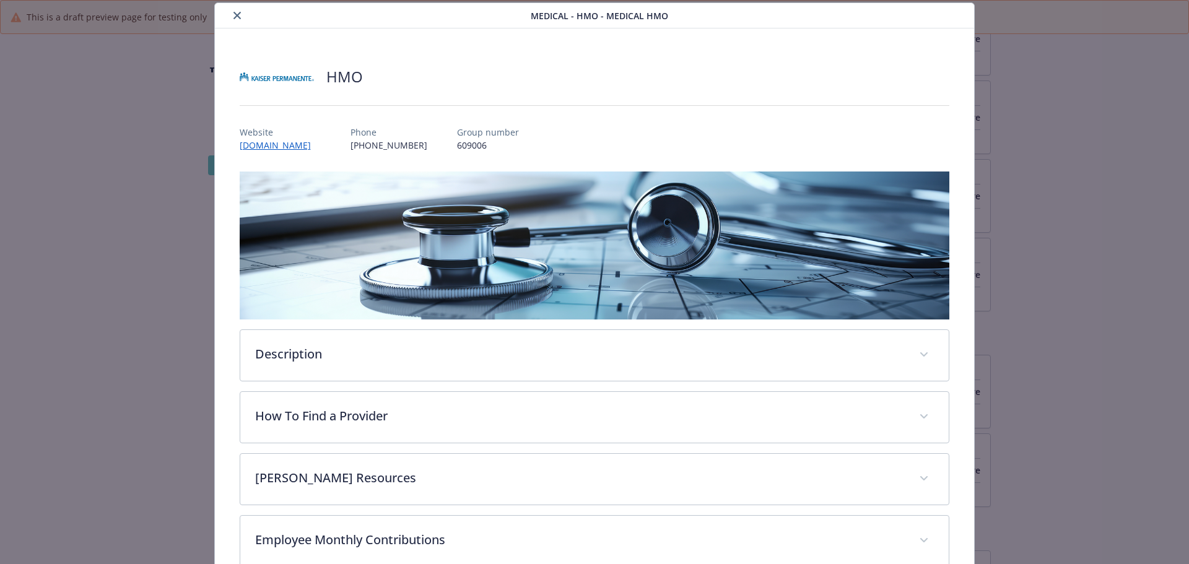
click at [233, 18] on icon "close" at bounding box center [236, 15] width 7 height 7
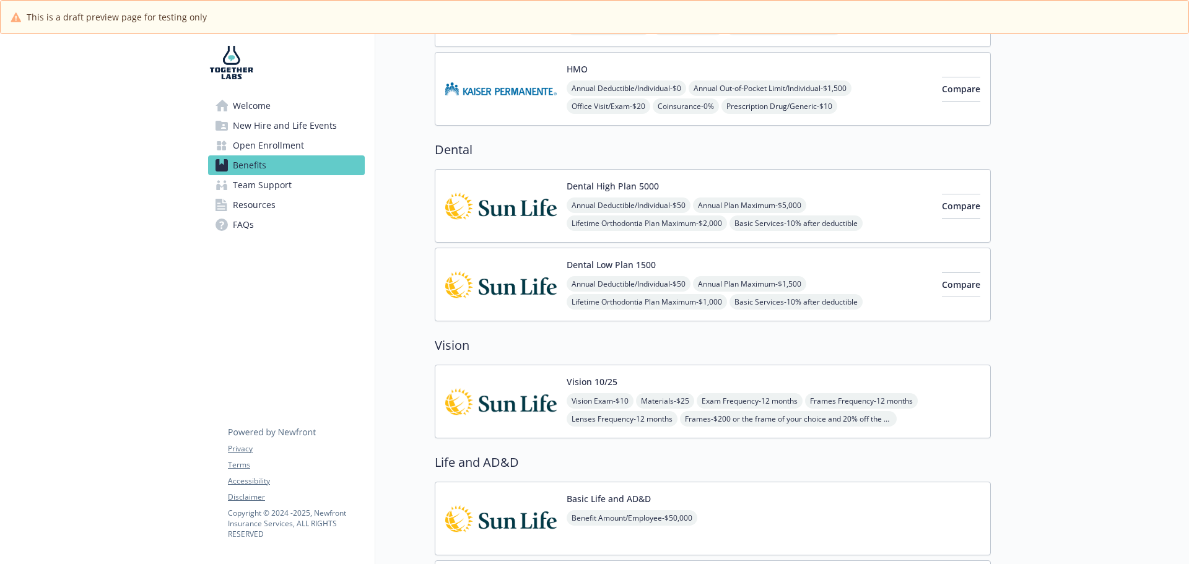
click at [614, 215] on div "Annual Deductible/Individual - $50 Annual Plan Maximum - $5,000 Lifetime Orthod…" at bounding box center [749, 223] width 365 height 51
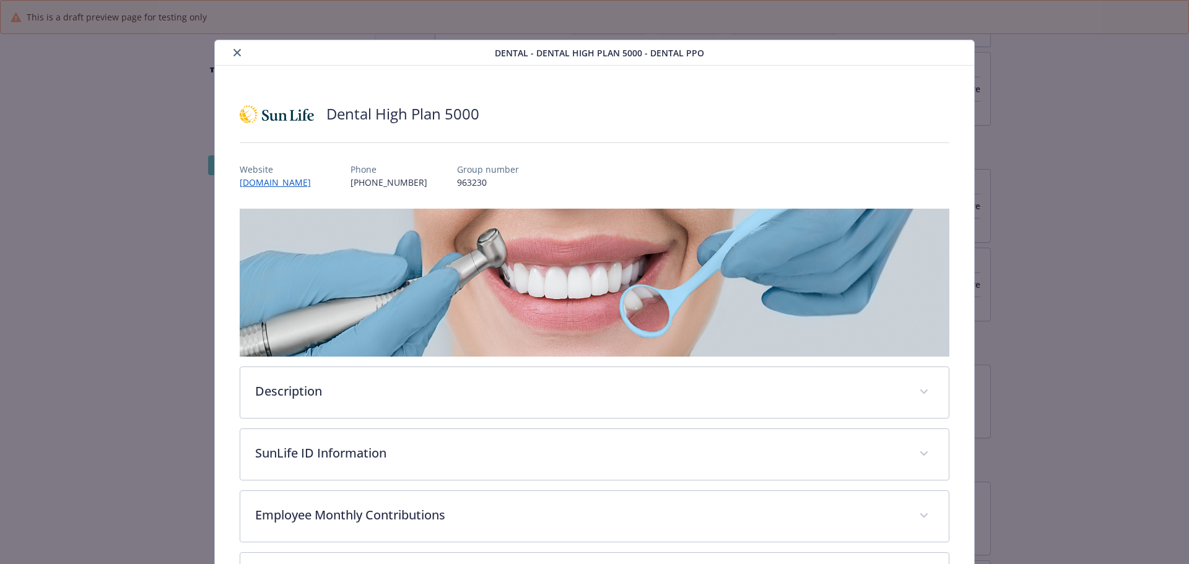
scroll to position [37, 0]
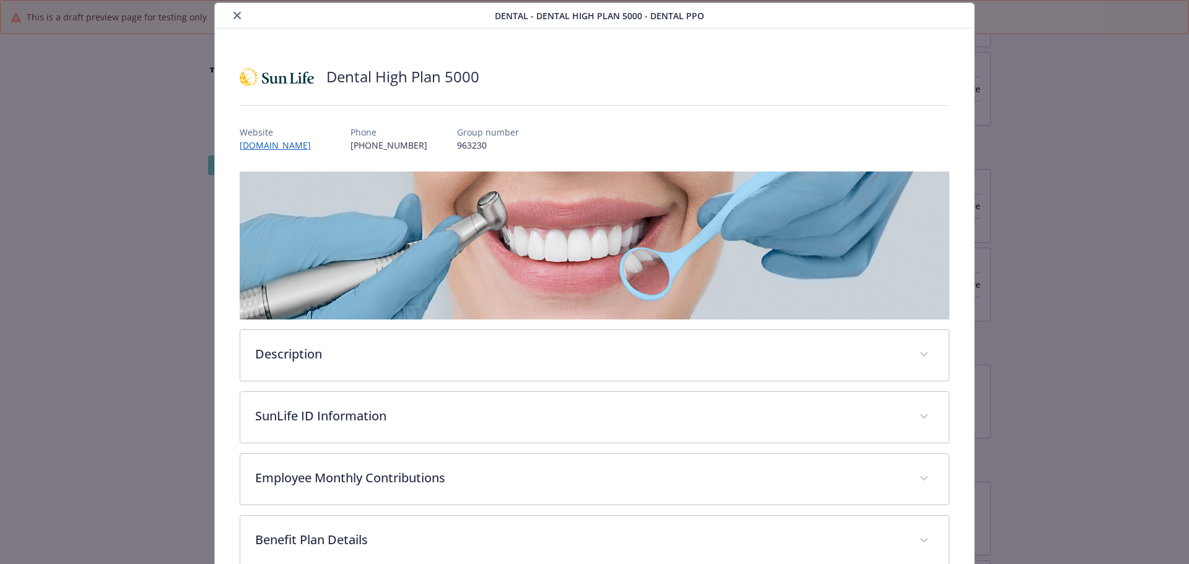
drag, startPoint x: 228, startPoint y: 14, endPoint x: 238, endPoint y: 35, distance: 22.7
click at [230, 14] on button "close" at bounding box center [237, 15] width 15 height 15
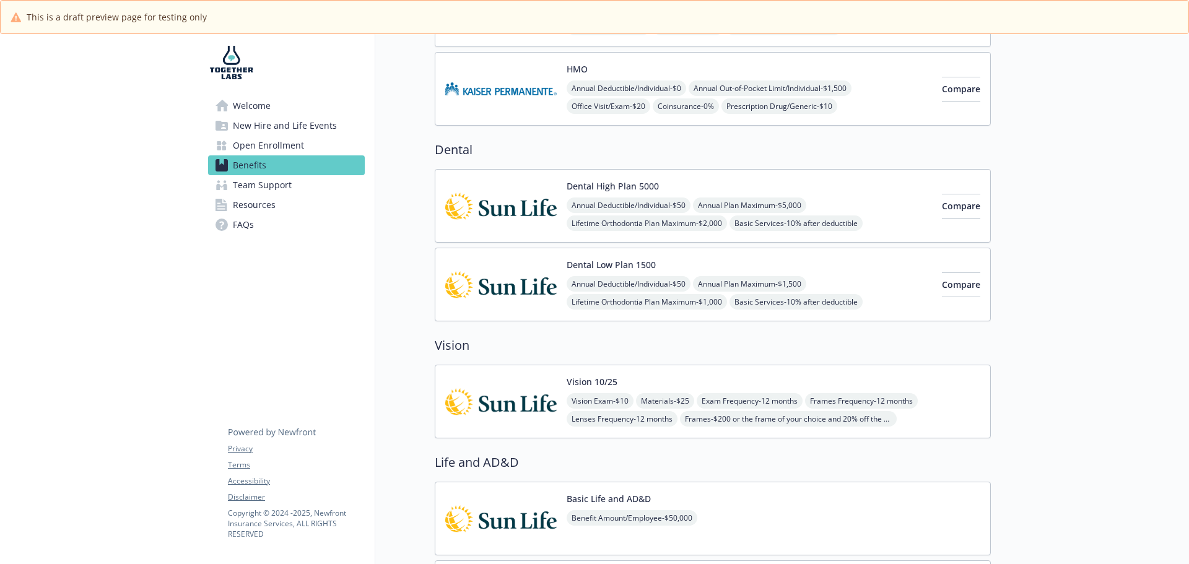
click at [610, 273] on div "Dental Low Plan 1500 Annual Deductible/Individual - $50 Annual Plan Maximum - $…" at bounding box center [749, 284] width 365 height 53
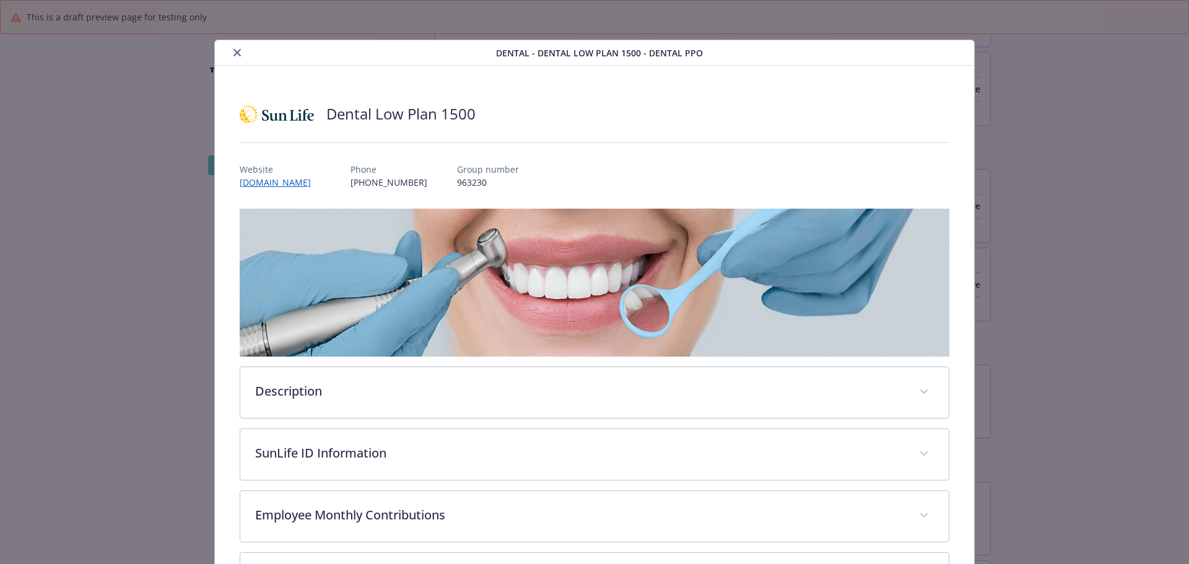
scroll to position [37, 0]
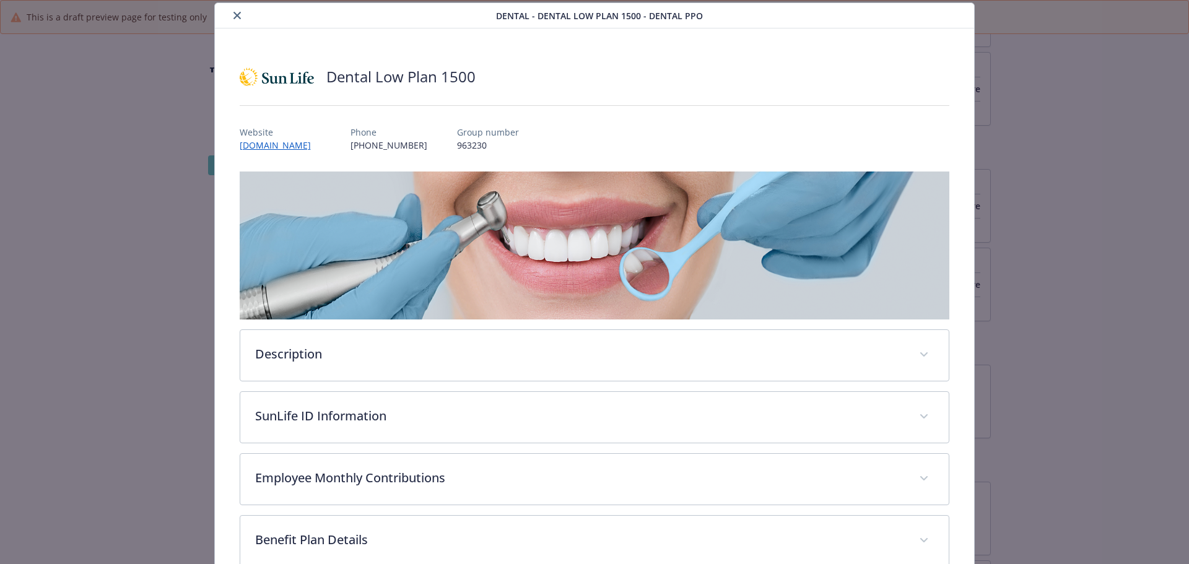
click at [232, 20] on button "close" at bounding box center [237, 15] width 15 height 15
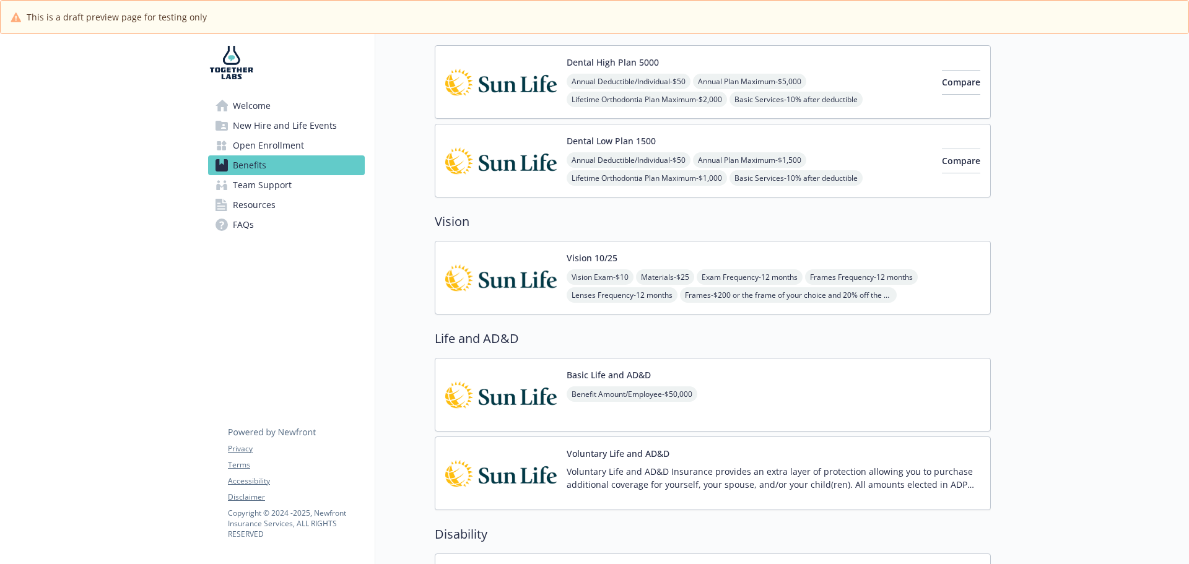
click at [591, 274] on span "Vision Exam - $10" at bounding box center [600, 276] width 67 height 15
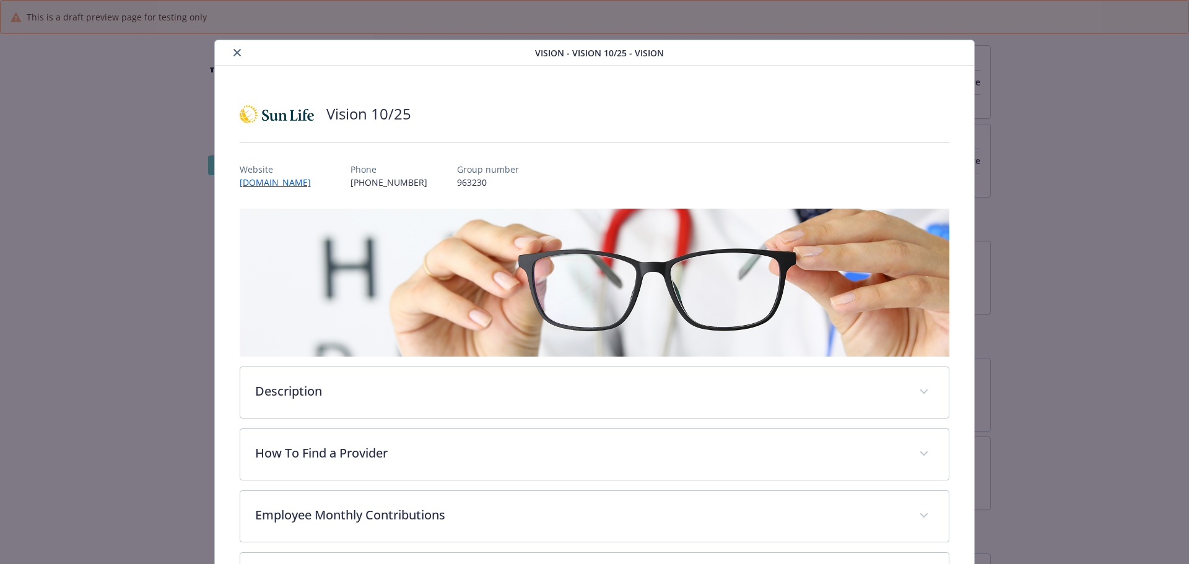
scroll to position [37, 0]
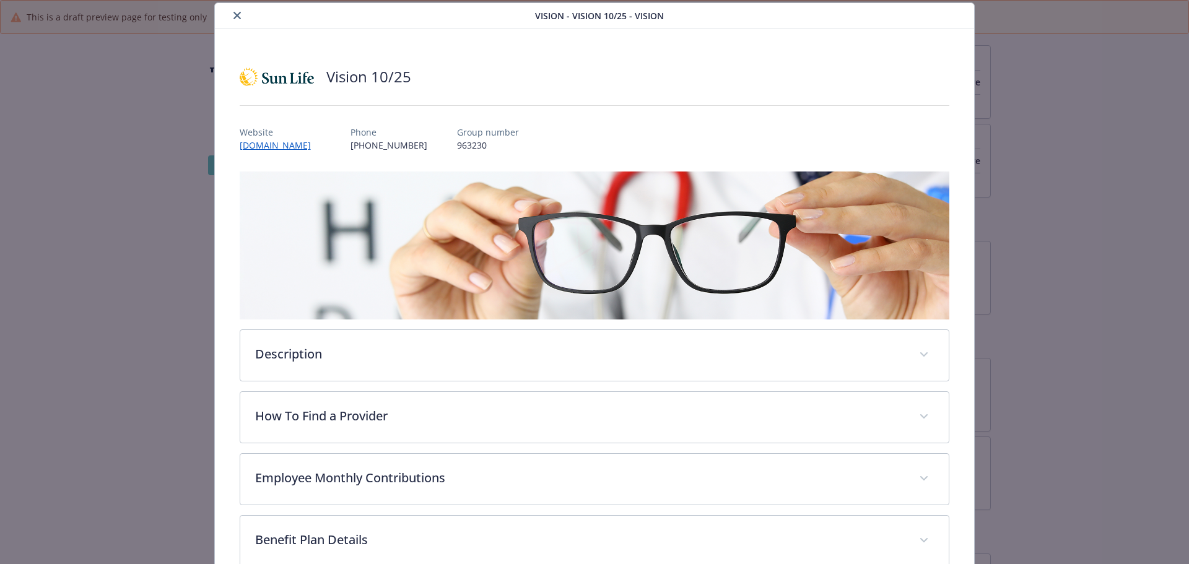
click at [238, 20] on button "close" at bounding box center [237, 15] width 15 height 15
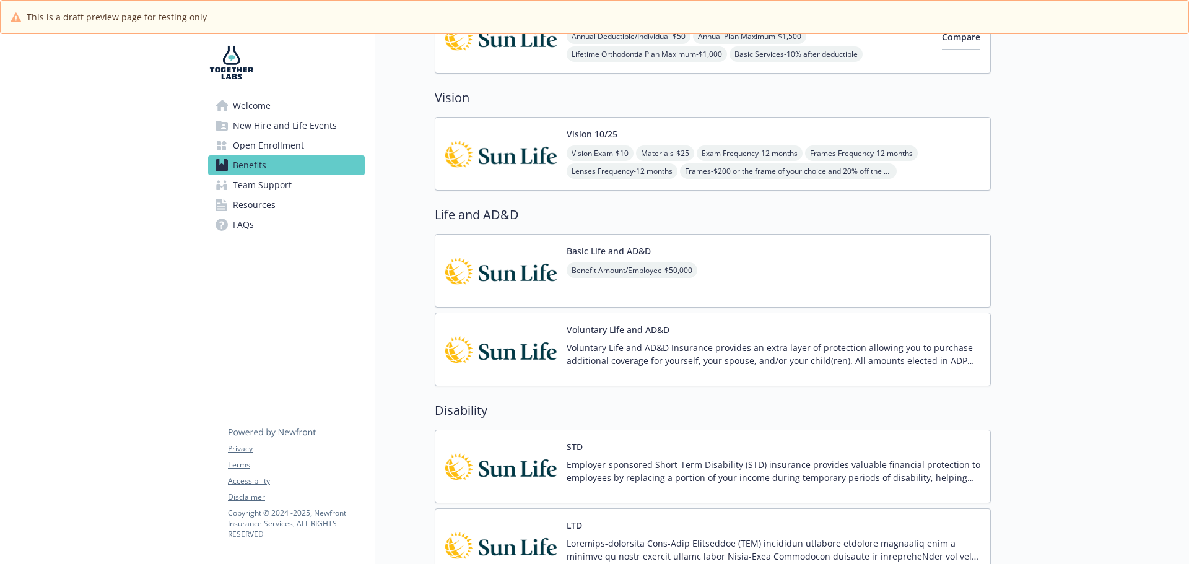
click at [592, 251] on button "Basic Life and AD&D" at bounding box center [609, 251] width 84 height 13
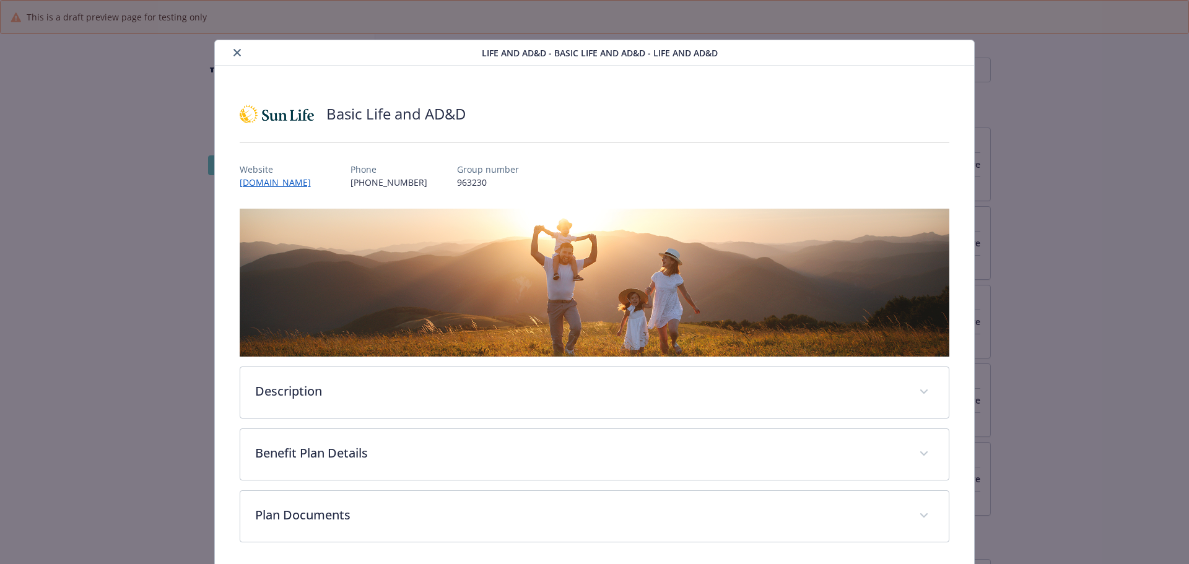
scroll to position [681, 0]
click at [235, 52] on icon "close" at bounding box center [236, 52] width 7 height 7
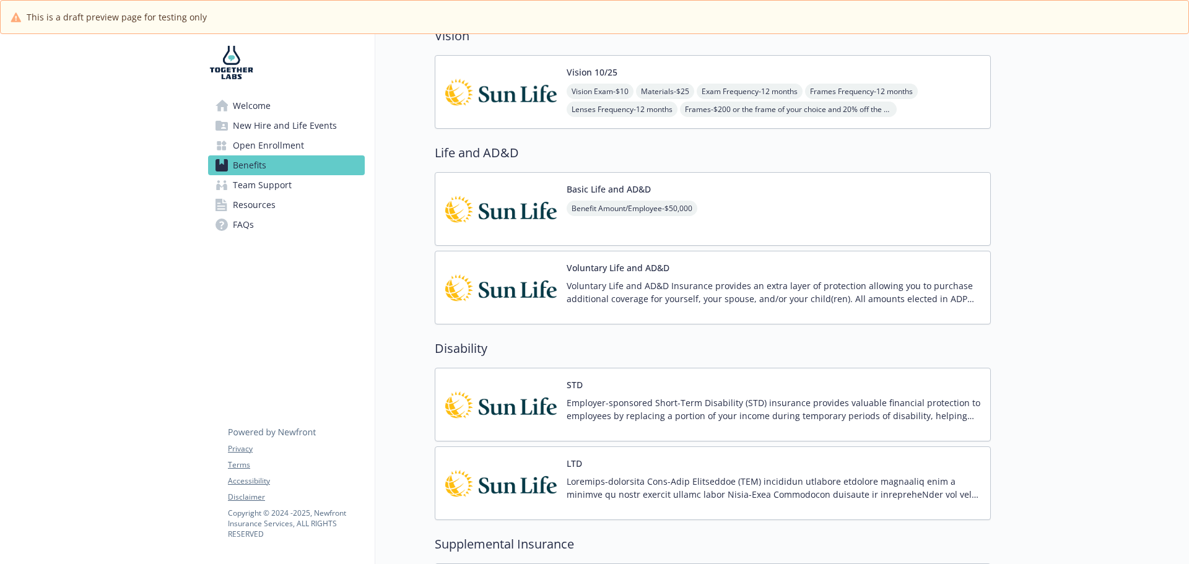
click at [603, 276] on div "Voluntary Life and AD&D Voluntary Life and AD&D Insurance provides an extra lay…" at bounding box center [774, 287] width 414 height 53
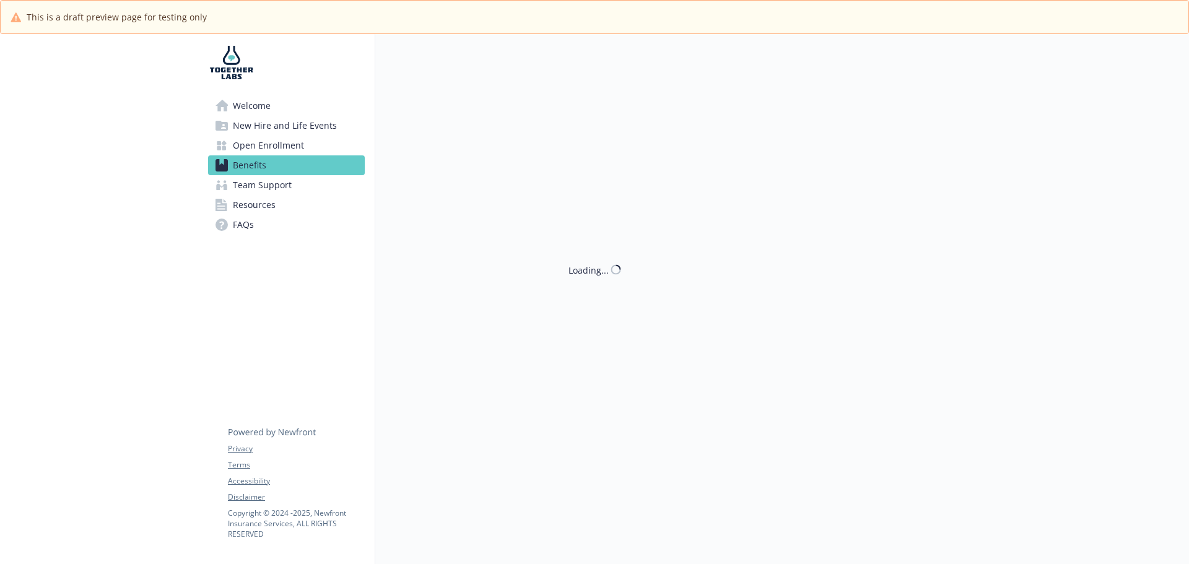
scroll to position [743, 0]
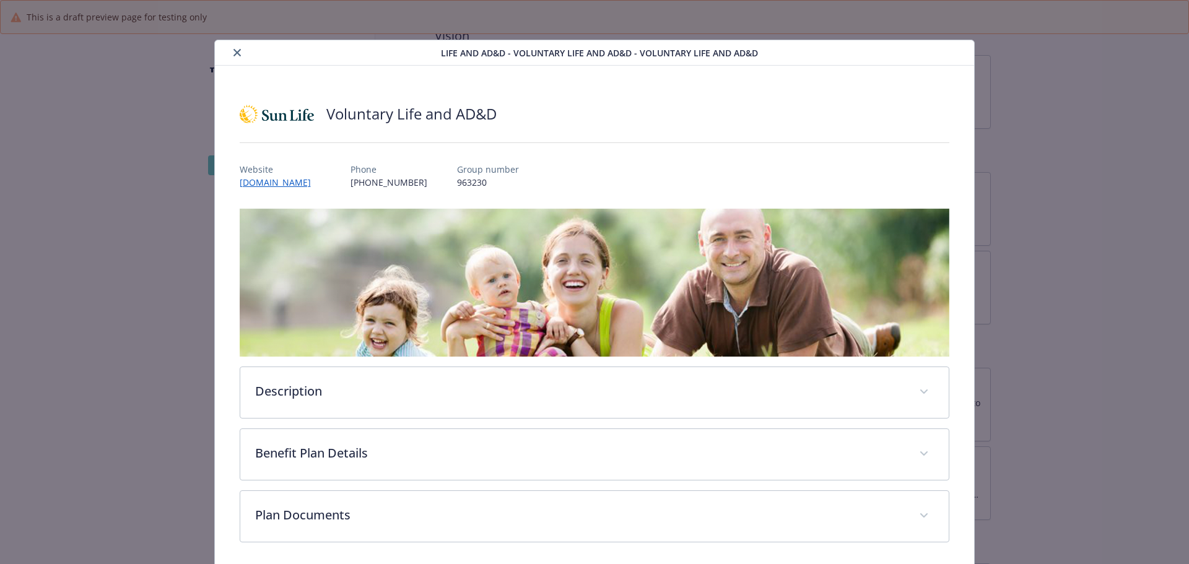
click at [237, 54] on icon "close" at bounding box center [236, 52] width 7 height 7
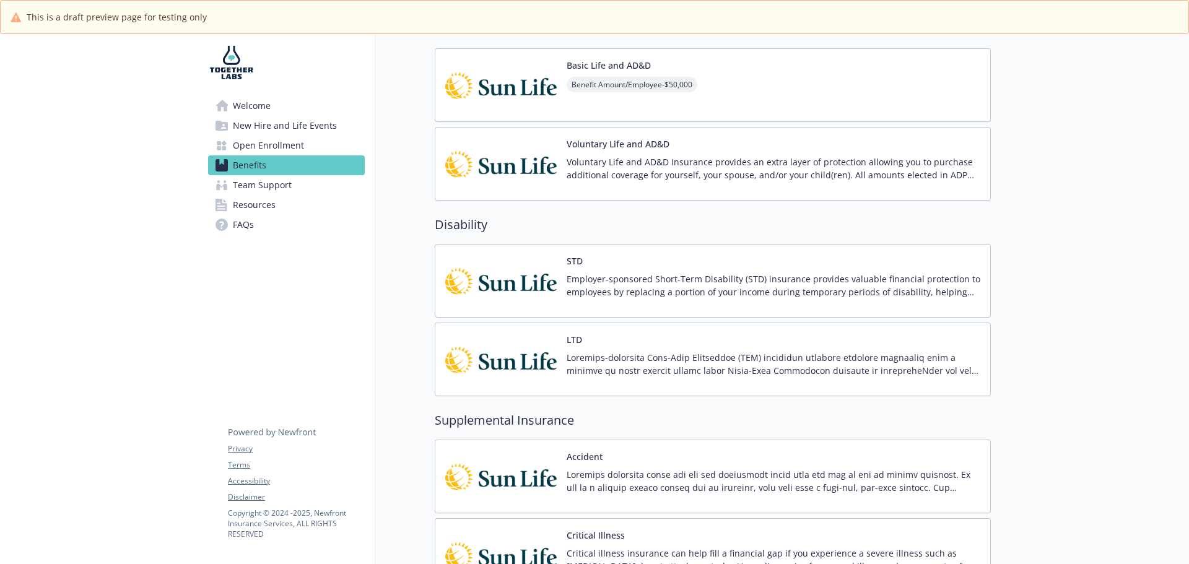
click at [614, 284] on p "Employer-sponsored Short-Term Disability (STD) insurance provides valuable fina…" at bounding box center [774, 285] width 414 height 26
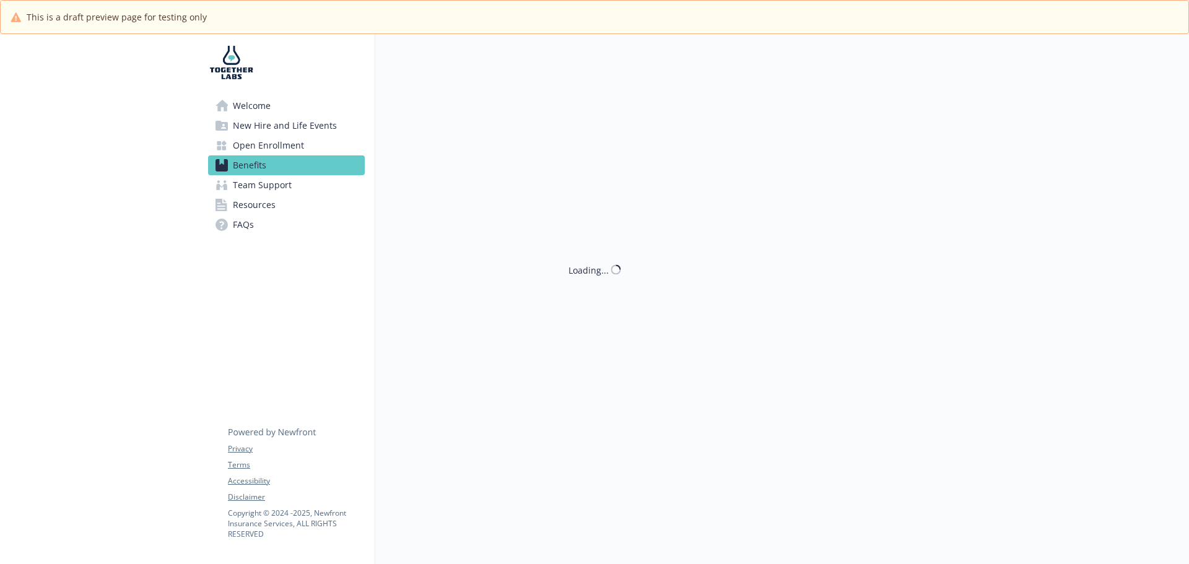
scroll to position [867, 0]
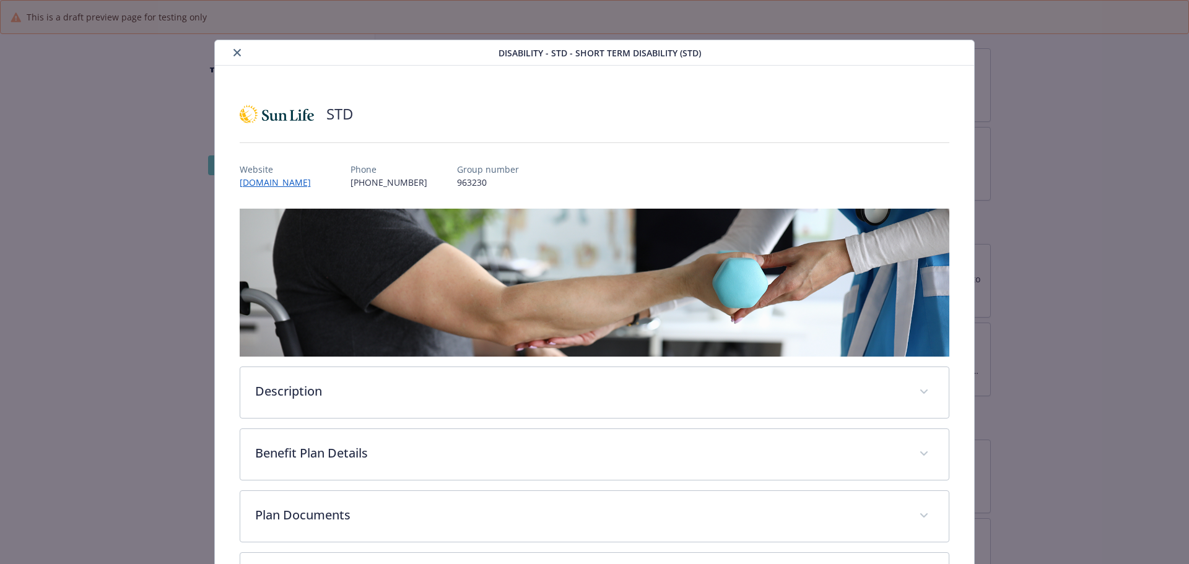
click at [235, 54] on icon "close" at bounding box center [236, 52] width 7 height 7
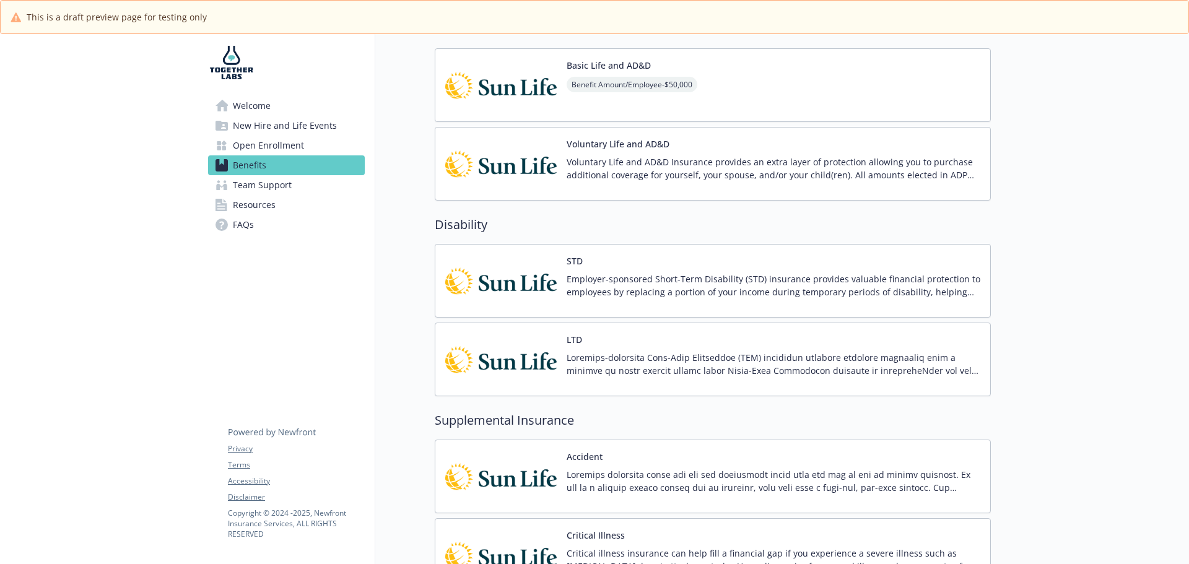
click at [577, 340] on button "LTD" at bounding box center [574, 339] width 15 height 13
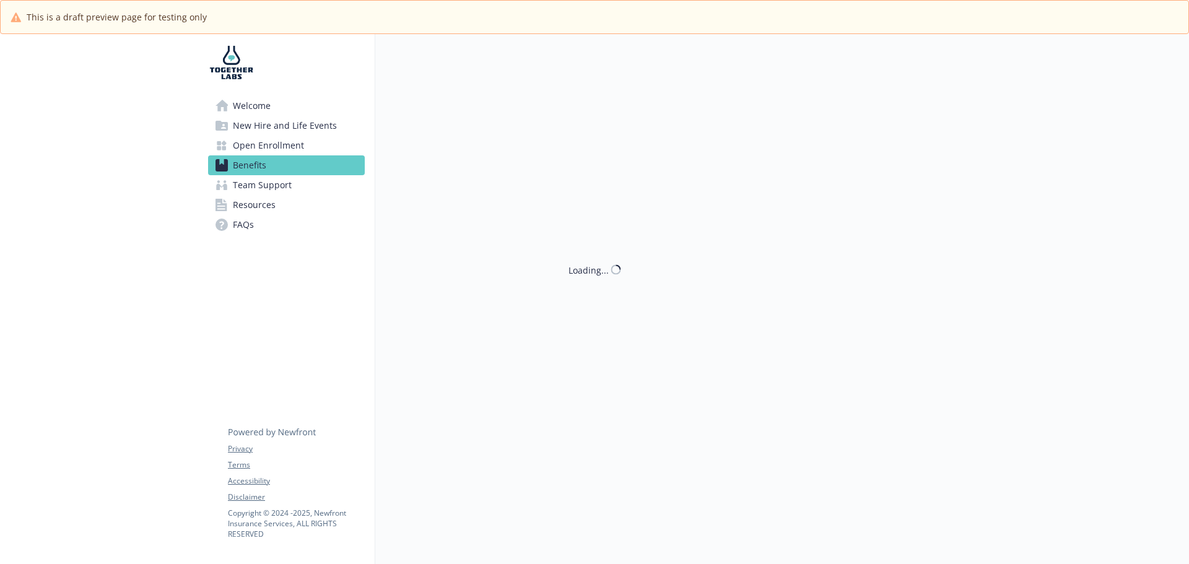
scroll to position [867, 0]
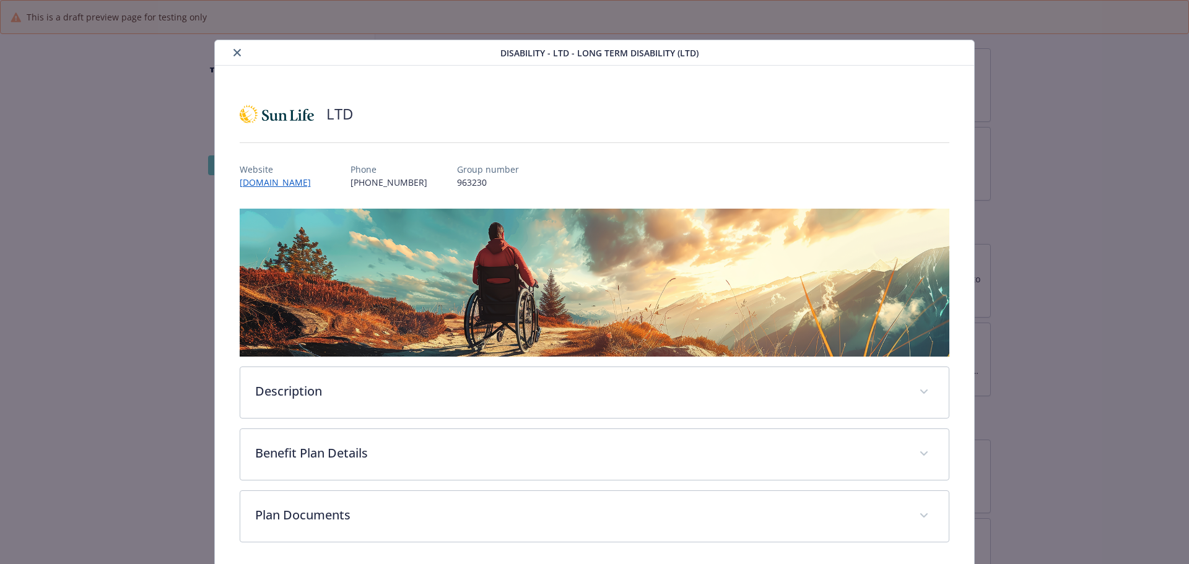
click at [236, 56] on button "close" at bounding box center [237, 52] width 15 height 15
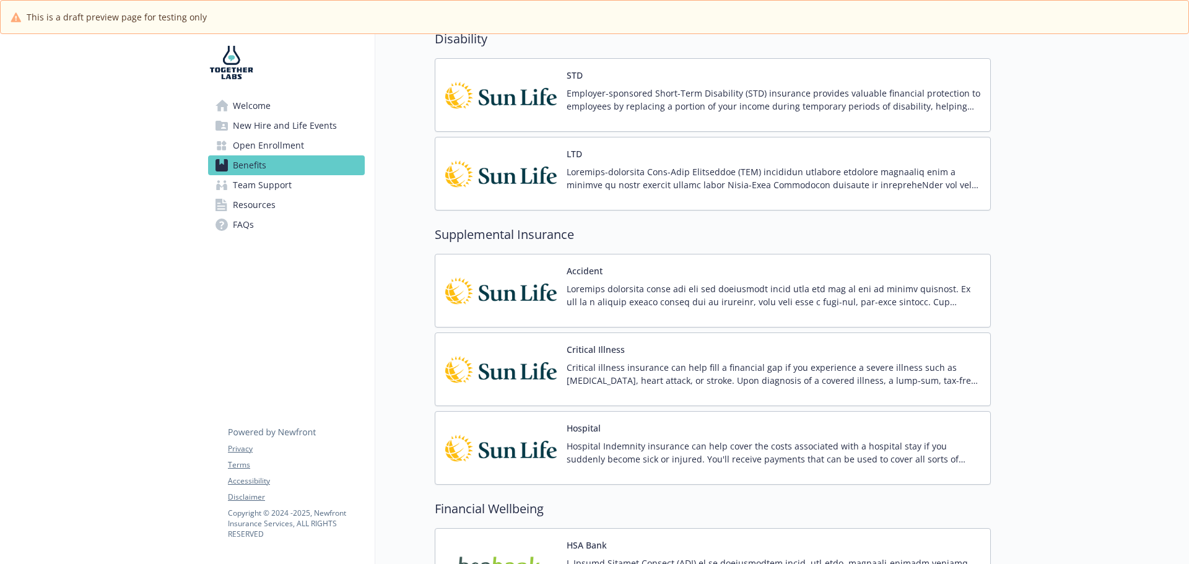
click at [606, 275] on div "Accident" at bounding box center [774, 290] width 414 height 53
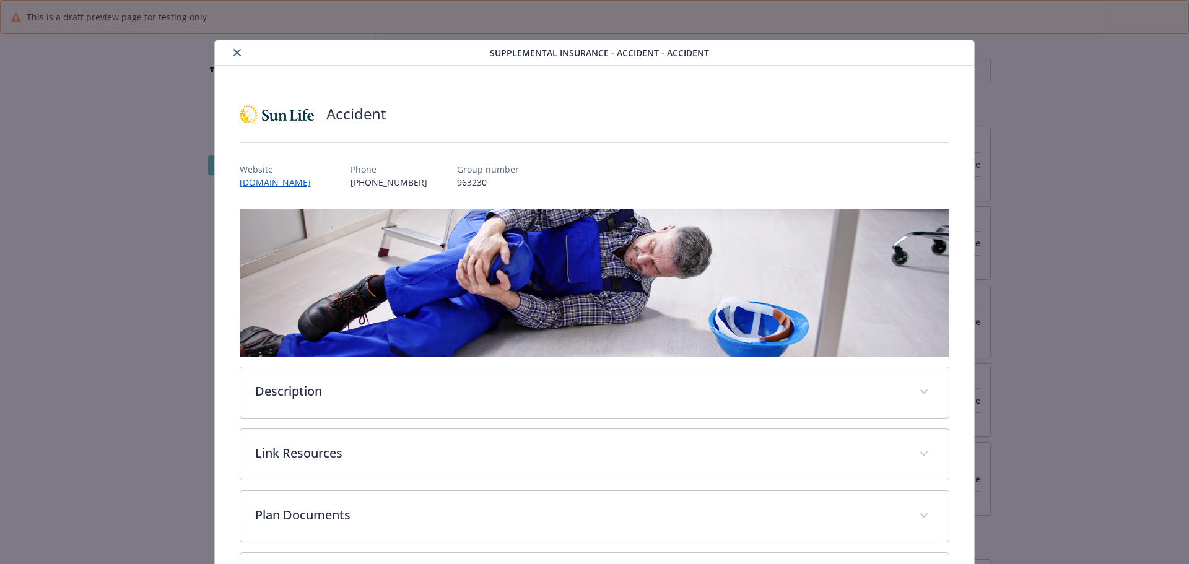
scroll to position [1053, 0]
drag, startPoint x: 239, startPoint y: 58, endPoint x: 266, endPoint y: 74, distance: 31.1
click at [240, 57] on button "close" at bounding box center [237, 52] width 15 height 15
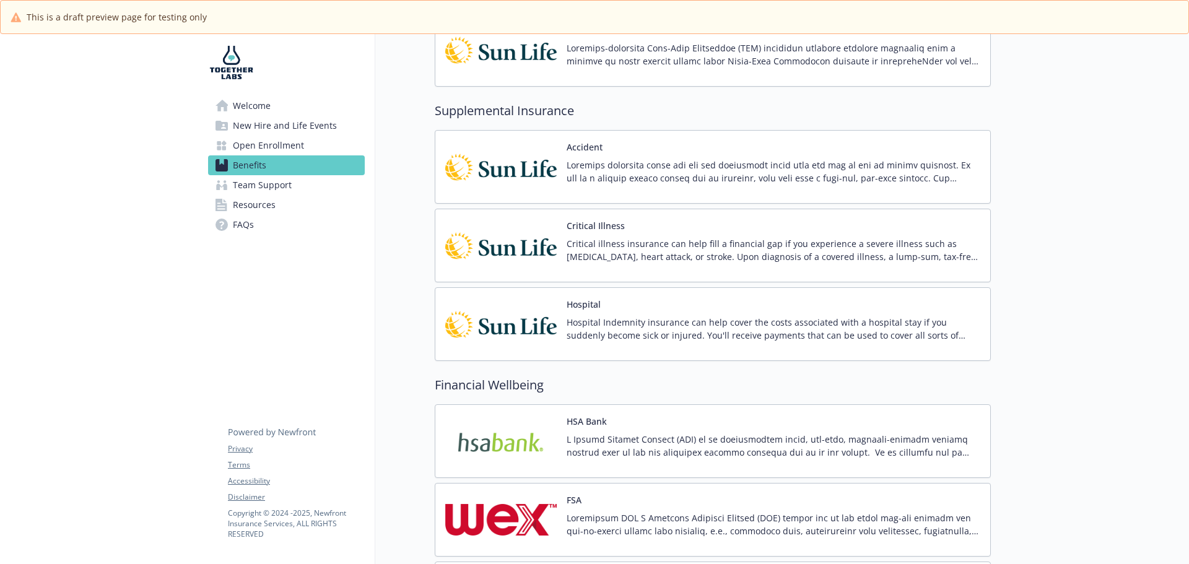
click at [596, 238] on p "Critical illness insurance can help fill a financial gap if you experience a se…" at bounding box center [774, 250] width 414 height 26
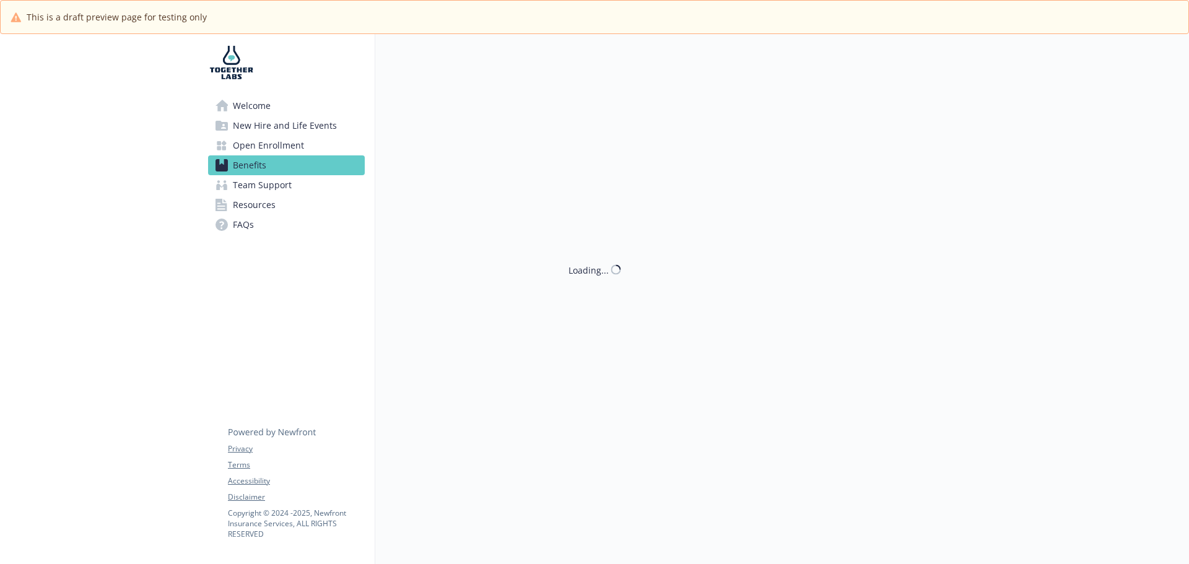
scroll to position [1177, 0]
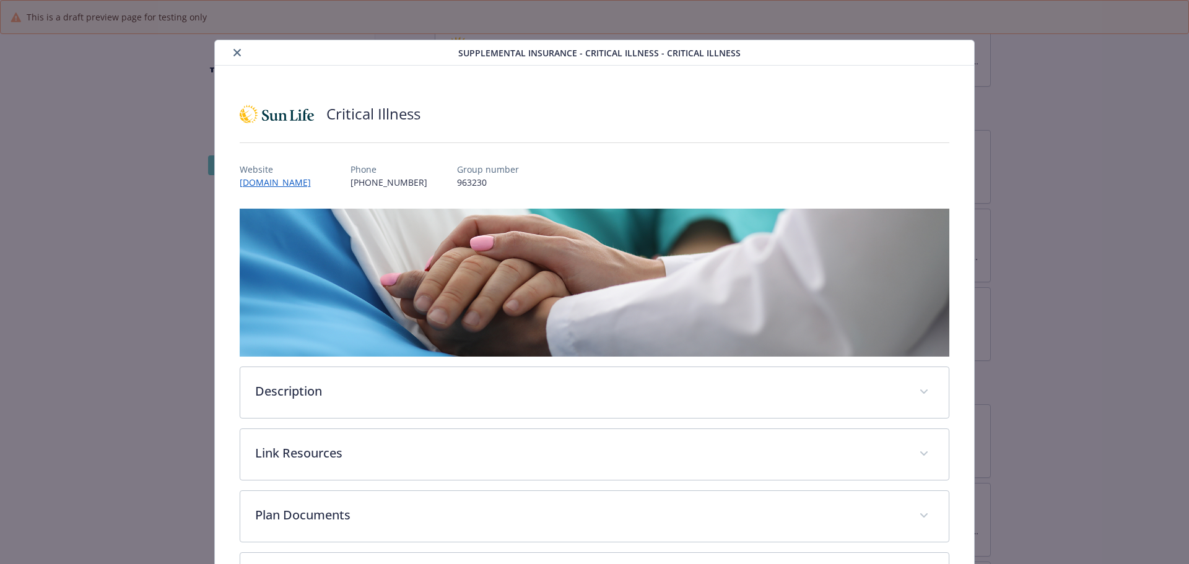
click at [236, 56] on icon "close" at bounding box center [236, 52] width 7 height 7
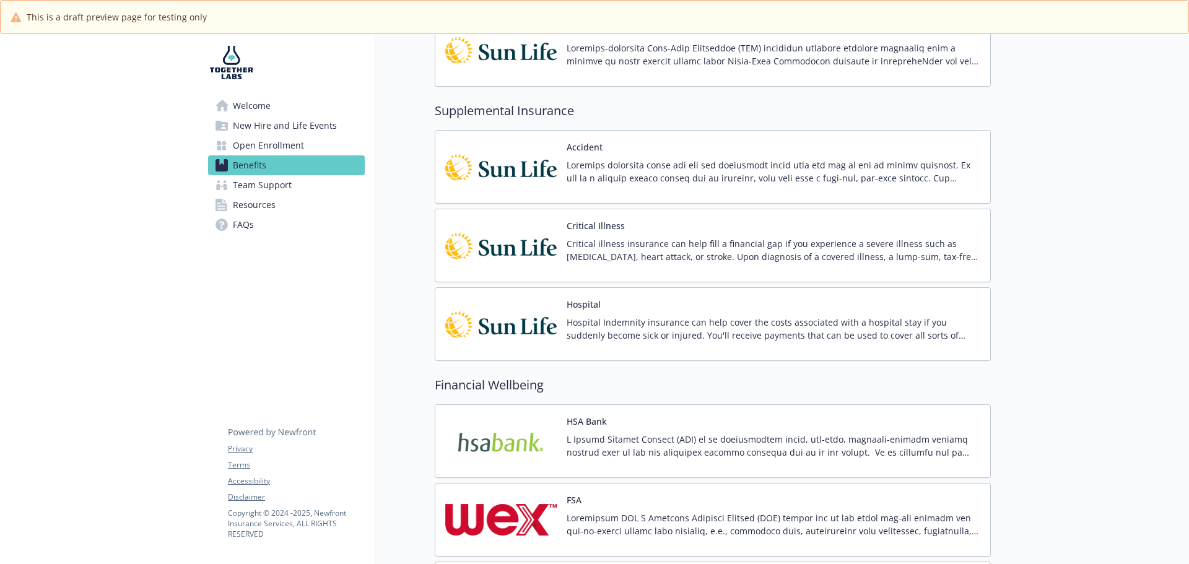
click at [585, 321] on p "Hospital Indemnity insurance can help cover the costs associated with a hospita…" at bounding box center [774, 329] width 414 height 26
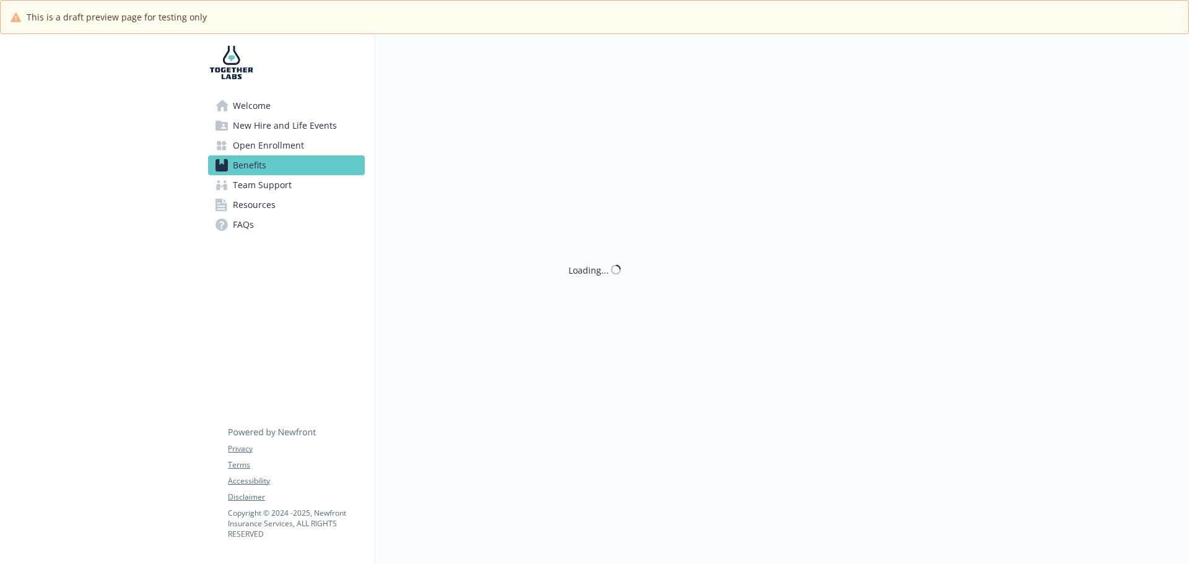
scroll to position [1177, 0]
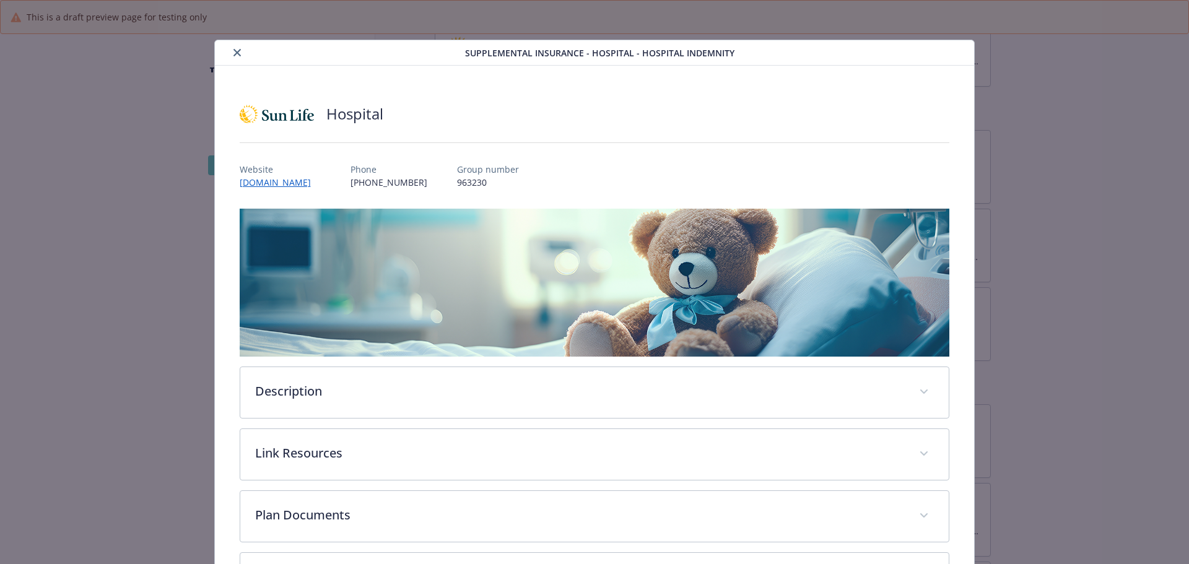
click at [231, 55] on button "close" at bounding box center [237, 52] width 15 height 15
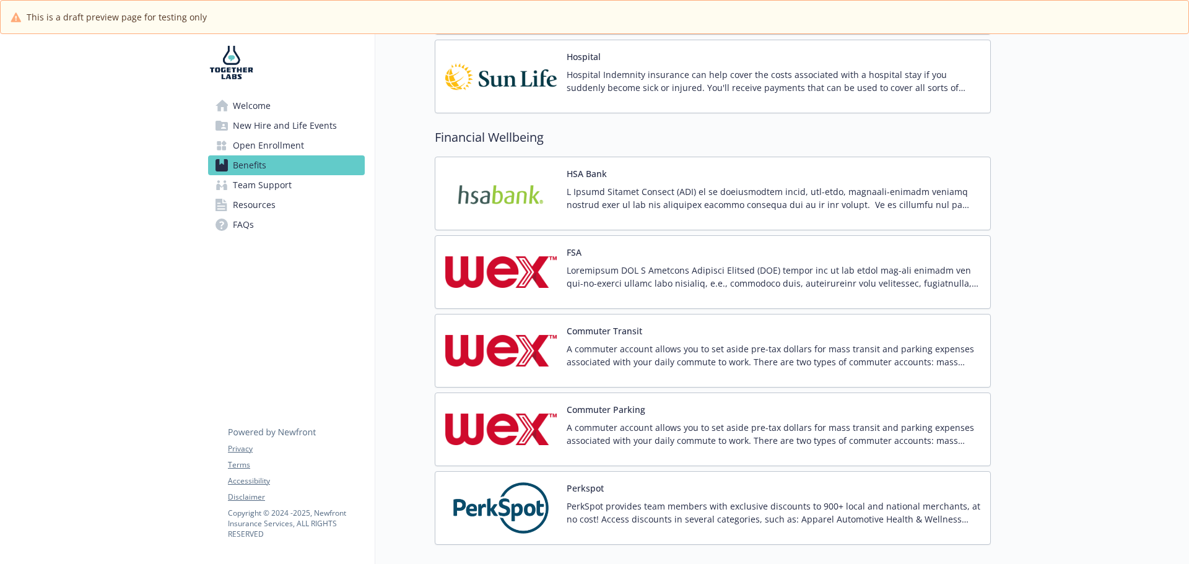
click at [580, 189] on p at bounding box center [774, 198] width 414 height 26
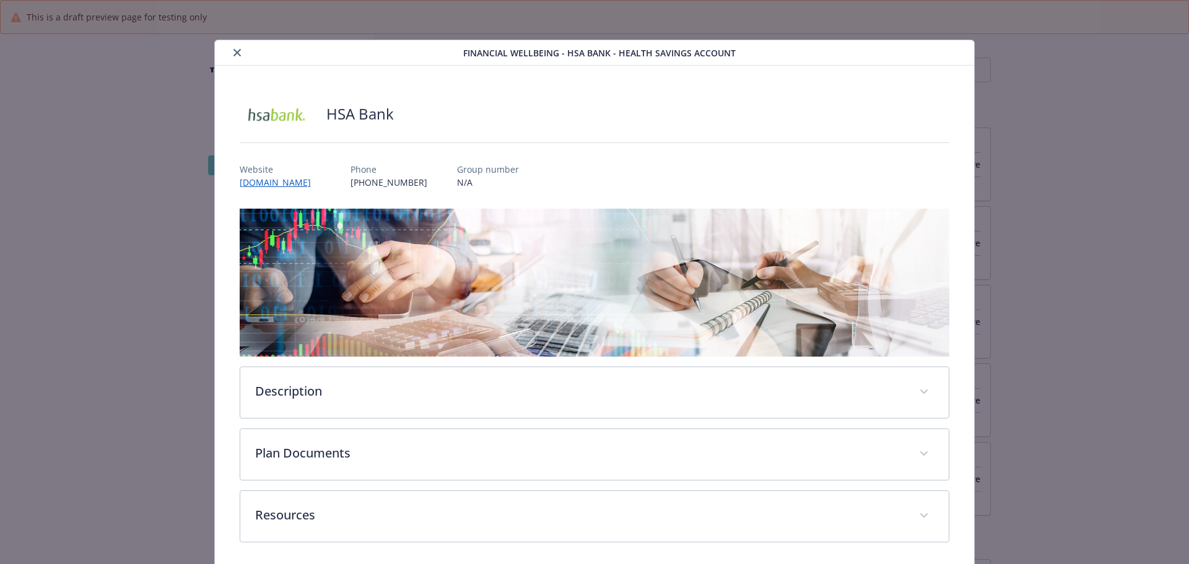
scroll to position [1424, 0]
click at [232, 45] on div "details for plan Financial Wellbeing - HSA Bank - Health Savings Account" at bounding box center [341, 52] width 243 height 15
click at [237, 49] on button "close" at bounding box center [237, 52] width 15 height 15
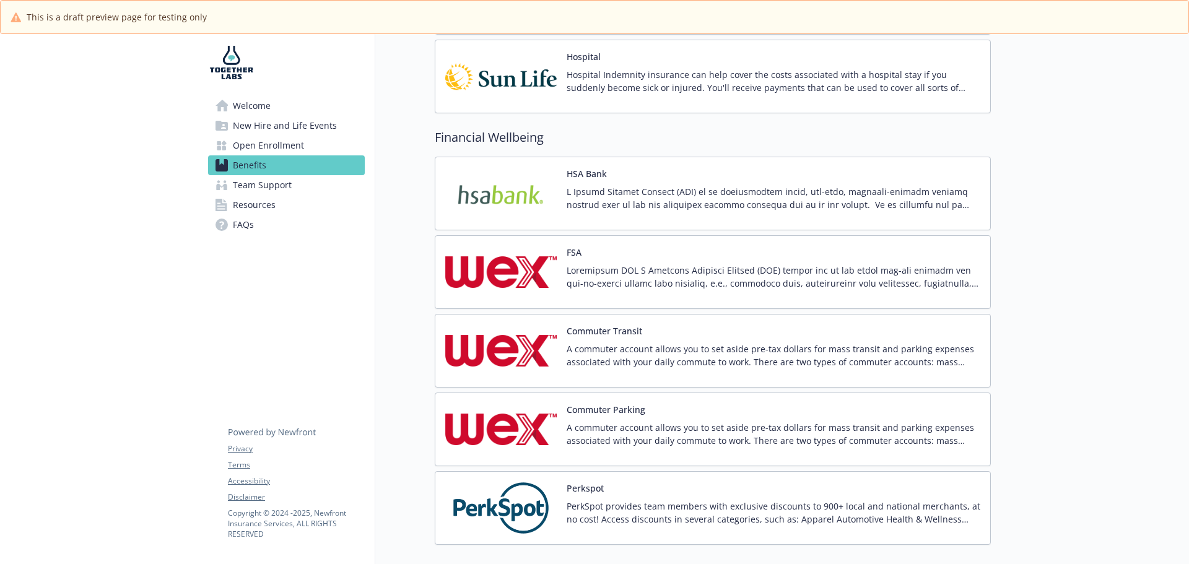
click at [579, 190] on p at bounding box center [774, 198] width 414 height 26
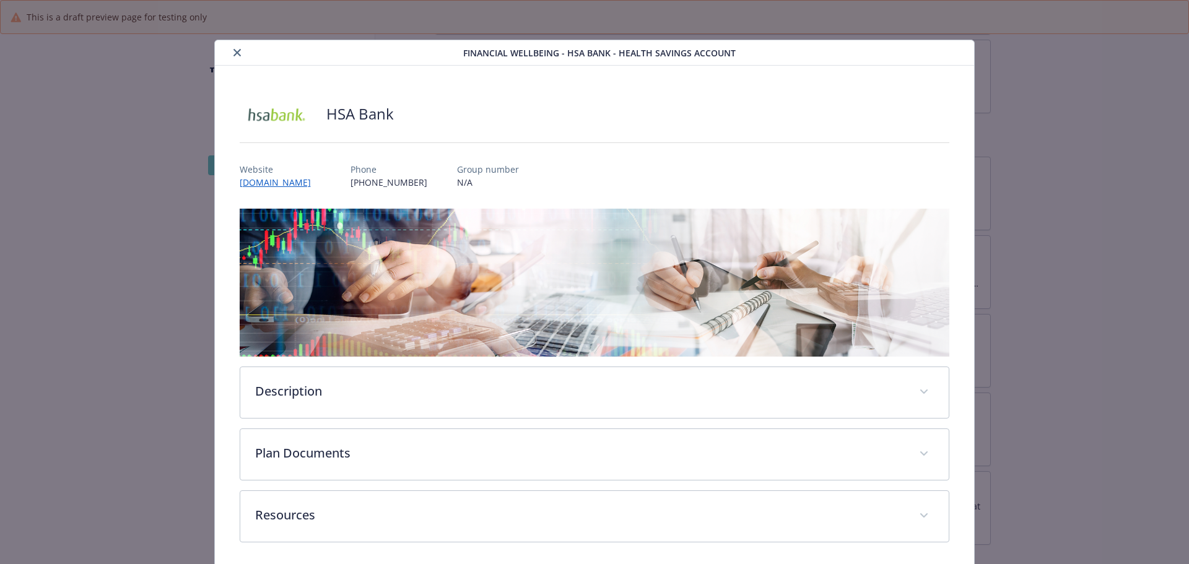
scroll to position [4, 0]
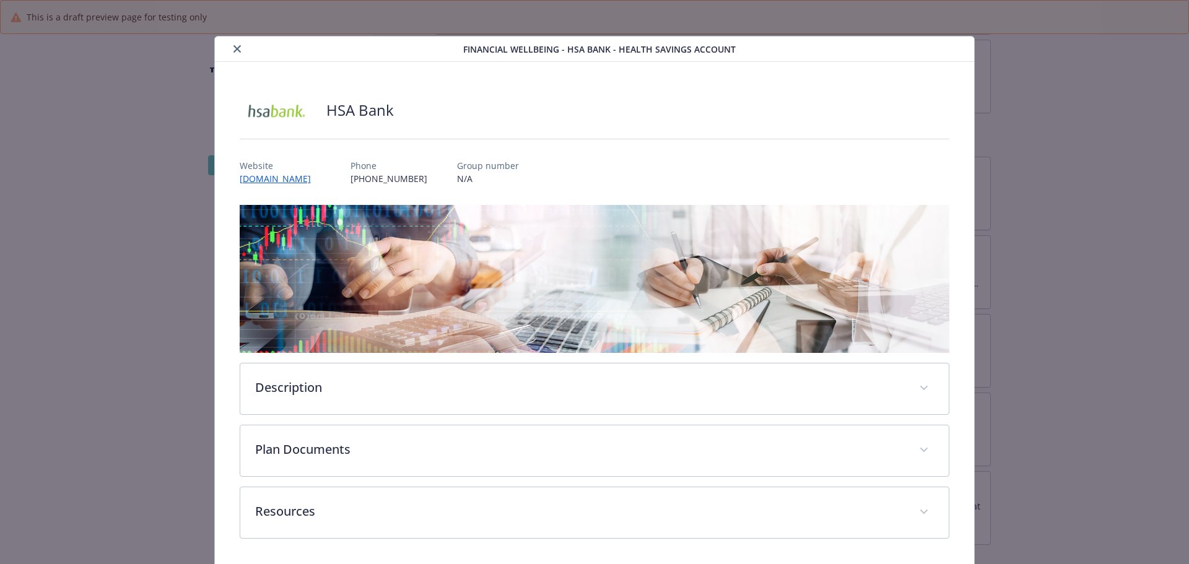
click at [240, 53] on button "close" at bounding box center [237, 48] width 15 height 15
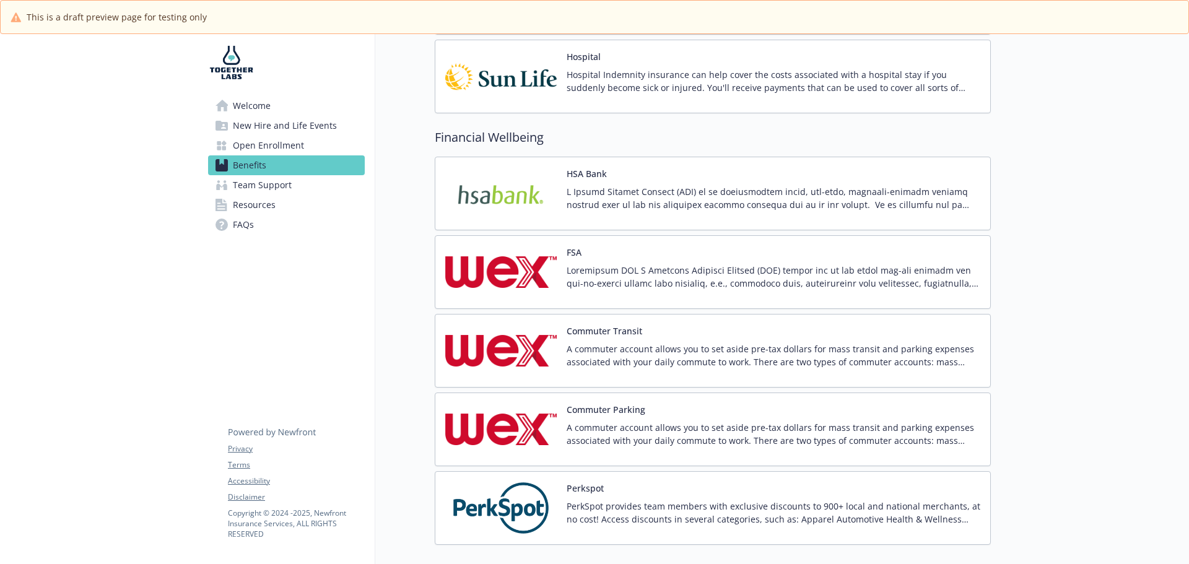
click at [592, 274] on p at bounding box center [774, 277] width 414 height 26
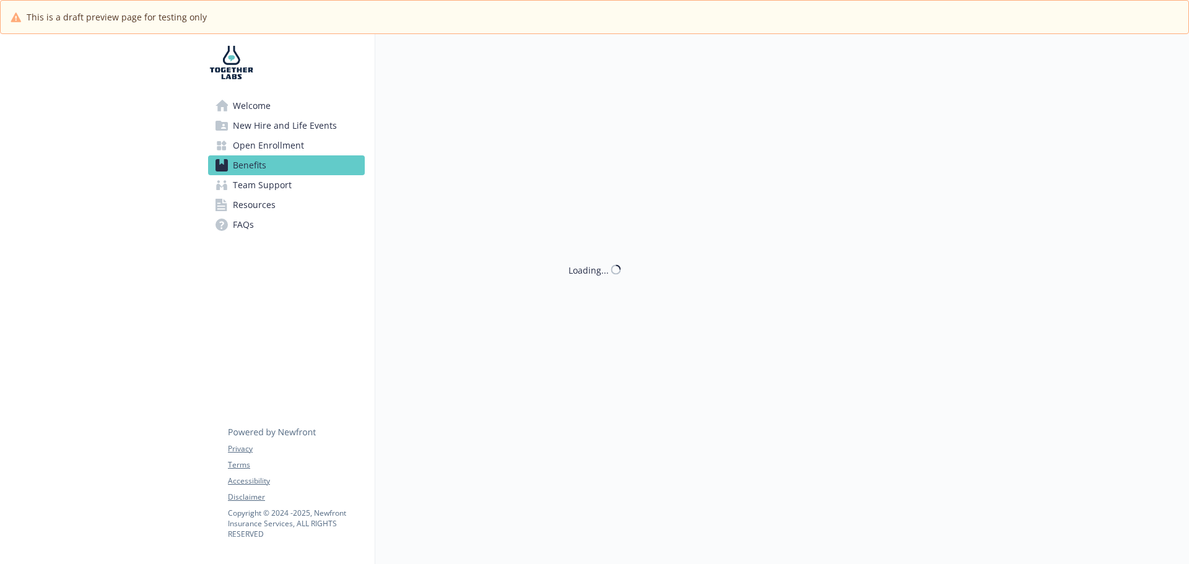
scroll to position [1424, 0]
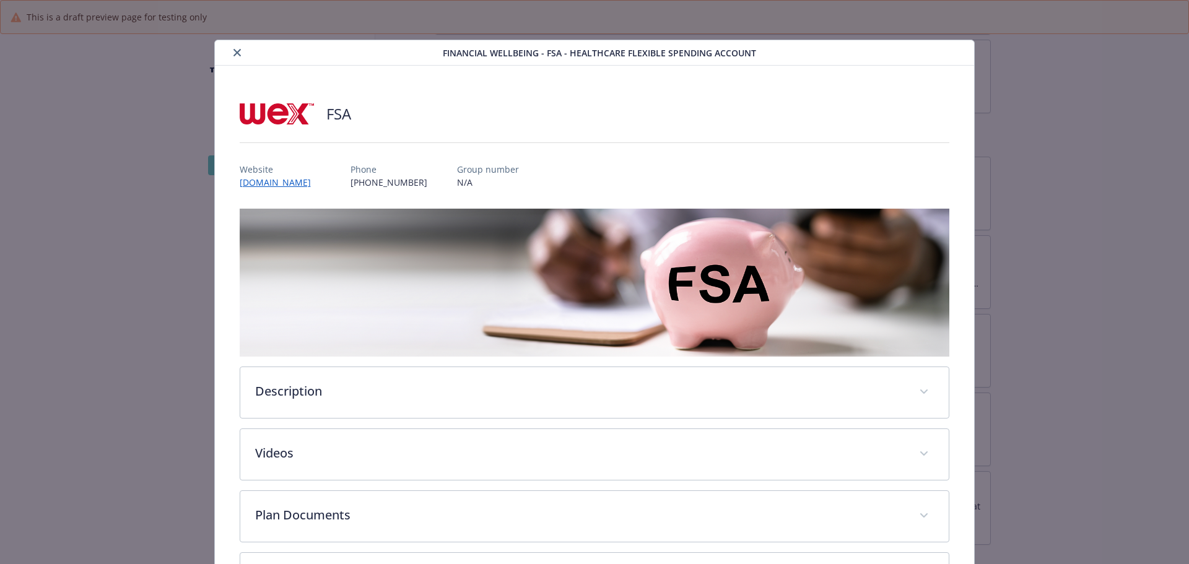
click at [233, 55] on icon "close" at bounding box center [236, 52] width 7 height 7
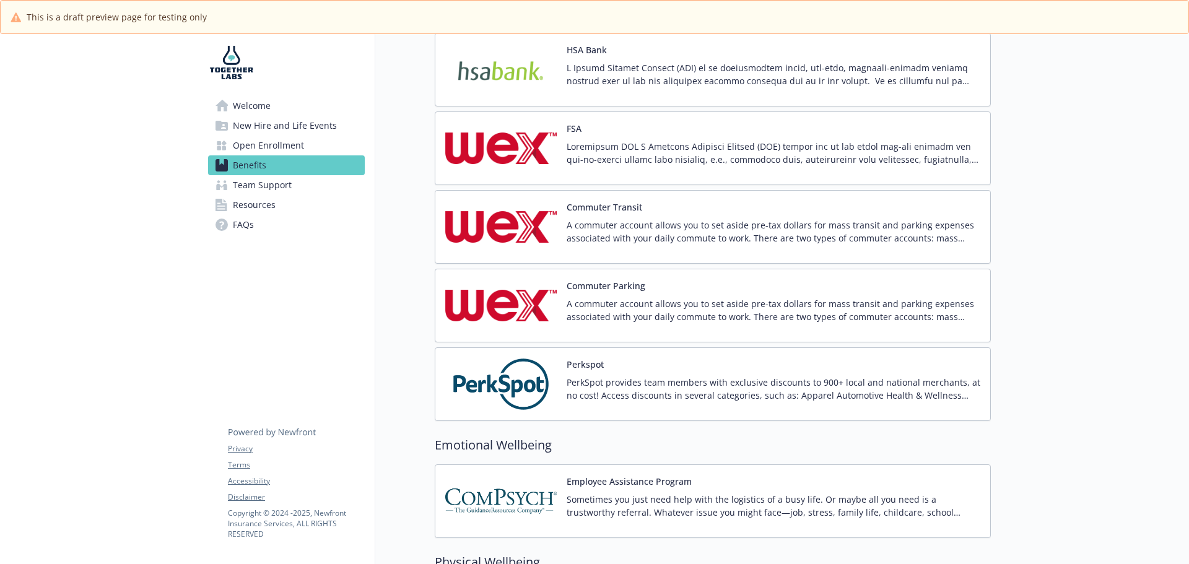
click at [606, 216] on div "Commuter Transit A commuter account allows you to set aside pre-tax dollars for…" at bounding box center [774, 227] width 414 height 53
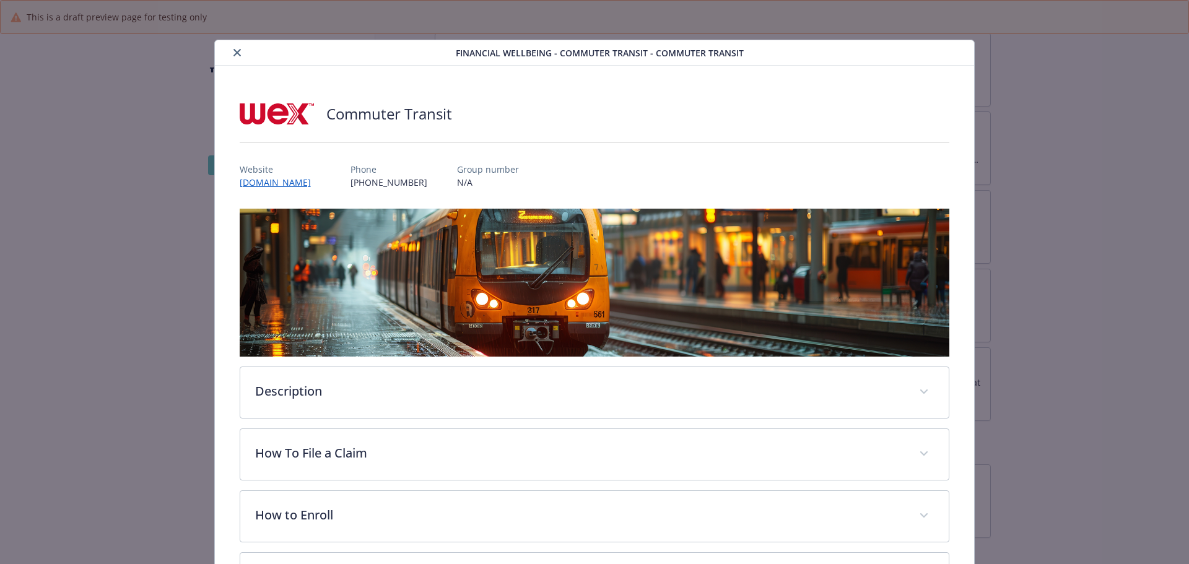
scroll to position [37, 0]
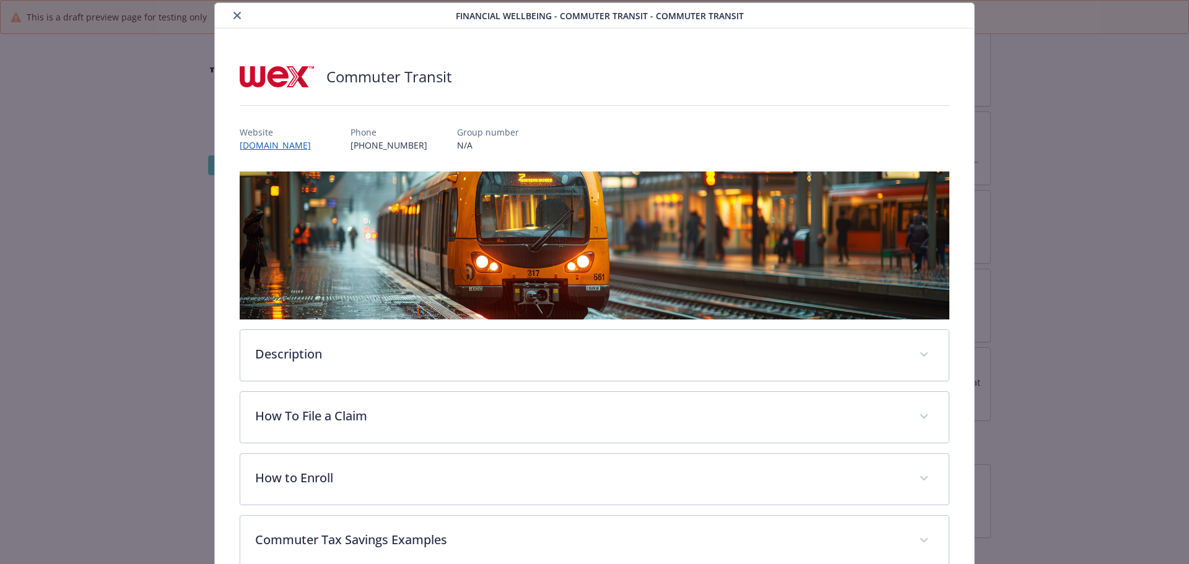
click at [235, 15] on icon "close" at bounding box center [236, 15] width 7 height 7
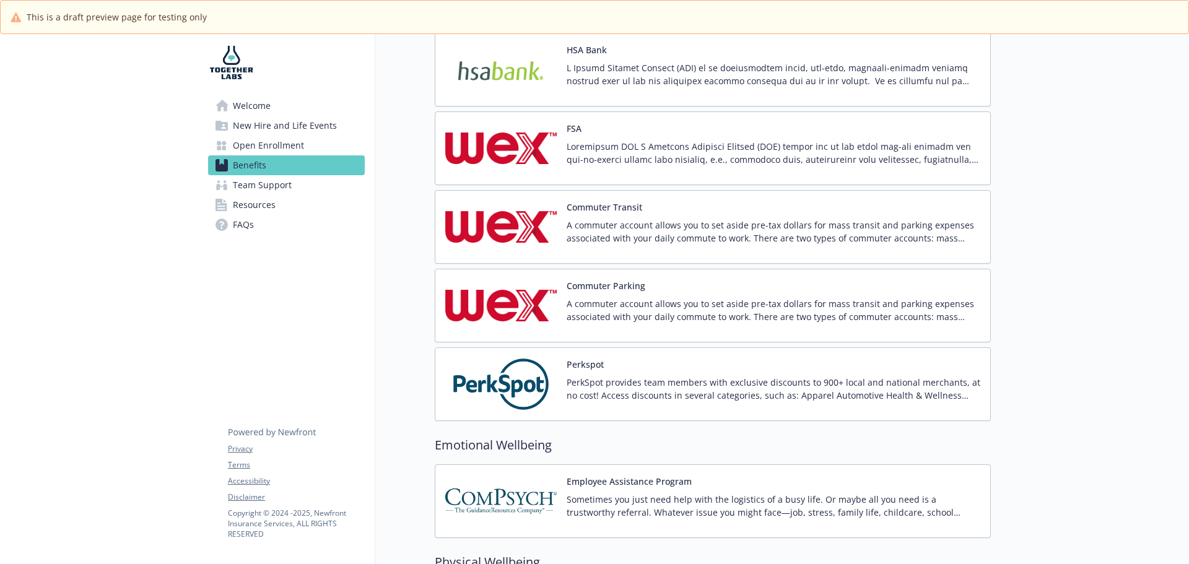
click at [576, 284] on button "Commuter Parking" at bounding box center [606, 285] width 79 height 13
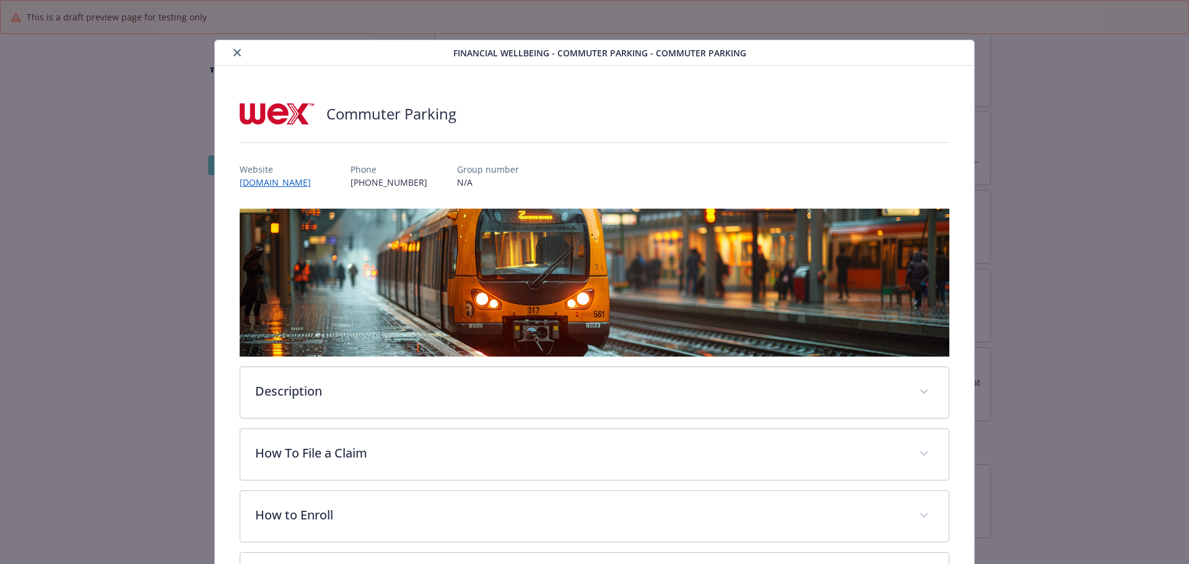
scroll to position [37, 0]
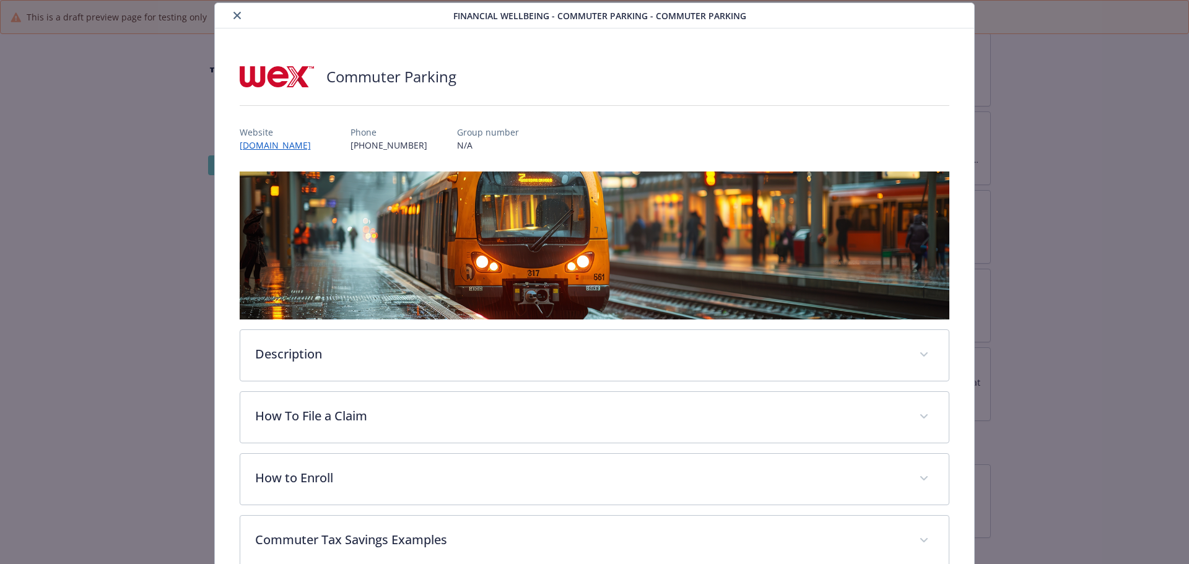
click at [237, 19] on icon "close" at bounding box center [236, 15] width 7 height 7
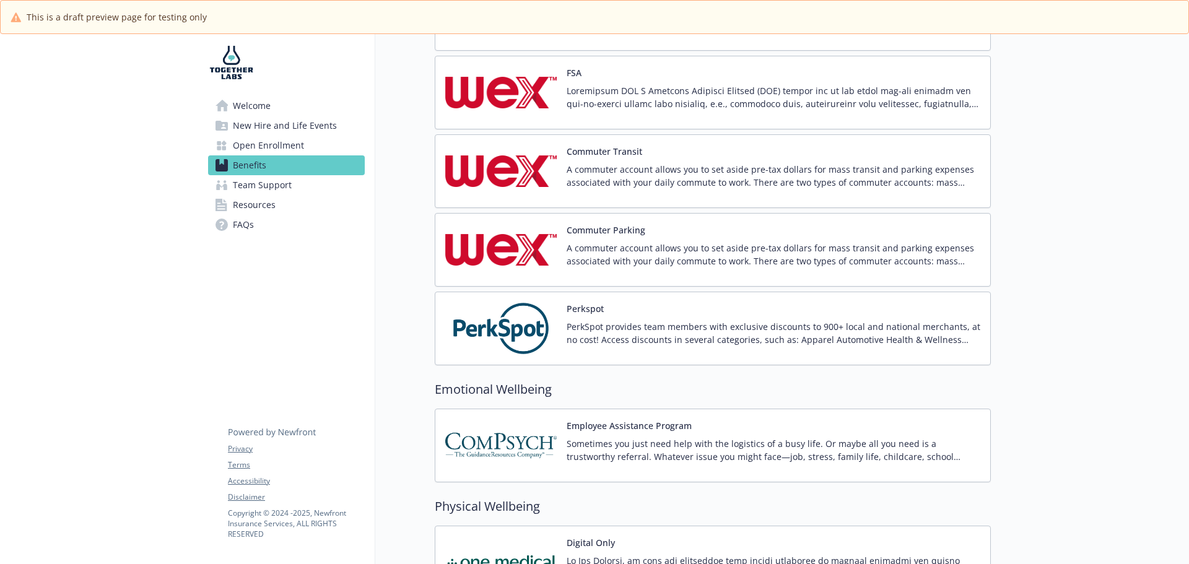
scroll to position [1672, 0]
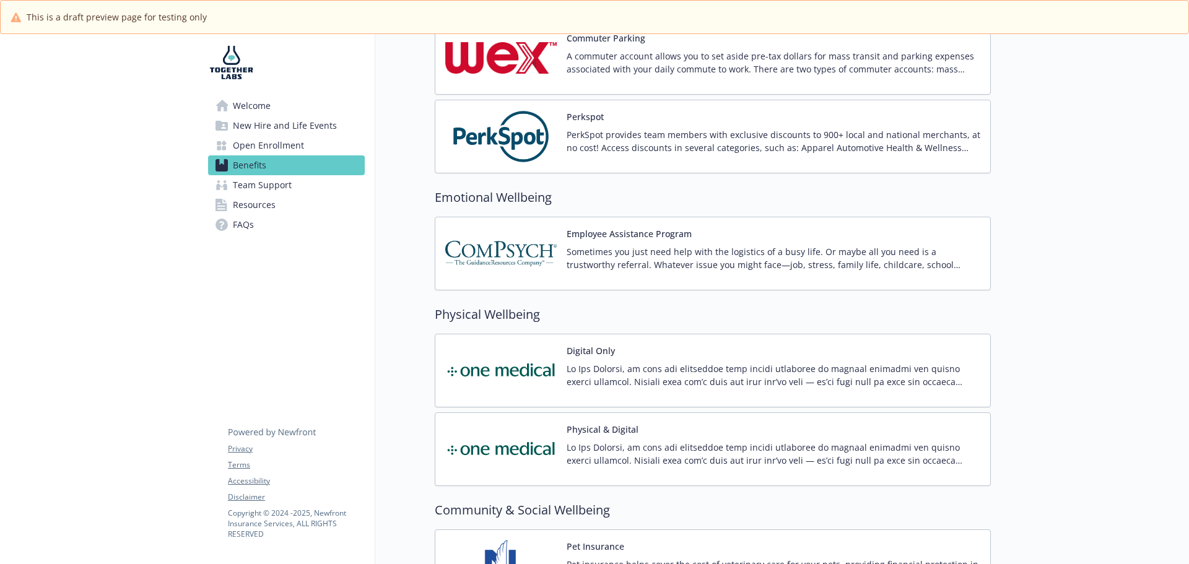
click at [621, 354] on div "Digital Only" at bounding box center [774, 370] width 414 height 53
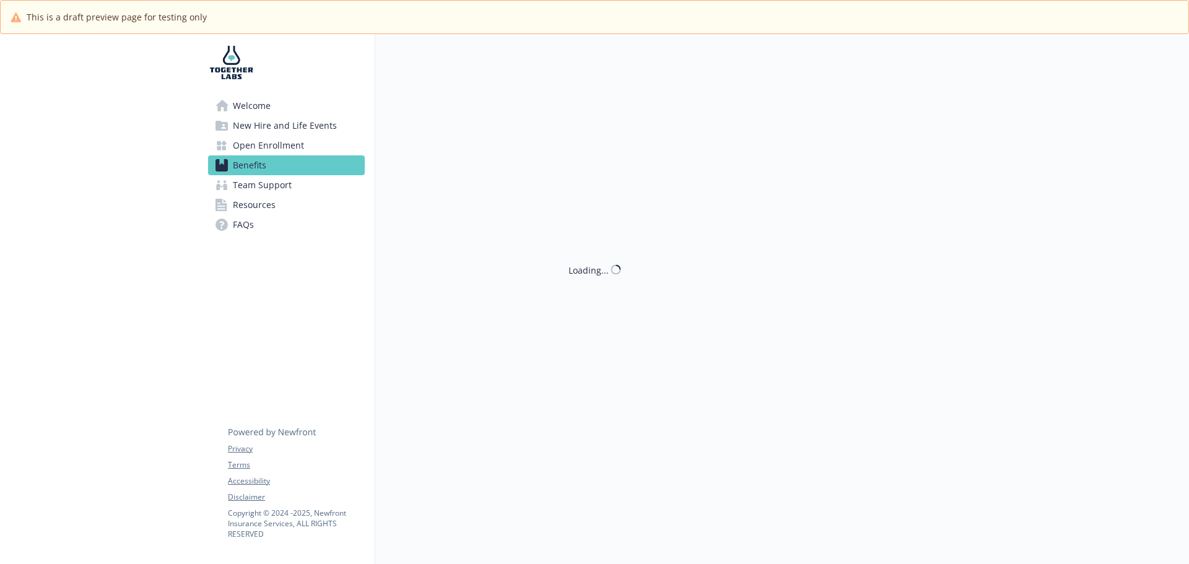
scroll to position [1796, 0]
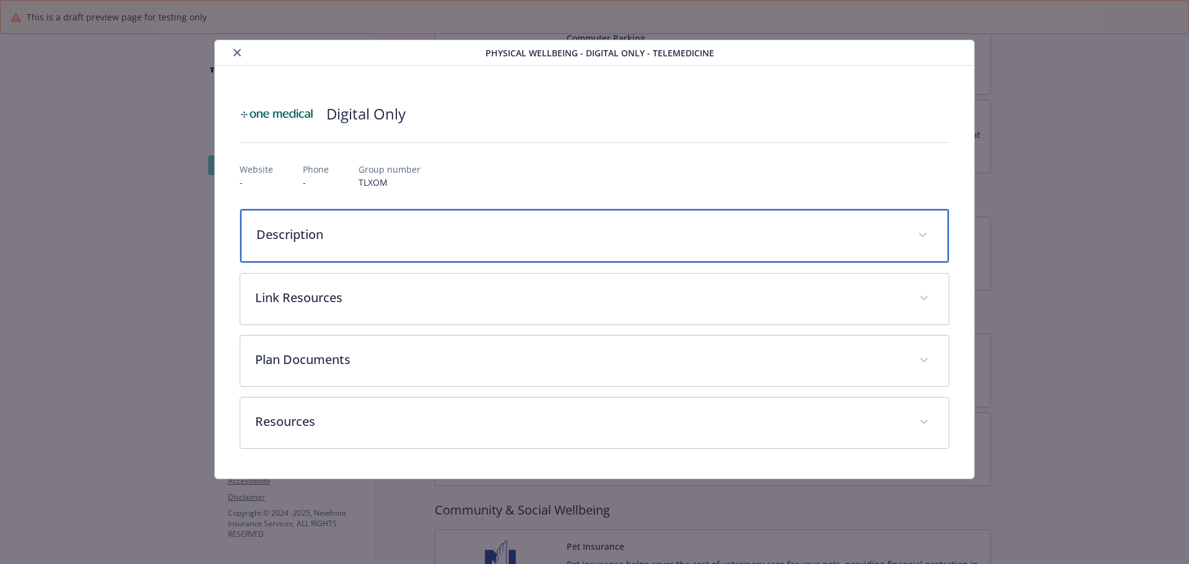
click at [384, 228] on p "Description" at bounding box center [579, 234] width 647 height 19
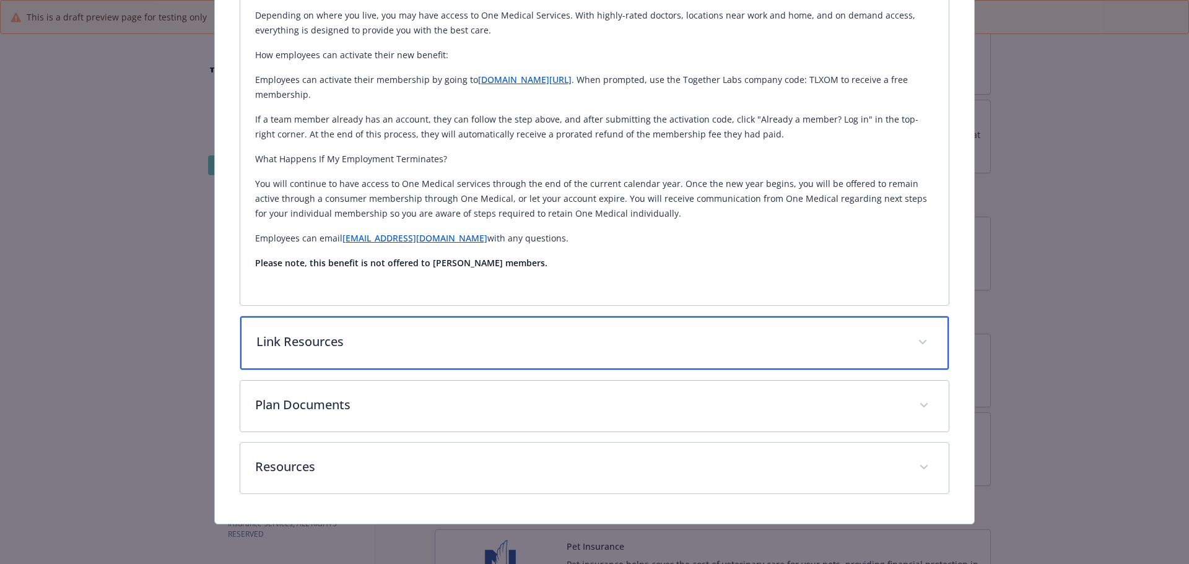
click at [491, 346] on p "Link Resources" at bounding box center [579, 342] width 647 height 19
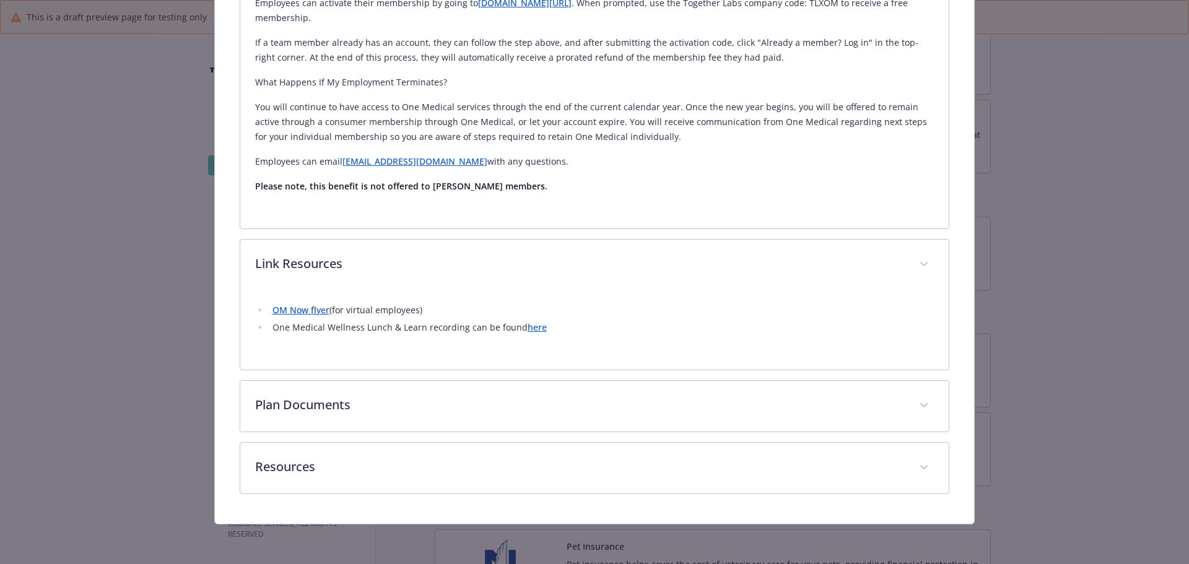
click at [482, 372] on div "Description At One Medical, we care for everything from common illnesses to chr…" at bounding box center [595, 154] width 710 height 679
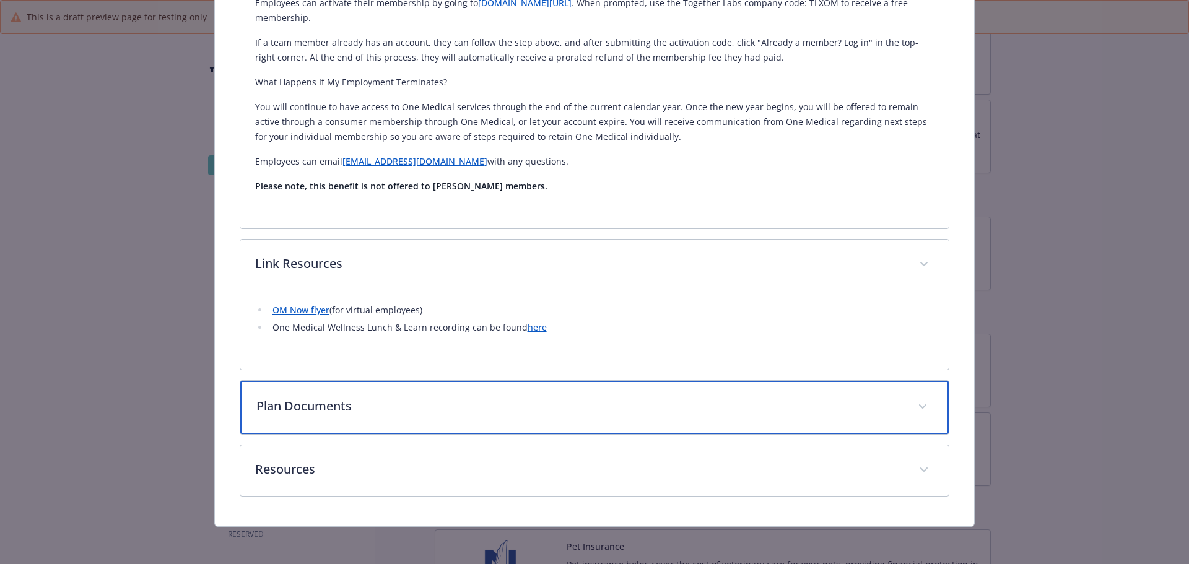
click at [497, 397] on p "Plan Documents" at bounding box center [579, 406] width 647 height 19
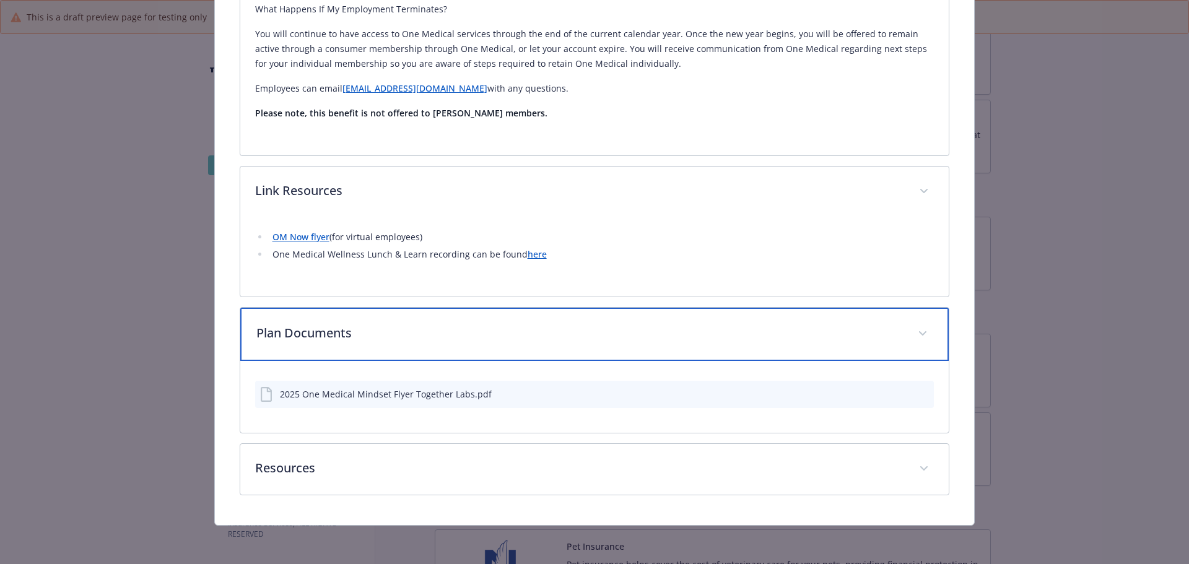
scroll to position [468, 0]
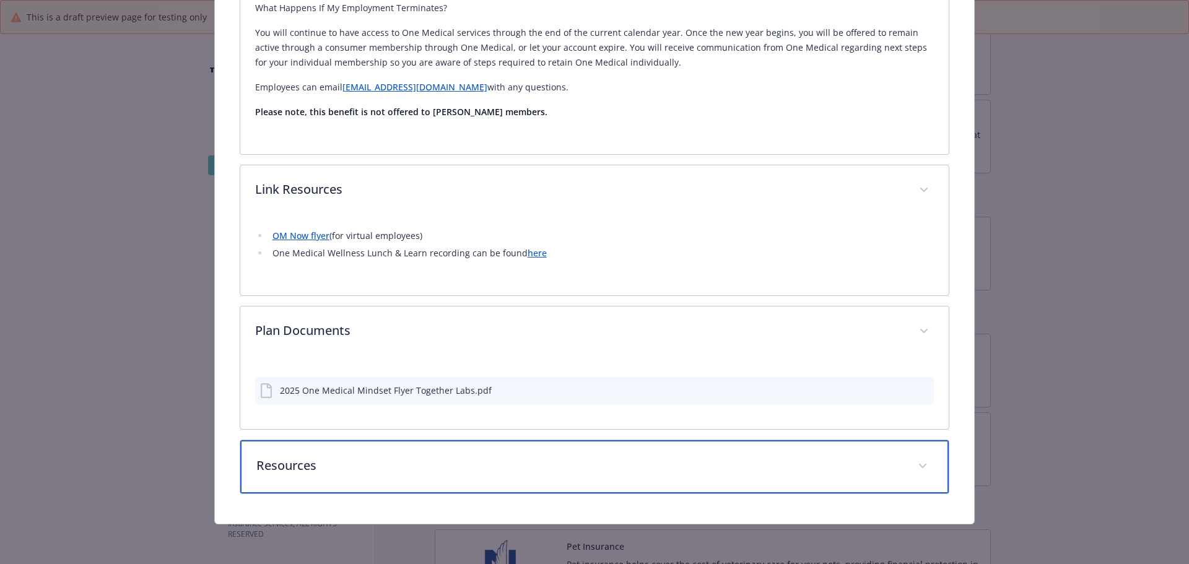
click at [480, 458] on p "Resources" at bounding box center [579, 465] width 647 height 19
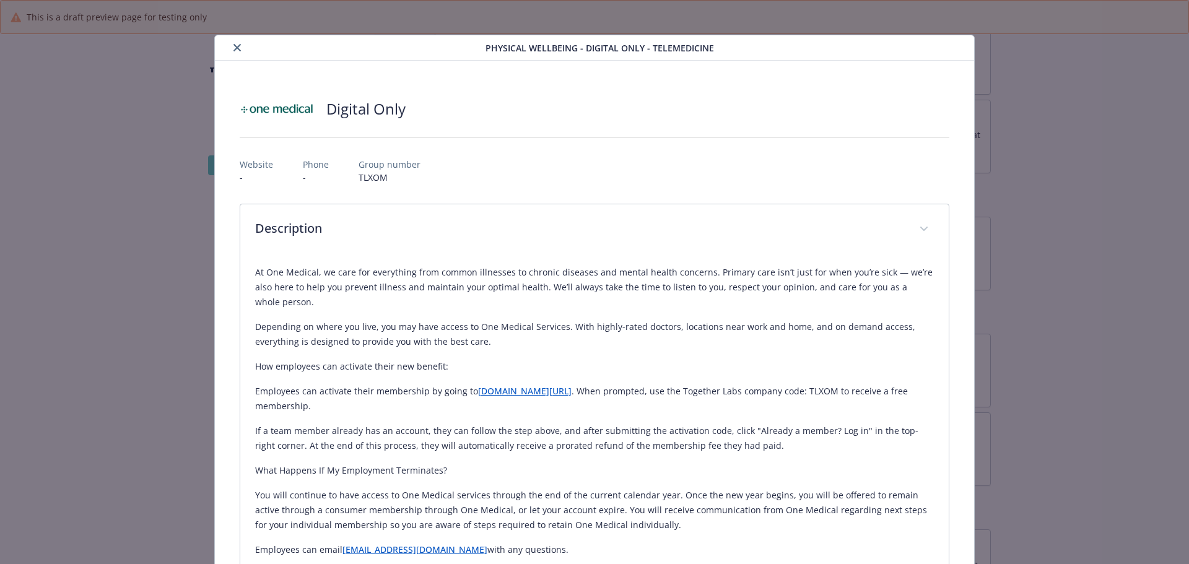
scroll to position [0, 0]
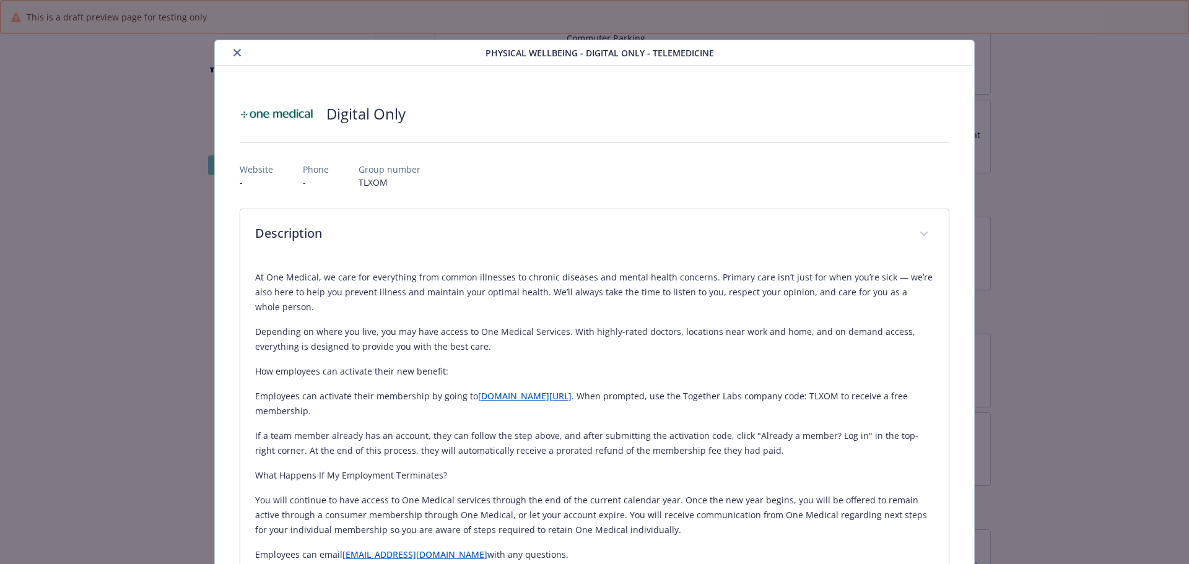
click at [234, 49] on icon "close" at bounding box center [236, 52] width 7 height 7
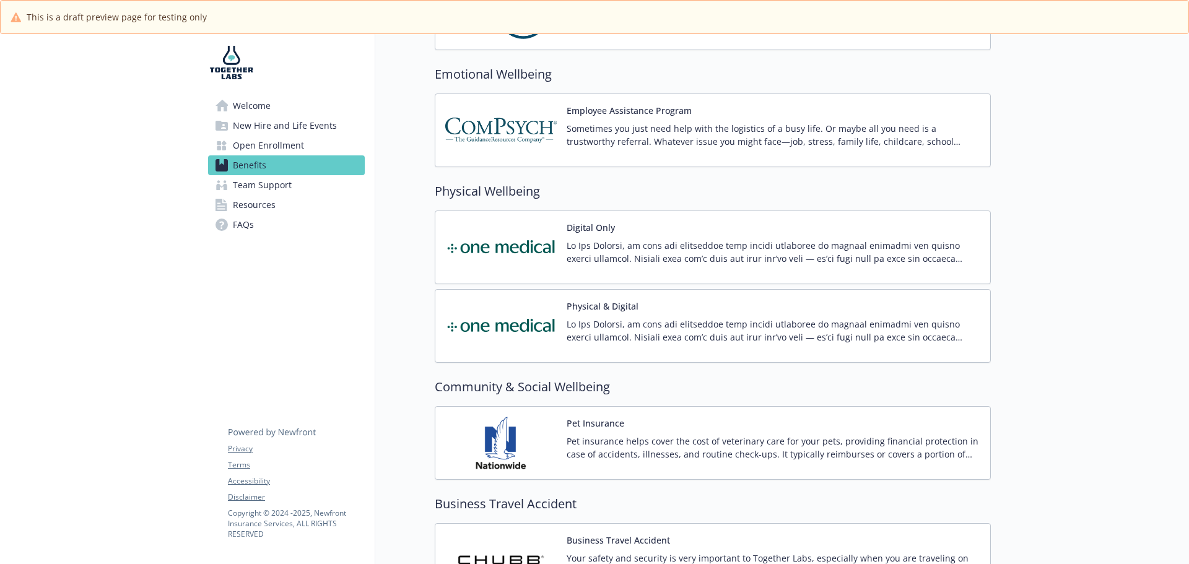
scroll to position [1920, 0]
click at [595, 313] on div "Physical & Digital" at bounding box center [774, 325] width 414 height 53
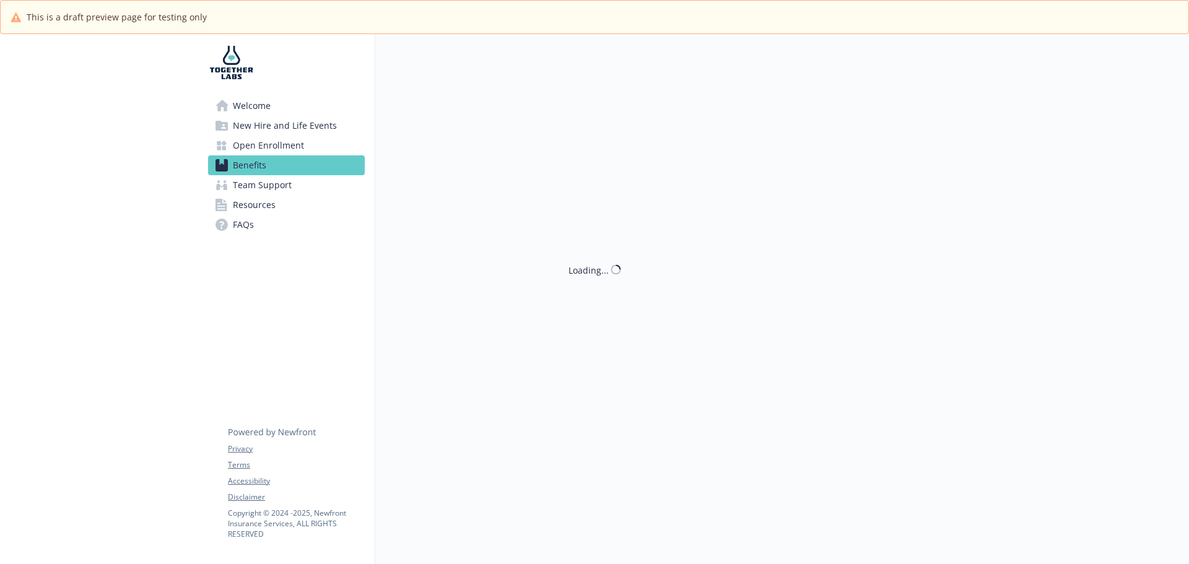
scroll to position [1920, 0]
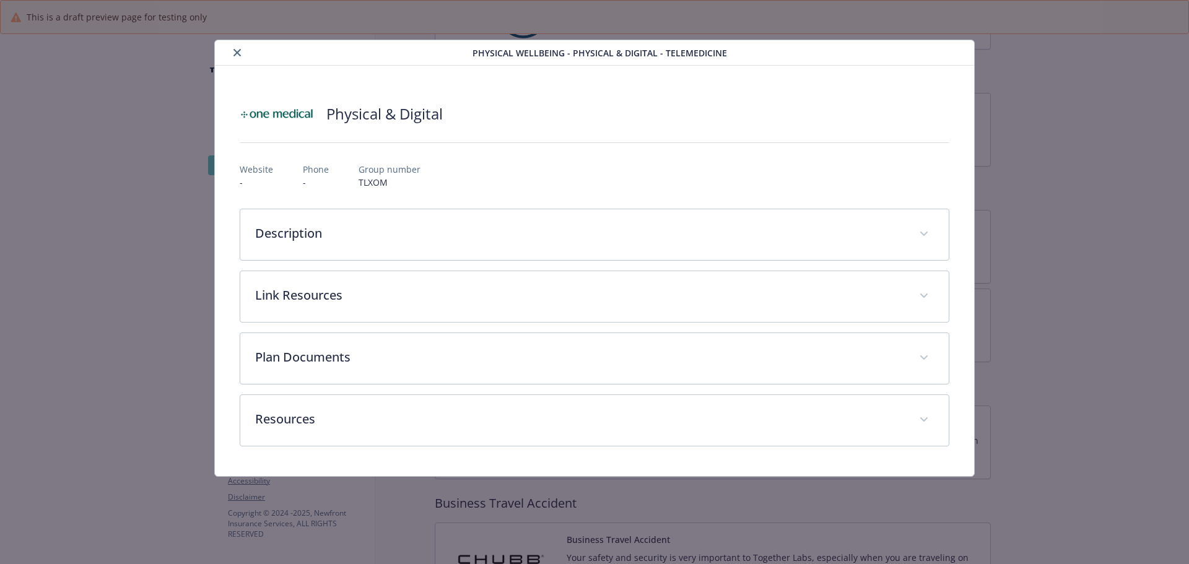
click at [237, 53] on icon "close" at bounding box center [236, 52] width 7 height 7
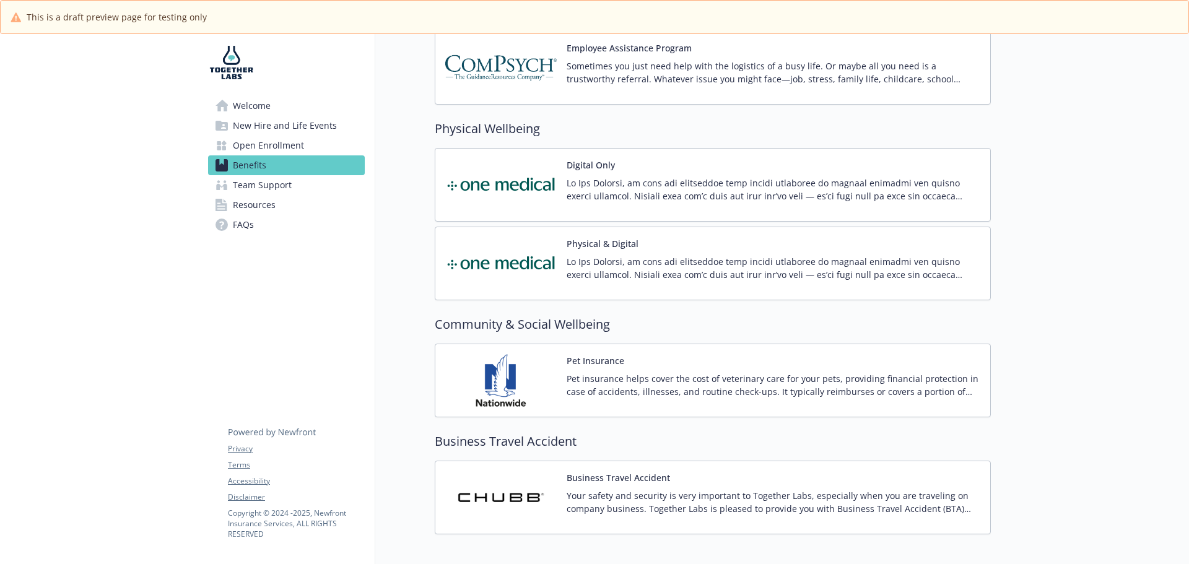
scroll to position [2050, 0]
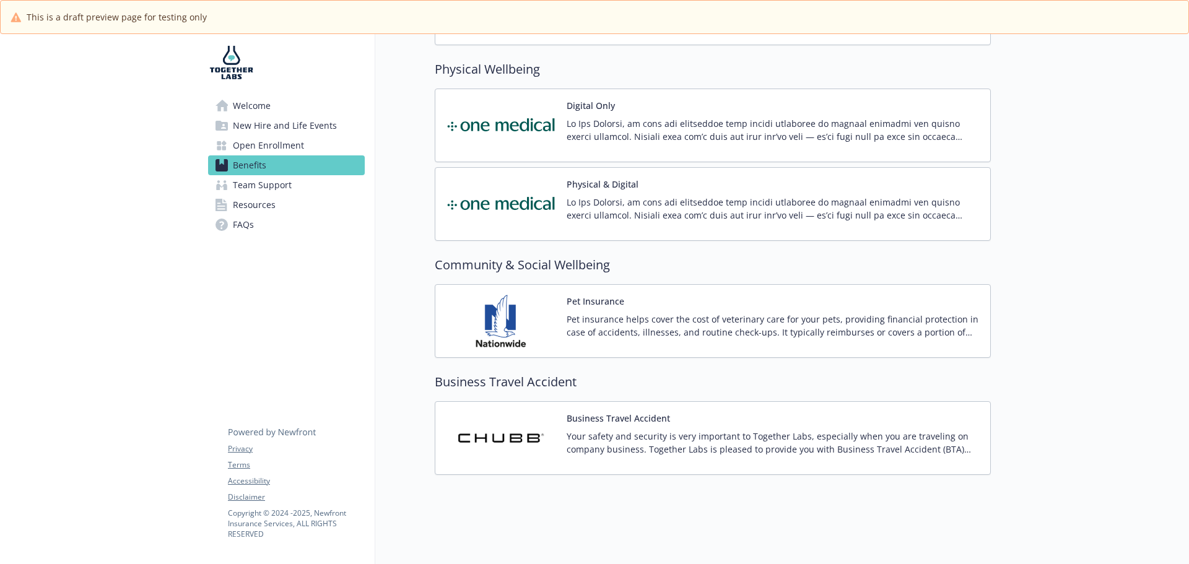
click at [606, 430] on p "Your safety and security is very important to Together Labs, especially when yo…" at bounding box center [774, 443] width 414 height 26
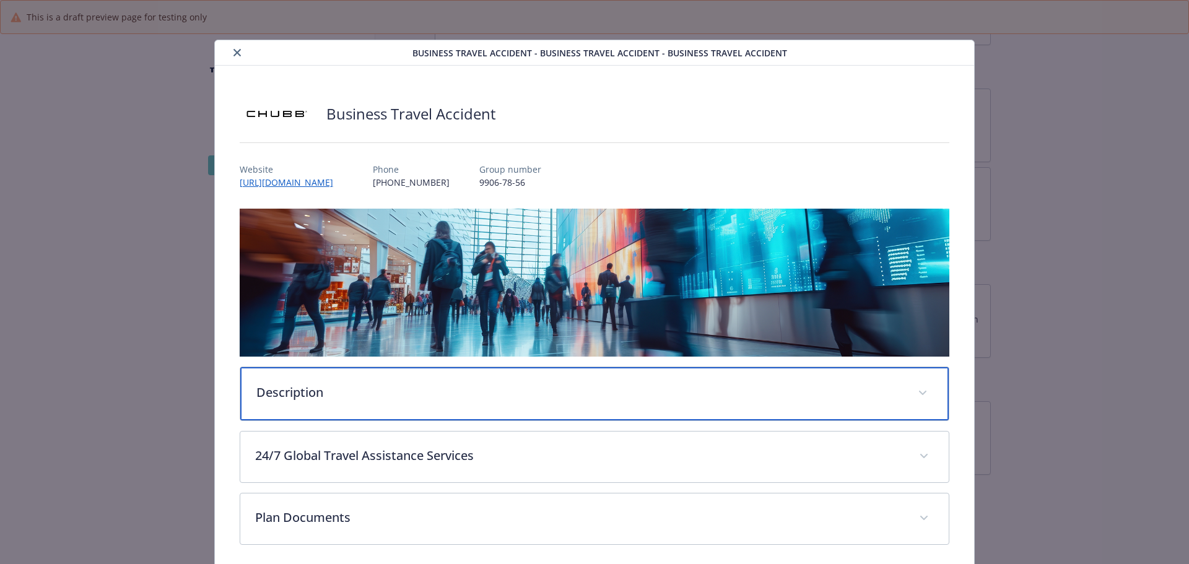
drag, startPoint x: 375, startPoint y: 390, endPoint x: 451, endPoint y: 345, distance: 88.6
click at [374, 390] on p "Description" at bounding box center [579, 392] width 647 height 19
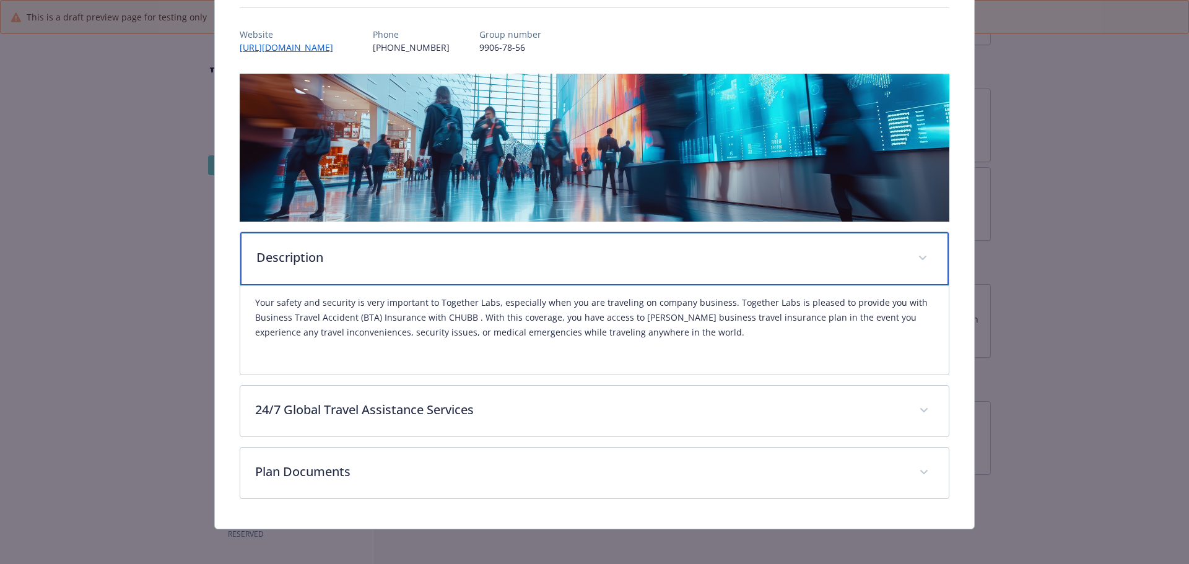
scroll to position [139, 0]
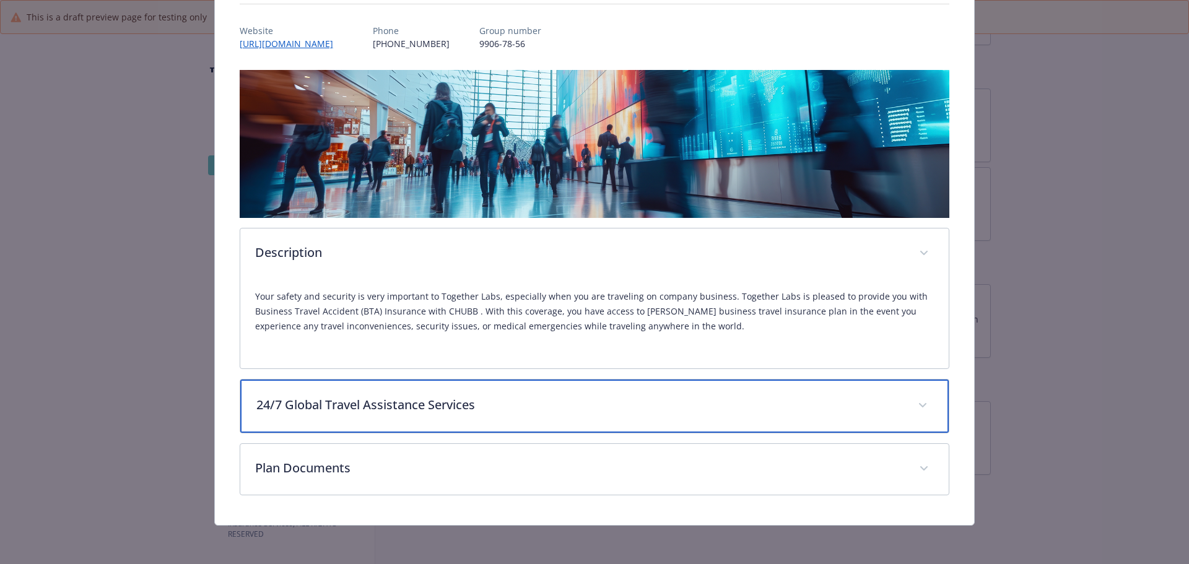
click at [401, 422] on div "24/7 Global Travel Assistance Services" at bounding box center [594, 406] width 709 height 53
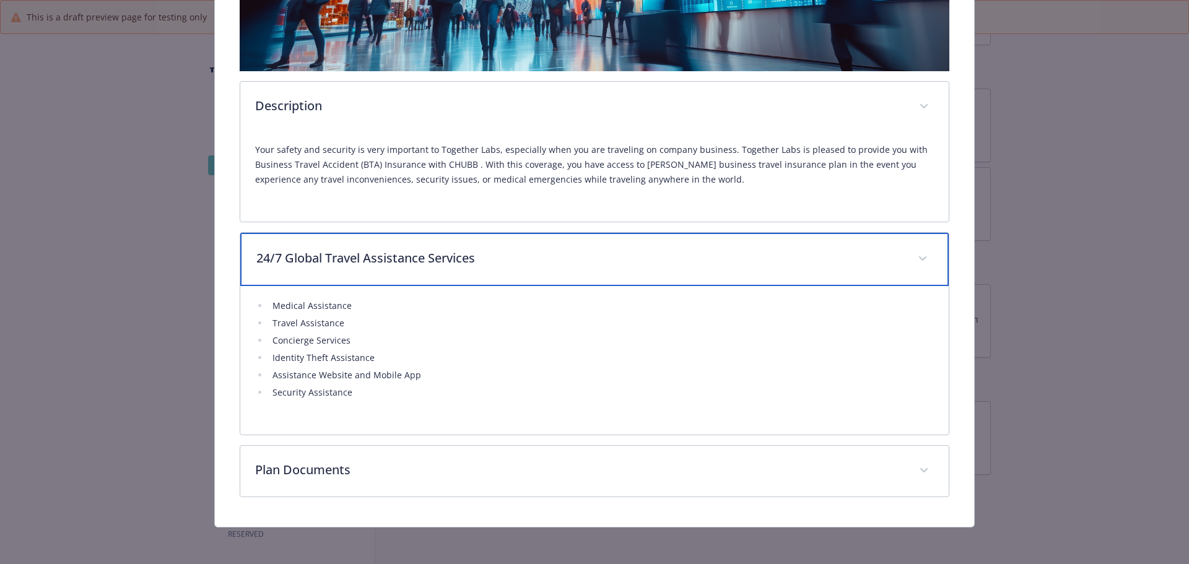
scroll to position [287, 0]
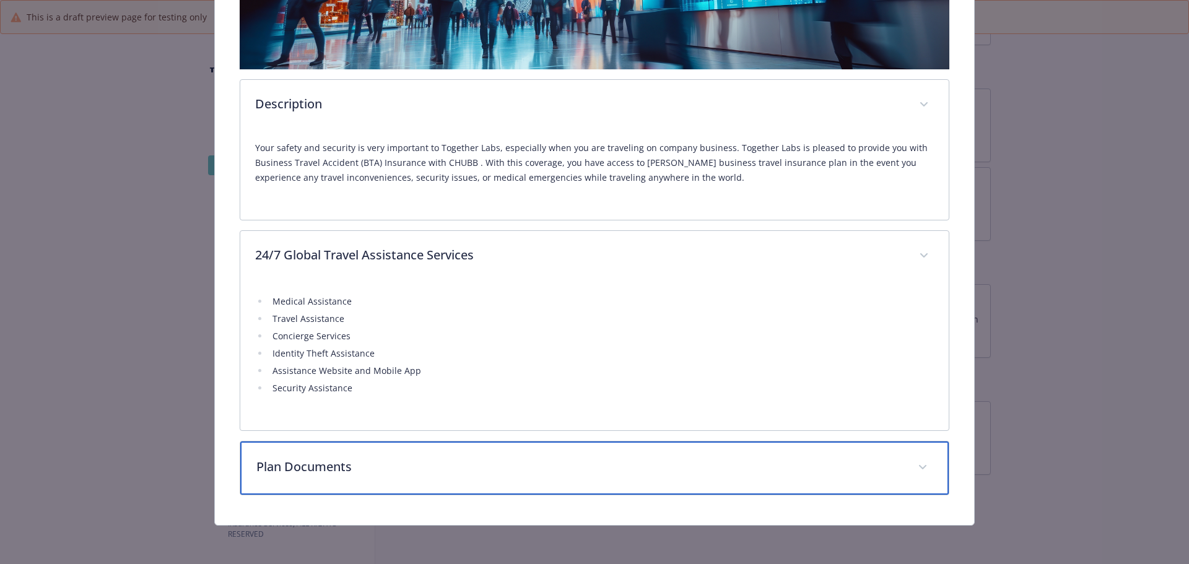
click at [427, 445] on div "Plan Documents" at bounding box center [594, 468] width 709 height 53
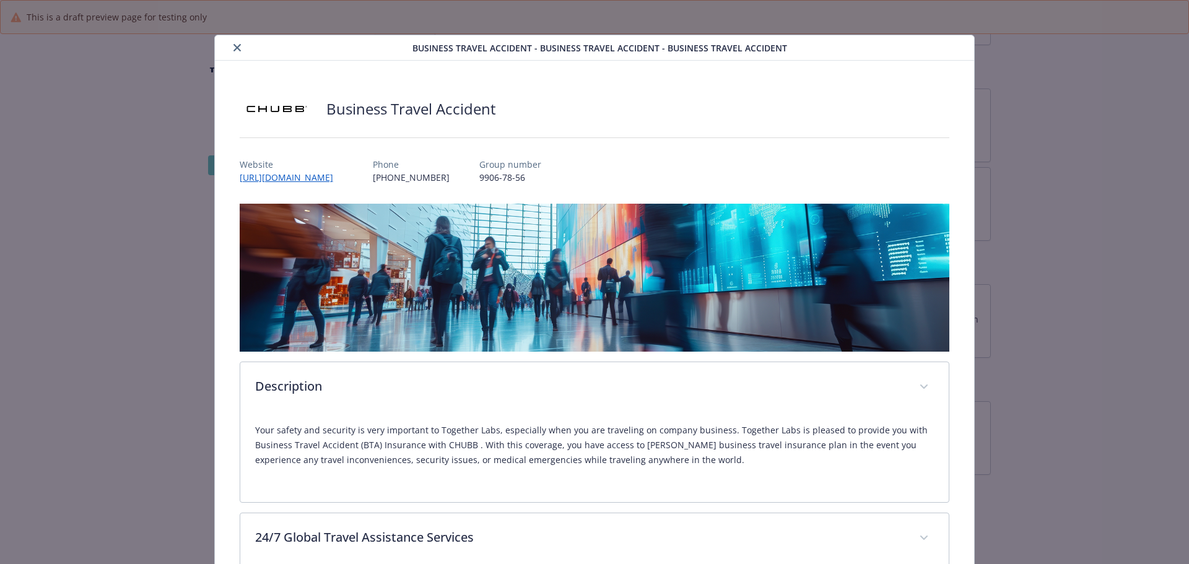
scroll to position [0, 0]
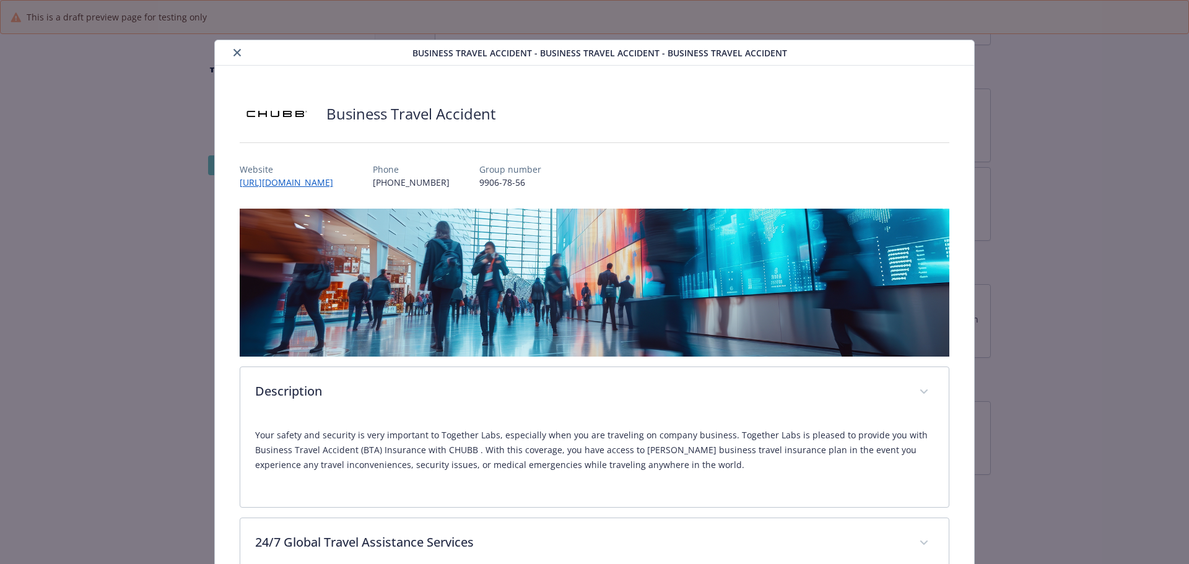
click at [238, 54] on icon "close" at bounding box center [236, 52] width 7 height 7
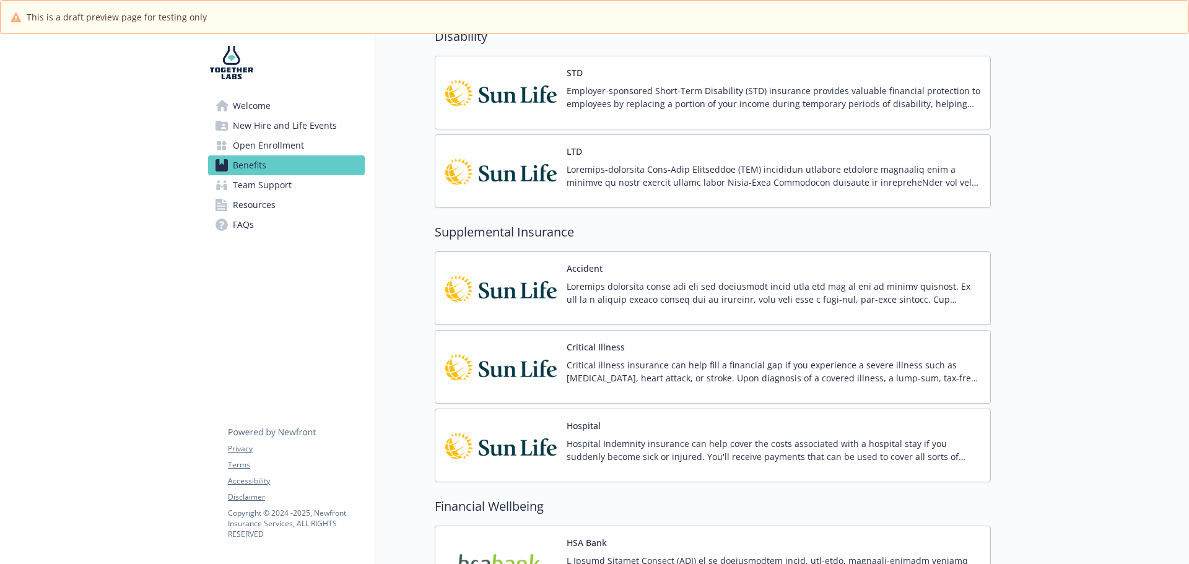
scroll to position [936, 0]
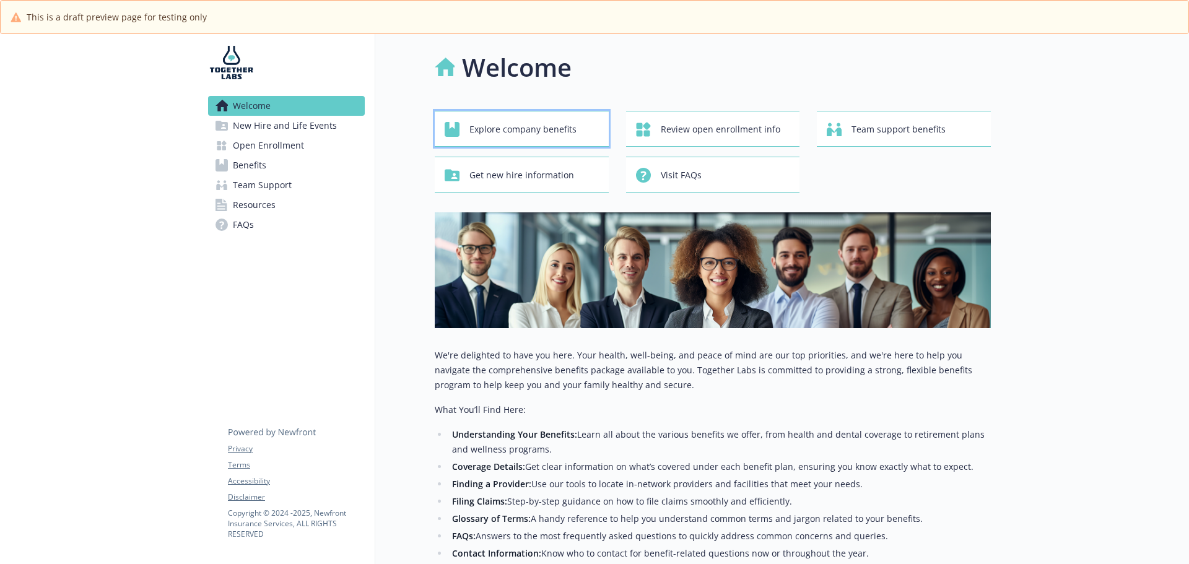
click at [519, 134] on span "Explore company benefits" at bounding box center [522, 130] width 107 height 24
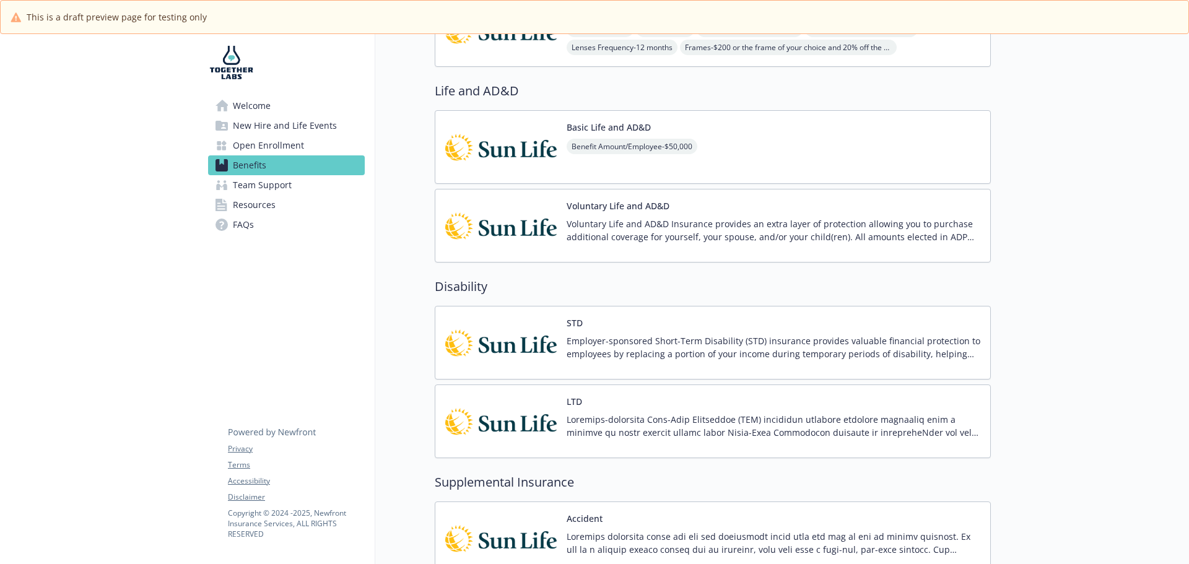
click at [564, 337] on div "STD Employer-sponsored Short-Term Disability (STD) insurance provides valuable …" at bounding box center [712, 342] width 535 height 53
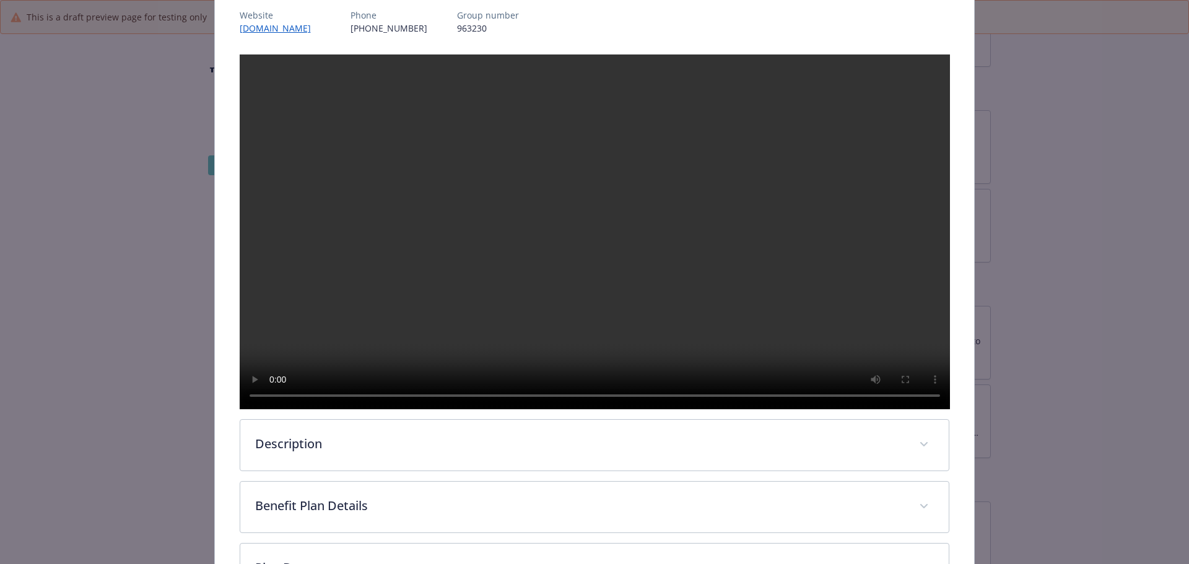
scroll to position [136, 0]
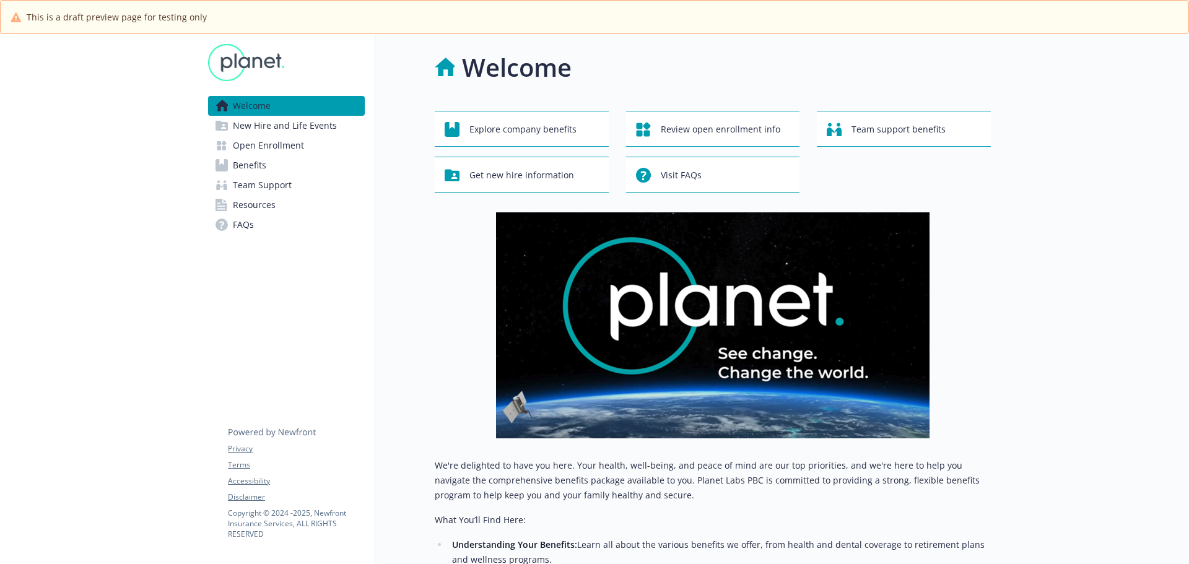
click at [279, 129] on span "New Hire and Life Events" at bounding box center [285, 126] width 104 height 20
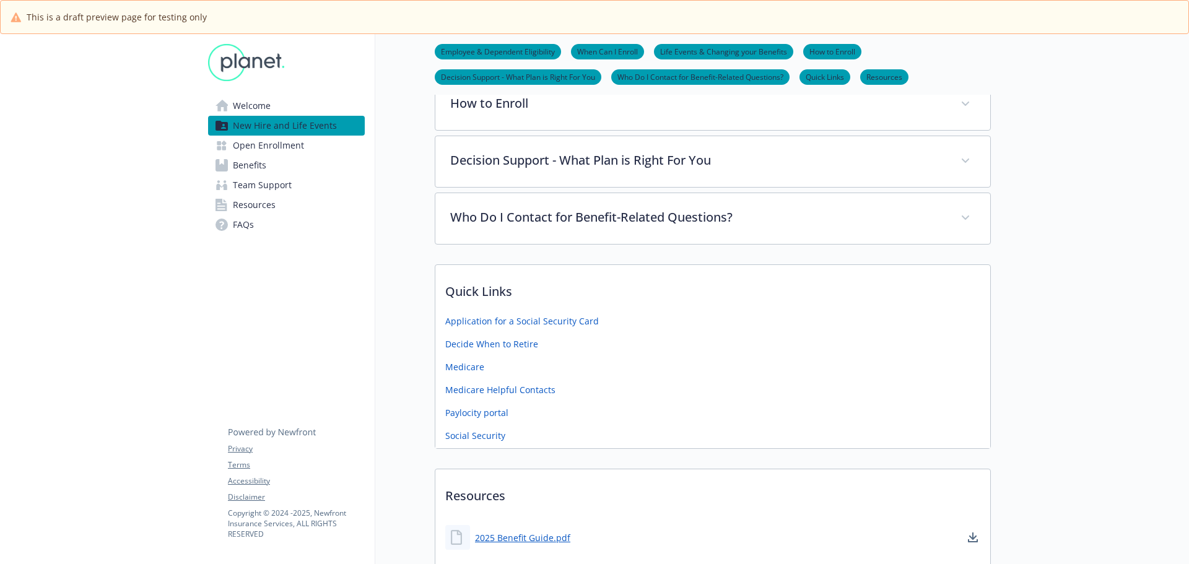
scroll to position [557, 0]
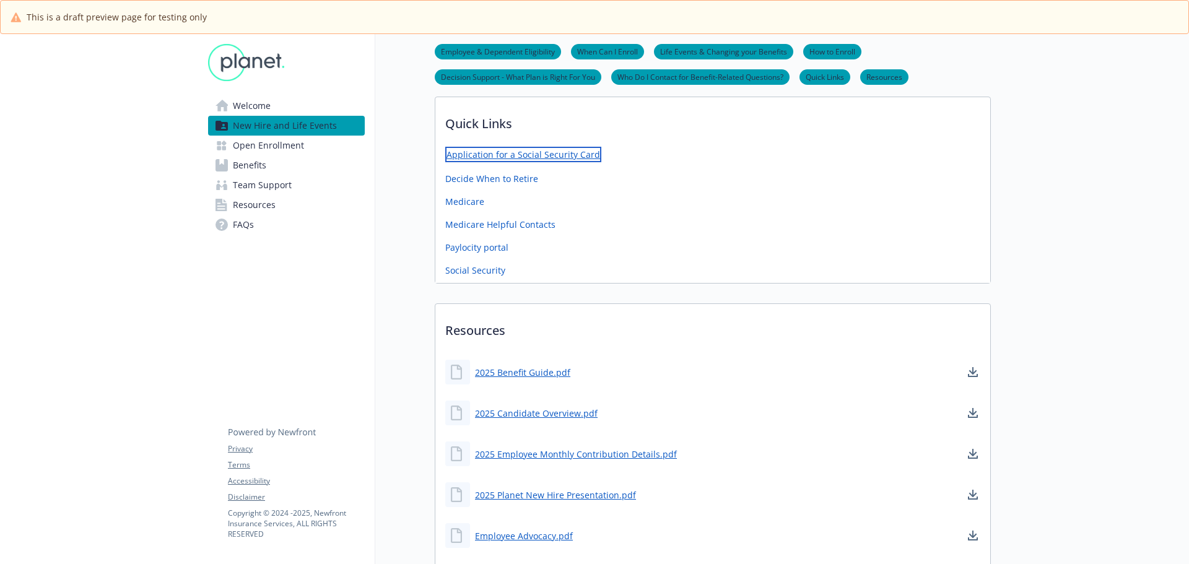
click at [513, 152] on link "Application for a Social Security Card" at bounding box center [523, 154] width 156 height 15
click at [456, 180] on link "Decide When to Retire" at bounding box center [492, 177] width 95 height 15
click at [466, 204] on link "Medicare" at bounding box center [465, 200] width 41 height 15
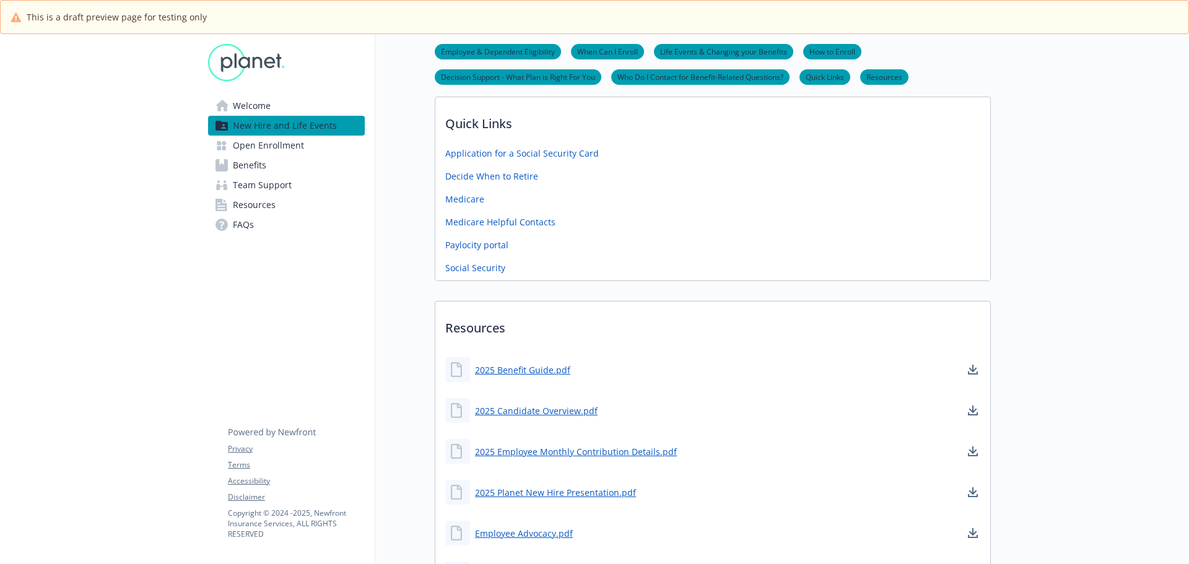
click at [481, 233] on div "Medicare Helpful Contacts" at bounding box center [712, 224] width 555 height 19
click at [480, 228] on link "Medicare Helpful Contacts" at bounding box center [501, 222] width 113 height 15
click at [484, 246] on link "Paylocity portal" at bounding box center [478, 245] width 66 height 15
click at [474, 273] on link "Social Security" at bounding box center [476, 268] width 63 height 15
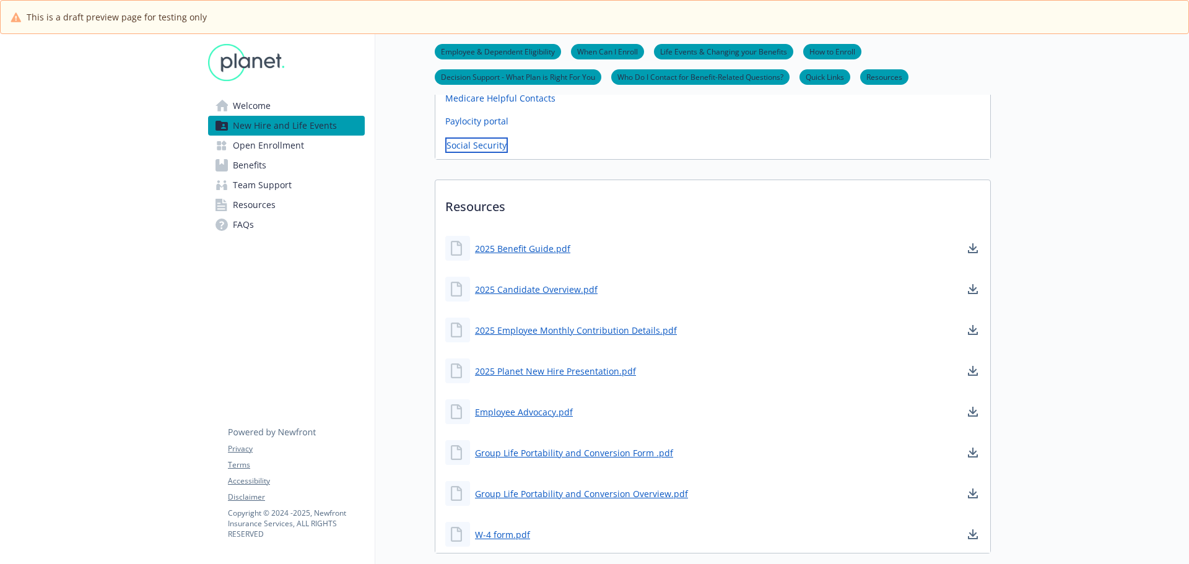
scroll to position [743, 0]
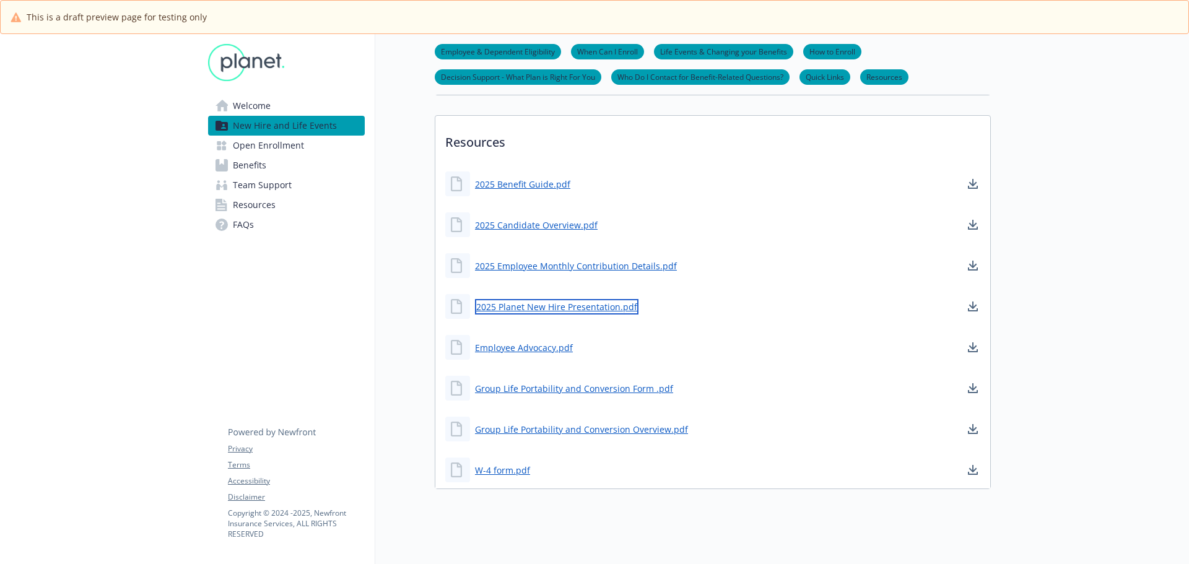
click at [533, 311] on link "2025 Planet New Hire Presentation.pdf" at bounding box center [556, 306] width 163 height 15
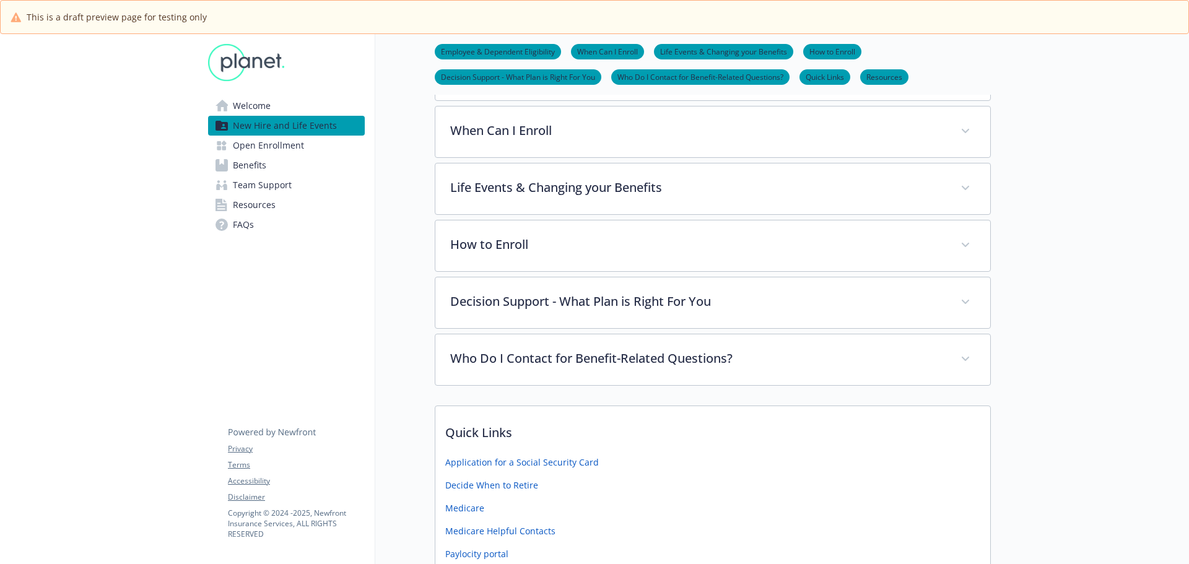
scroll to position [147, 0]
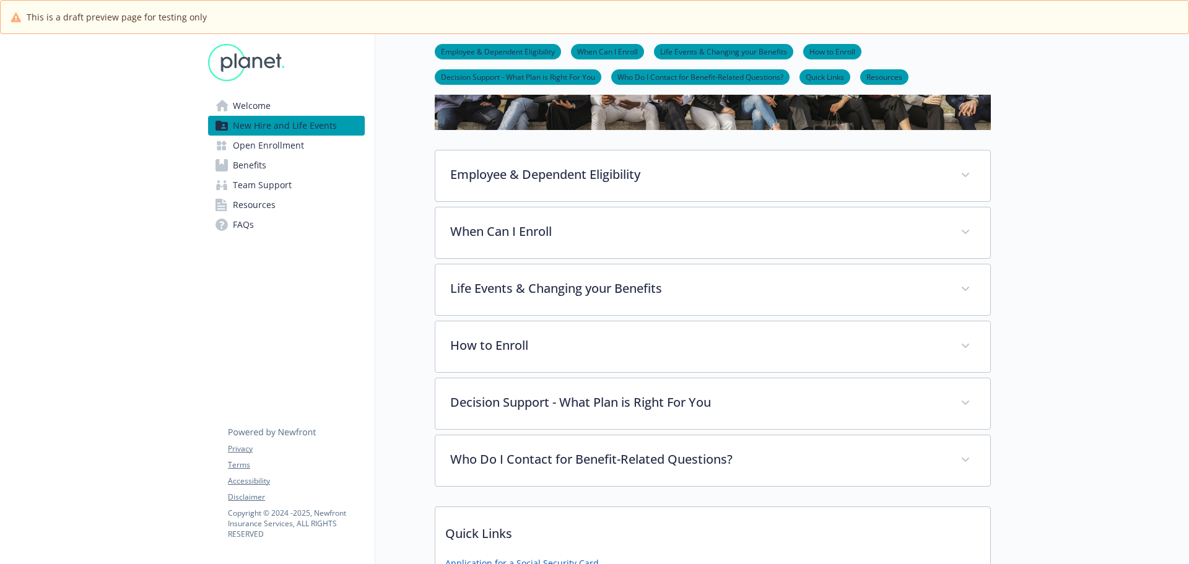
click at [248, 160] on span "Benefits" at bounding box center [249, 165] width 33 height 20
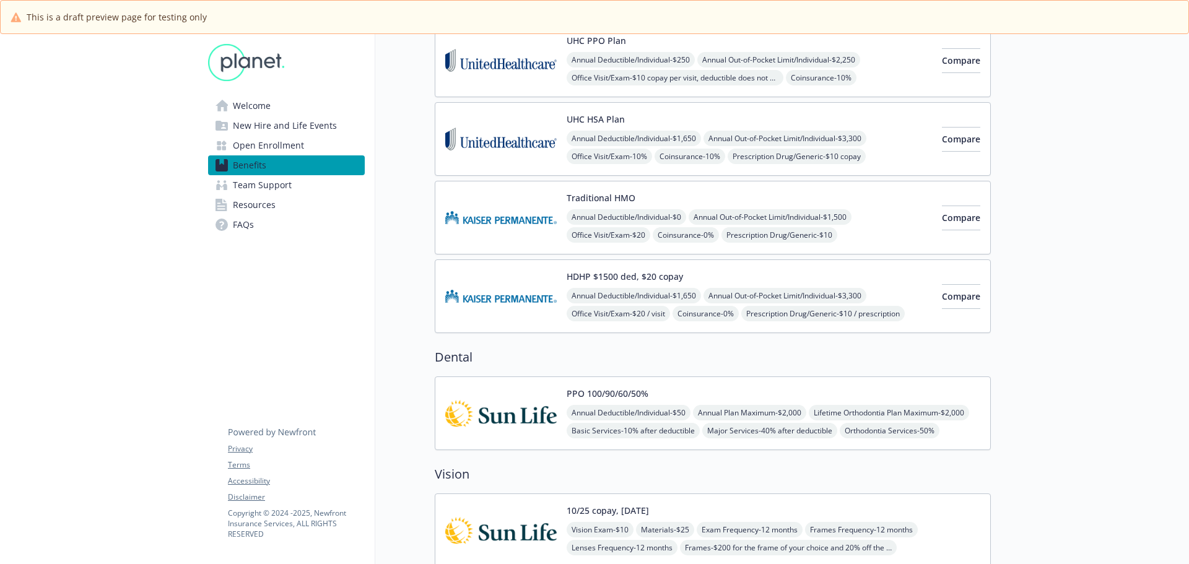
click at [276, 187] on span "Team Support" at bounding box center [262, 185] width 59 height 20
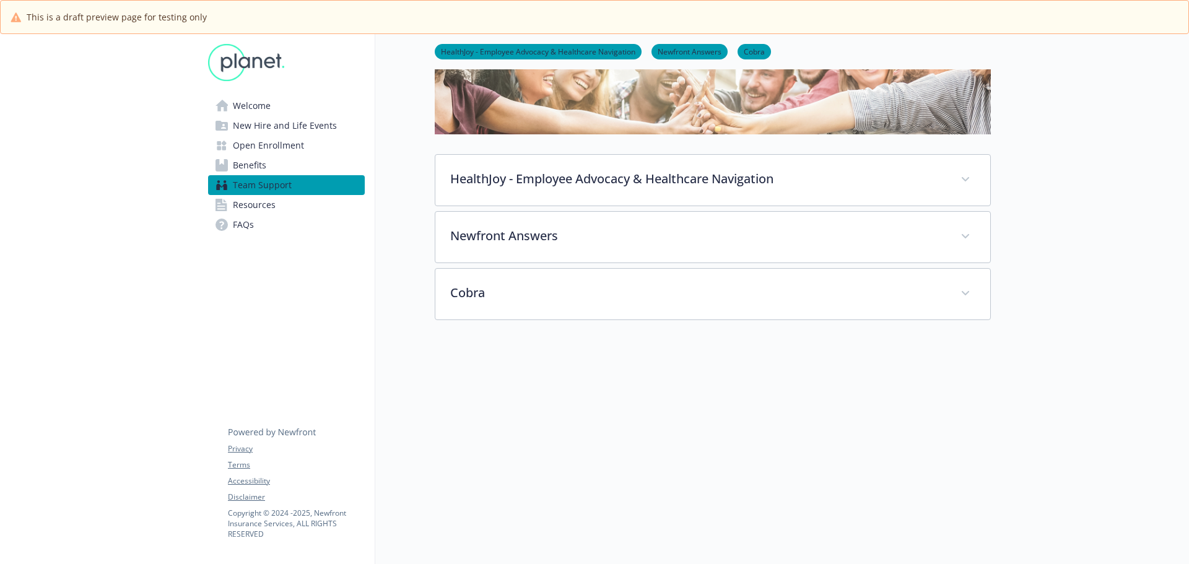
click at [277, 201] on link "Resources" at bounding box center [286, 205] width 157 height 20
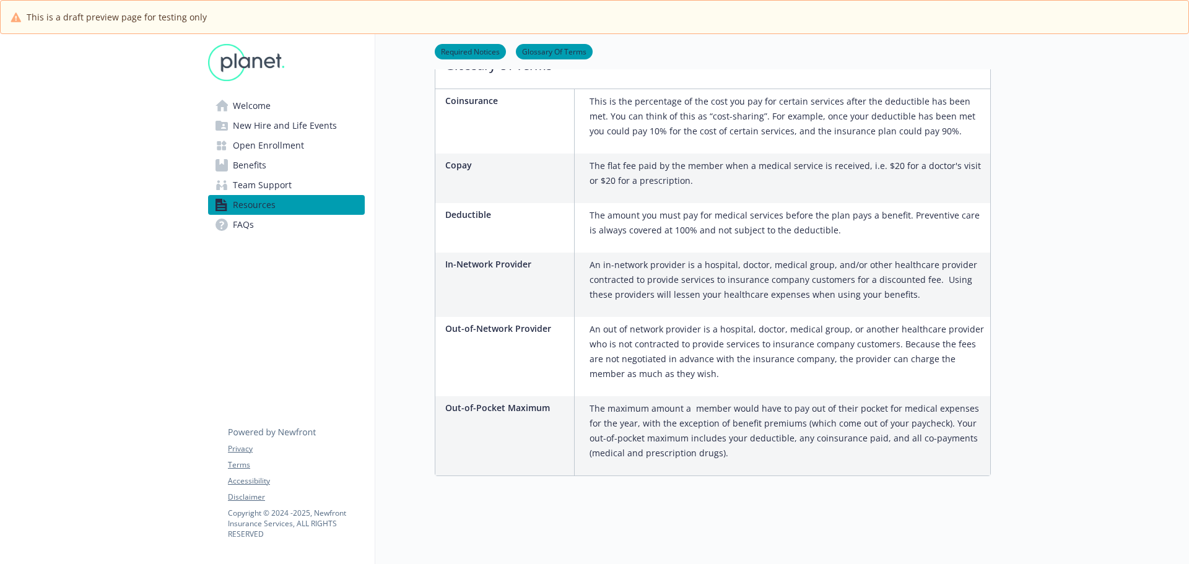
scroll to position [899, 0]
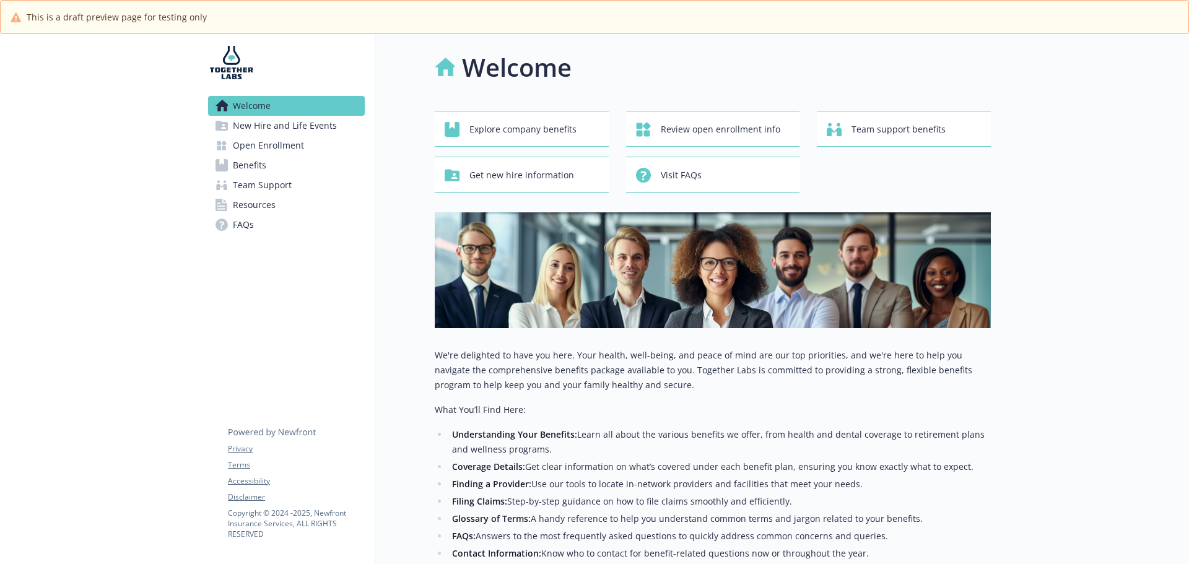
click at [253, 168] on span "Benefits" at bounding box center [249, 165] width 33 height 20
click at [255, 162] on span "Benefits" at bounding box center [249, 165] width 33 height 20
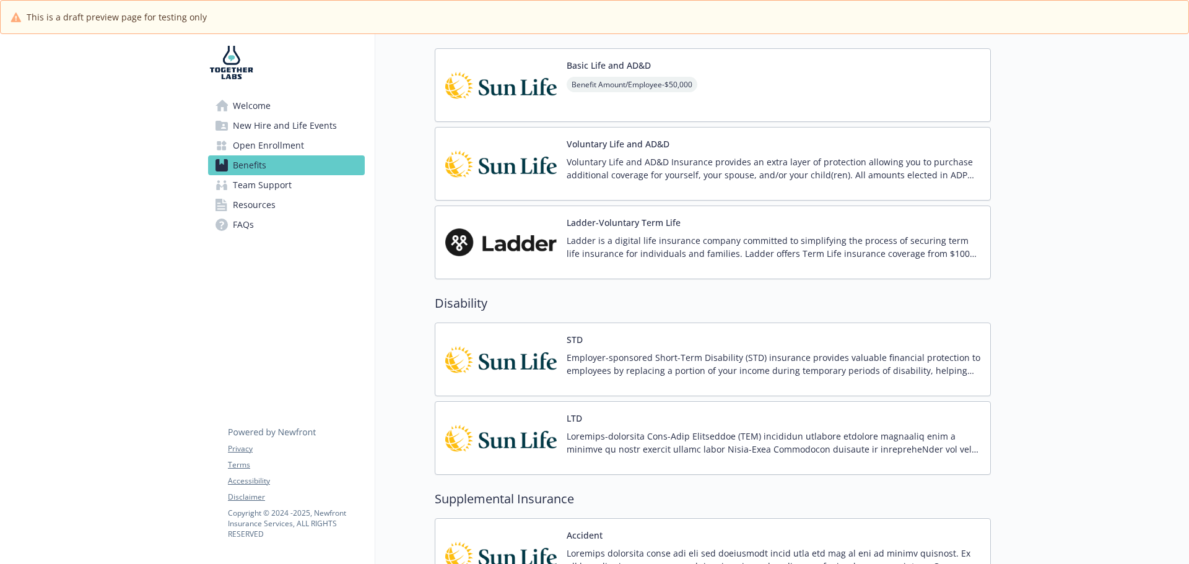
click at [611, 232] on div "Ladder-Voluntary Term Life Ladder is a digital life insurance company committed…" at bounding box center [774, 242] width 414 height 53
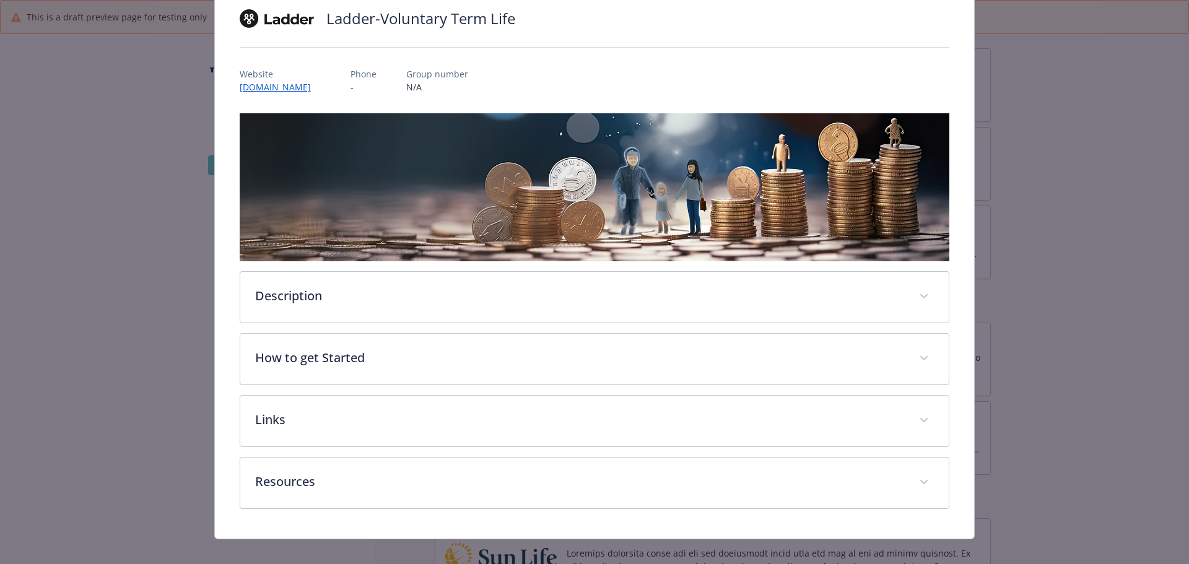
scroll to position [109, 0]
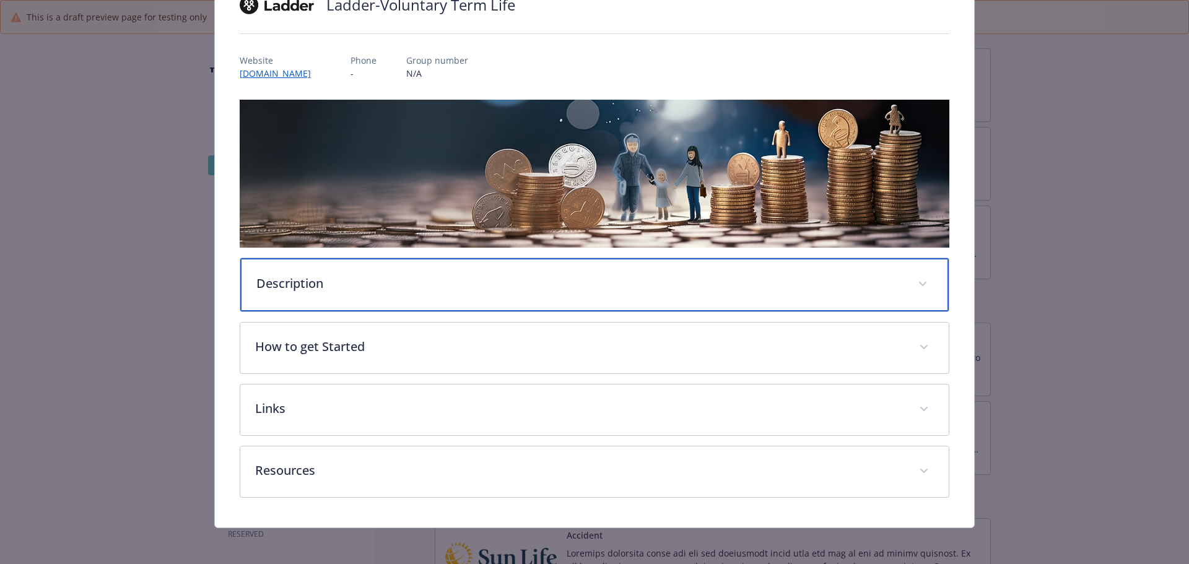
click at [454, 281] on p "Description" at bounding box center [579, 283] width 647 height 19
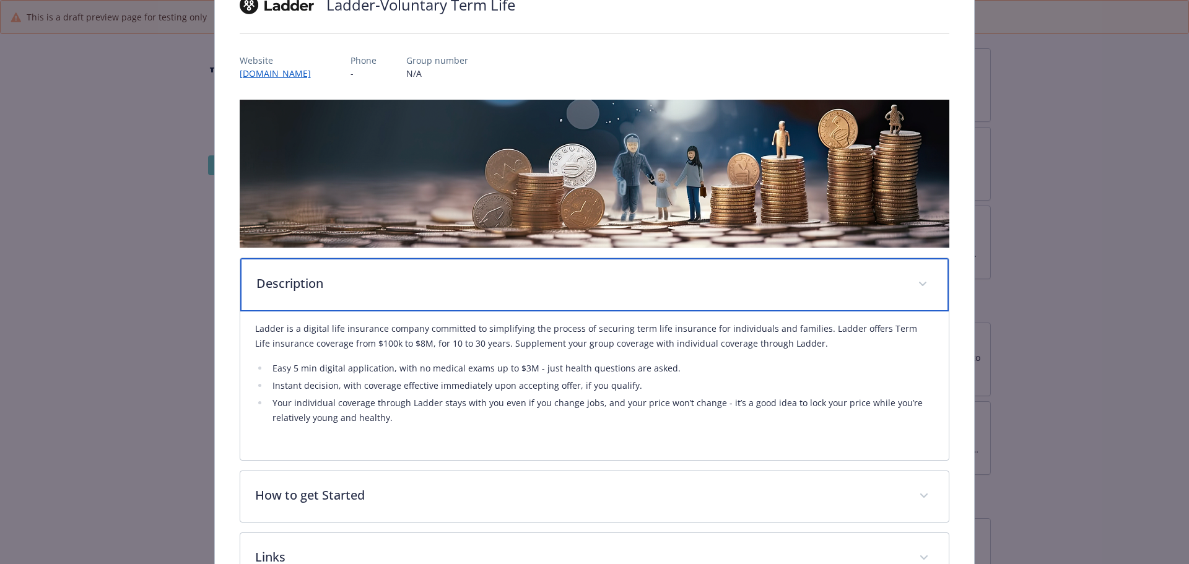
scroll to position [0, 0]
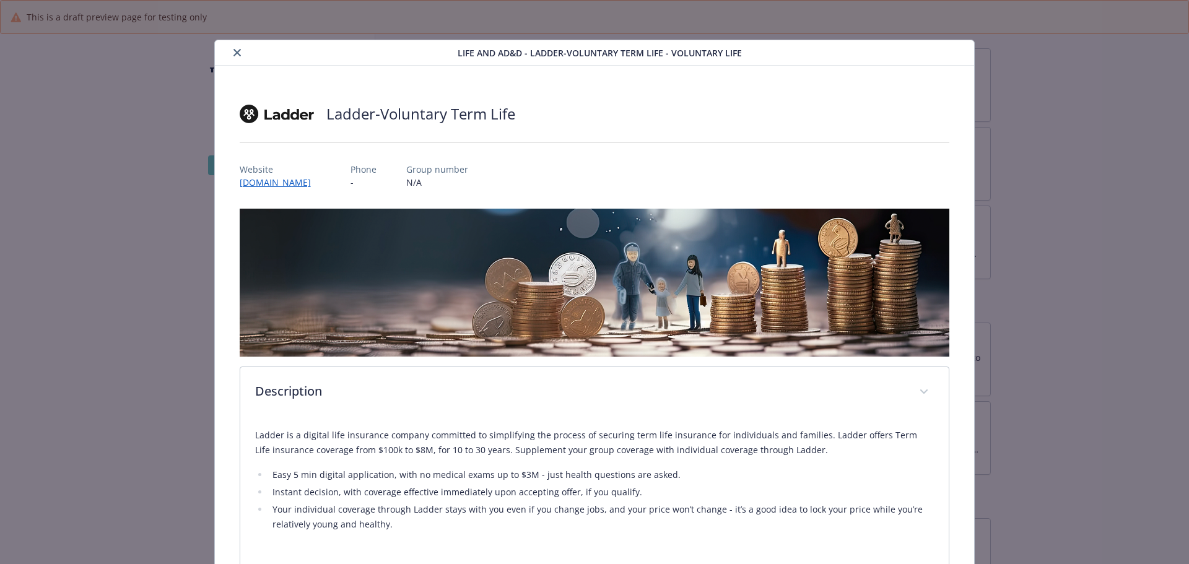
click at [238, 54] on button "close" at bounding box center [237, 52] width 15 height 15
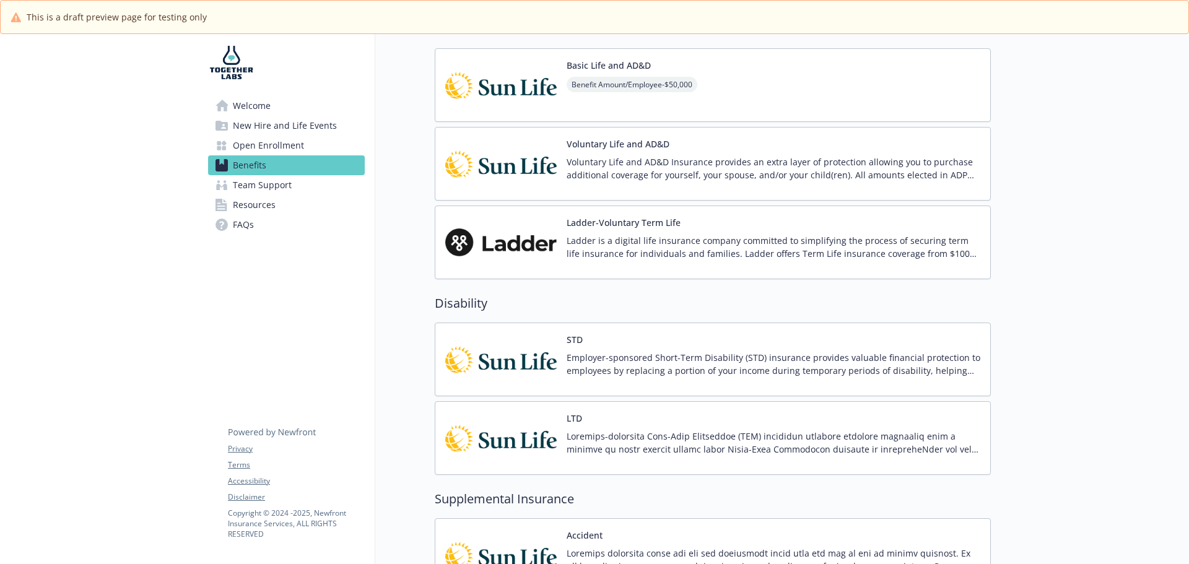
click at [570, 165] on p "Voluntary Life and AD&D Insurance provides an extra layer of protection allowin…" at bounding box center [774, 168] width 414 height 26
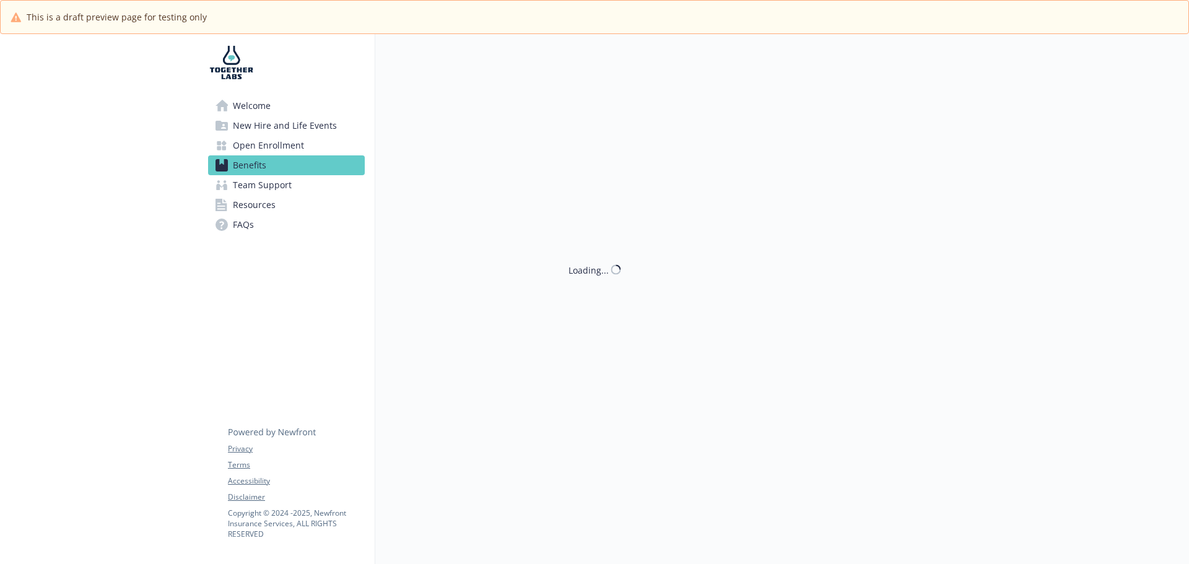
scroll to position [867, 0]
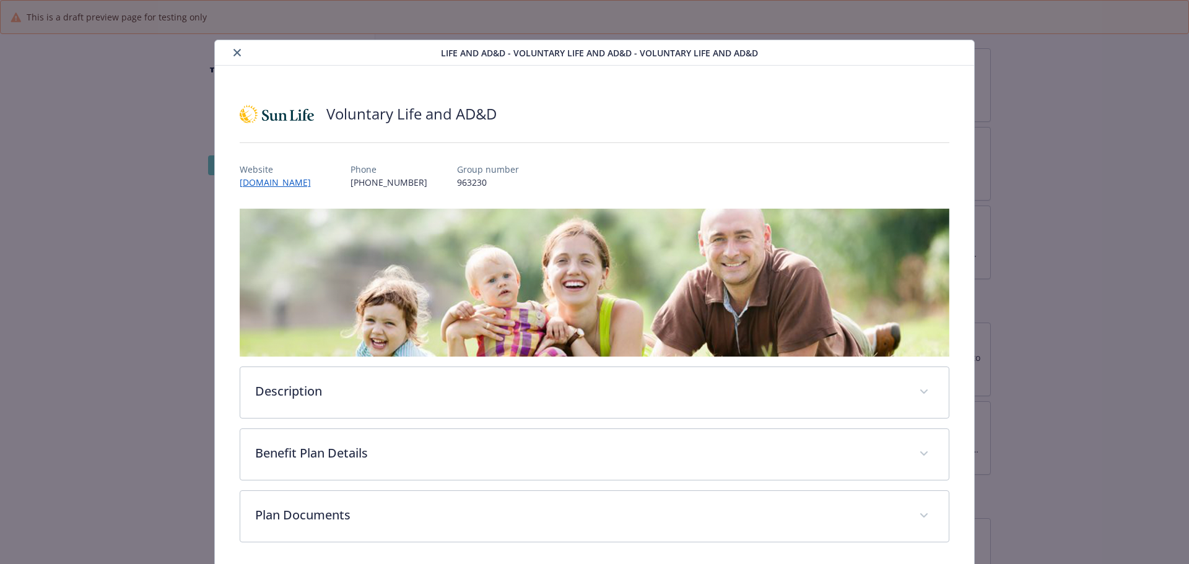
click at [239, 53] on button "close" at bounding box center [237, 52] width 15 height 15
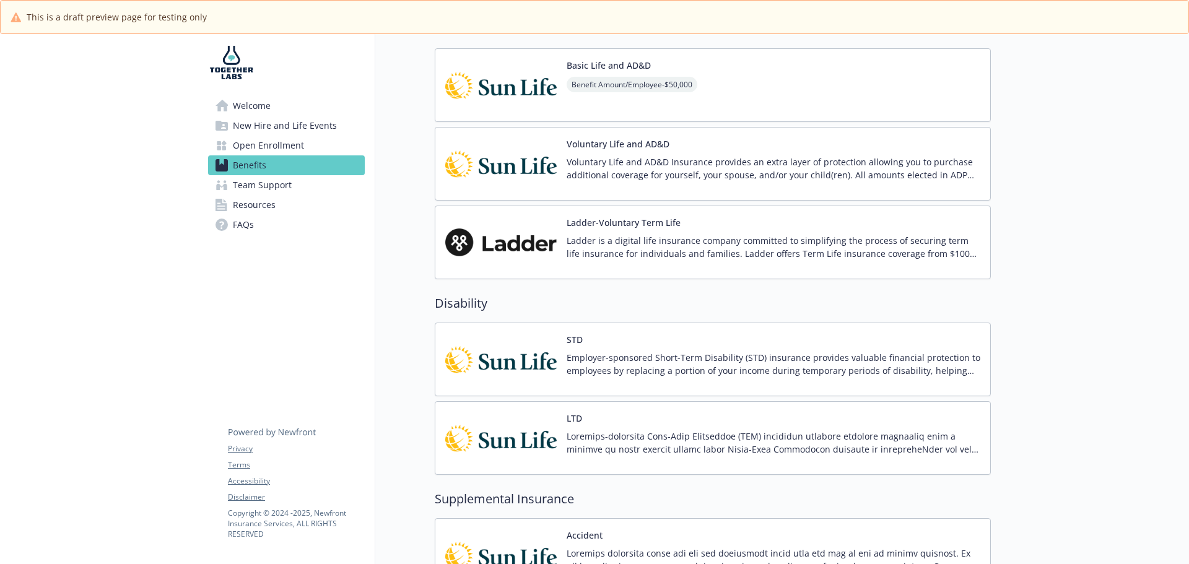
click at [552, 97] on img at bounding box center [500, 85] width 111 height 53
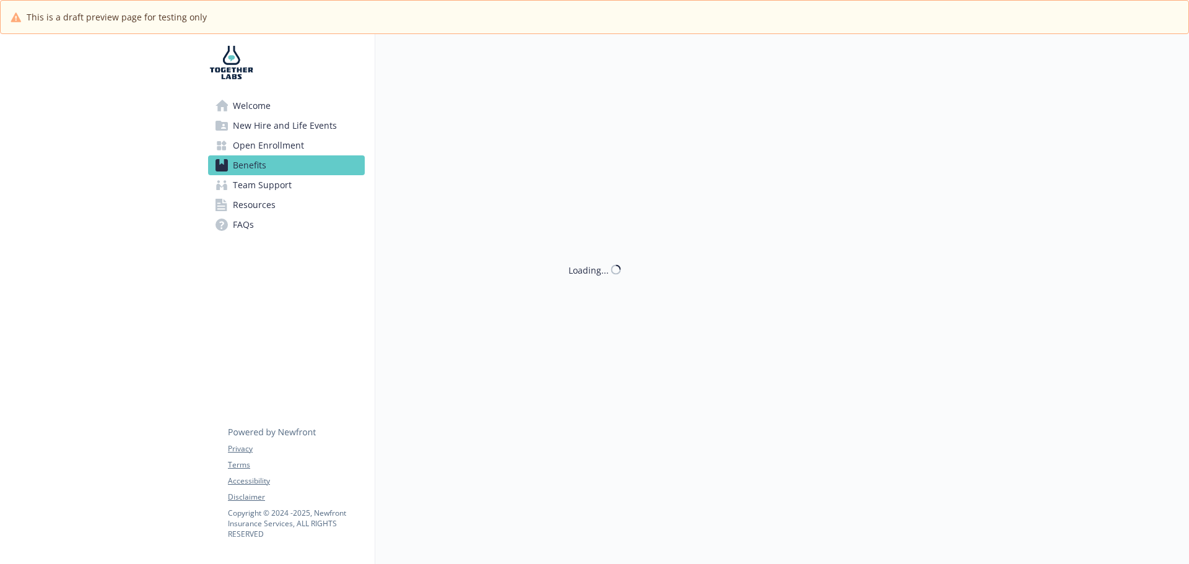
scroll to position [867, 0]
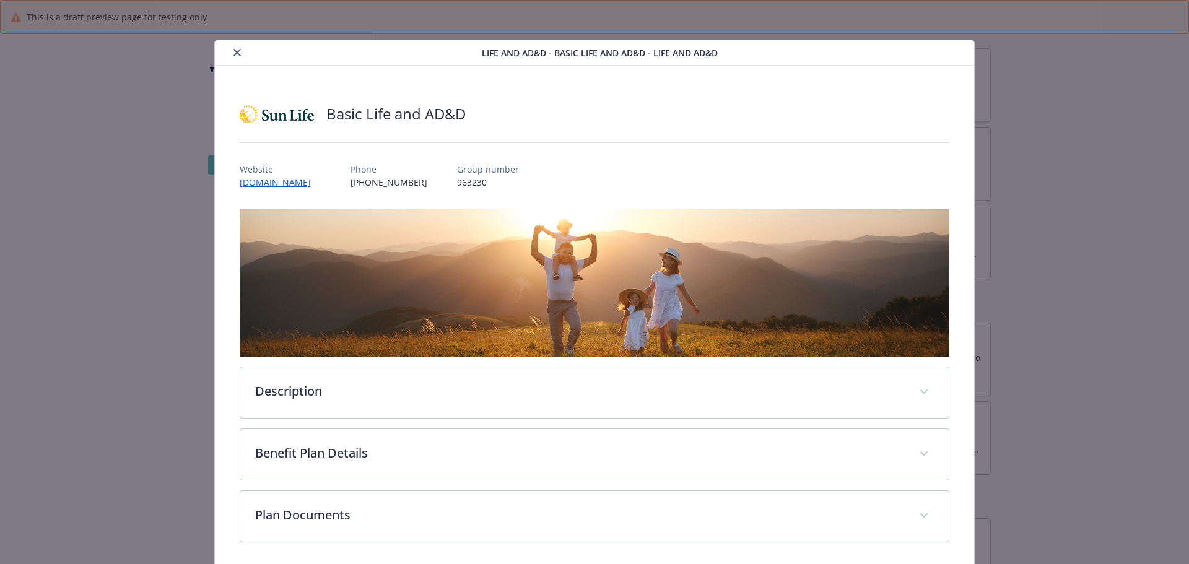
click at [233, 53] on icon "close" at bounding box center [236, 52] width 7 height 7
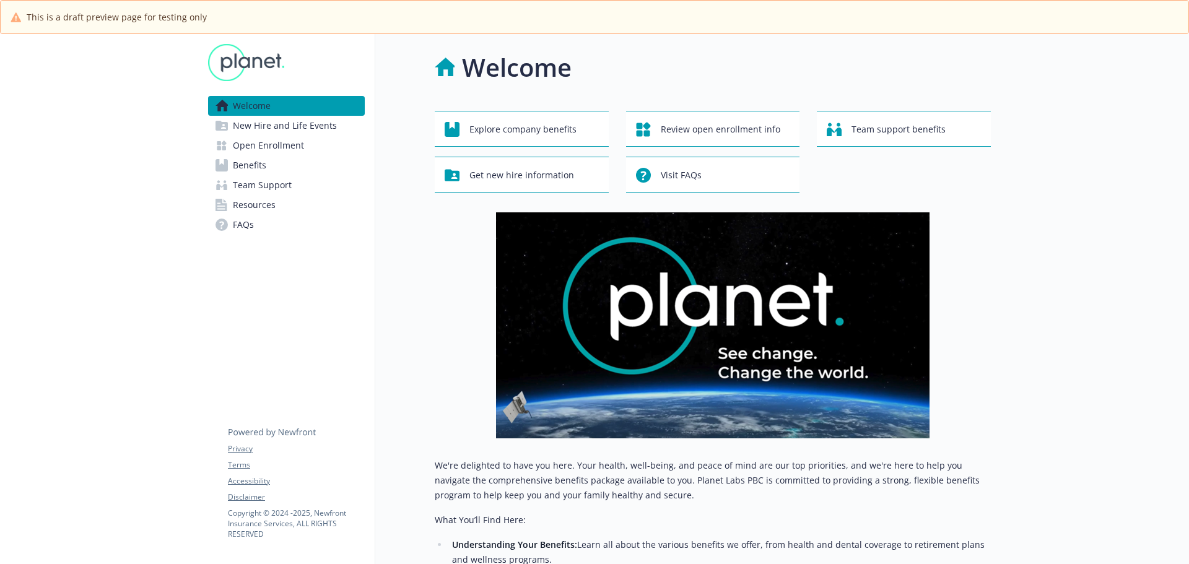
click at [247, 132] on span "New Hire and Life Events" at bounding box center [285, 126] width 104 height 20
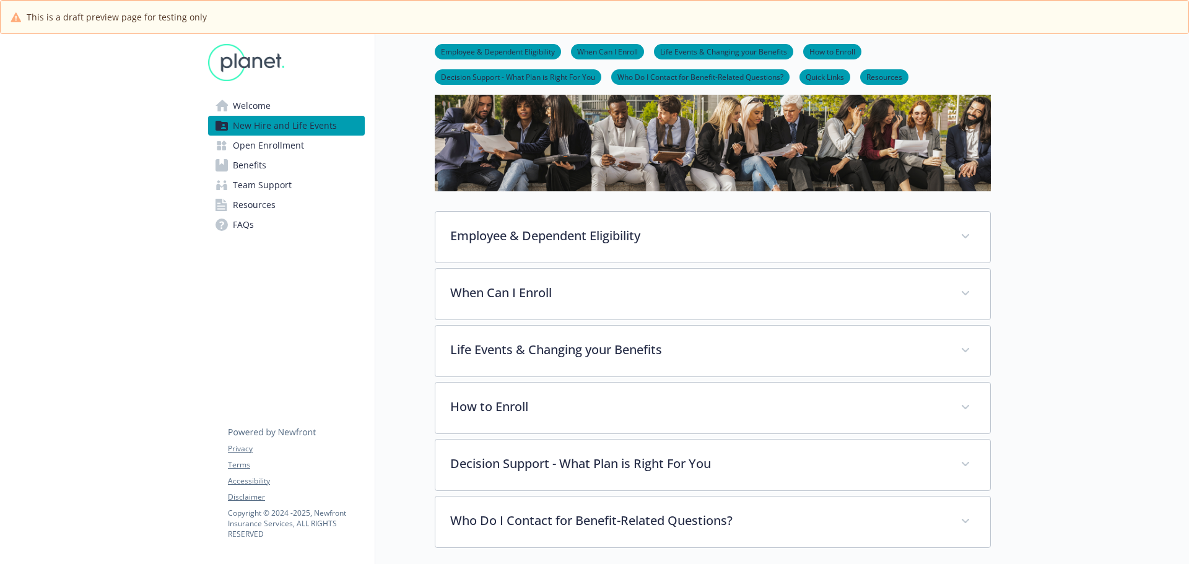
scroll to position [85, 0]
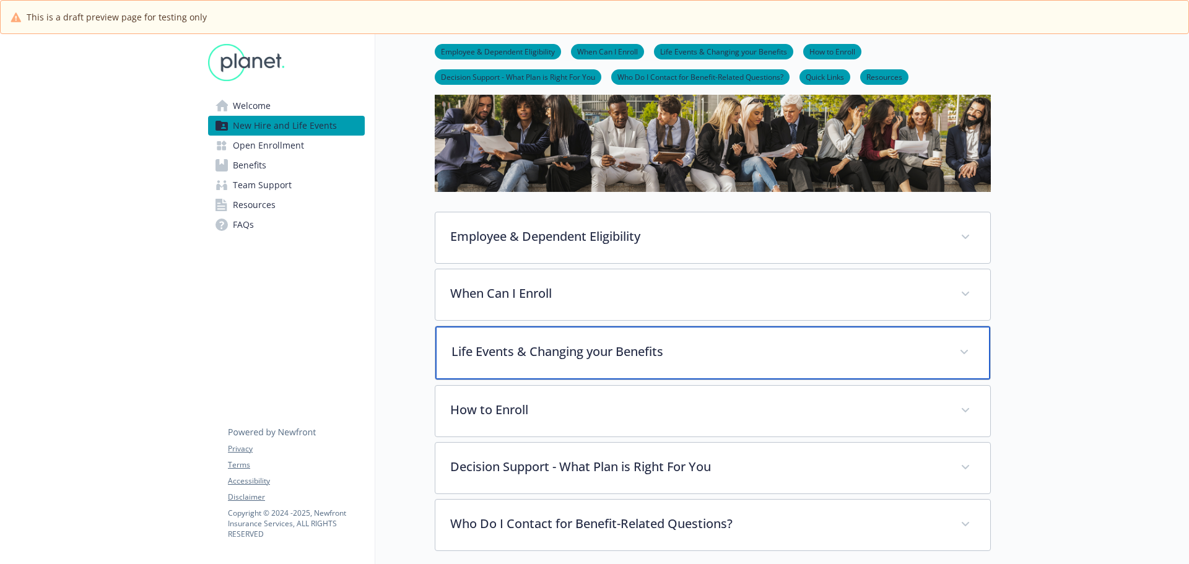
click at [498, 351] on p "Life Events & Changing your Benefits" at bounding box center [697, 351] width 493 height 19
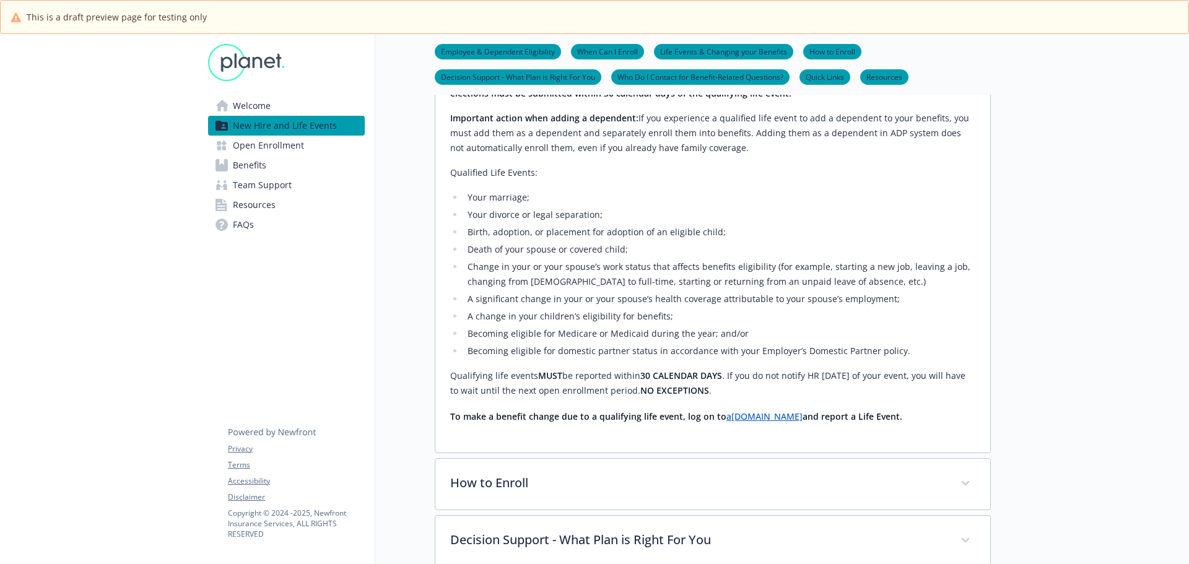
scroll to position [643, 0]
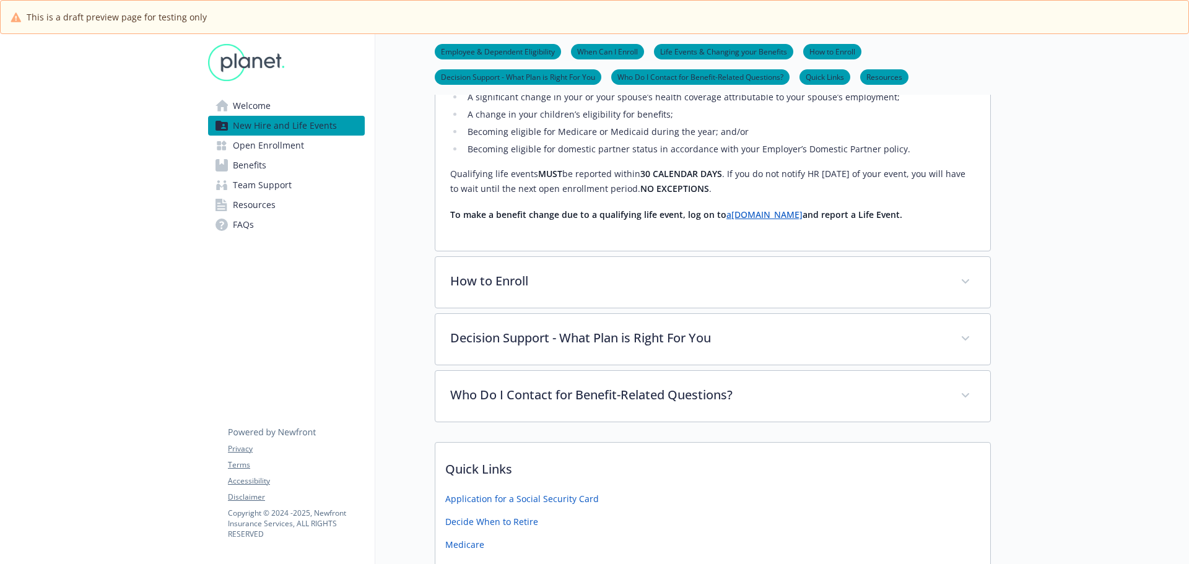
click at [295, 147] on span "Open Enrollment" at bounding box center [268, 146] width 71 height 20
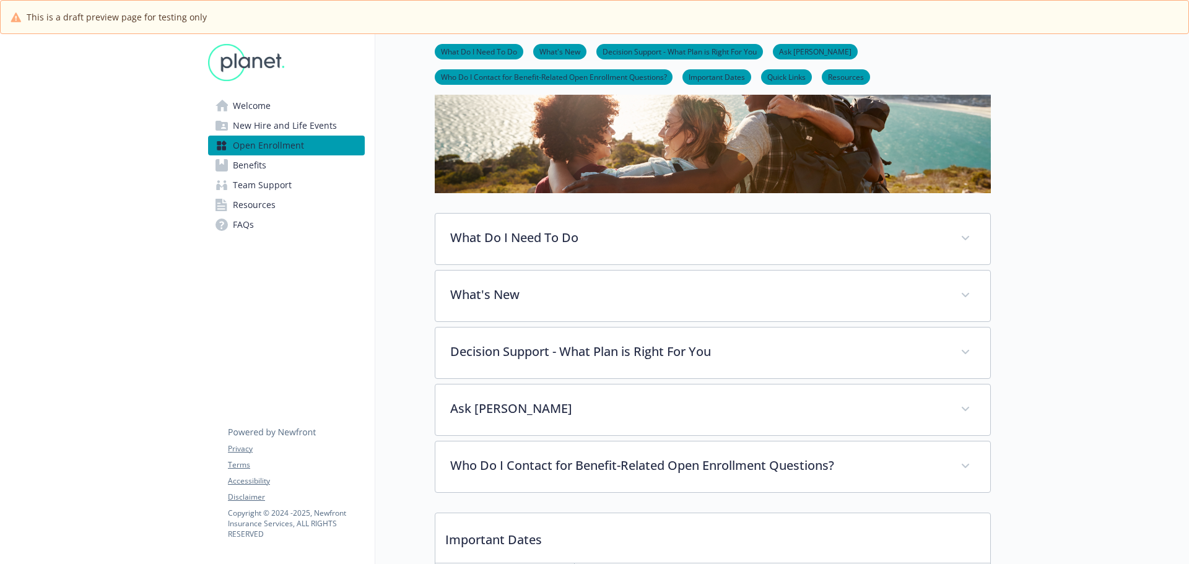
scroll to position [186, 0]
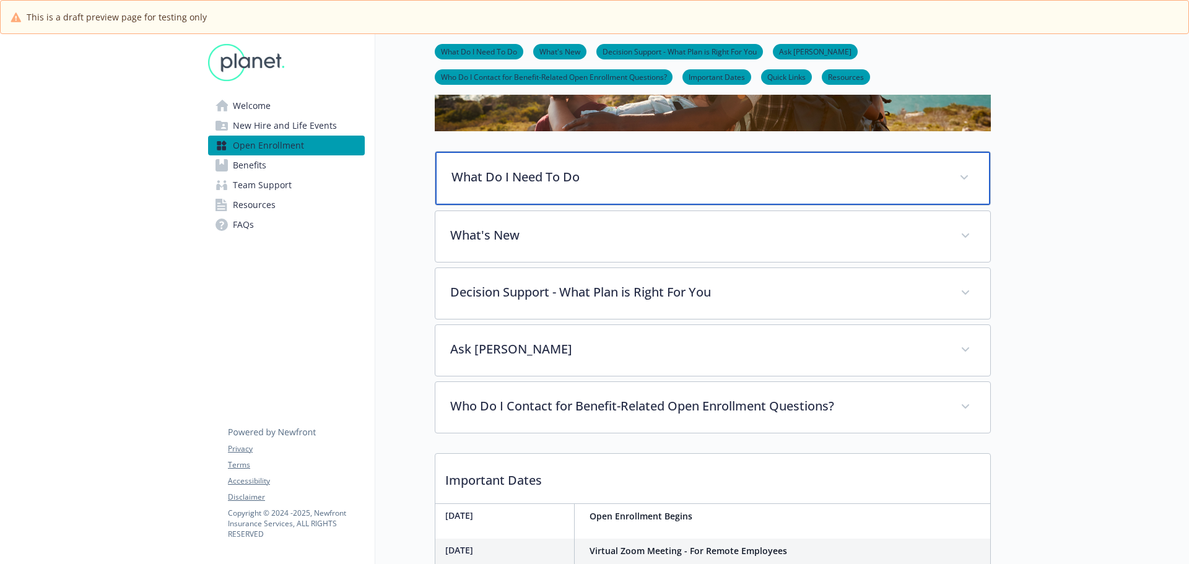
click at [534, 182] on p "What Do I Need To Do" at bounding box center [697, 177] width 493 height 19
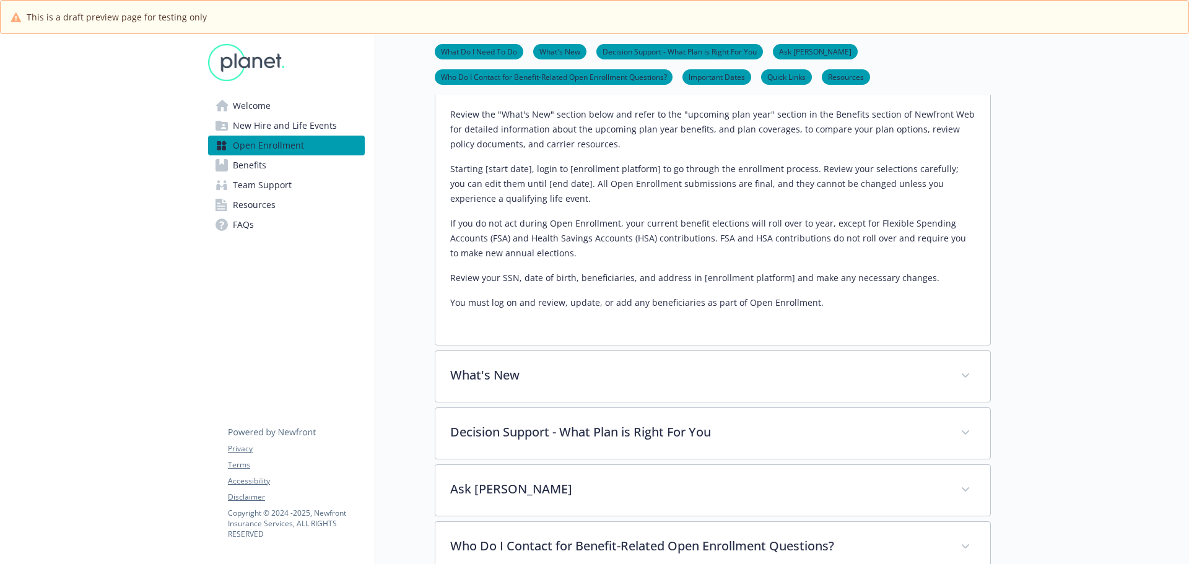
scroll to position [433, 0]
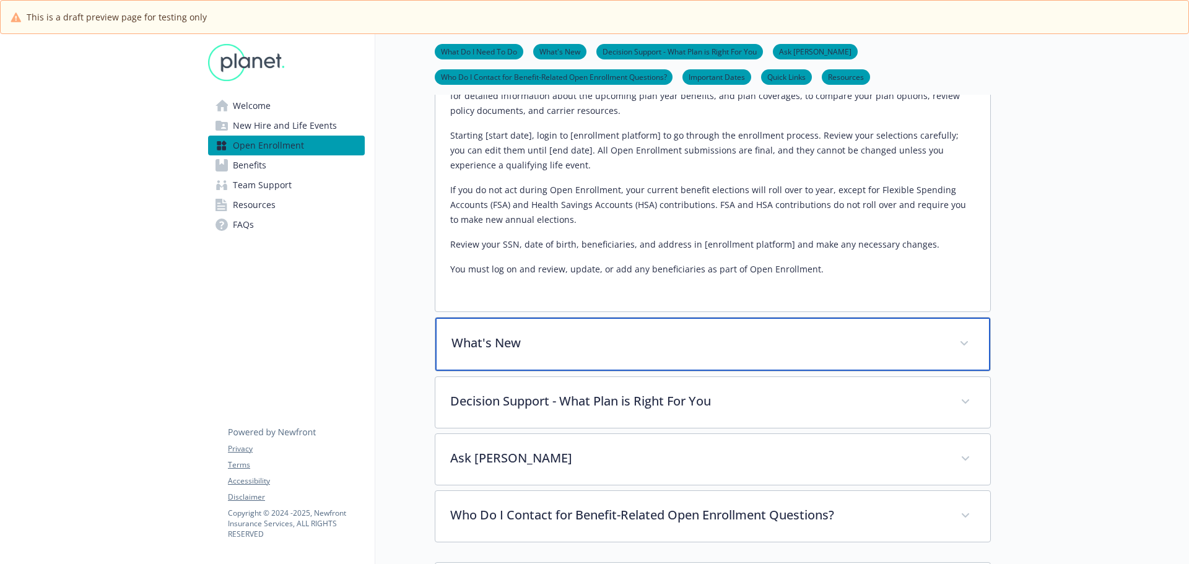
click at [554, 336] on p "What's New" at bounding box center [697, 343] width 493 height 19
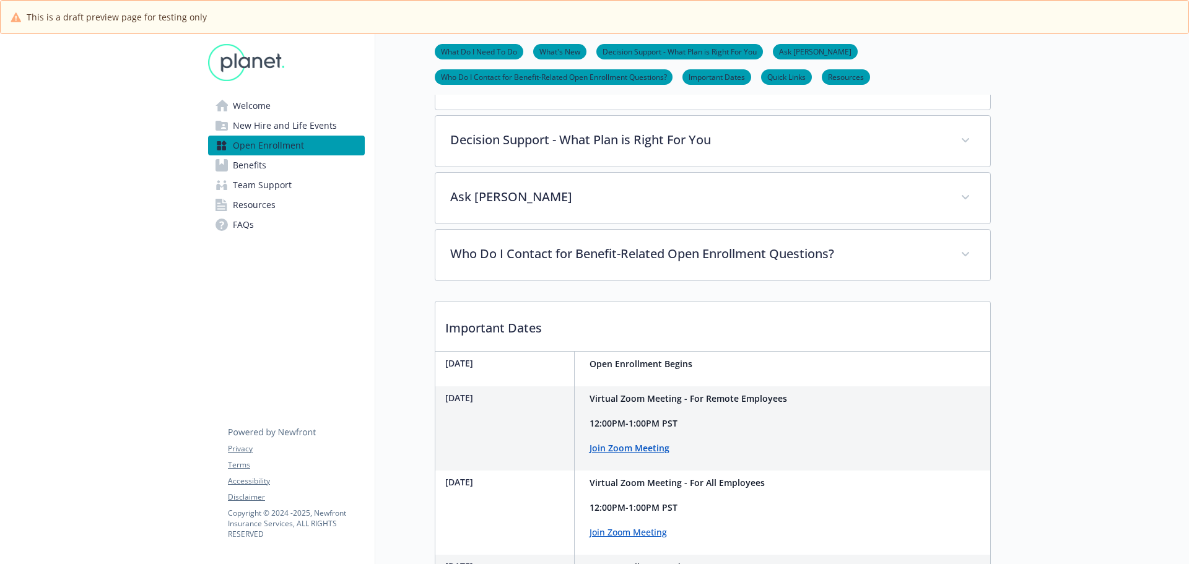
scroll to position [1610, 0]
